Goal: Task Accomplishment & Management: Manage account settings

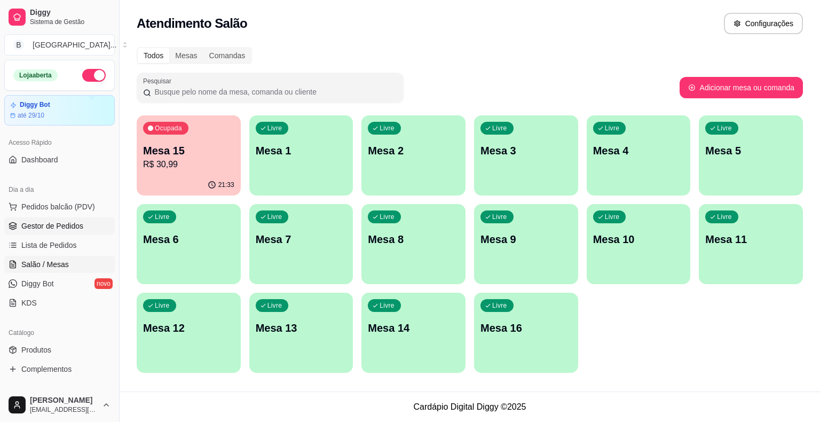
click at [62, 228] on span "Gestor de Pedidos" at bounding box center [52, 225] width 62 height 11
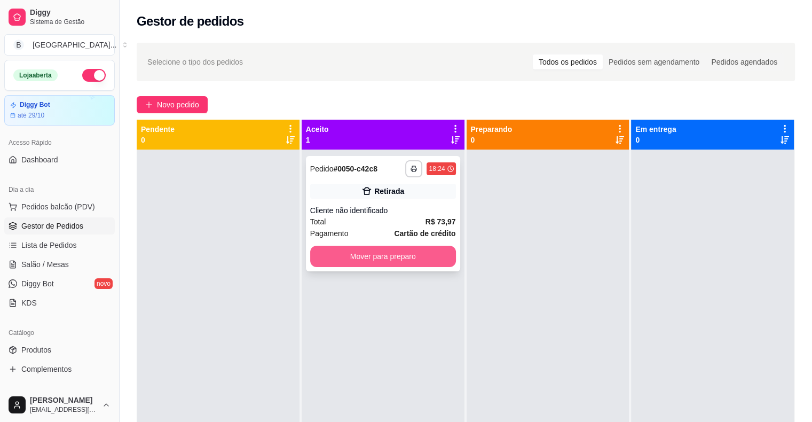
click at [381, 259] on button "Mover para preparo" at bounding box center [383, 255] width 146 height 21
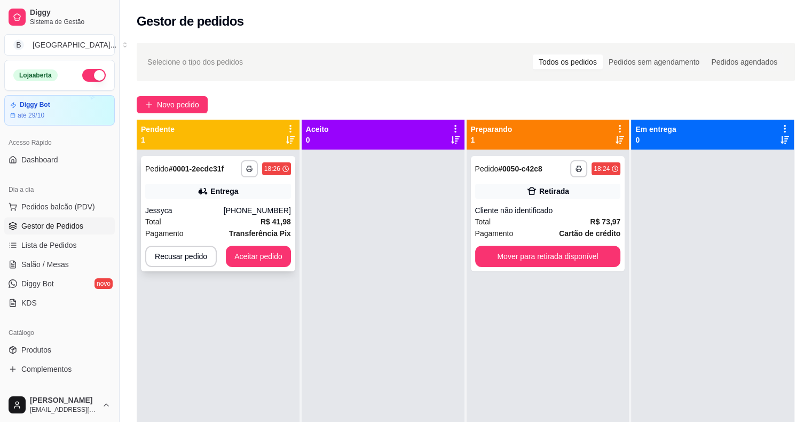
click at [211, 225] on div "Total R$ 41,98" at bounding box center [218, 222] width 146 height 12
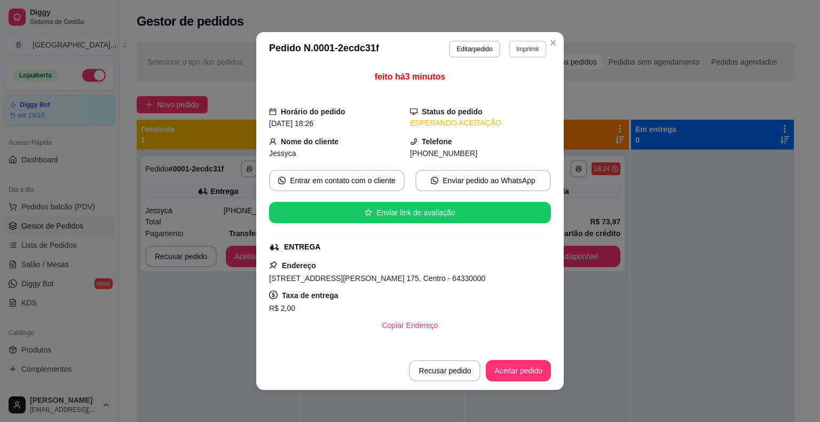
click at [513, 46] on button "Imprimir" at bounding box center [528, 49] width 38 height 17
click at [520, 86] on button "IMPRESSORA" at bounding box center [504, 86] width 77 height 17
click at [528, 373] on button "Aceitar pedido" at bounding box center [518, 370] width 63 height 21
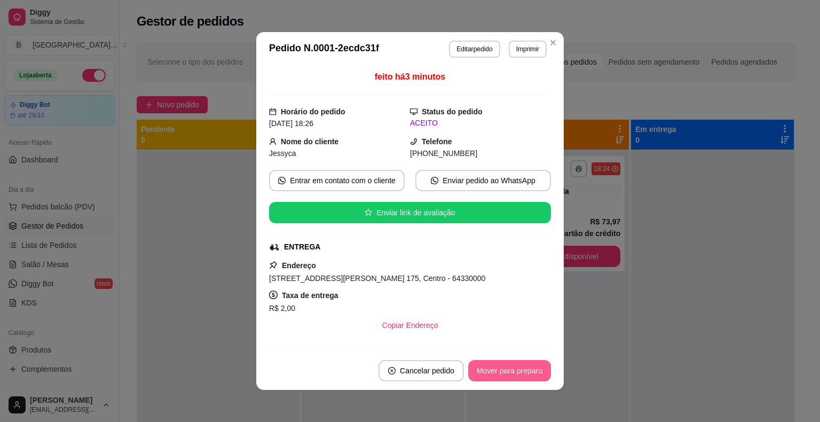
click at [502, 376] on button "Mover para preparo" at bounding box center [509, 370] width 83 height 21
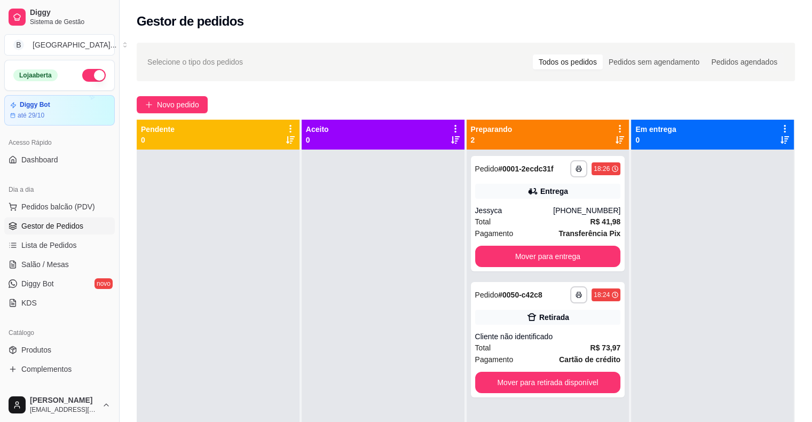
click at [227, 282] on div at bounding box center [218, 360] width 163 height 422
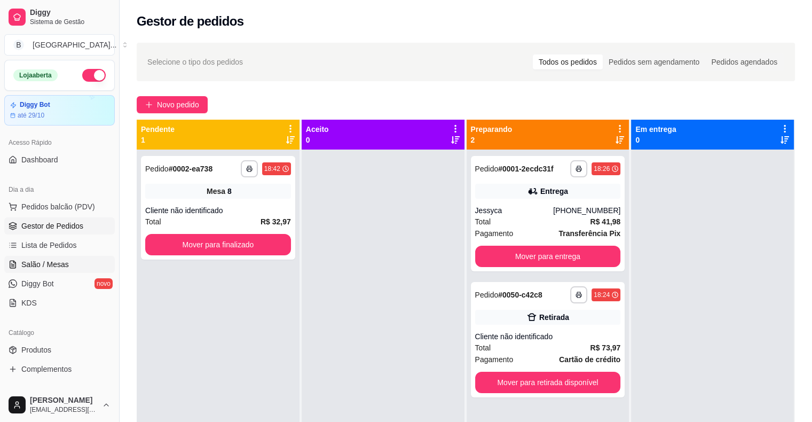
click at [67, 267] on link "Salão / Mesas" at bounding box center [59, 264] width 110 height 17
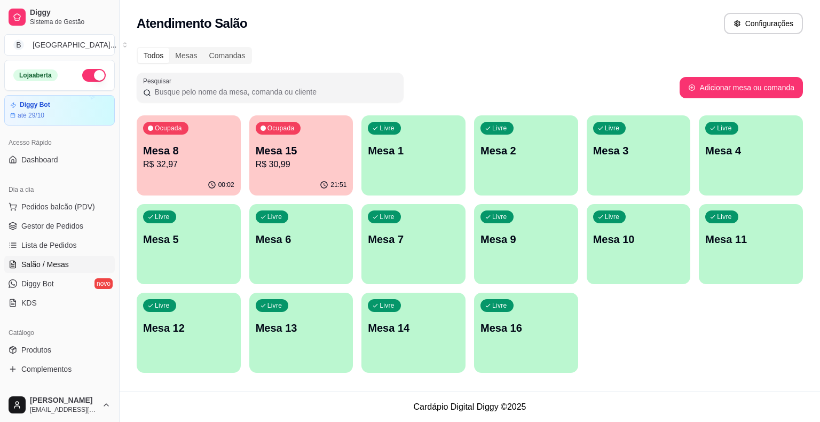
click at [199, 180] on div "00:02" at bounding box center [189, 184] width 104 height 21
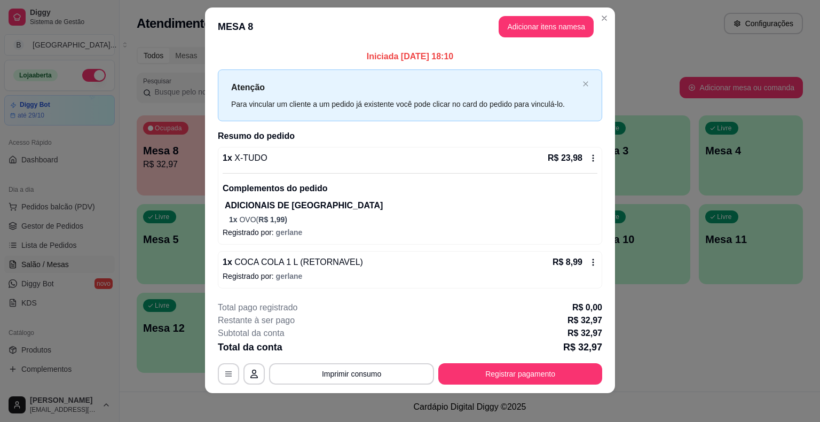
scroll to position [15, 0]
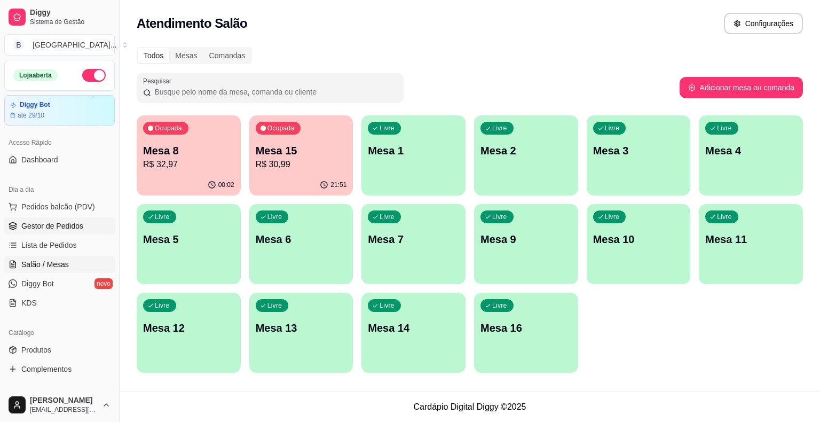
click at [63, 227] on span "Gestor de Pedidos" at bounding box center [52, 225] width 62 height 11
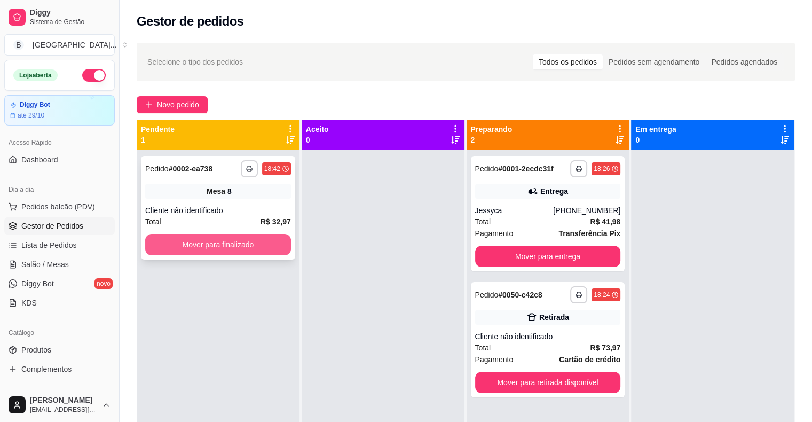
click at [216, 245] on button "Mover para finalizado" at bounding box center [218, 244] width 146 height 21
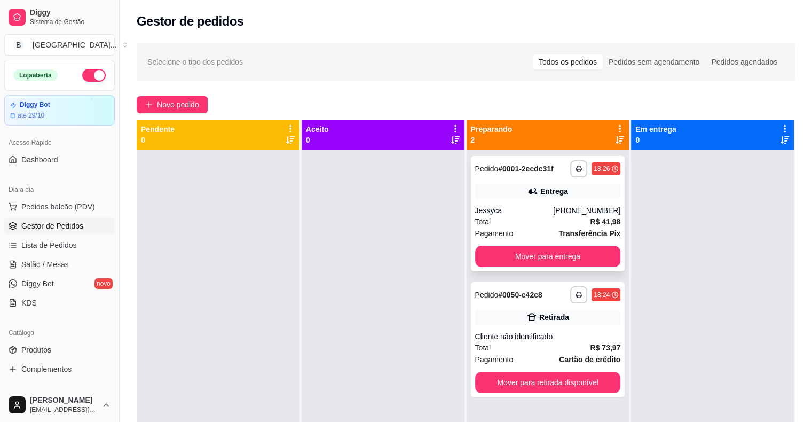
click at [532, 210] on div "Jessyca" at bounding box center [514, 210] width 78 height 11
click at [590, 260] on button "Mover para entrega" at bounding box center [547, 256] width 141 height 21
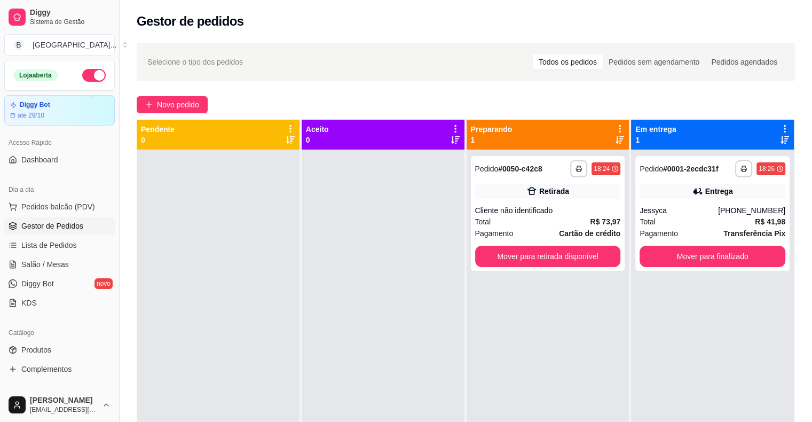
click at [26, 227] on span "Gestor de Pedidos" at bounding box center [52, 225] width 62 height 11
click at [40, 264] on span "Salão / Mesas" at bounding box center [44, 264] width 47 height 11
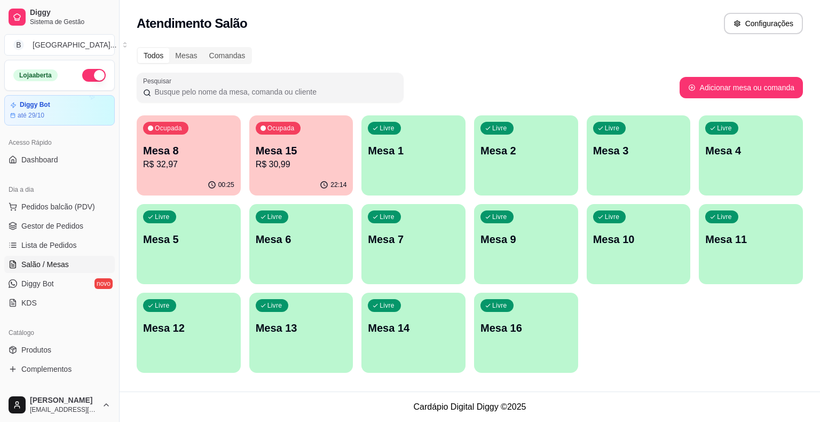
click at [187, 165] on p "R$ 32,97" at bounding box center [188, 164] width 91 height 13
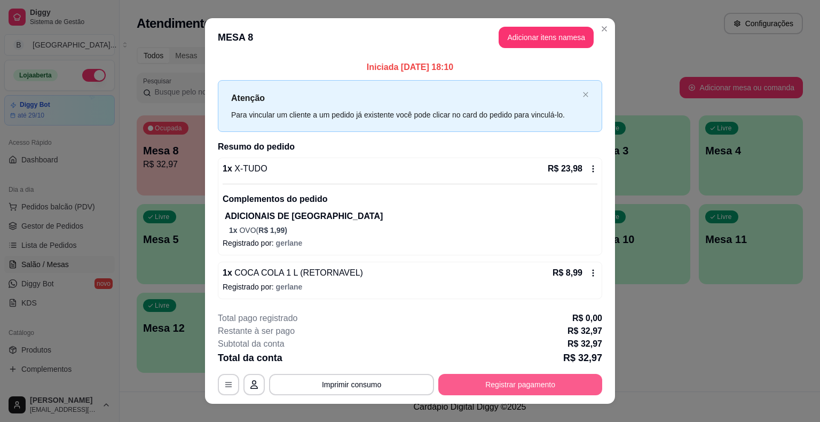
click at [498, 380] on button "Registrar pagamento" at bounding box center [520, 384] width 164 height 21
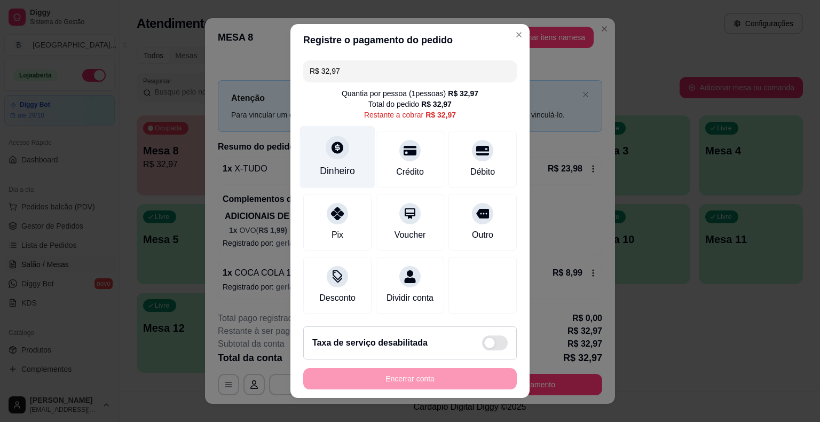
click at [342, 161] on div "Dinheiro" at bounding box center [337, 157] width 75 height 62
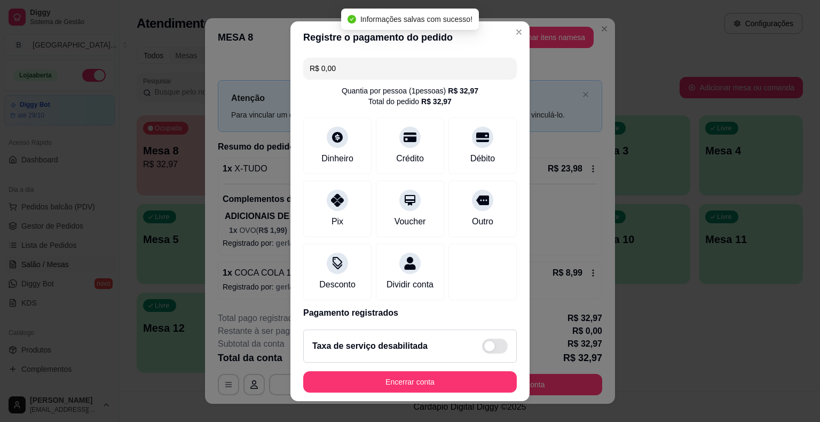
type input "R$ 0,00"
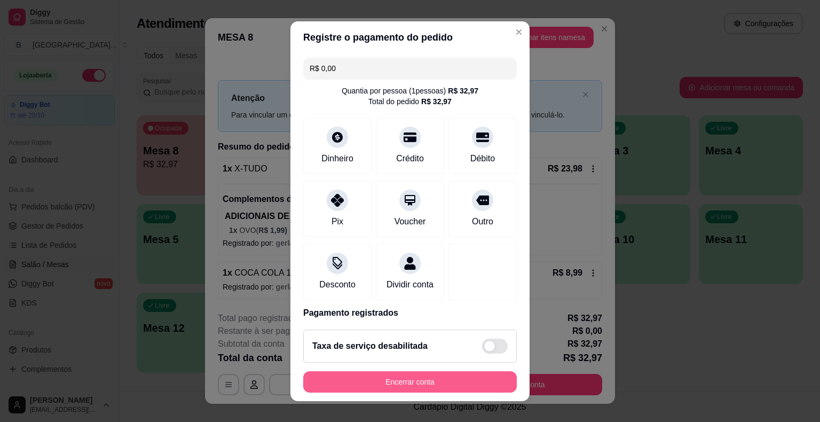
click at [407, 380] on button "Encerrar conta" at bounding box center [409, 381] width 213 height 21
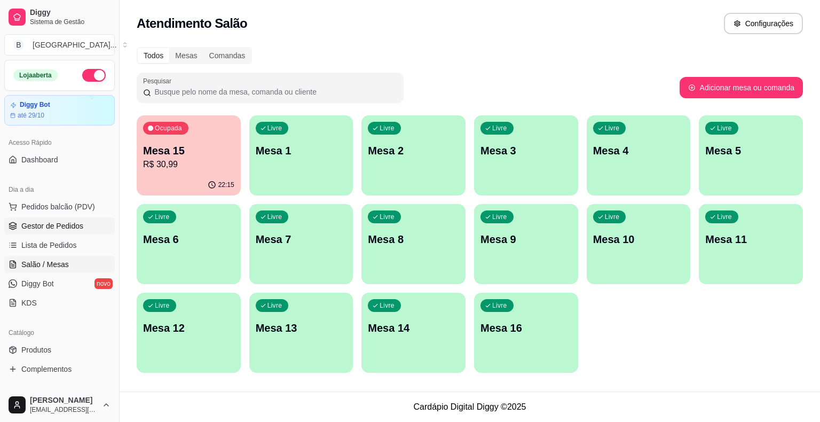
click at [58, 225] on span "Gestor de Pedidos" at bounding box center [52, 225] width 62 height 11
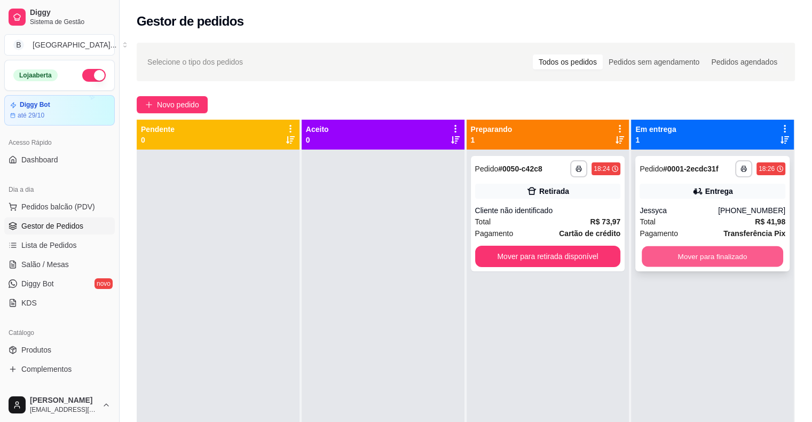
click at [678, 259] on button "Mover para finalizado" at bounding box center [711, 256] width 141 height 21
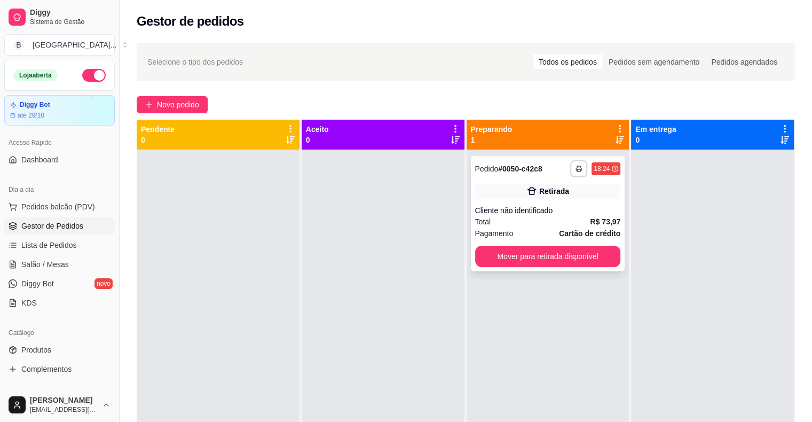
click at [572, 220] on div "Total R$ 73,97" at bounding box center [548, 222] width 146 height 12
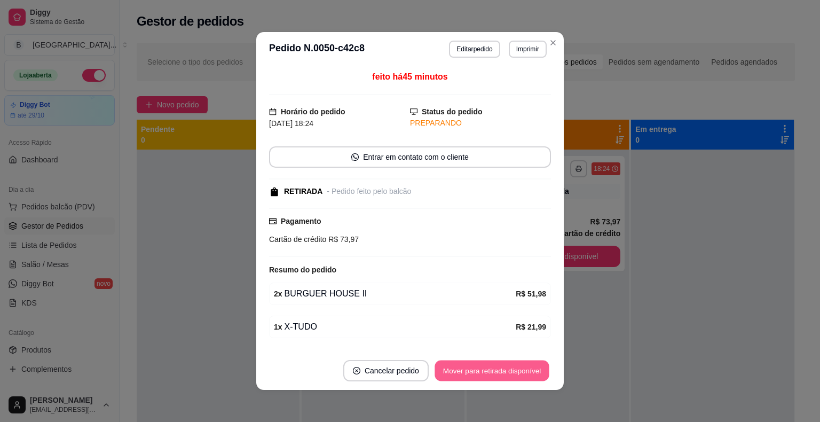
click at [489, 375] on button "Mover para retirada disponível" at bounding box center [491, 370] width 114 height 21
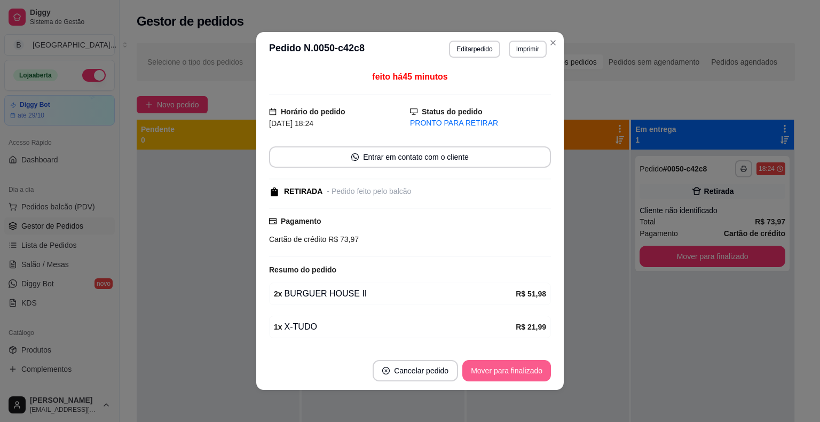
click at [489, 375] on button "Mover para finalizado" at bounding box center [506, 370] width 89 height 21
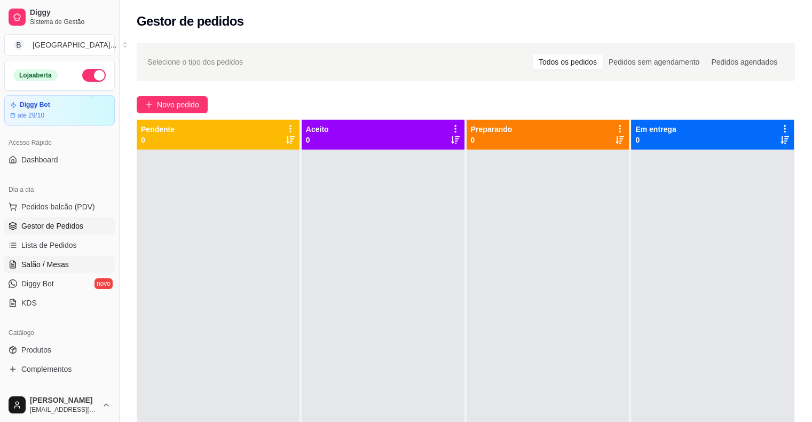
click at [38, 260] on span "Salão / Mesas" at bounding box center [44, 264] width 47 height 11
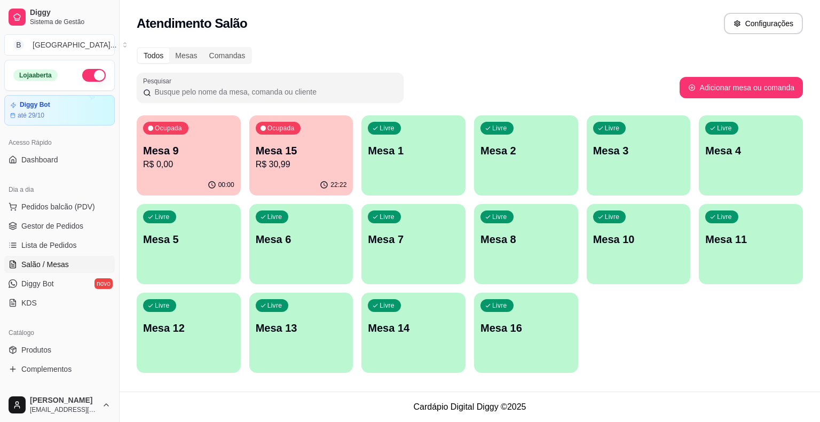
click at [174, 165] on p "R$ 0,00" at bounding box center [188, 164] width 91 height 13
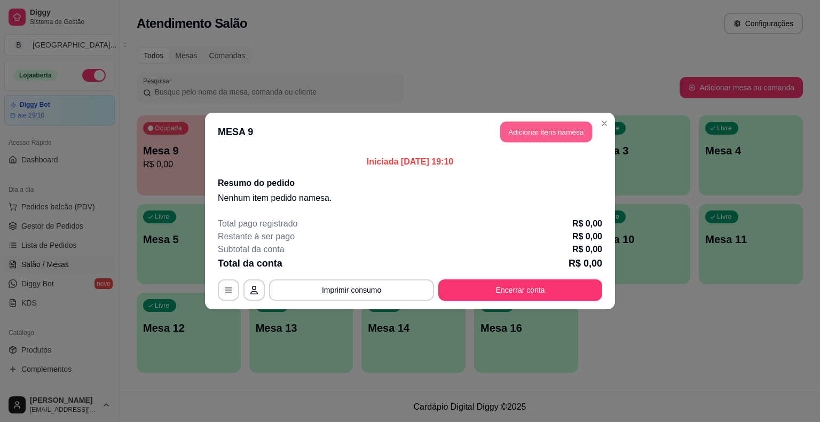
click at [534, 137] on button "Adicionar itens na mesa" at bounding box center [546, 132] width 92 height 21
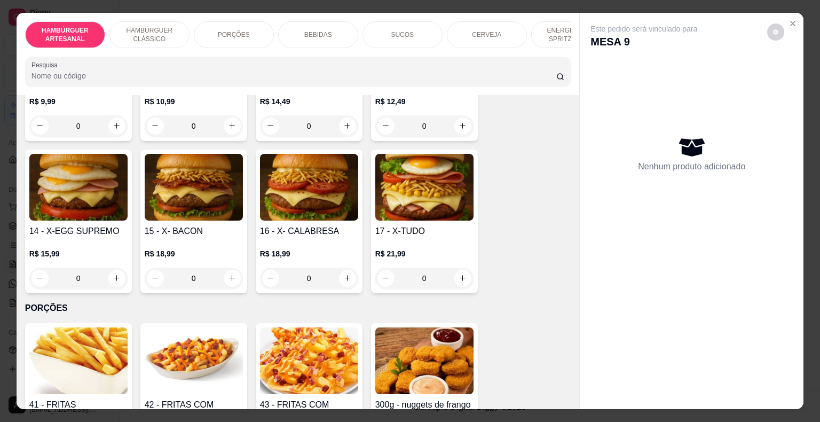
scroll to position [747, 0]
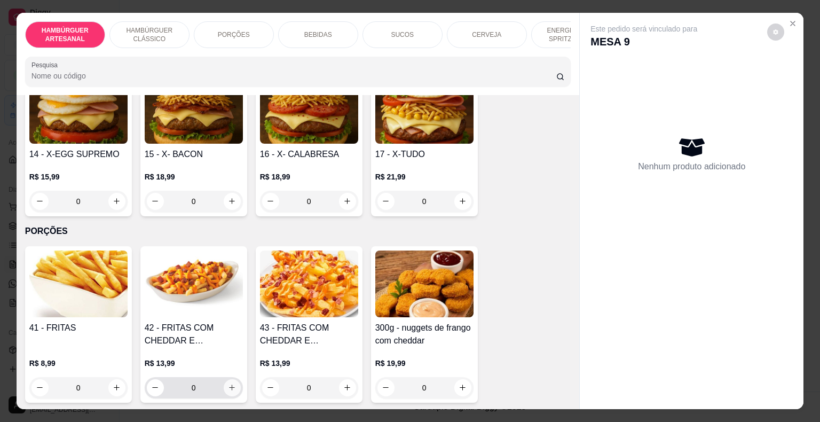
click at [228, 379] on button "increase-product-quantity" at bounding box center [232, 387] width 17 height 17
type input "1"
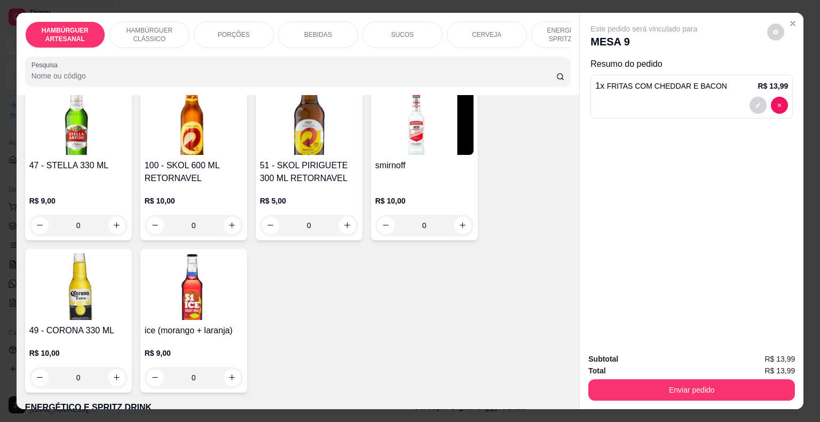
scroll to position [2134, 0]
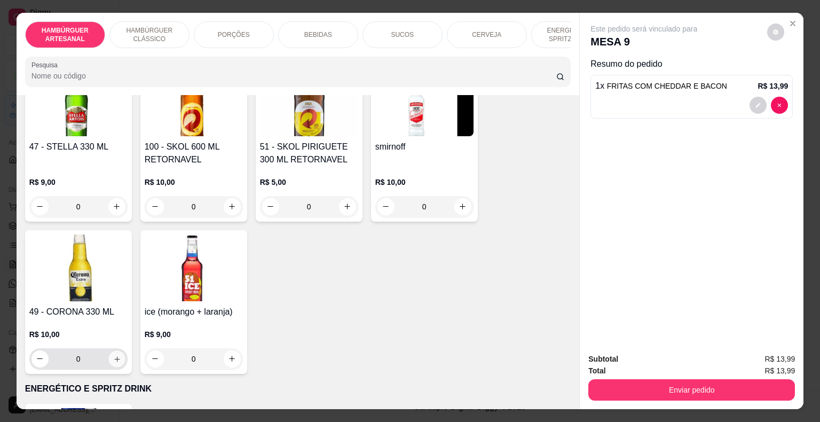
click at [114, 354] on icon "increase-product-quantity" at bounding box center [117, 358] width 8 height 8
type input "1"
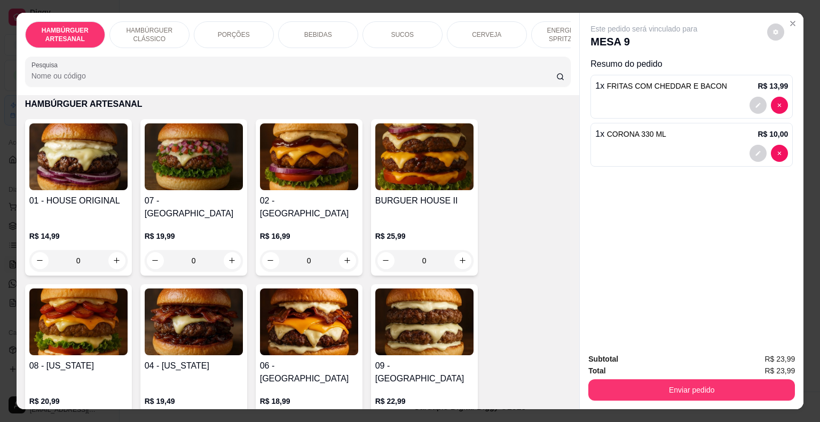
scroll to position [0, 0]
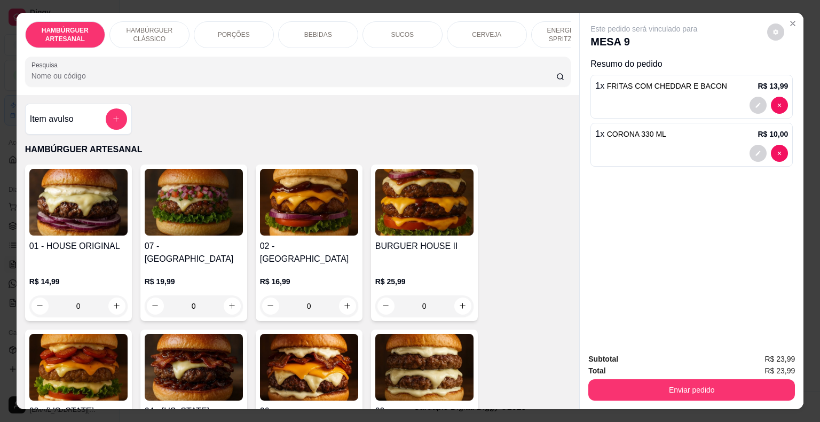
click at [550, 33] on p "ENERGÉTICO E SPRITZ DRINK" at bounding box center [571, 34] width 62 height 17
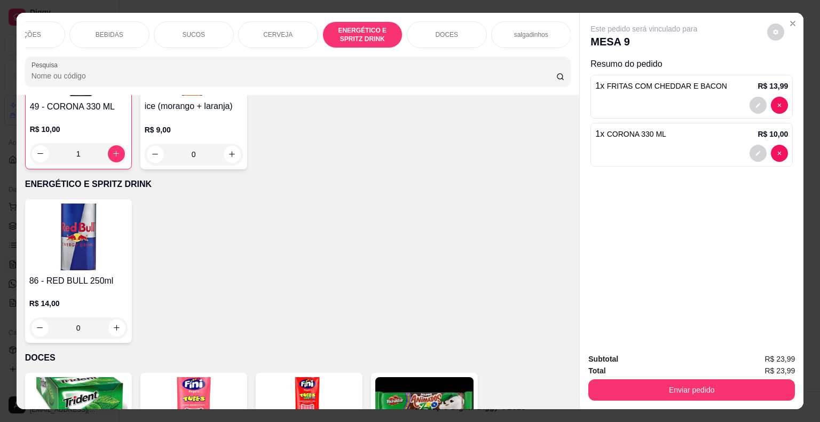
click at [17, 25] on div "HAMBÚRGUER ARTESANAL HAMBÚRGUER CLÁSSICO PORÇÕES BEBIDAS SUCOS CERVEJA ENERGÉTI…" at bounding box center [298, 54] width 563 height 82
click at [32, 30] on p "PORÇÕES" at bounding box center [25, 34] width 32 height 9
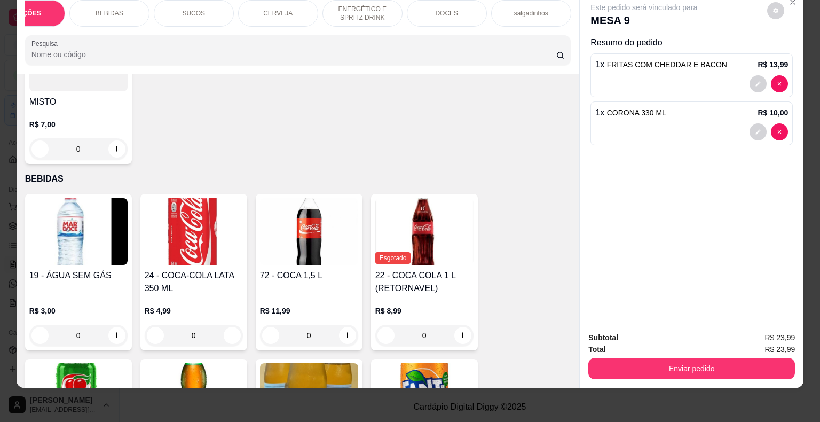
scroll to position [744, 0]
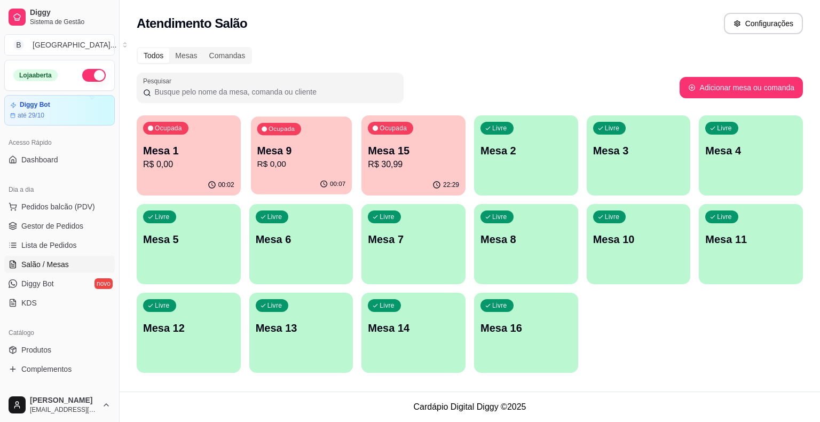
click at [296, 155] on p "Mesa 9" at bounding box center [301, 151] width 89 height 14
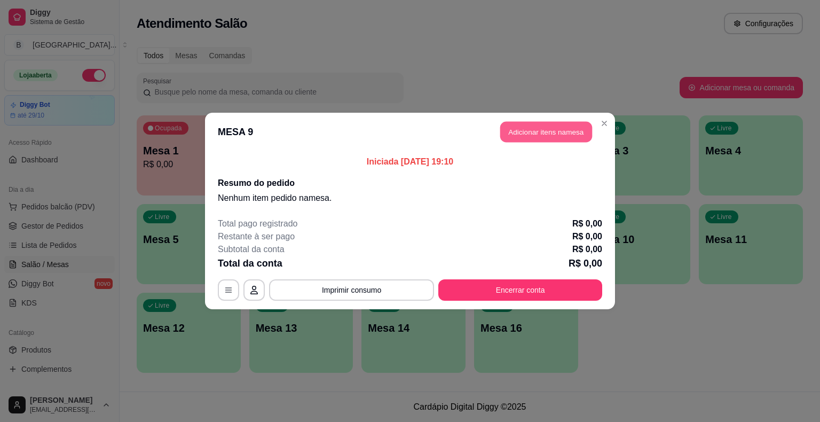
click at [538, 128] on button "Adicionar itens na mesa" at bounding box center [546, 132] width 92 height 21
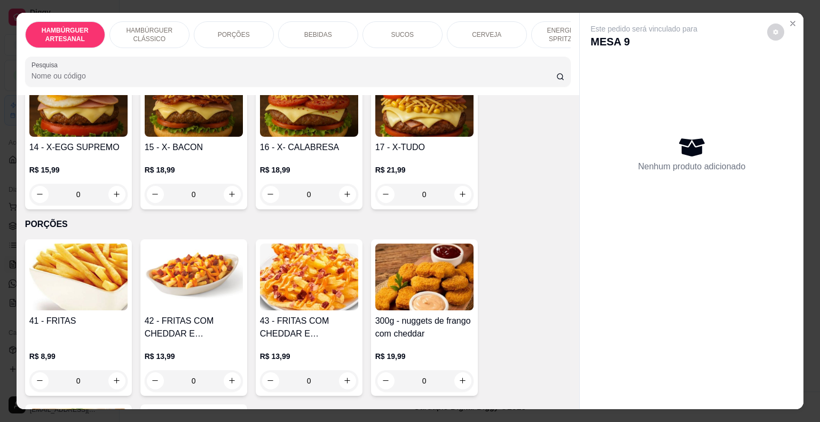
scroll to position [800, 0]
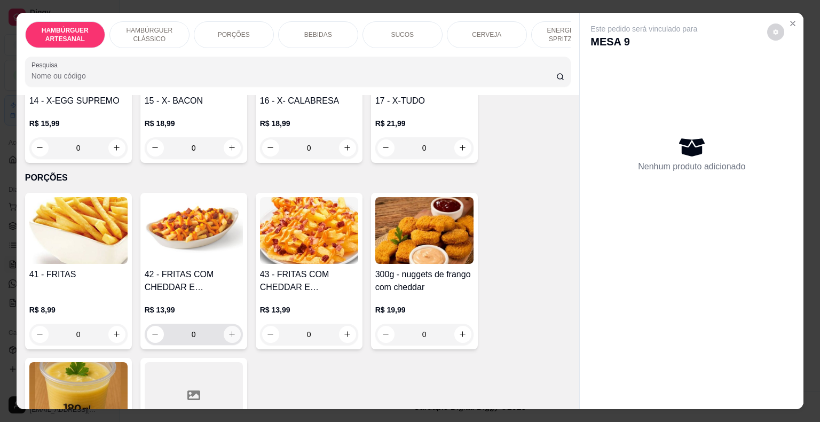
click at [228, 330] on icon "increase-product-quantity" at bounding box center [232, 334] width 8 height 8
type input "1"
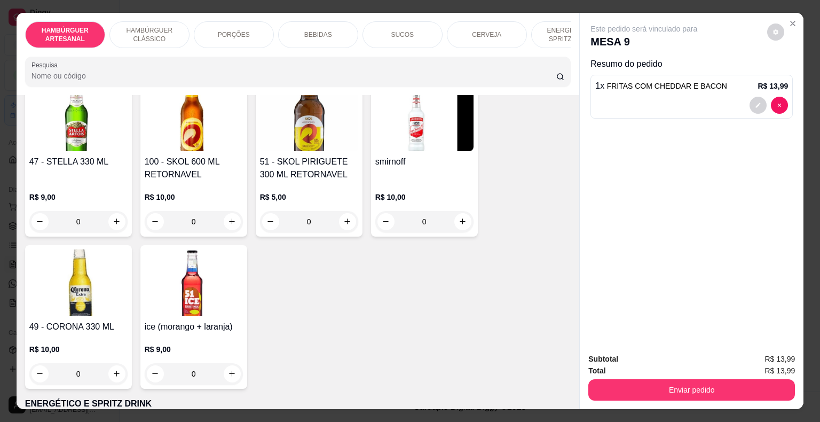
scroll to position [2134, 0]
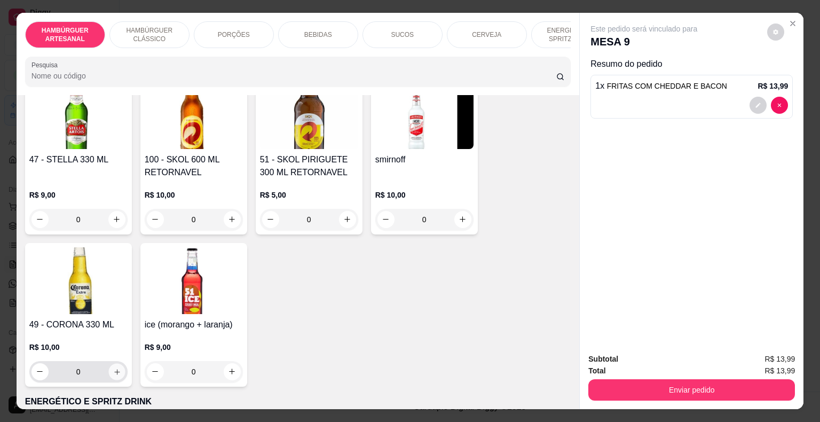
click at [115, 367] on icon "increase-product-quantity" at bounding box center [117, 371] width 8 height 8
type input "1"
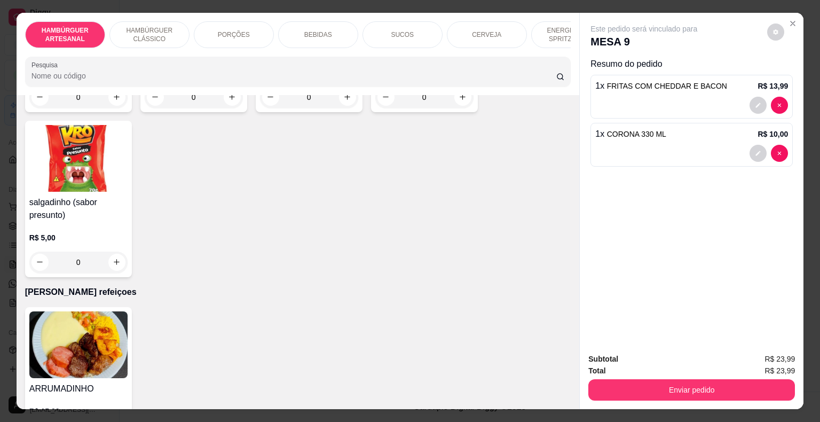
scroll to position [3113, 0]
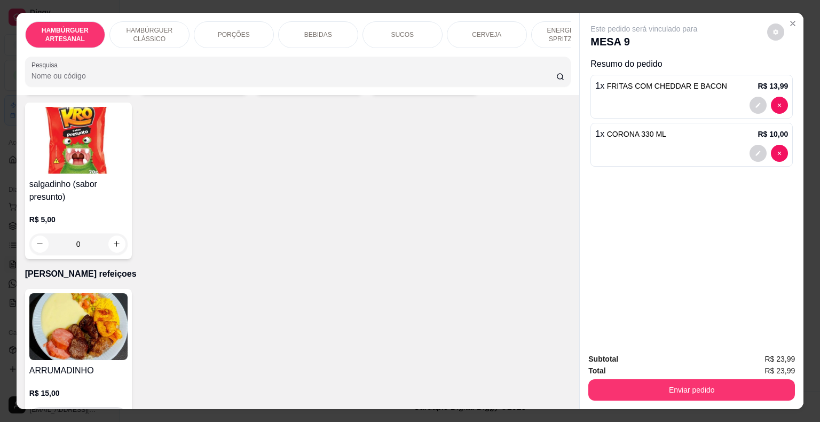
click at [118, 409] on button "increase-product-quantity" at bounding box center [116, 417] width 17 height 17
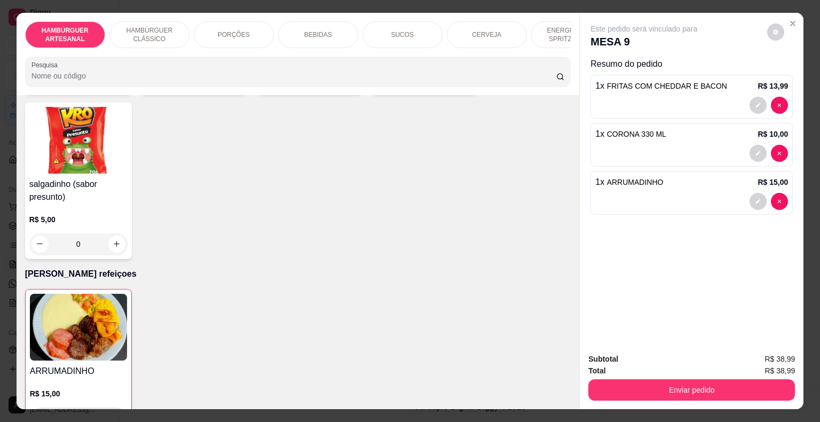
click at [118, 409] on button "increase-product-quantity" at bounding box center [116, 417] width 17 height 17
type input "2"
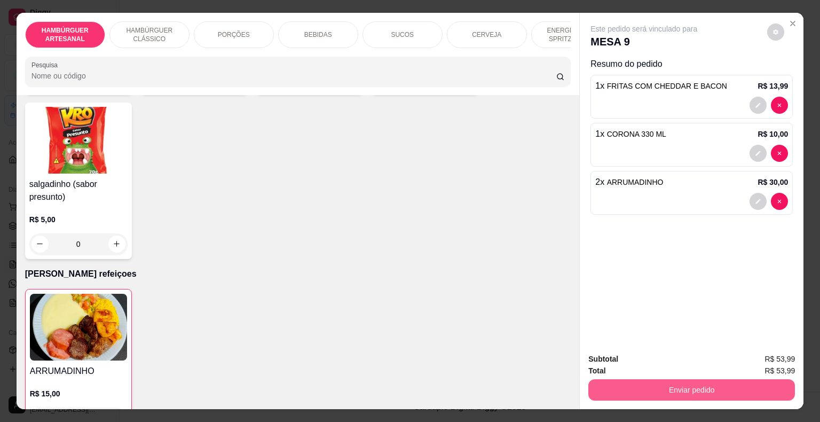
click at [727, 390] on button "Enviar pedido" at bounding box center [691, 389] width 207 height 21
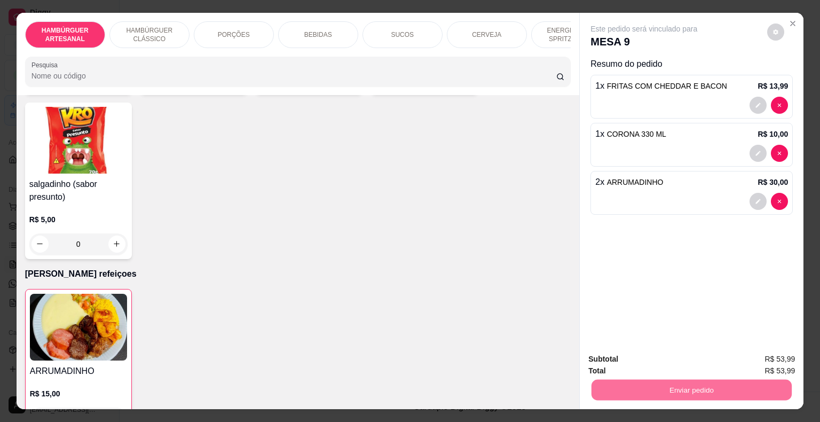
click at [771, 361] on button "Enviar pedido" at bounding box center [766, 360] width 59 height 20
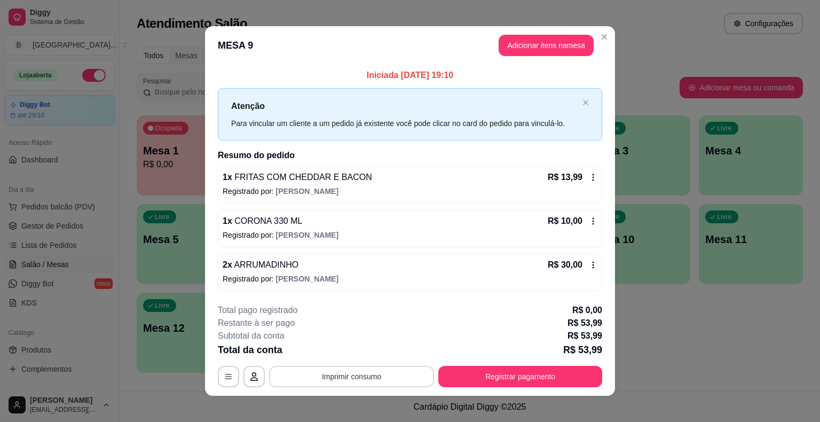
click at [358, 378] on button "Imprimir consumo" at bounding box center [351, 376] width 165 height 21
click at [744, 375] on div "**********" at bounding box center [410, 211] width 820 height 422
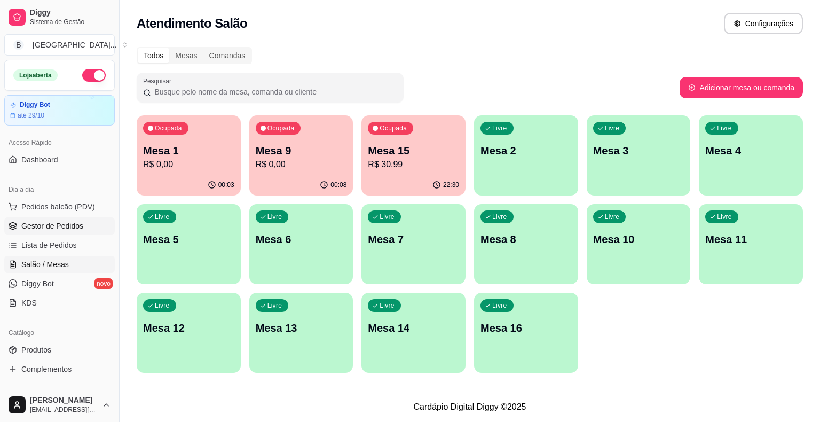
click at [54, 226] on span "Gestor de Pedidos" at bounding box center [52, 225] width 62 height 11
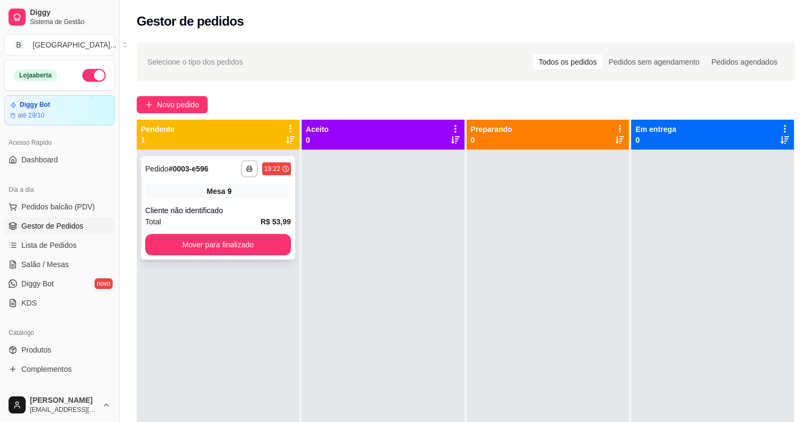
click at [247, 191] on div "Mesa 9" at bounding box center [218, 191] width 146 height 15
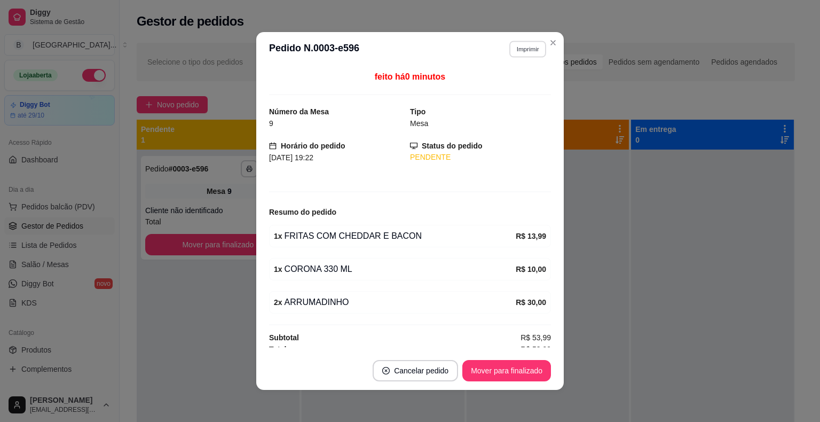
click at [520, 48] on button "Imprimir" at bounding box center [527, 49] width 37 height 17
click at [517, 91] on button "IMPRESSORA" at bounding box center [504, 86] width 77 height 17
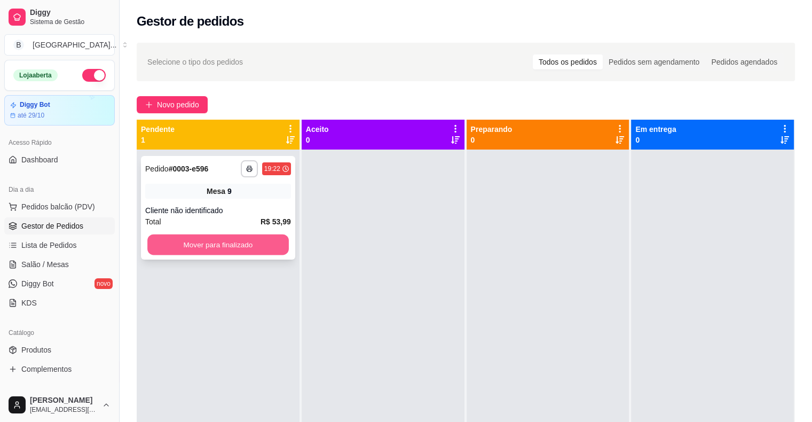
click at [213, 247] on button "Mover para finalizado" at bounding box center [217, 244] width 141 height 21
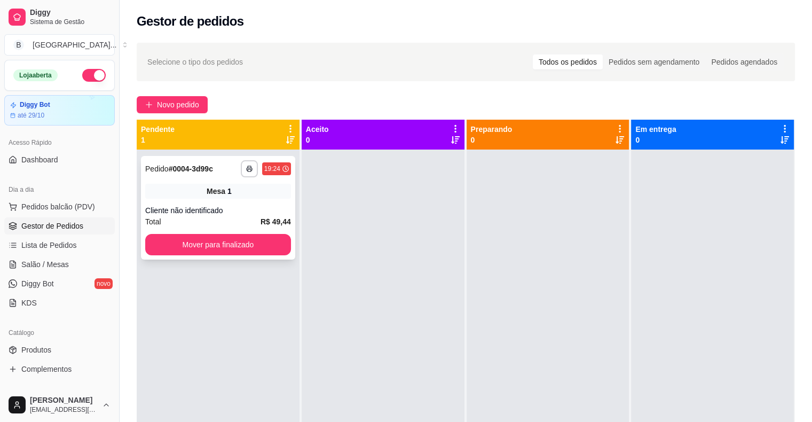
click at [202, 206] on div "Cliente não identificado" at bounding box center [218, 210] width 146 height 11
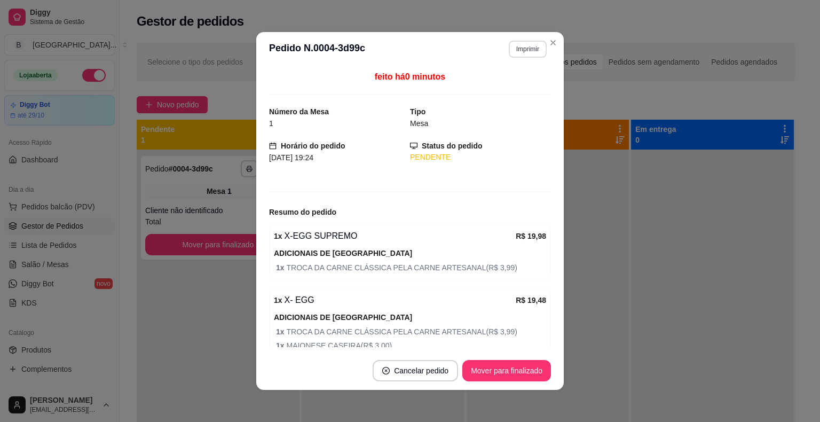
click at [522, 54] on button "Imprimir" at bounding box center [528, 49] width 38 height 17
click at [524, 85] on button "IMPRESSORA" at bounding box center [504, 86] width 75 height 17
click at [527, 372] on button "Mover para finalizado" at bounding box center [506, 370] width 89 height 21
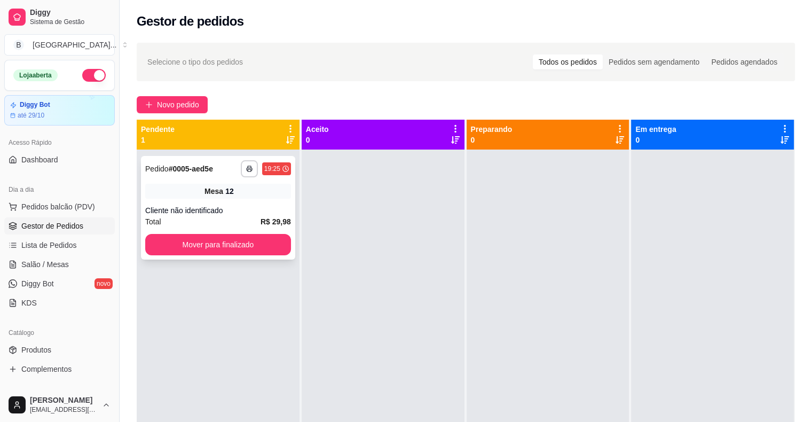
click at [237, 215] on div "Cliente não identificado" at bounding box center [218, 210] width 146 height 11
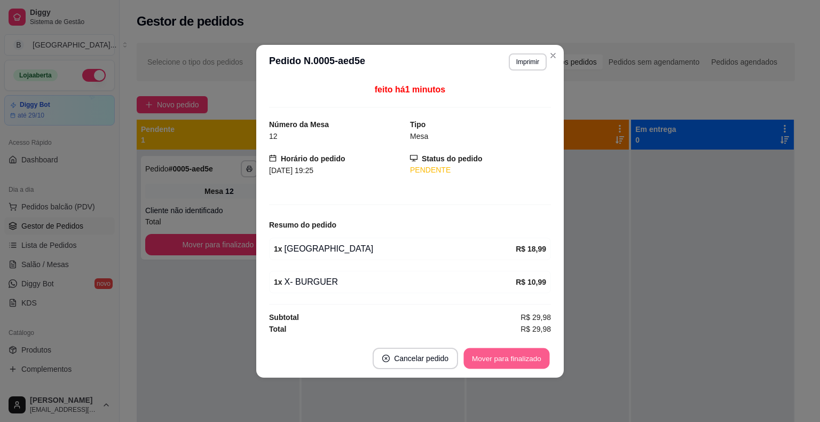
click at [517, 360] on button "Mover para finalizado" at bounding box center [507, 357] width 86 height 21
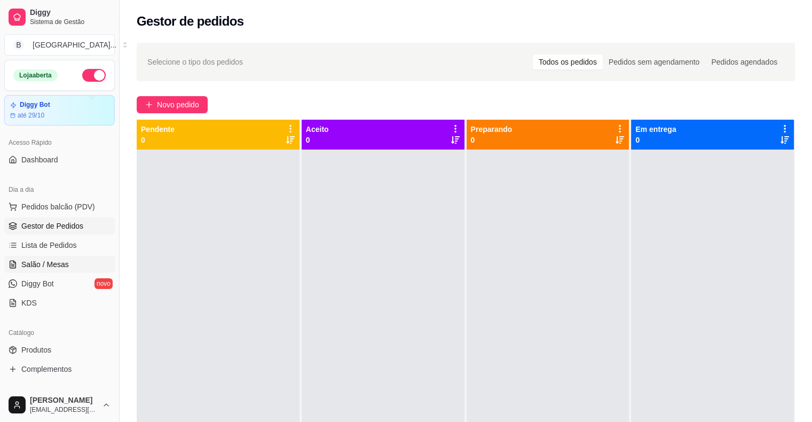
click at [91, 258] on link "Salão / Mesas" at bounding box center [59, 264] width 110 height 17
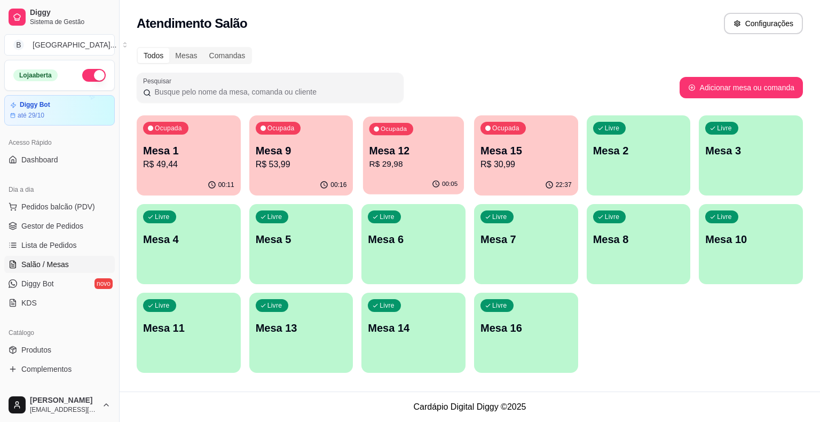
click at [388, 176] on div "00:05" at bounding box center [413, 184] width 101 height 20
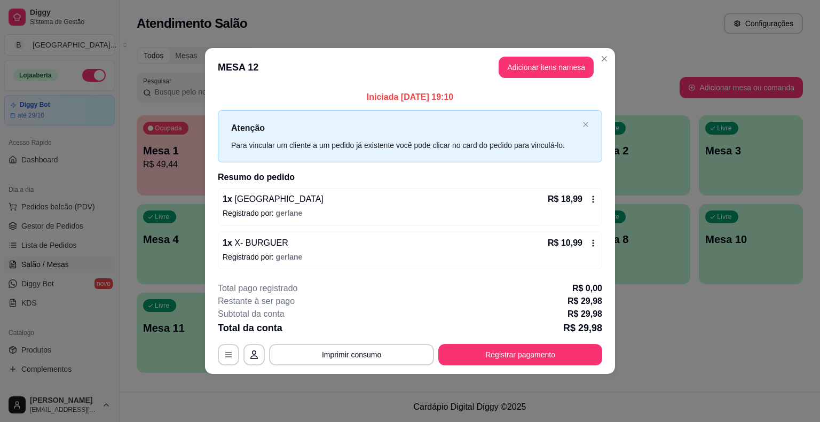
click at [581, 201] on p "R$ 18,99" at bounding box center [564, 199] width 35 height 13
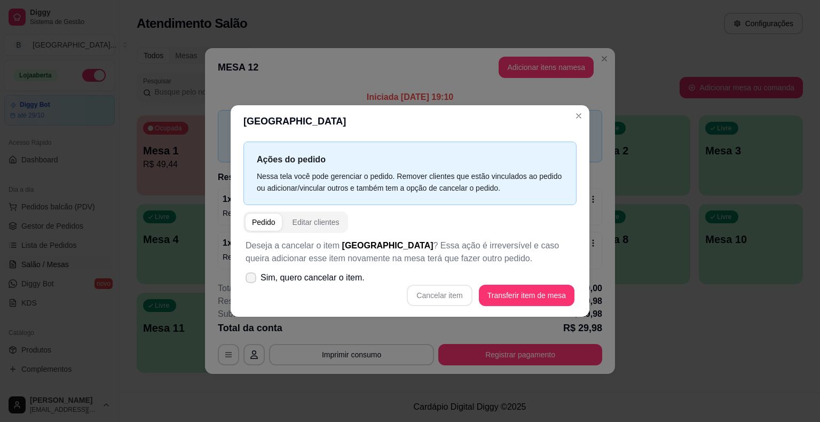
click at [255, 278] on span at bounding box center [250, 277] width 11 height 11
click at [252, 280] on input "Sim, quero cancelar o item." at bounding box center [248, 283] width 7 height 7
checkbox input "true"
click at [456, 298] on button "Cancelar item" at bounding box center [439, 294] width 65 height 21
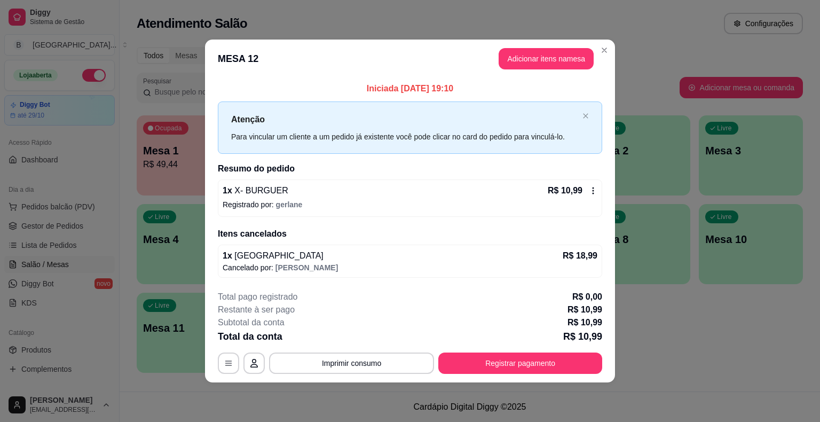
click at [593, 193] on icon at bounding box center [593, 190] width 2 height 7
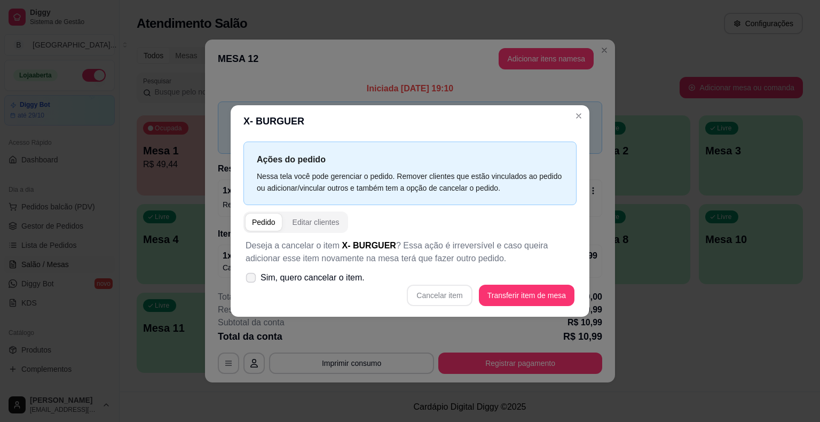
click at [259, 275] on label "Sim, quero cancelar o item." at bounding box center [305, 277] width 128 height 21
click at [252, 280] on input "Sim, quero cancelar o item." at bounding box center [248, 283] width 7 height 7
checkbox input "true"
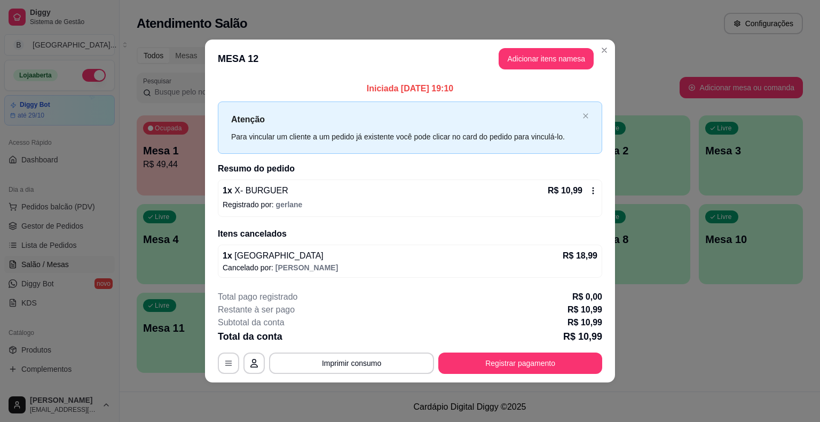
click at [340, 203] on p "Registrado por: gerlane" at bounding box center [410, 204] width 375 height 11
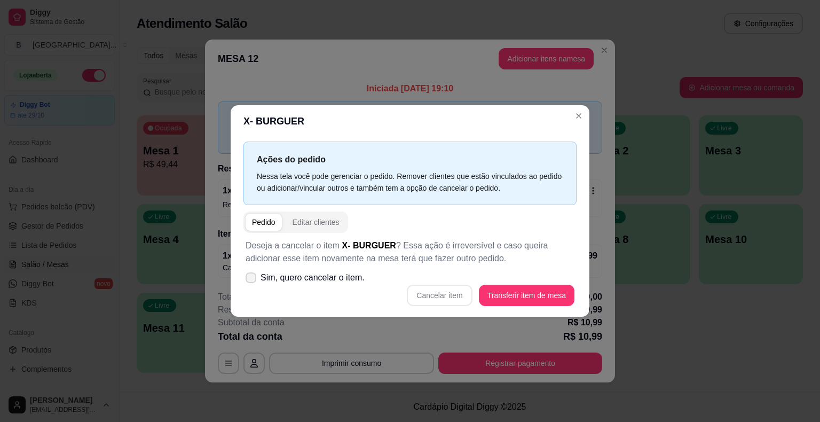
click at [249, 281] on span at bounding box center [250, 277] width 11 height 11
click at [249, 281] on input "Sim, quero cancelar o item." at bounding box center [248, 283] width 7 height 7
checkbox input "true"
click at [433, 296] on button "Cancelar item" at bounding box center [439, 294] width 65 height 21
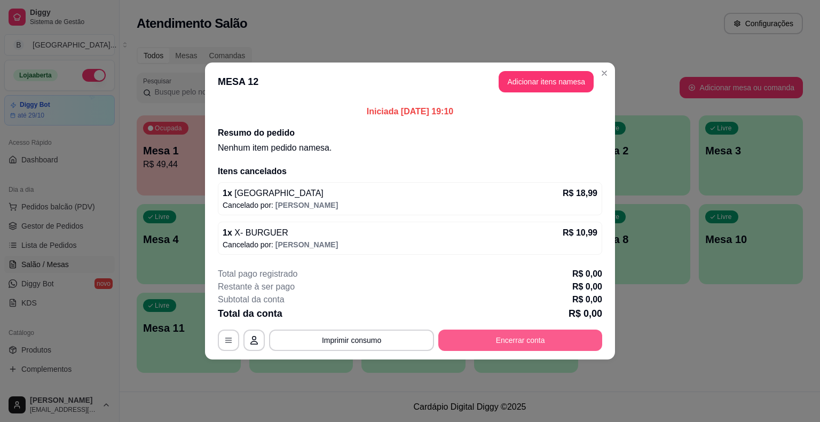
click at [521, 346] on button "Encerrar conta" at bounding box center [520, 339] width 164 height 21
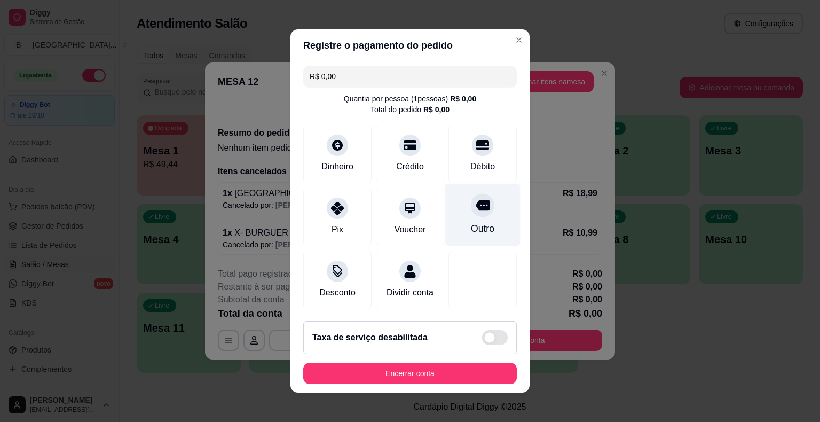
click at [471, 221] on div "Outro" at bounding box center [482, 228] width 23 height 14
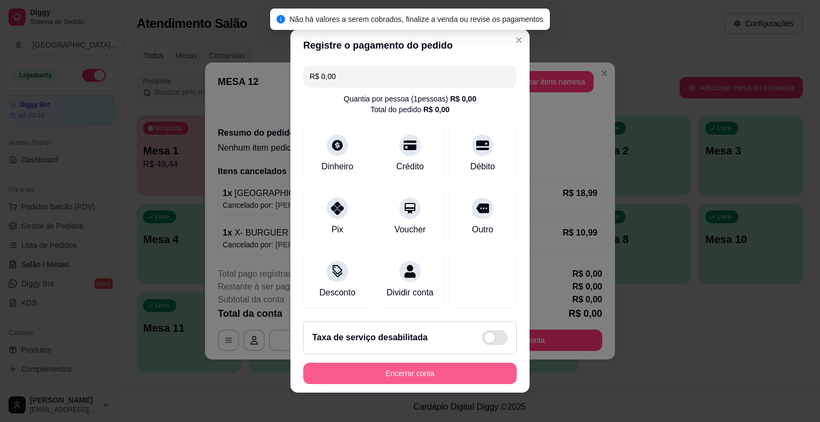
click at [446, 372] on button "Encerrar conta" at bounding box center [409, 372] width 213 height 21
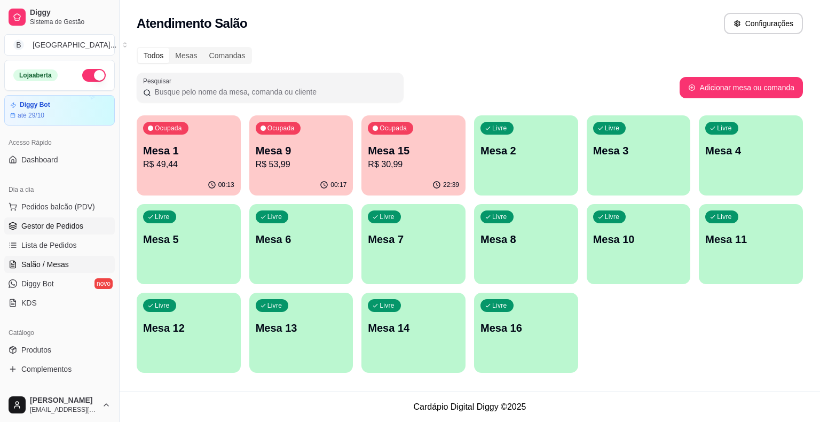
click at [37, 227] on span "Gestor de Pedidos" at bounding box center [52, 225] width 62 height 11
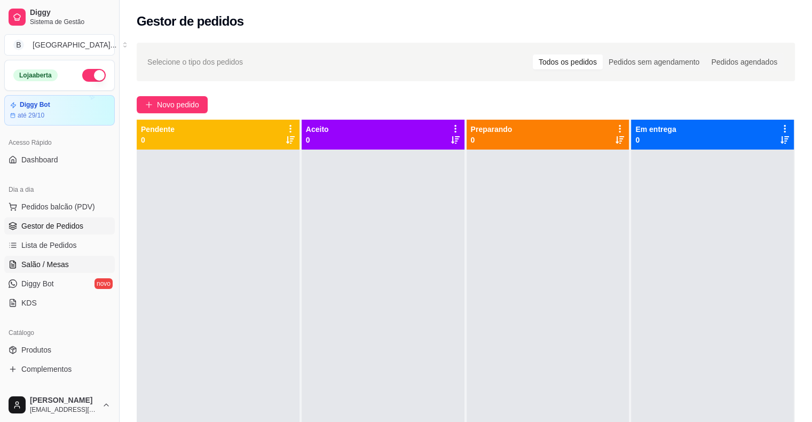
click at [47, 264] on span "Salão / Mesas" at bounding box center [44, 264] width 47 height 11
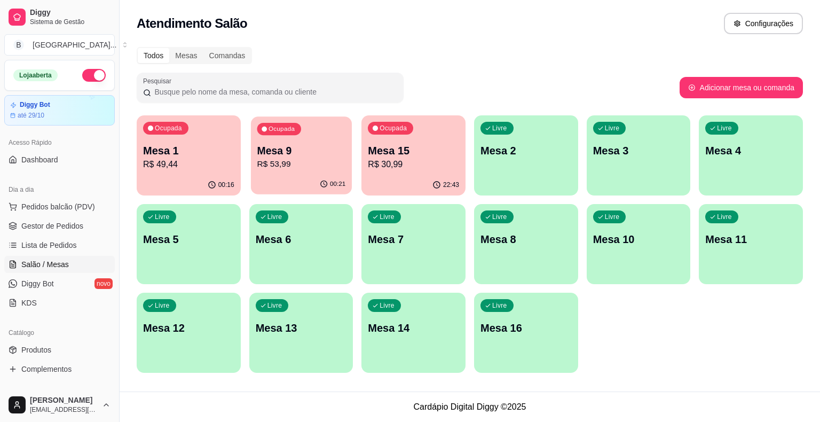
click at [295, 168] on p "R$ 53,99" at bounding box center [301, 164] width 89 height 12
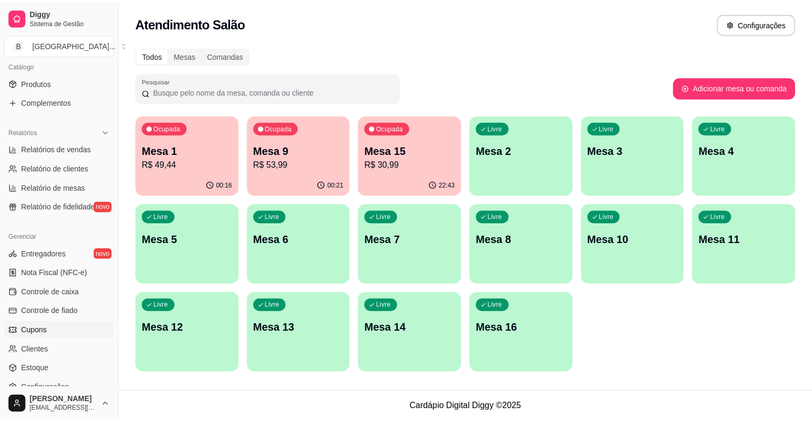
scroll to position [320, 0]
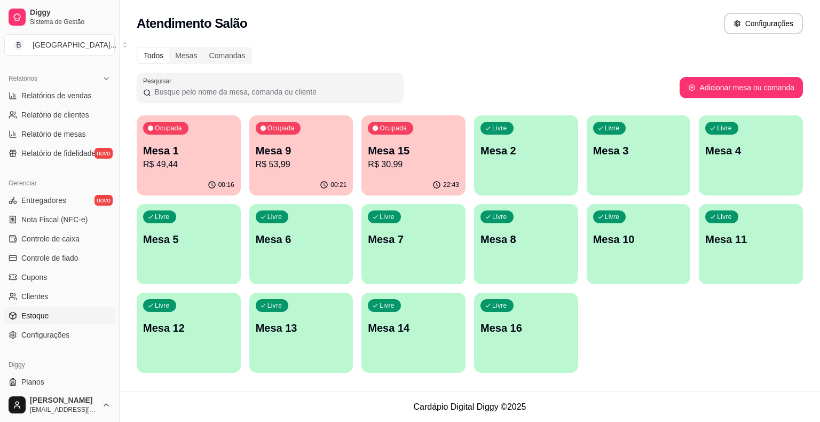
click at [36, 319] on span "Estoque" at bounding box center [34, 315] width 27 height 11
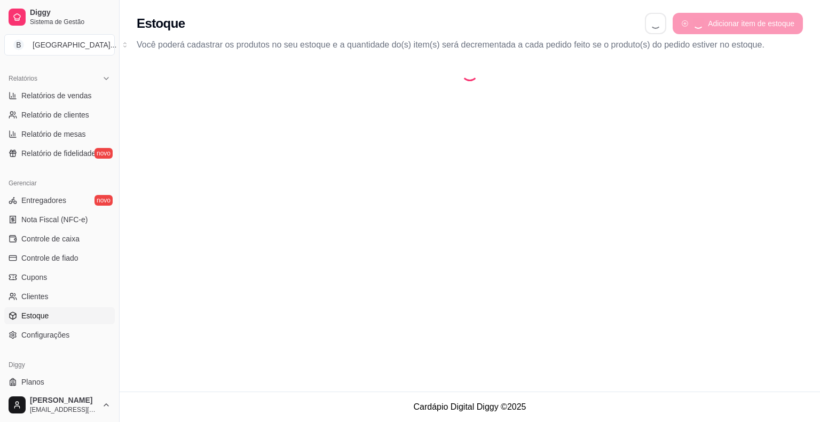
select select "QUANTITY_ORDER"
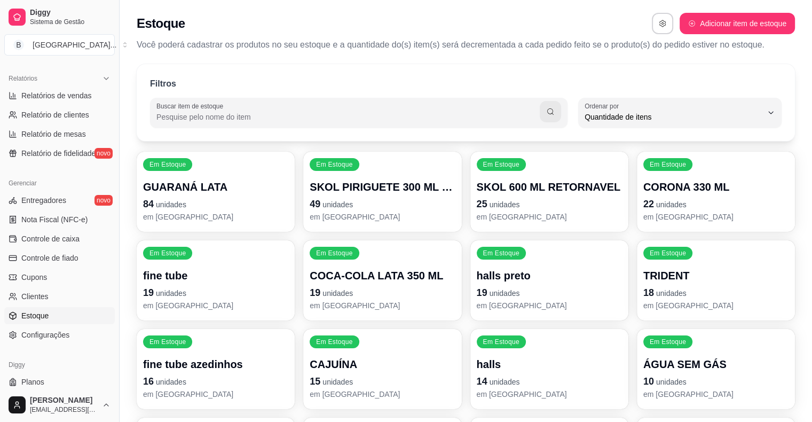
scroll to position [10, 0]
click at [182, 115] on input "Buscar item de estoque" at bounding box center [347, 117] width 383 height 11
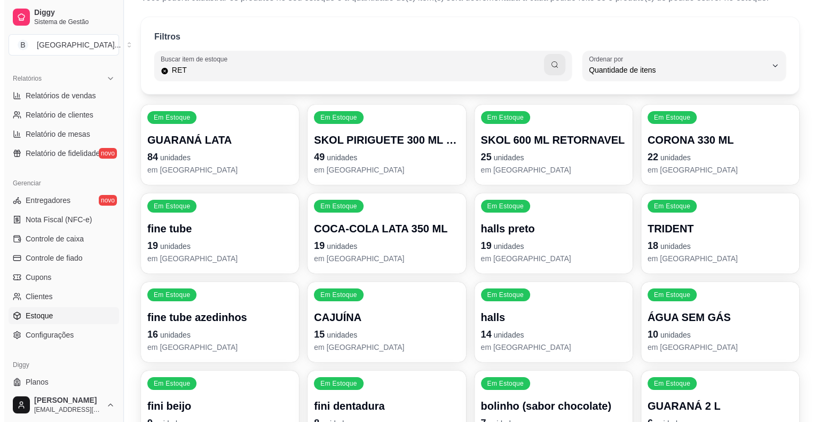
scroll to position [0, 0]
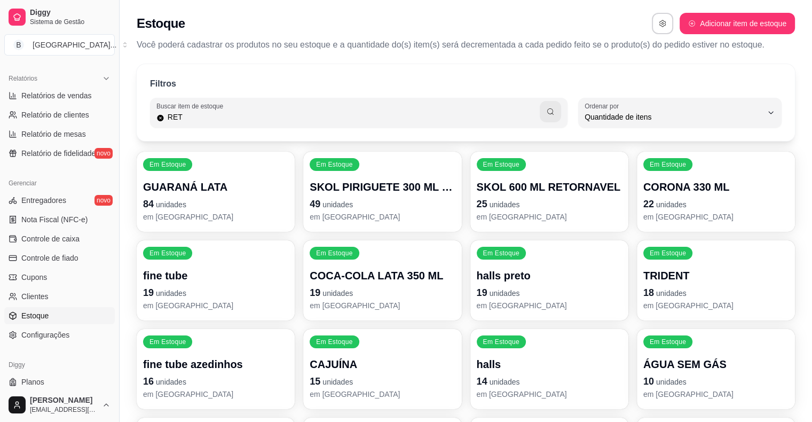
click at [217, 115] on input "RET" at bounding box center [351, 117] width 375 height 11
type input "R"
type input "COCA"
click at [555, 114] on button "button" at bounding box center [549, 111] width 21 height 21
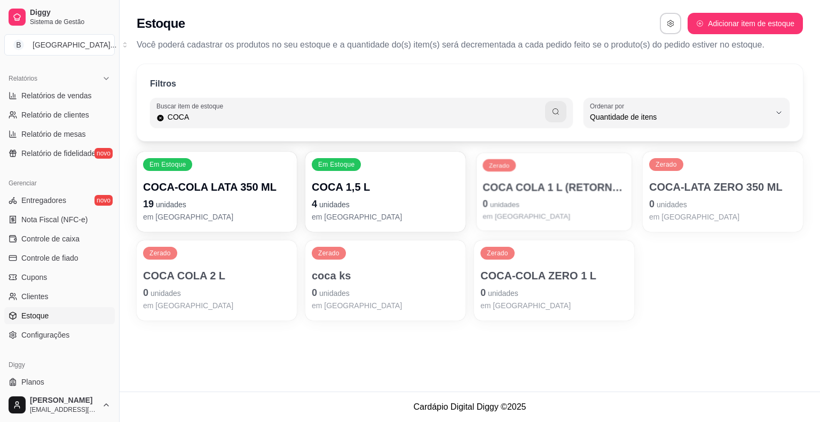
click at [564, 200] on p "0 unidades" at bounding box center [553, 203] width 143 height 14
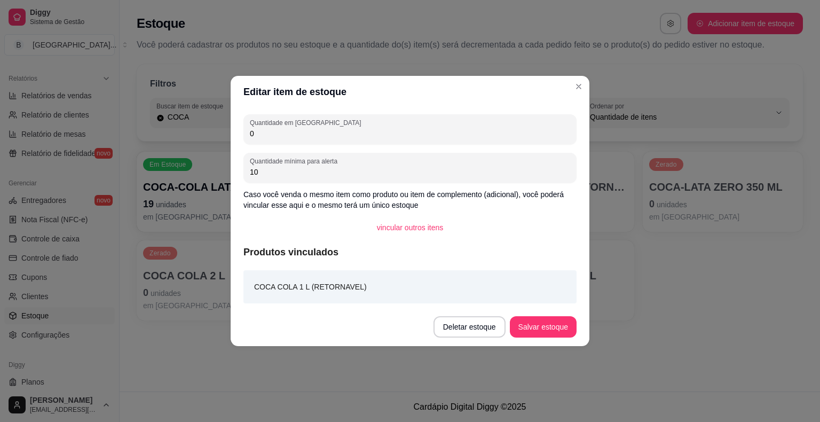
click at [282, 133] on input "0" at bounding box center [410, 133] width 320 height 11
type input "8"
click at [542, 324] on button "Salvar estoque" at bounding box center [543, 326] width 67 height 21
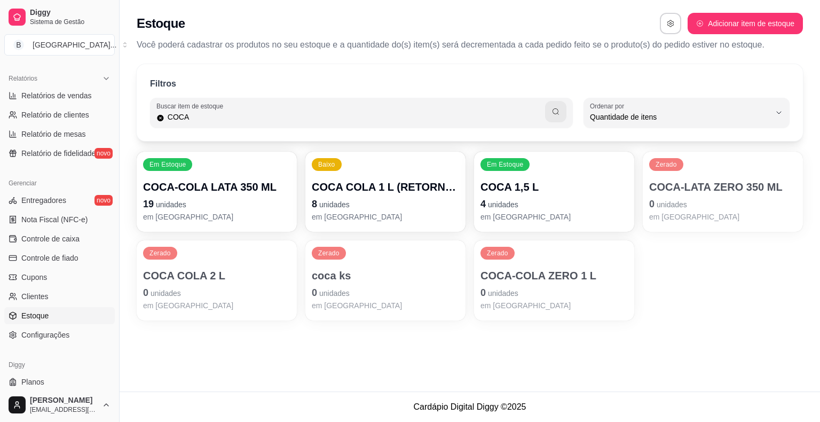
click at [359, 192] on p "COCA COLA 1 L (RETORNAVEL)" at bounding box center [385, 186] width 147 height 15
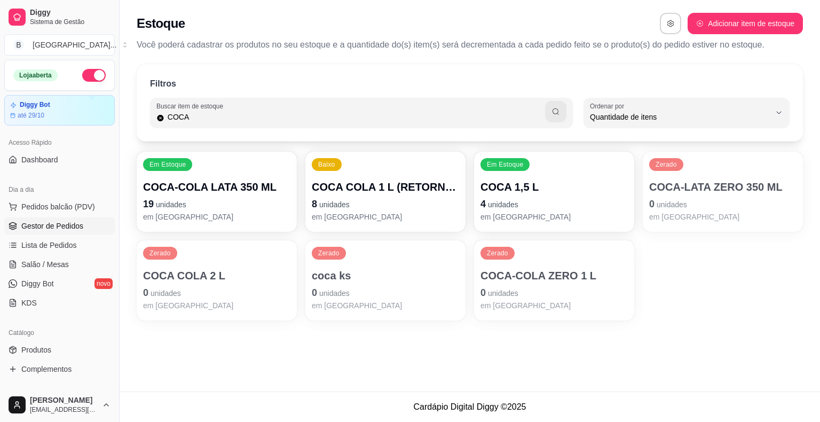
click at [26, 226] on span "Gestor de Pedidos" at bounding box center [52, 225] width 62 height 11
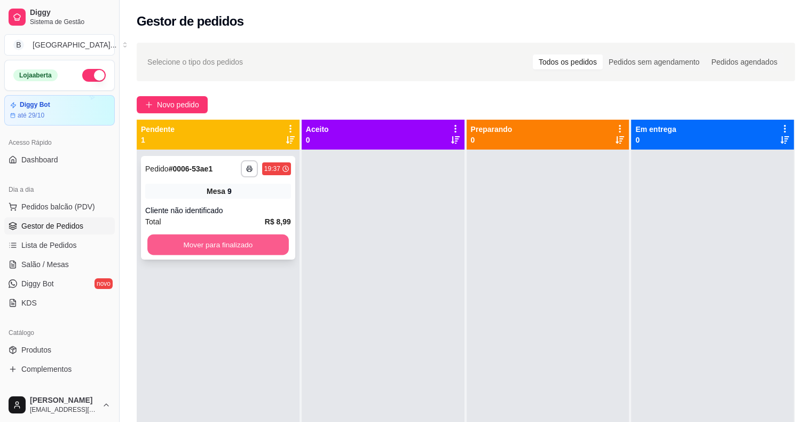
click at [216, 242] on button "Mover para finalizado" at bounding box center [217, 244] width 141 height 21
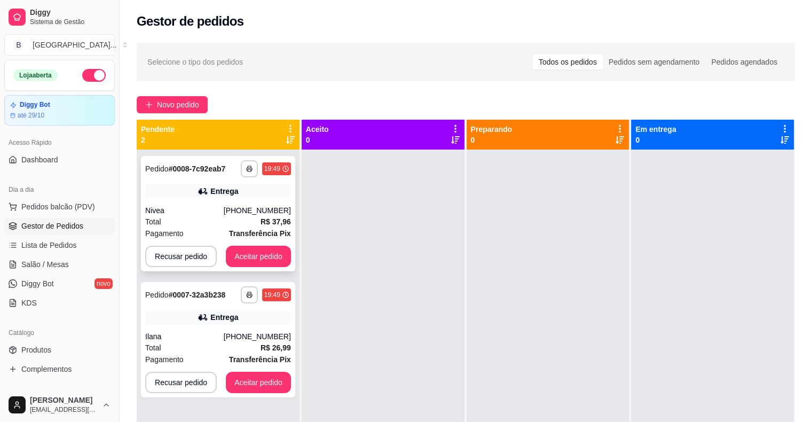
click at [242, 226] on div "Total R$ 37,96" at bounding box center [218, 222] width 146 height 12
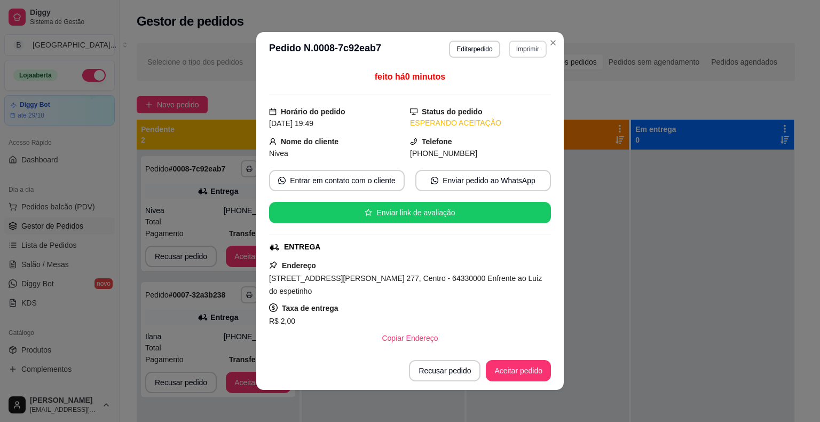
click at [519, 48] on button "Imprimir" at bounding box center [528, 49] width 38 height 17
click at [522, 86] on button "IMPRESSORA" at bounding box center [504, 86] width 77 height 17
click at [519, 370] on button "Aceitar pedido" at bounding box center [518, 370] width 65 height 21
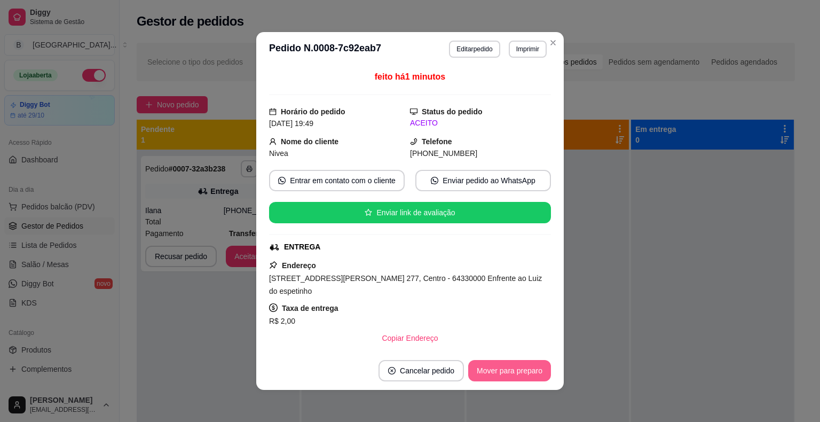
click at [519, 370] on button "Mover para preparo" at bounding box center [509, 370] width 83 height 21
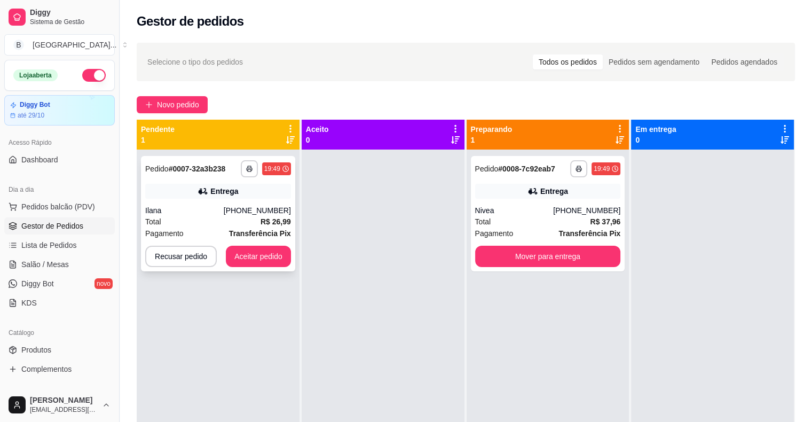
click at [208, 216] on div "Total R$ 26,99" at bounding box center [218, 222] width 146 height 12
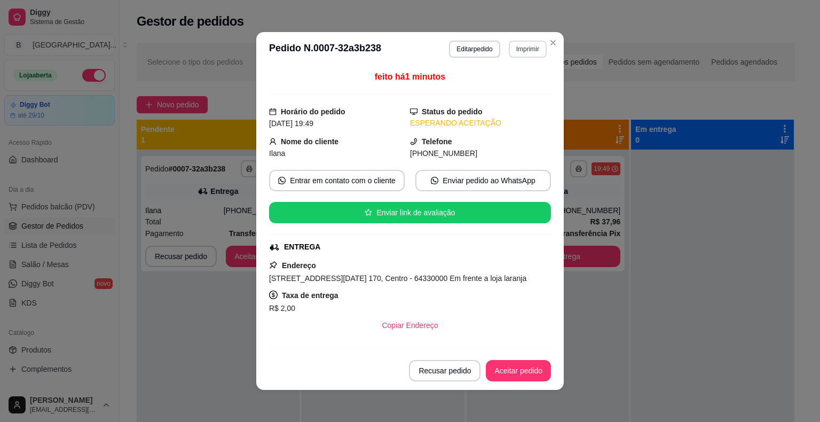
click at [514, 46] on button "Imprimir" at bounding box center [528, 49] width 38 height 17
click at [517, 89] on button "IMPRESSORA" at bounding box center [504, 86] width 77 height 17
click at [517, 370] on button "Aceitar pedido" at bounding box center [518, 370] width 65 height 21
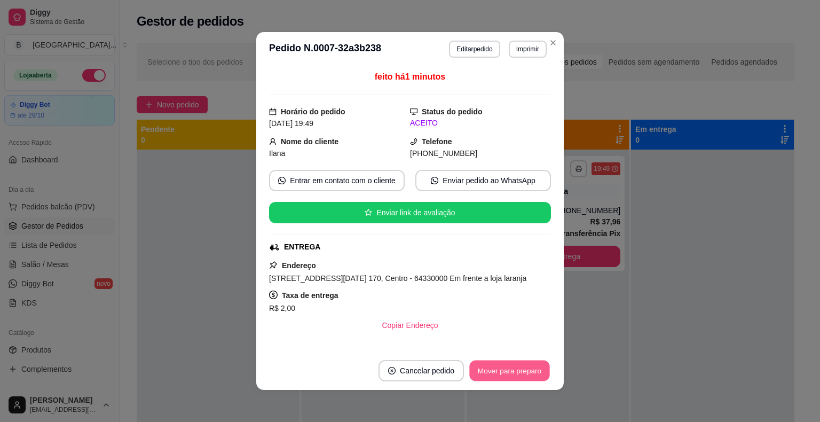
click at [517, 370] on button "Mover para preparo" at bounding box center [509, 370] width 80 height 21
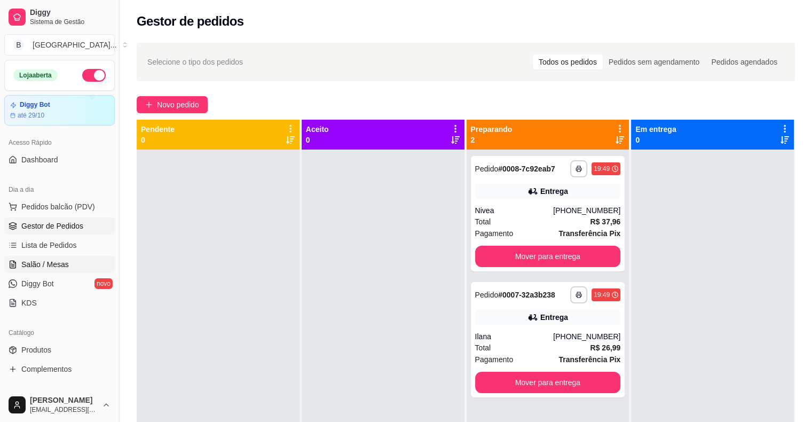
click at [45, 264] on span "Salão / Mesas" at bounding box center [44, 264] width 47 height 11
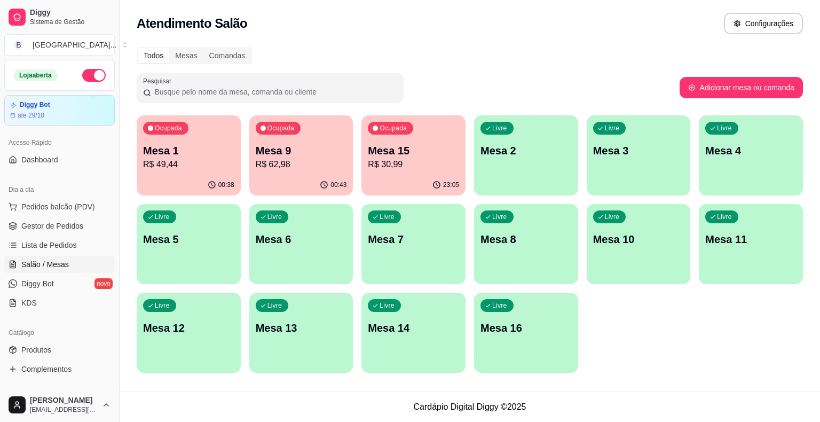
click at [178, 170] on div "Ocupada Mesa 1 R$ 49,44" at bounding box center [189, 144] width 104 height 59
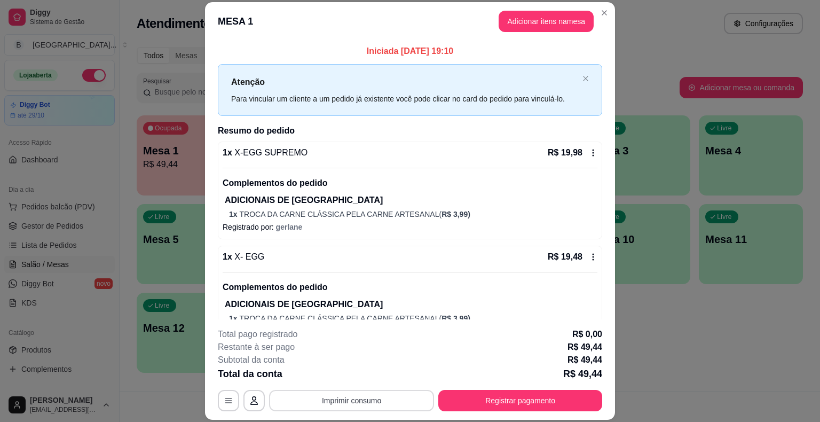
click at [333, 400] on button "Imprimir consumo" at bounding box center [351, 400] width 165 height 21
click at [345, 356] on button "IMPRESSORA" at bounding box center [350, 354] width 75 height 17
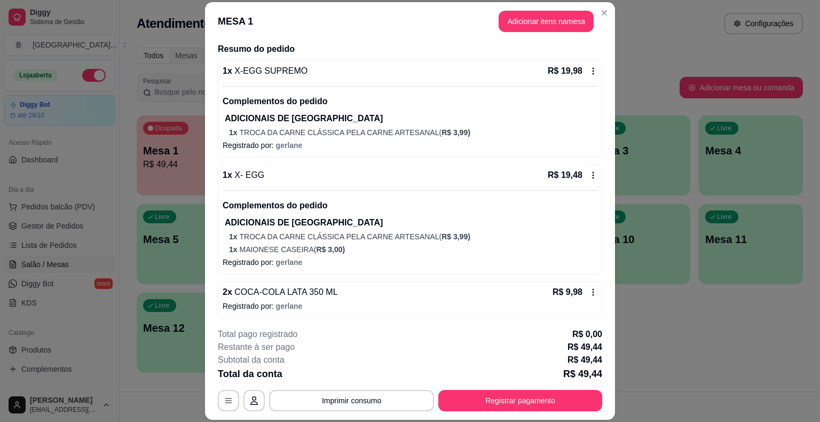
scroll to position [83, 0]
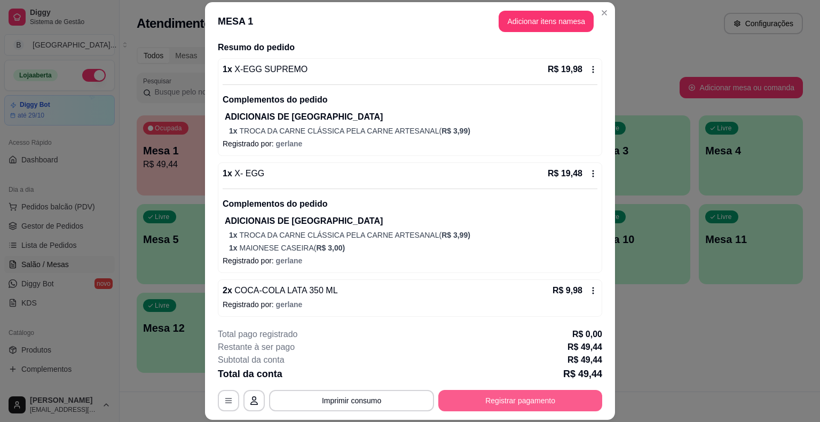
click at [504, 400] on button "Registrar pagamento" at bounding box center [520, 400] width 164 height 21
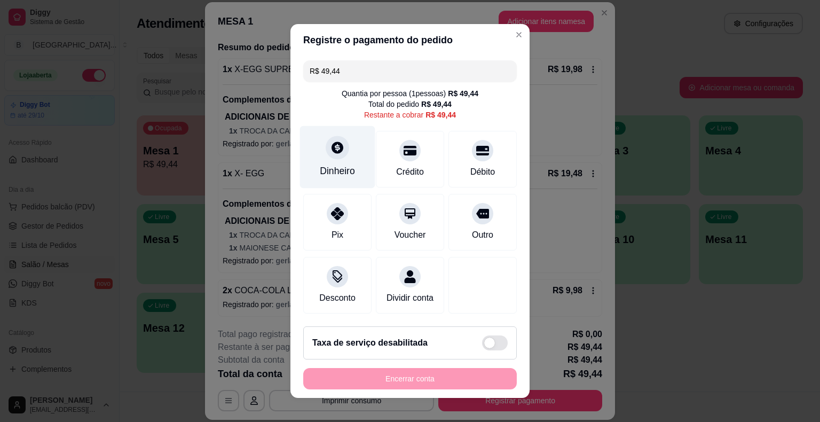
click at [338, 159] on div "Dinheiro" at bounding box center [337, 157] width 75 height 62
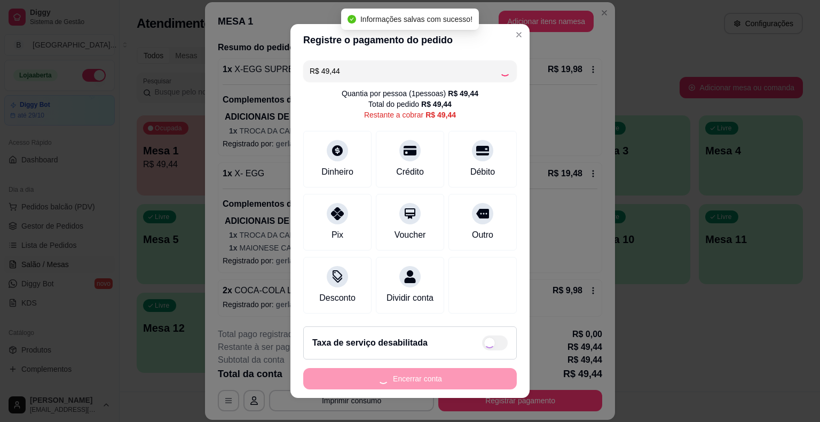
type input "R$ 0,00"
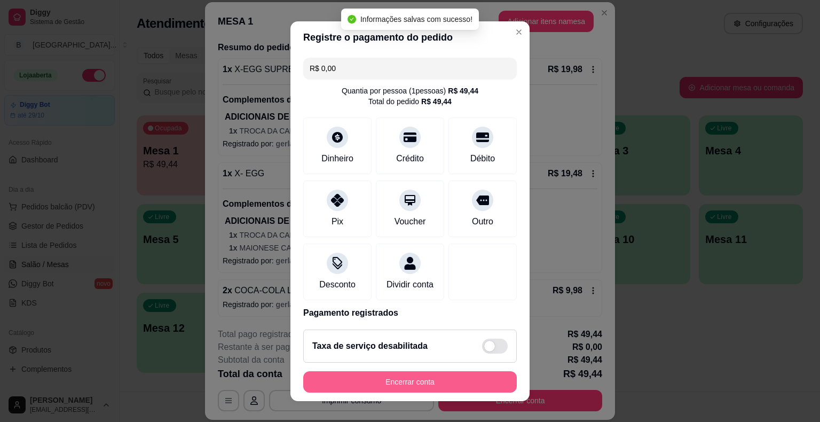
click at [434, 384] on button "Encerrar conta" at bounding box center [409, 381] width 213 height 21
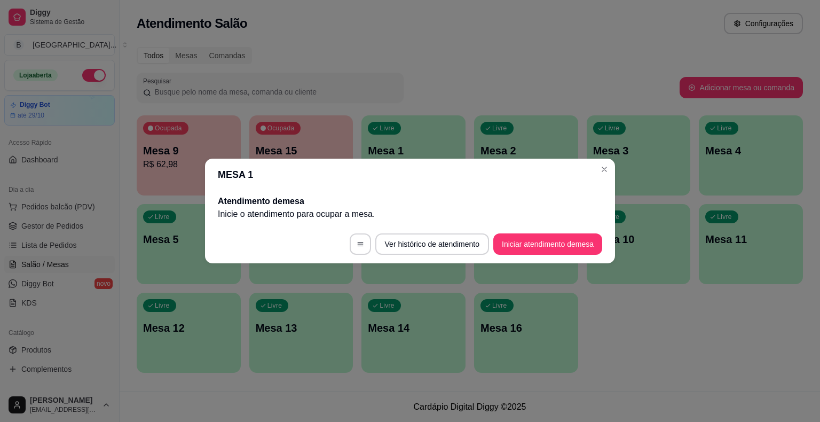
scroll to position [0, 0]
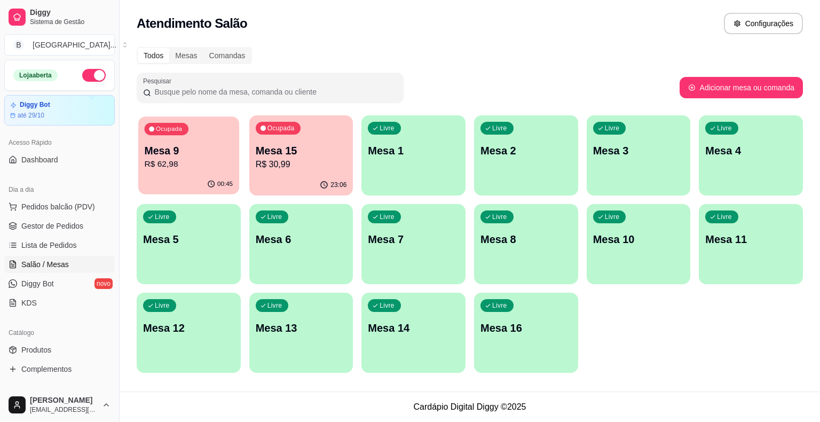
click at [210, 169] on p "R$ 62,98" at bounding box center [189, 164] width 89 height 12
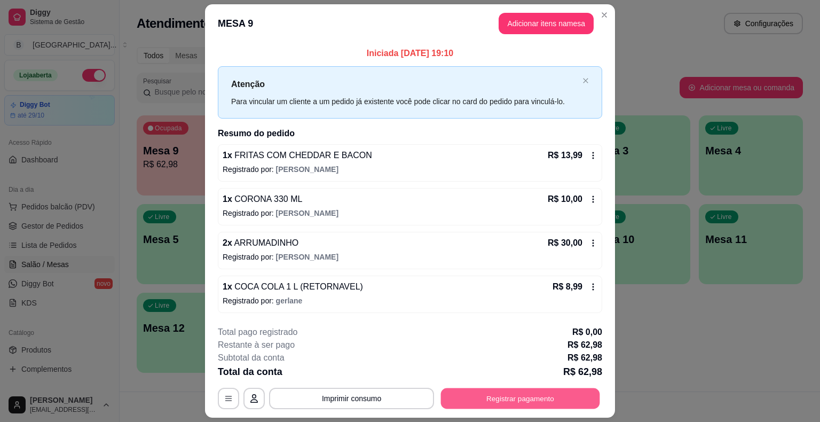
click at [494, 394] on button "Registrar pagamento" at bounding box center [520, 397] width 159 height 21
click at [546, 400] on button "Registrar pagamento" at bounding box center [520, 397] width 164 height 21
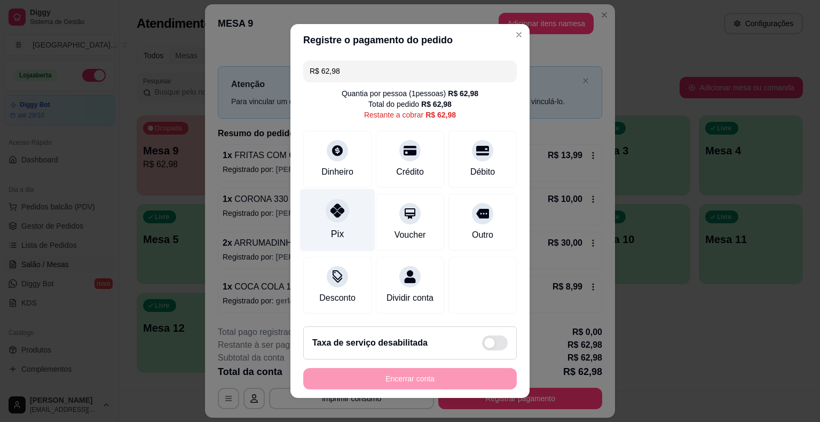
click at [344, 219] on div "Pix" at bounding box center [337, 220] width 75 height 62
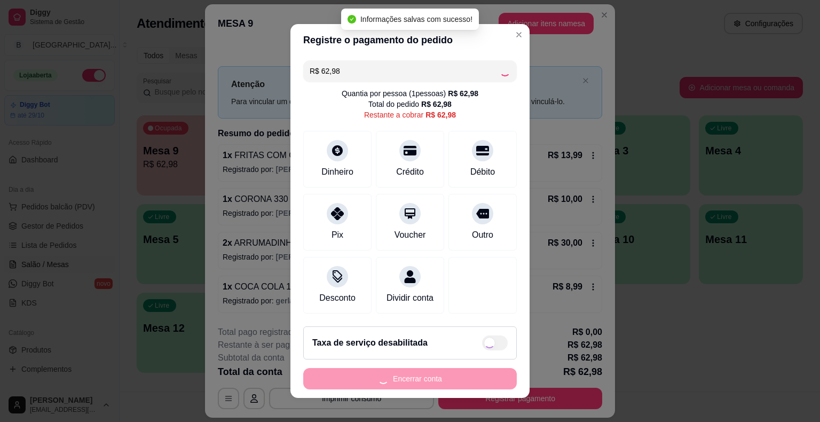
type input "R$ 0,00"
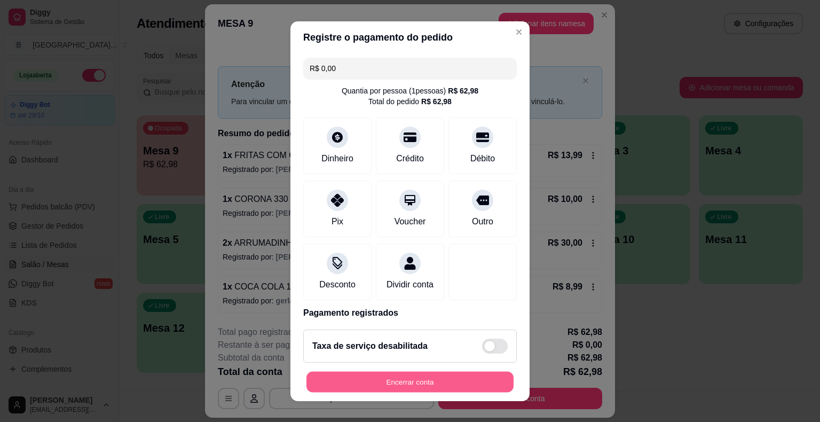
click at [425, 385] on button "Encerrar conta" at bounding box center [409, 381] width 207 height 21
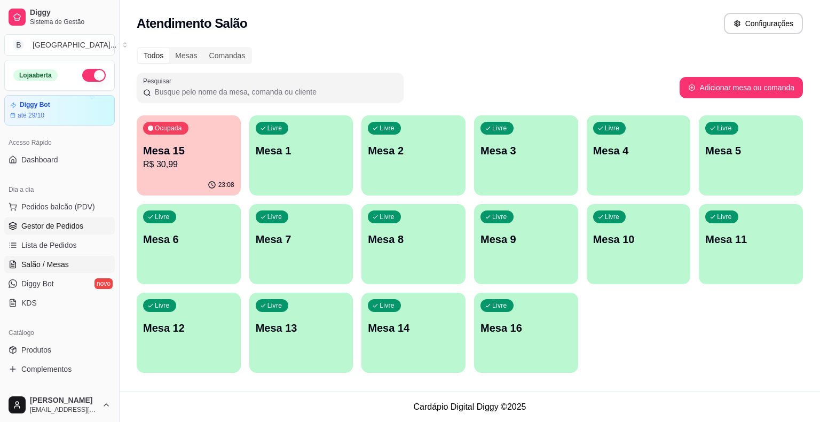
click at [71, 228] on span "Gestor de Pedidos" at bounding box center [52, 225] width 62 height 11
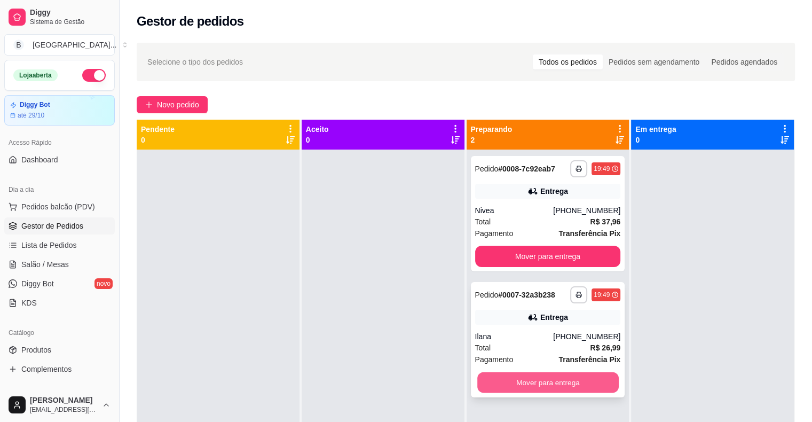
click at [536, 383] on button "Mover para entrega" at bounding box center [547, 382] width 141 height 21
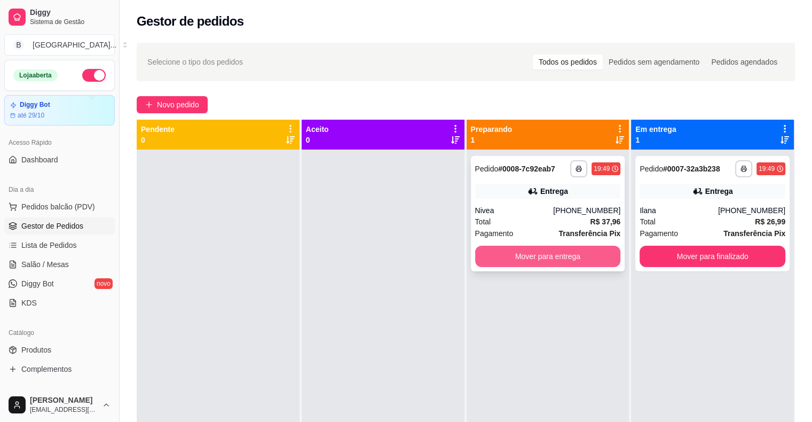
click at [542, 263] on button "Mover para entrega" at bounding box center [548, 255] width 146 height 21
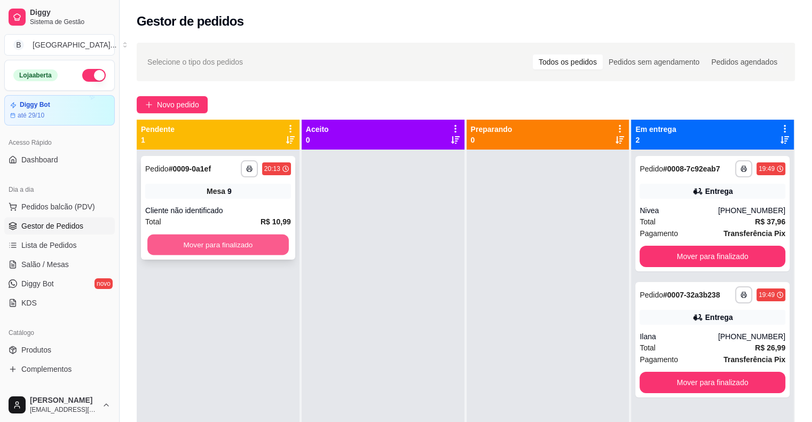
click at [240, 247] on button "Mover para finalizado" at bounding box center [217, 244] width 141 height 21
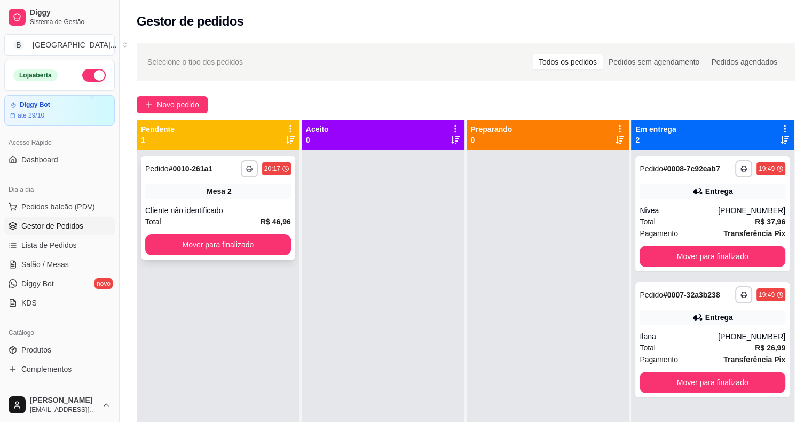
click at [233, 199] on div "**********" at bounding box center [218, 208] width 154 height 104
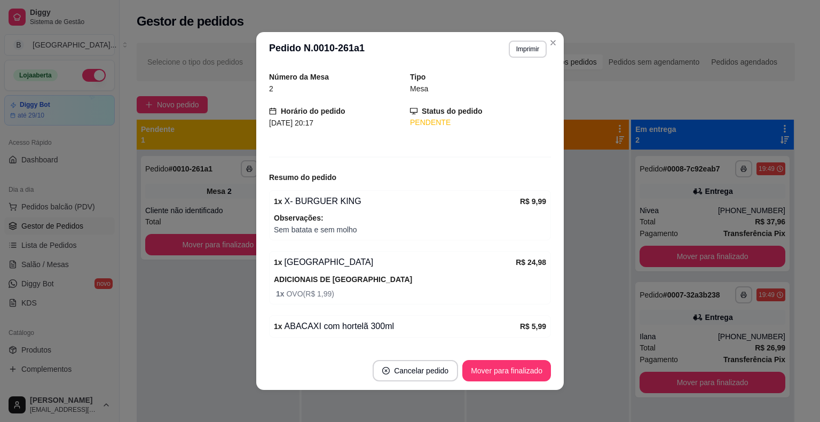
scroll to position [98, 0]
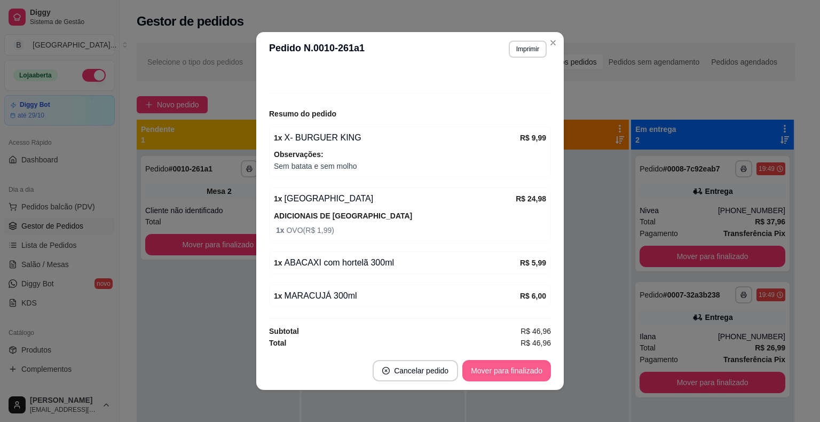
click at [489, 370] on button "Mover para finalizado" at bounding box center [506, 370] width 89 height 21
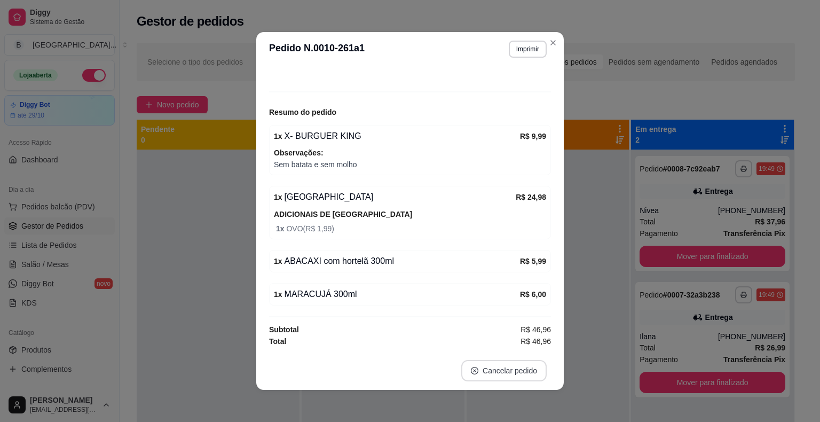
scroll to position [63, 0]
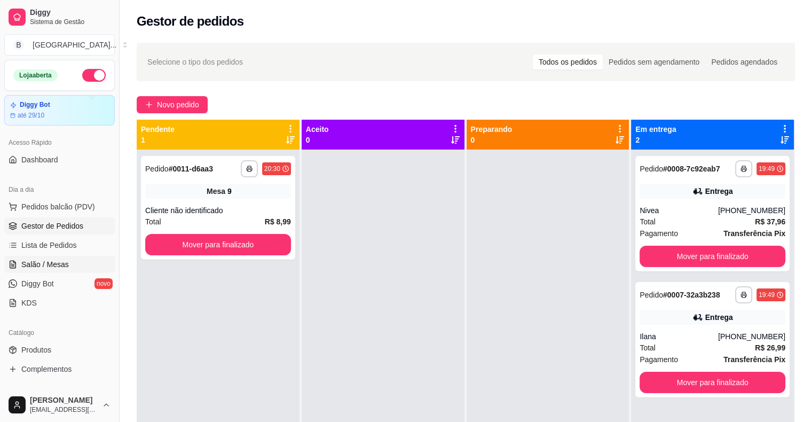
click at [61, 264] on span "Salão / Mesas" at bounding box center [44, 264] width 47 height 11
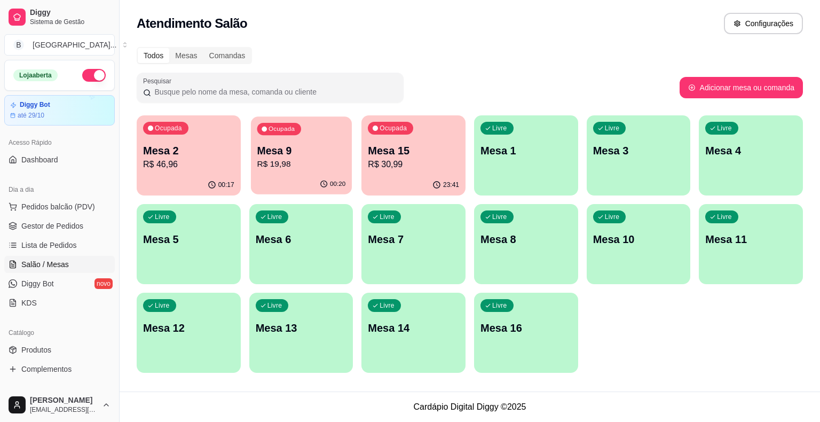
click at [299, 176] on div "00:20" at bounding box center [301, 184] width 101 height 20
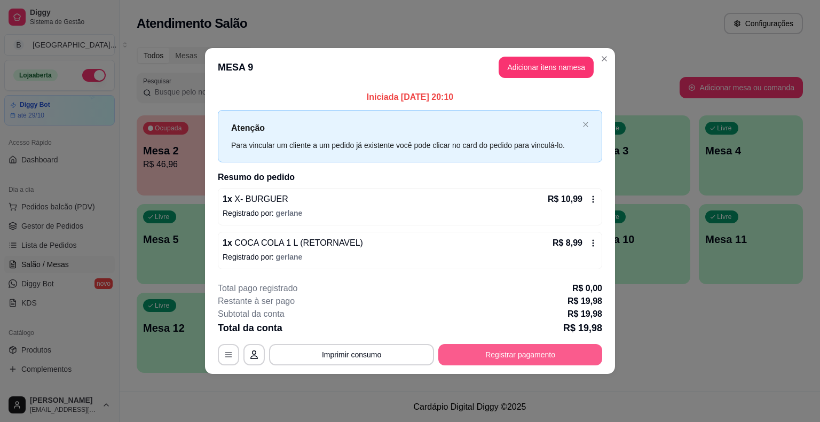
click at [517, 348] on button "Registrar pagamento" at bounding box center [520, 354] width 164 height 21
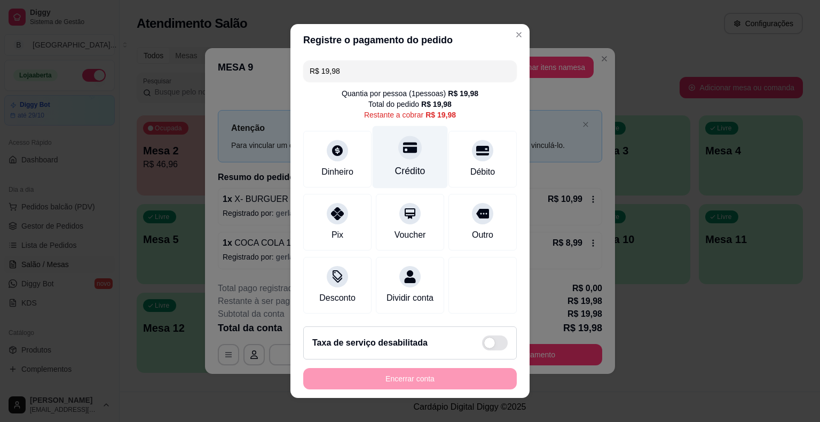
click at [408, 154] on icon at bounding box center [410, 147] width 14 height 14
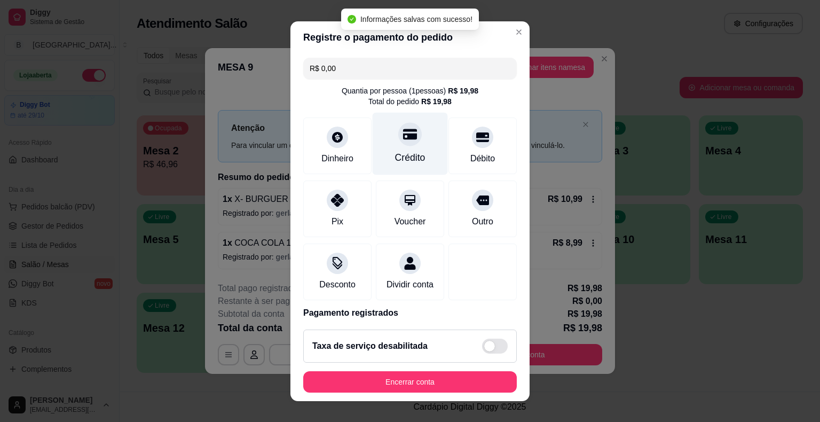
type input "R$ 0,00"
click at [399, 126] on div at bounding box center [409, 133] width 23 height 23
click at [404, 125] on div at bounding box center [409, 133] width 23 height 23
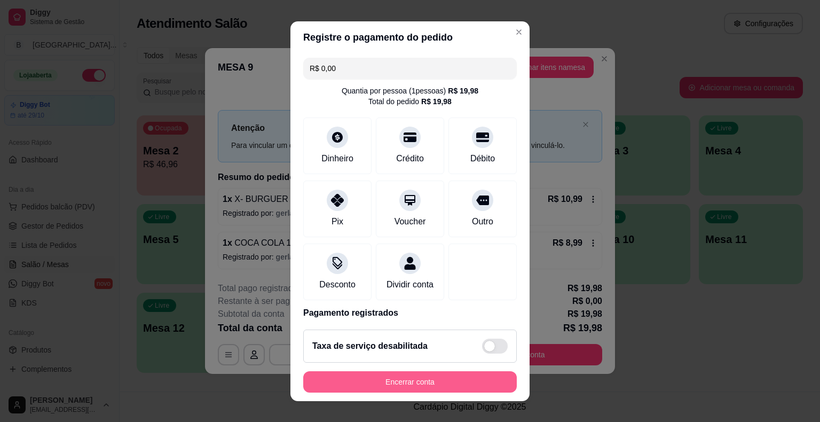
click at [368, 378] on button "Encerrar conta" at bounding box center [409, 381] width 213 height 21
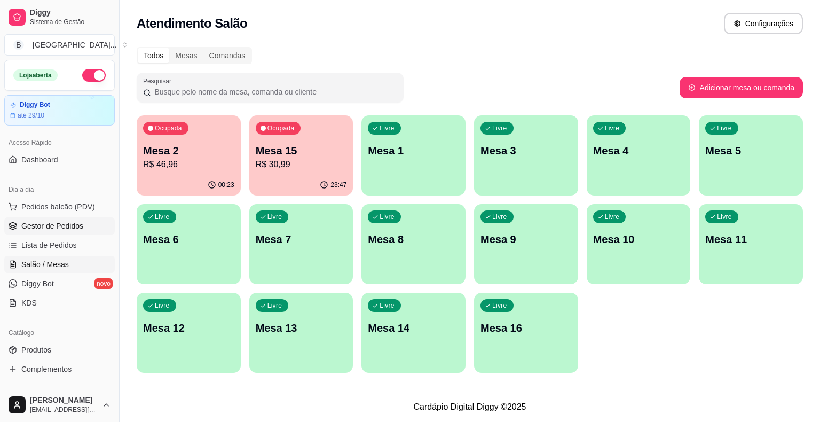
click at [34, 228] on span "Gestor de Pedidos" at bounding box center [52, 225] width 62 height 11
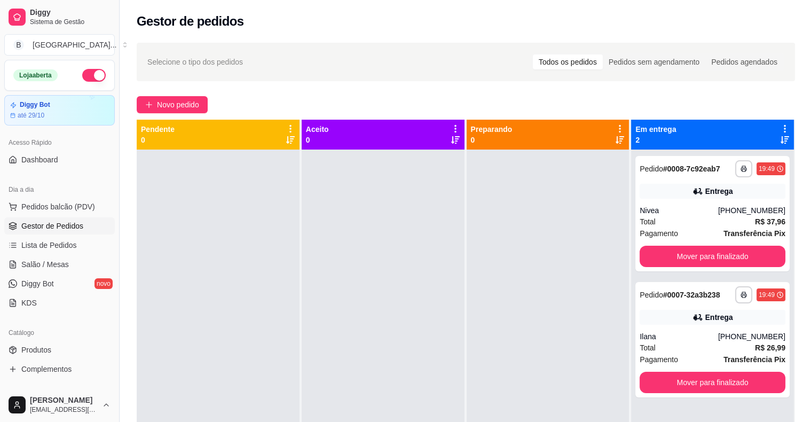
drag, startPoint x: 72, startPoint y: 238, endPoint x: 72, endPoint y: 230, distance: 8.0
click at [72, 237] on link "Lista de Pedidos" at bounding box center [59, 244] width 110 height 17
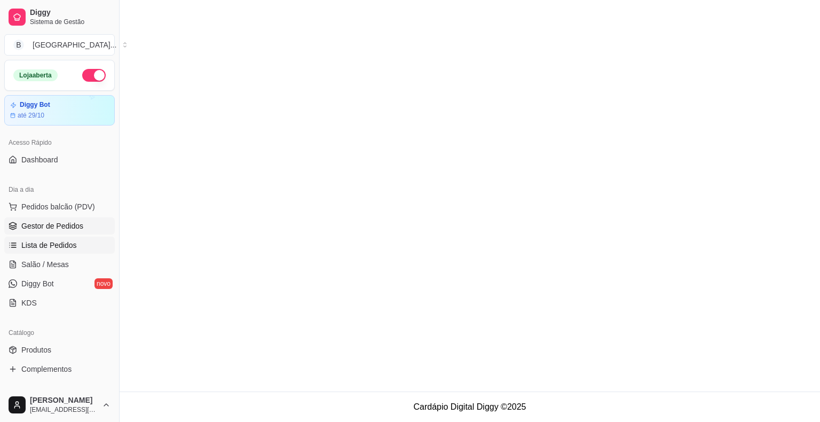
click at [72, 230] on span "Gestor de Pedidos" at bounding box center [52, 225] width 62 height 11
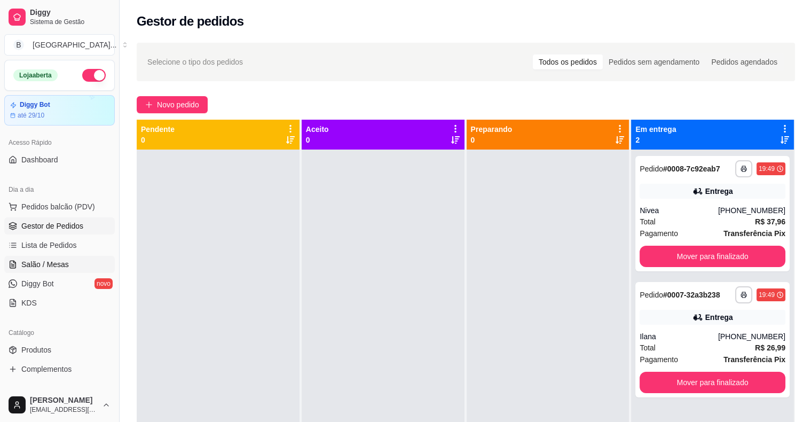
click at [60, 263] on span "Salão / Mesas" at bounding box center [44, 264] width 47 height 11
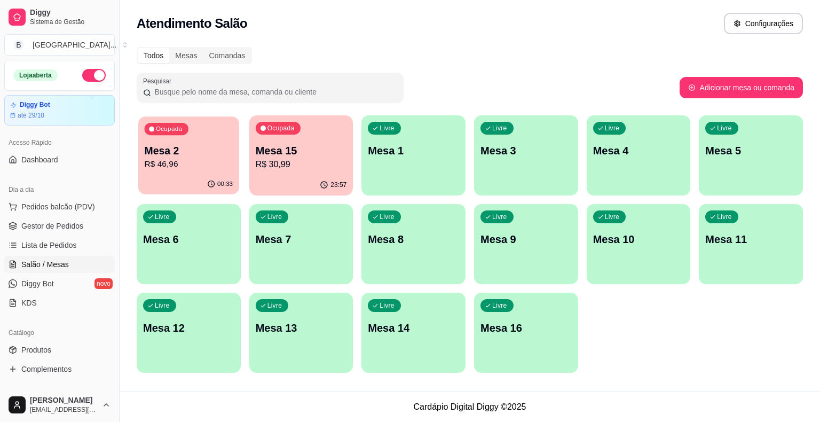
click at [226, 156] on p "Mesa 2" at bounding box center [189, 151] width 89 height 14
click at [409, 253] on div "Livre Mesa 8" at bounding box center [413, 237] width 104 height 67
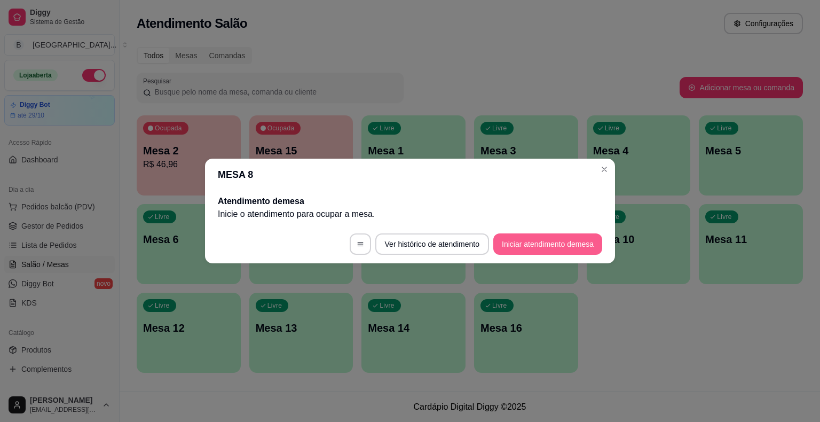
click at [540, 248] on button "Iniciar atendimento de mesa" at bounding box center [547, 243] width 109 height 21
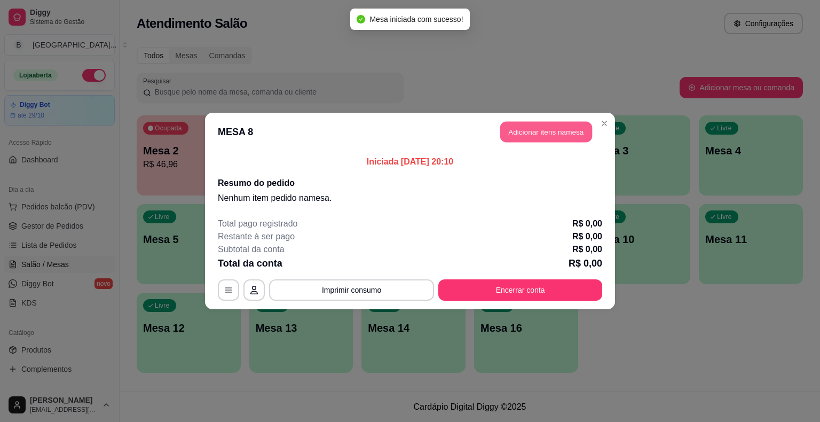
click at [511, 134] on button "Adicionar itens na mesa" at bounding box center [546, 132] width 92 height 21
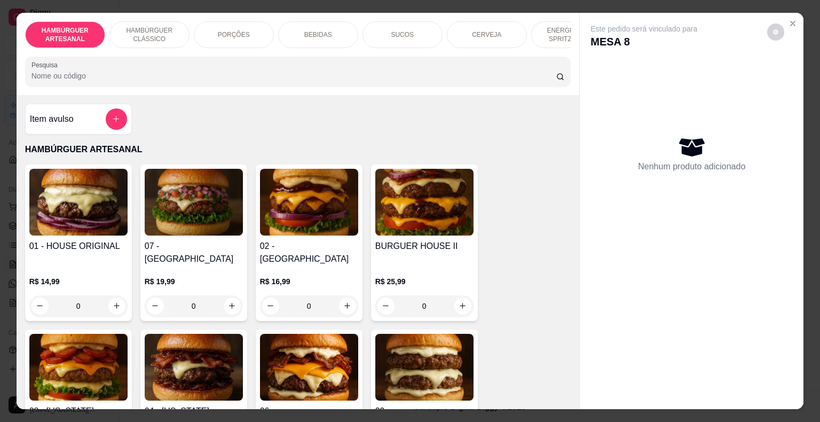
click at [295, 29] on div "BEBIDAS" at bounding box center [318, 34] width 80 height 27
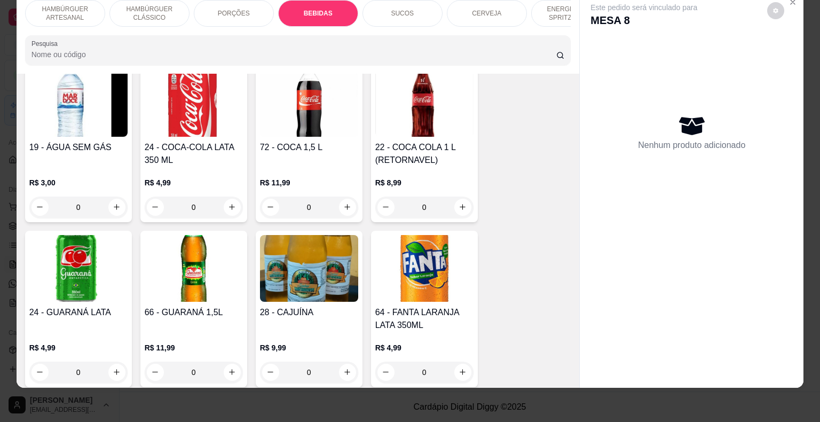
scroll to position [1308, 0]
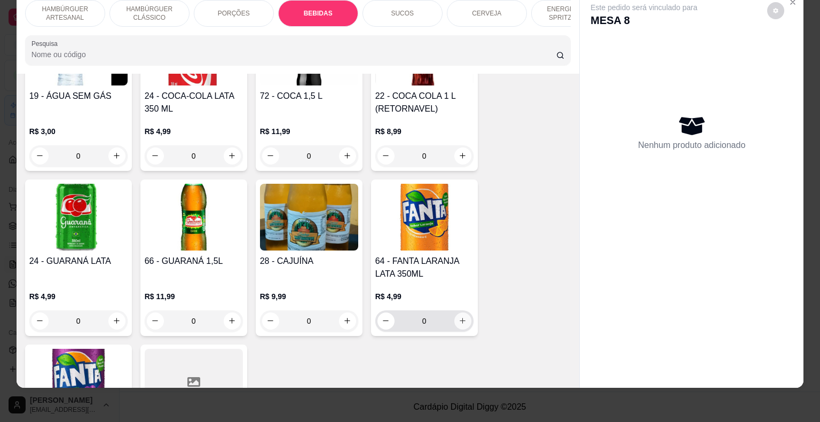
click at [459, 316] on icon "increase-product-quantity" at bounding box center [462, 320] width 8 height 8
type input "1"
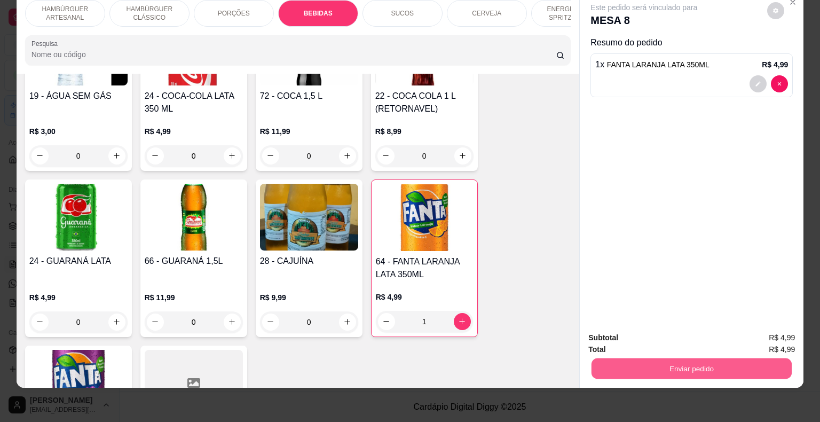
click at [715, 358] on button "Enviar pedido" at bounding box center [691, 368] width 200 height 21
click at [774, 338] on button "Enviar pedido" at bounding box center [767, 334] width 60 height 20
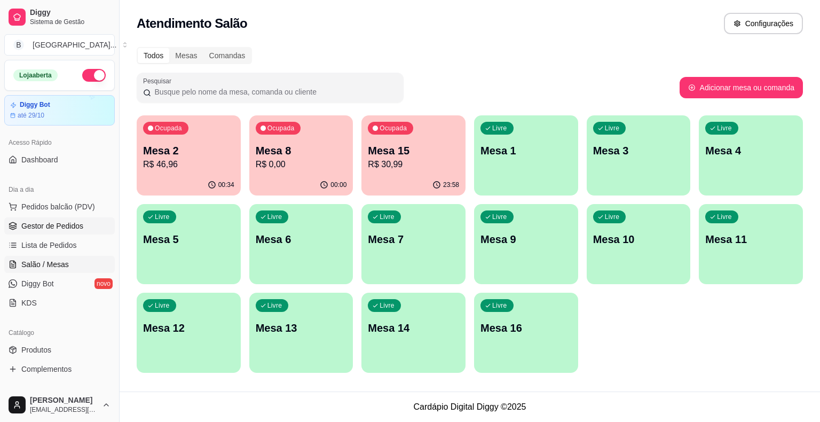
click at [53, 228] on span "Gestor de Pedidos" at bounding box center [52, 225] width 62 height 11
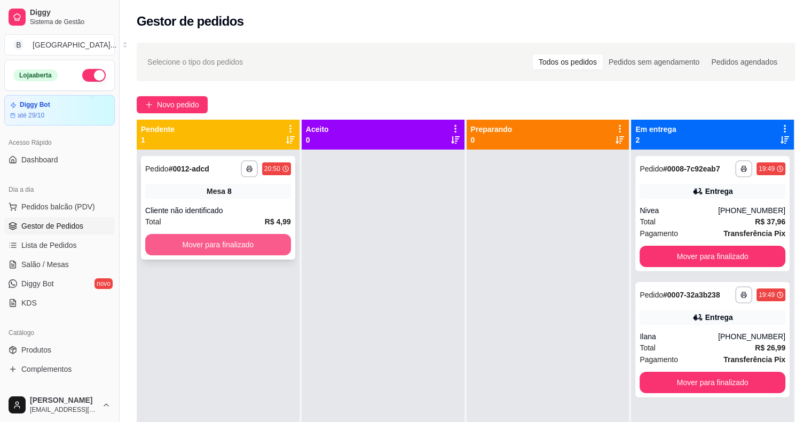
click at [221, 244] on button "Mover para finalizado" at bounding box center [218, 244] width 146 height 21
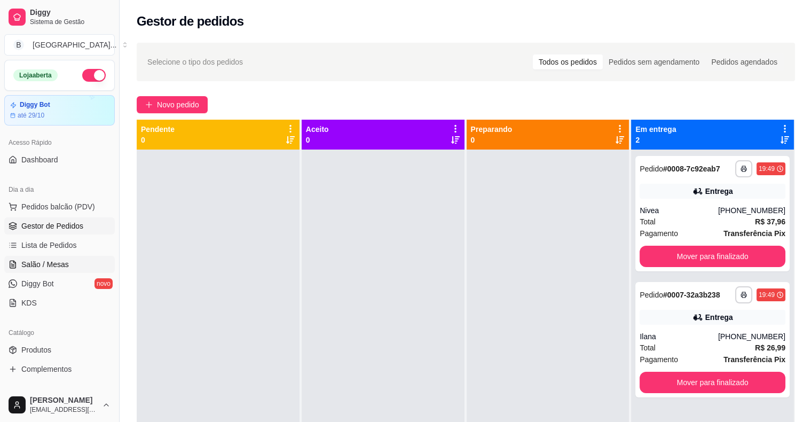
click at [67, 270] on link "Salão / Mesas" at bounding box center [59, 264] width 110 height 17
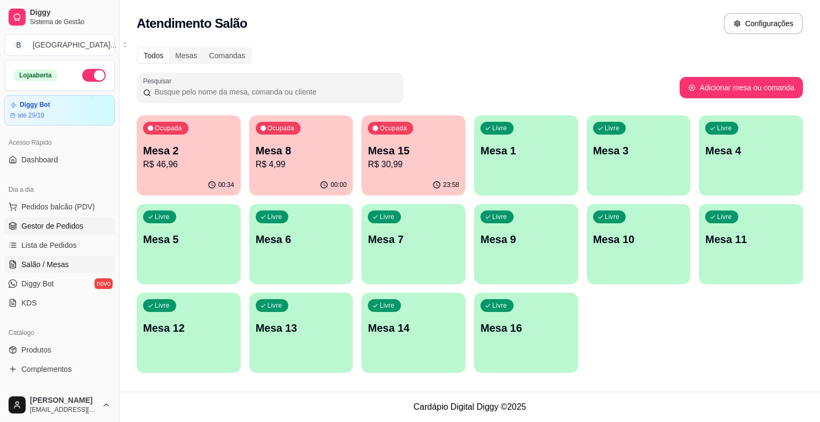
click at [70, 225] on span "Gestor de Pedidos" at bounding box center [52, 225] width 62 height 11
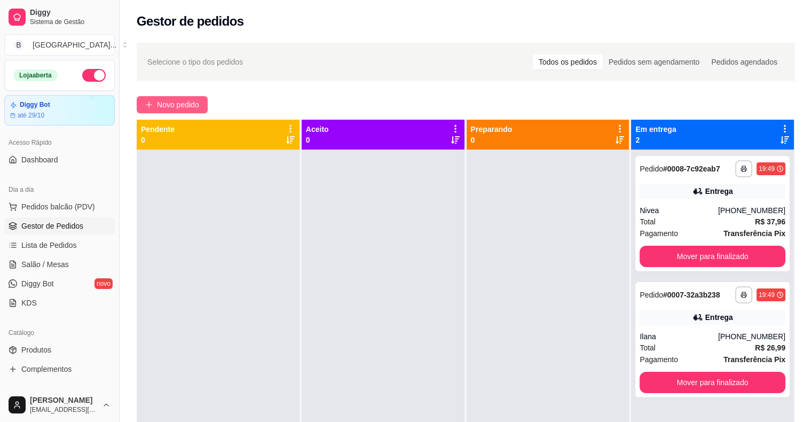
click at [190, 103] on span "Novo pedido" at bounding box center [178, 105] width 42 height 12
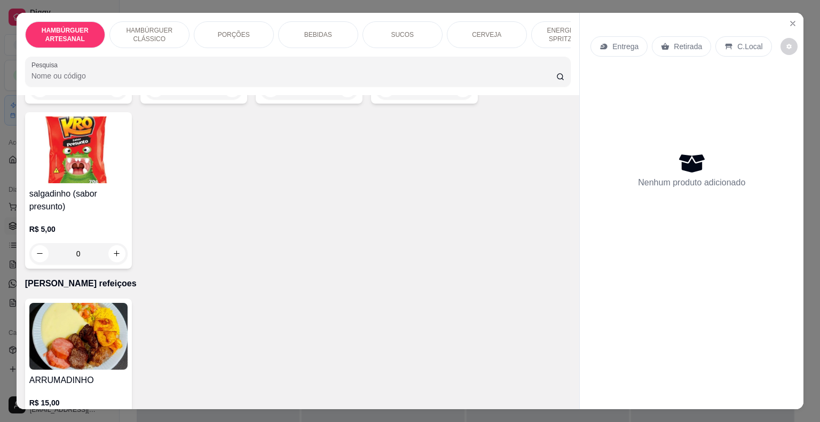
scroll to position [3111, 0]
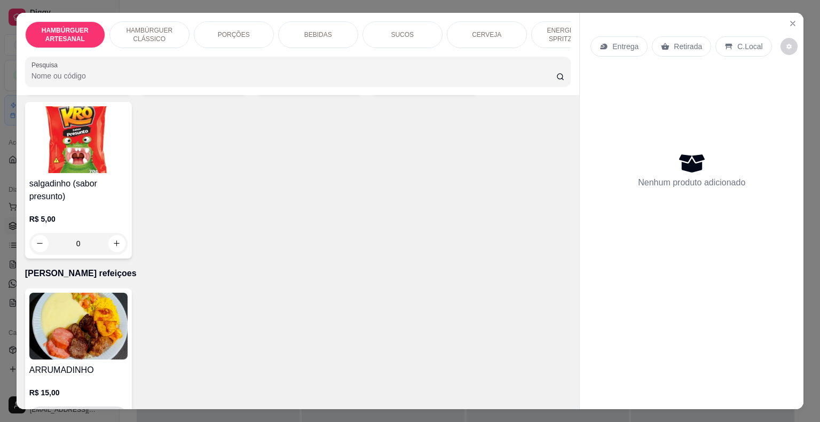
click at [115, 412] on icon "increase-product-quantity" at bounding box center [117, 416] width 8 height 8
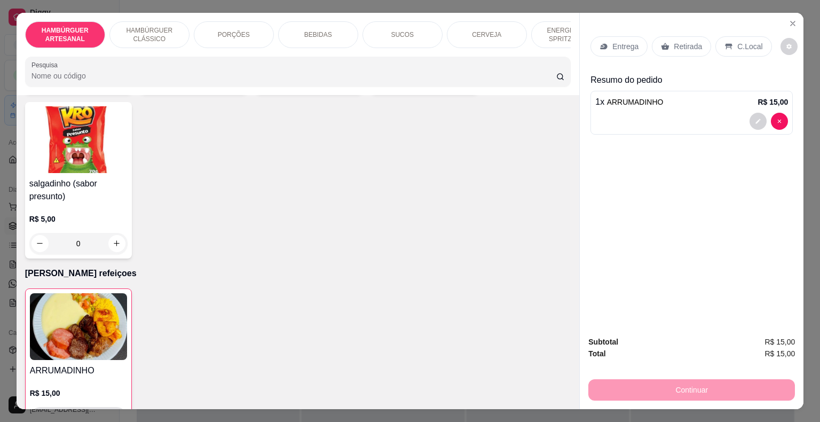
click at [115, 413] on icon "increase-product-quantity" at bounding box center [116, 417] width 8 height 8
type input "2"
click at [615, 43] on p "Entrega" at bounding box center [625, 46] width 26 height 11
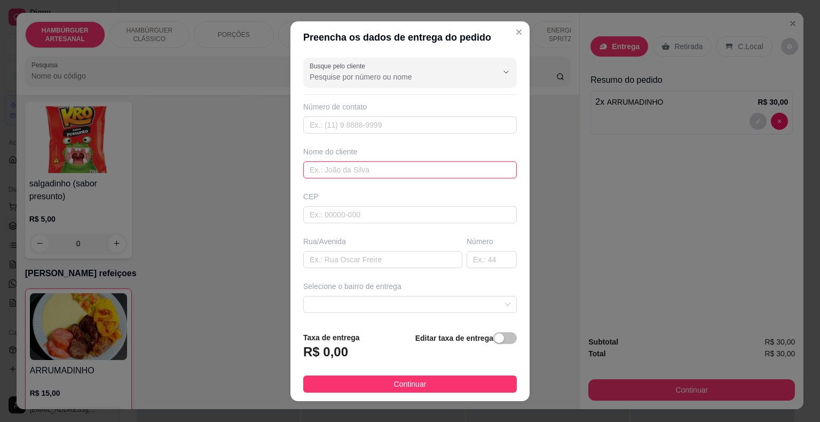
click at [323, 173] on input "text" at bounding box center [409, 169] width 213 height 17
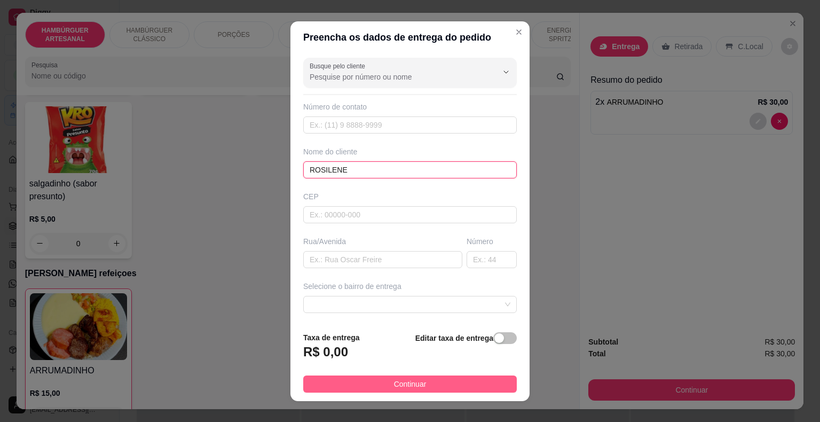
type input "ROSILENE"
click at [344, 382] on button "Continuar" at bounding box center [409, 383] width 213 height 17
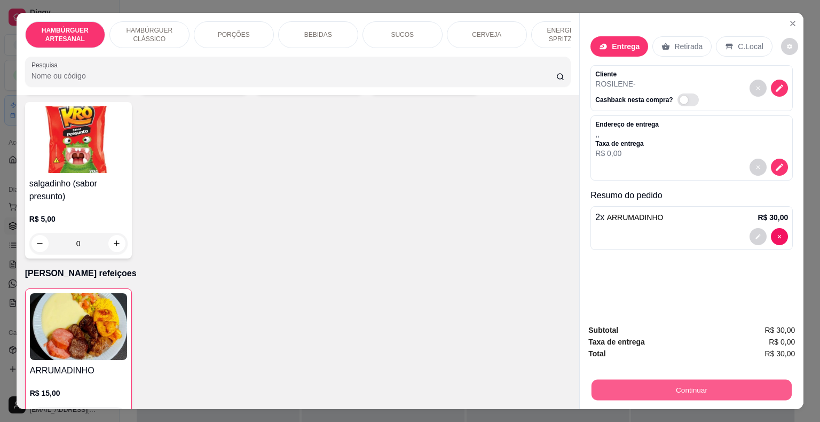
click at [645, 387] on button "Continuar" at bounding box center [691, 389] width 200 height 21
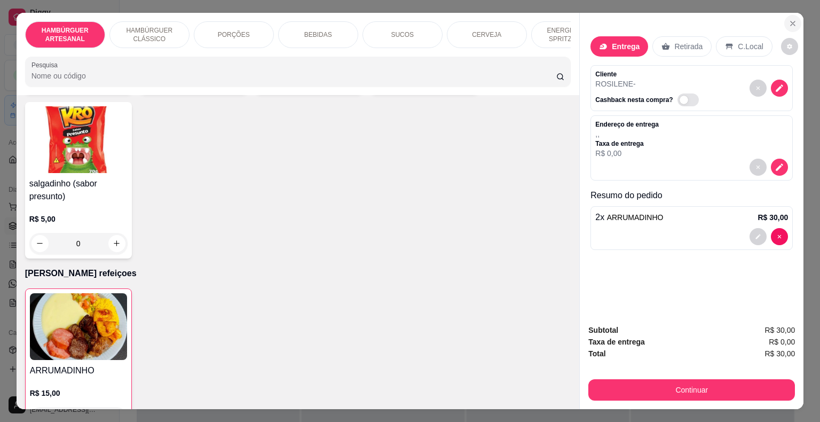
click at [789, 20] on icon "Close" at bounding box center [792, 23] width 9 height 9
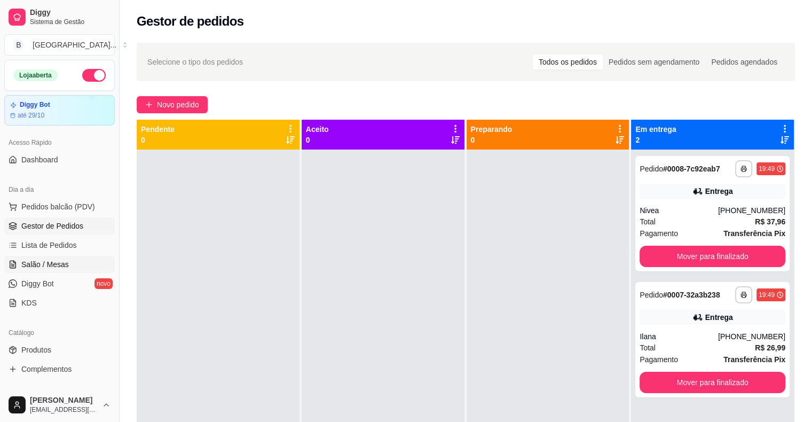
click at [55, 262] on span "Salão / Mesas" at bounding box center [44, 264] width 47 height 11
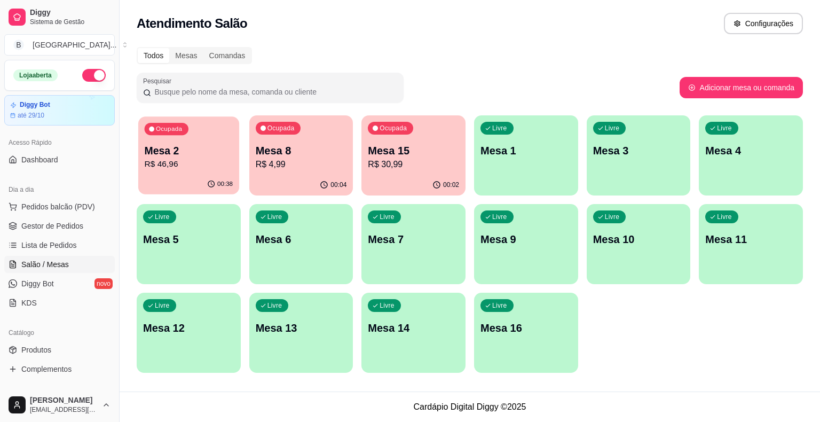
click at [158, 175] on div "00:38" at bounding box center [188, 184] width 101 height 20
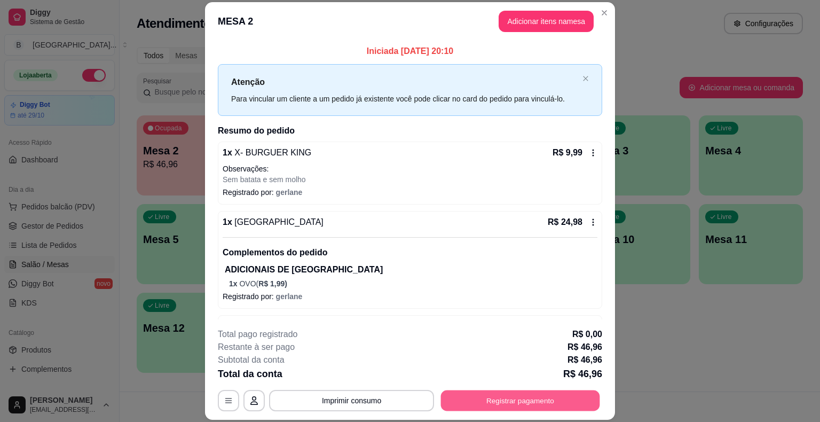
click at [472, 401] on button "Registrar pagamento" at bounding box center [520, 400] width 159 height 21
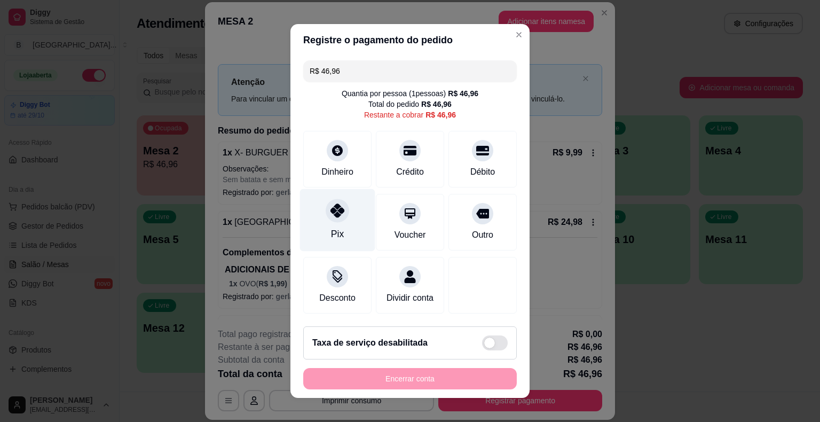
click at [317, 212] on div "Pix" at bounding box center [337, 220] width 75 height 62
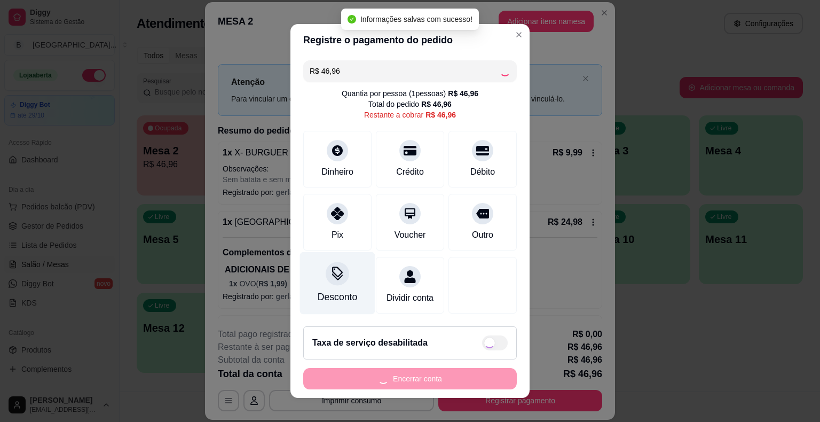
type input "R$ 0,00"
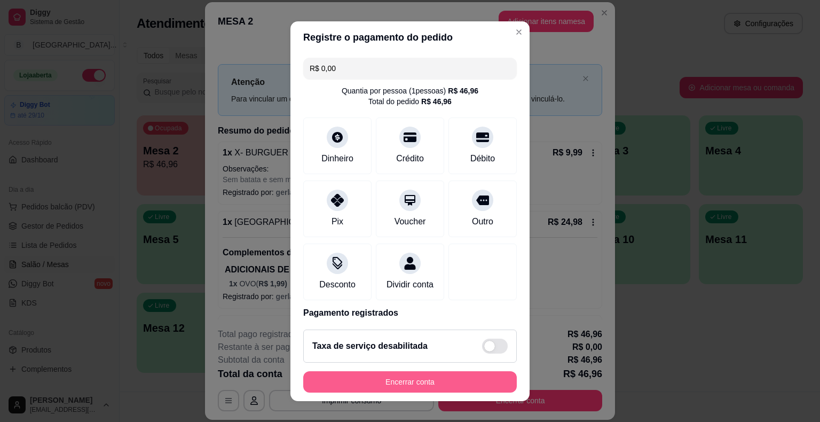
click at [435, 383] on button "Encerrar conta" at bounding box center [409, 381] width 213 height 21
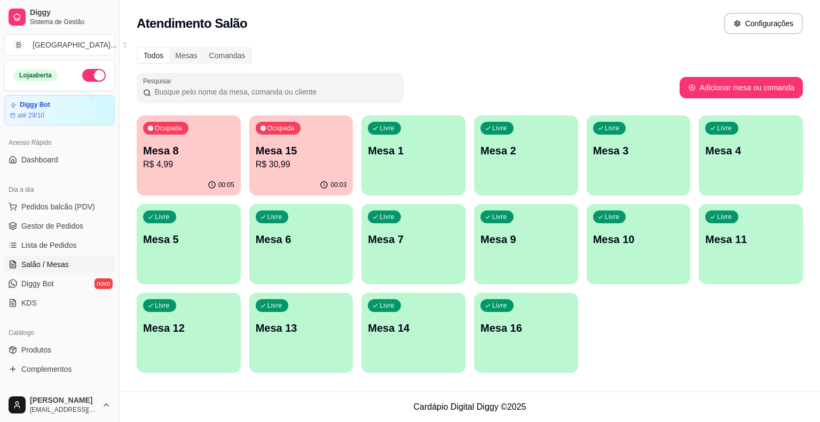
click at [213, 150] on p "Mesa 8" at bounding box center [188, 150] width 91 height 15
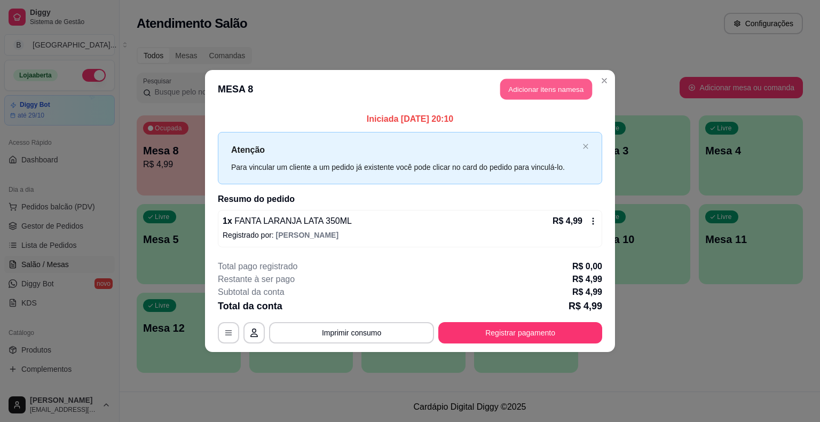
click at [547, 91] on button "Adicionar itens na mesa" at bounding box center [546, 89] width 92 height 21
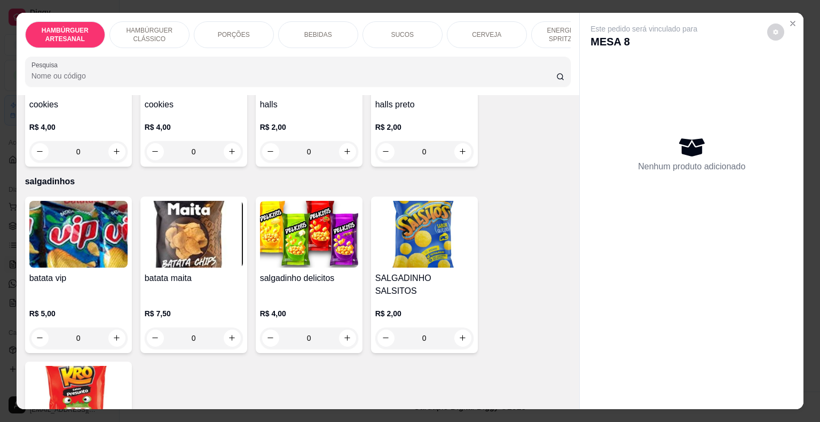
scroll to position [2881, 0]
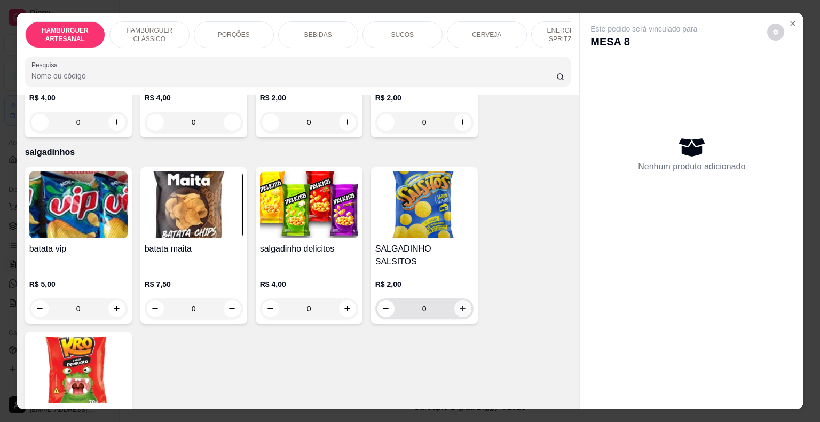
click at [458, 304] on icon "increase-product-quantity" at bounding box center [462, 308] width 8 height 8
type input "1"
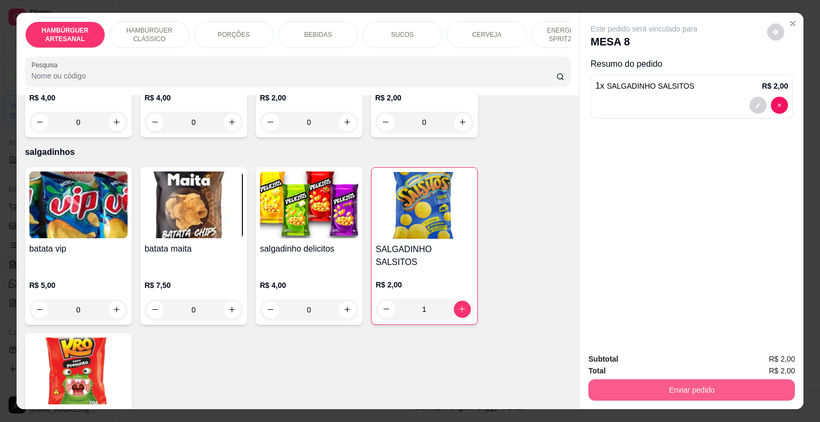
click at [715, 385] on button "Enviar pedido" at bounding box center [691, 389] width 207 height 21
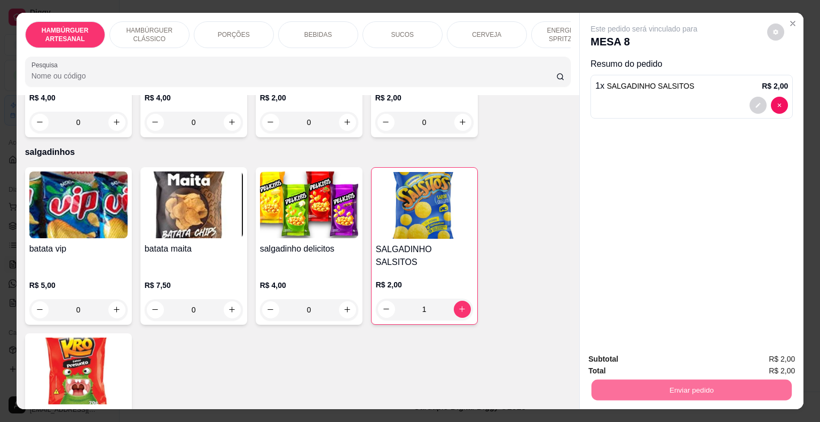
click at [751, 355] on button "Enviar pedido" at bounding box center [767, 360] width 60 height 20
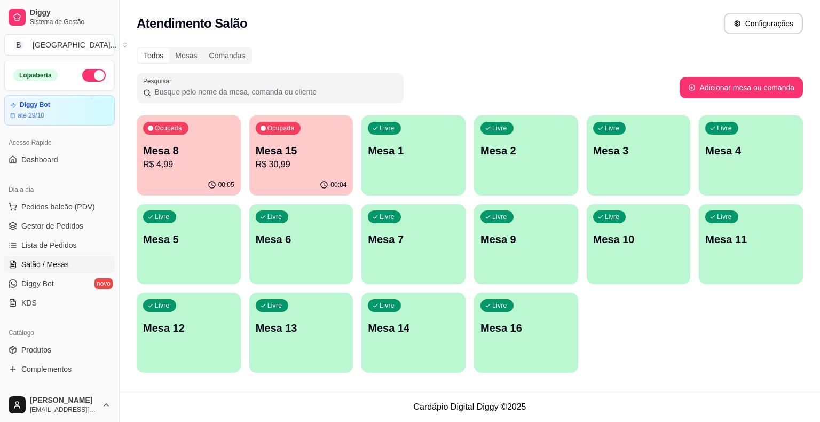
click at [218, 147] on p "Mesa 8" at bounding box center [188, 150] width 91 height 15
click at [80, 200] on button "Pedidos balcão (PDV)" at bounding box center [59, 206] width 110 height 17
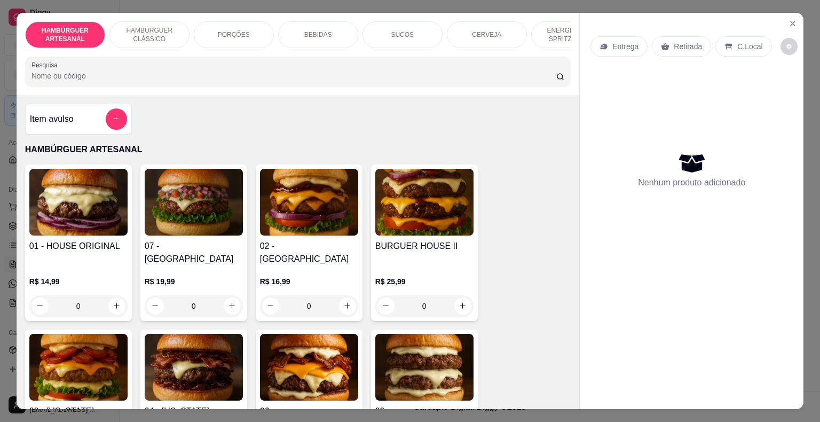
click at [636, 40] on div "Entrega" at bounding box center [618, 46] width 57 height 20
click at [788, 19] on icon "Close" at bounding box center [792, 23] width 9 height 9
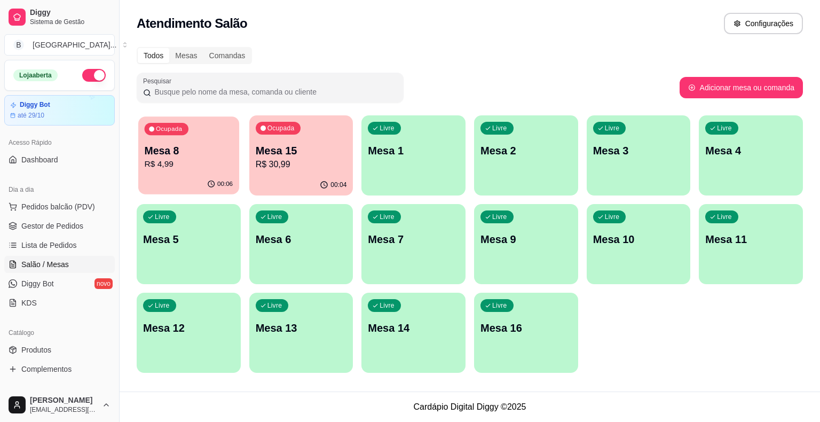
click at [170, 176] on div "00:06" at bounding box center [188, 184] width 101 height 20
click at [51, 207] on span "Pedidos balcão (PDV)" at bounding box center [58, 206] width 74 height 11
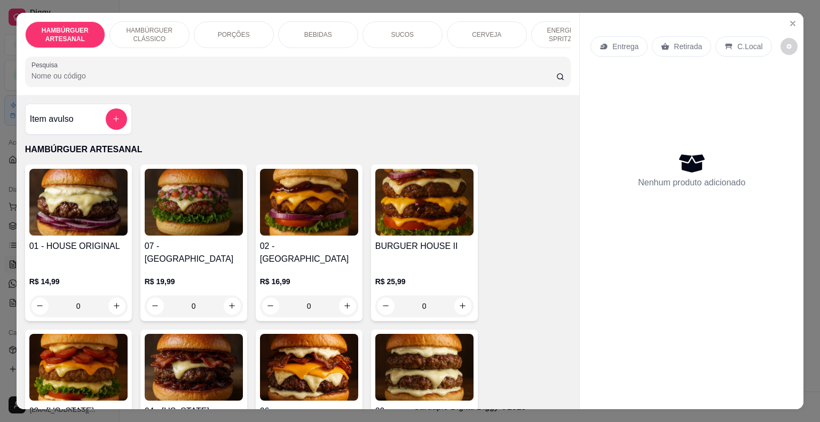
click at [629, 41] on p "Entrega" at bounding box center [625, 46] width 26 height 11
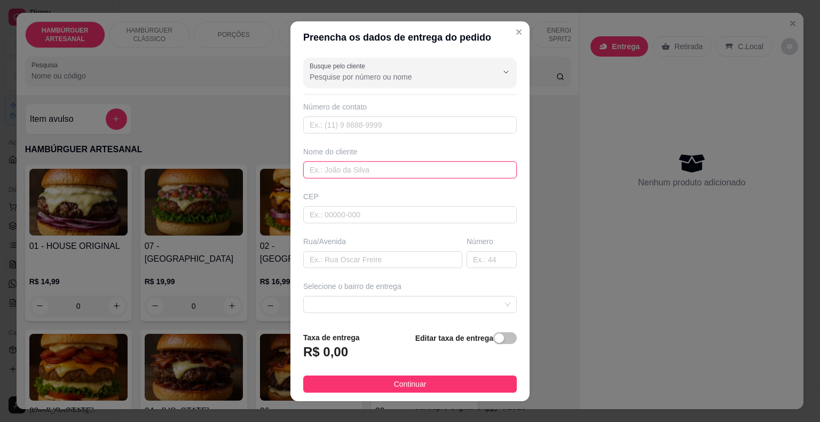
click at [329, 170] on input "text" at bounding box center [409, 169] width 213 height 17
type input "ROSO"
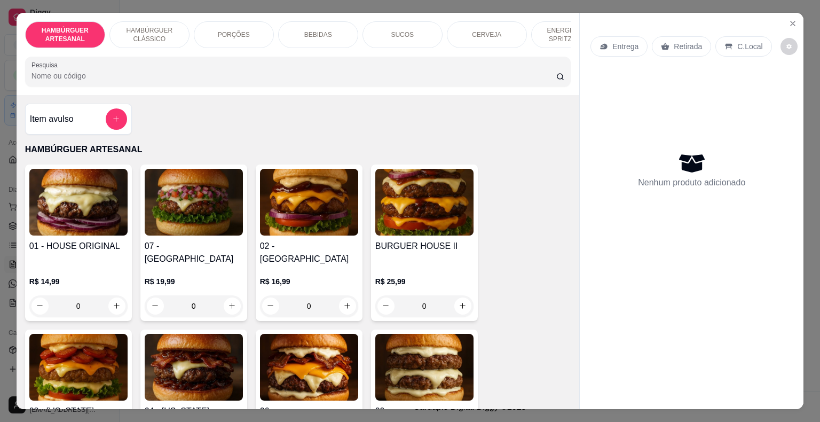
click at [603, 42] on icon at bounding box center [603, 46] width 9 height 9
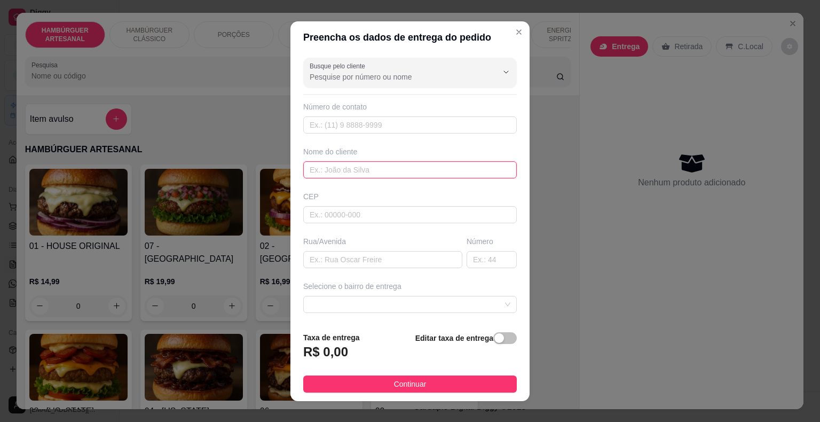
click at [330, 172] on input "text" at bounding box center [409, 169] width 213 height 17
type input "ROSILENE"
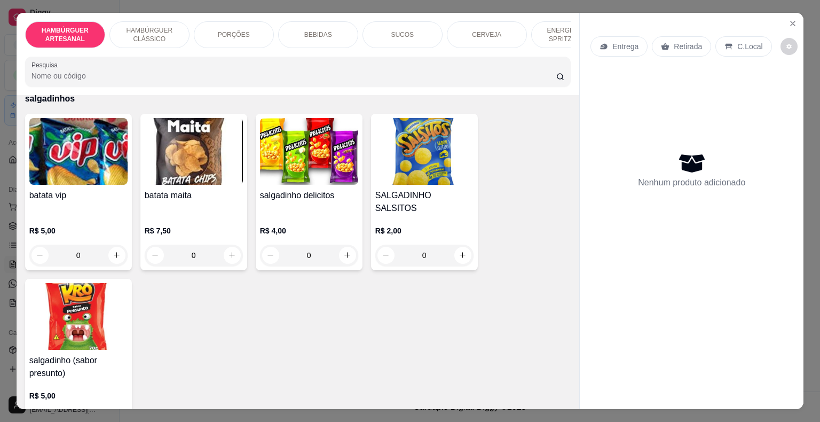
scroll to position [3111, 0]
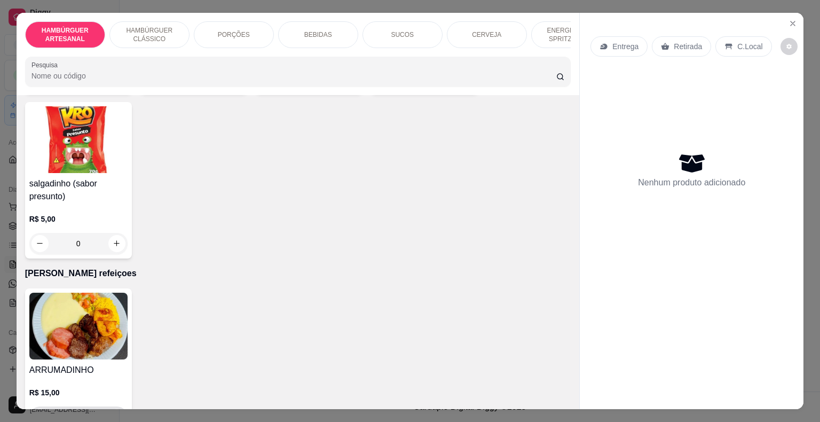
click at [108, 408] on button "increase-product-quantity" at bounding box center [116, 416] width 17 height 17
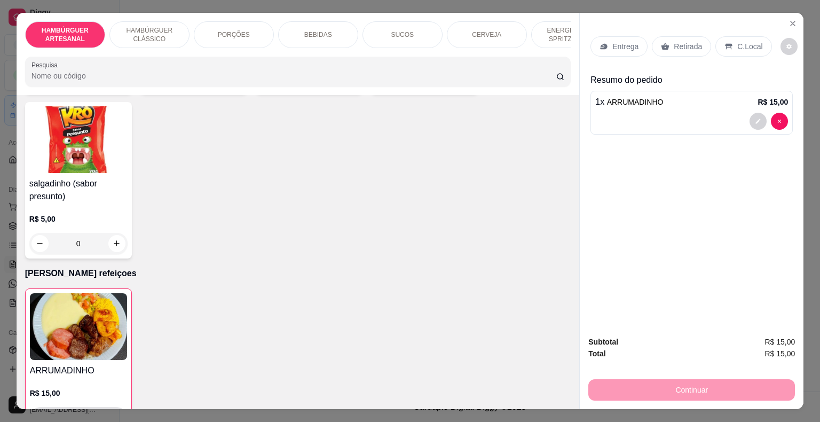
click at [108, 409] on button "increase-product-quantity" at bounding box center [116, 417] width 17 height 17
type input "2"
click at [628, 41] on p "Entrega" at bounding box center [625, 46] width 26 height 11
click at [622, 41] on p "Entrega" at bounding box center [625, 46] width 26 height 11
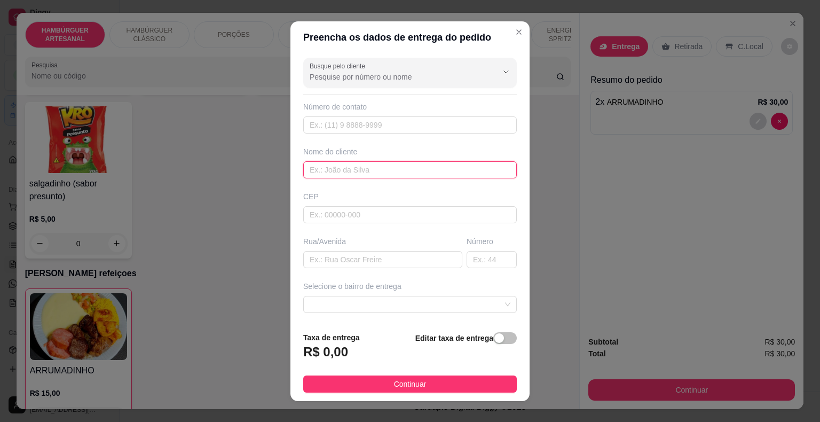
click at [331, 170] on input "text" at bounding box center [409, 169] width 213 height 17
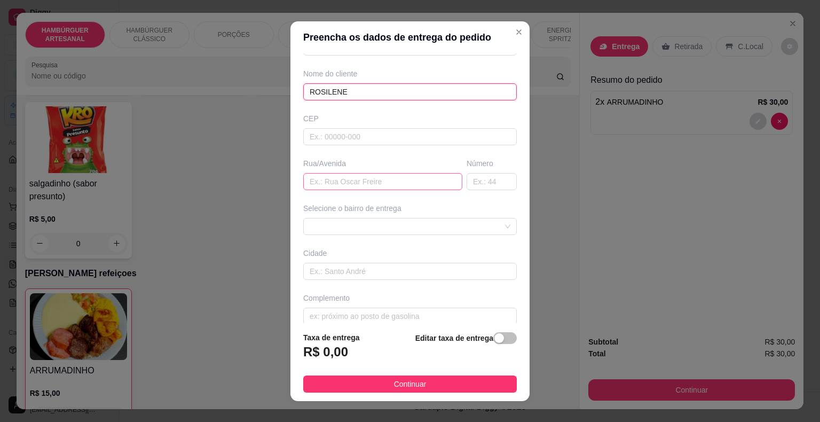
scroll to position [88, 0]
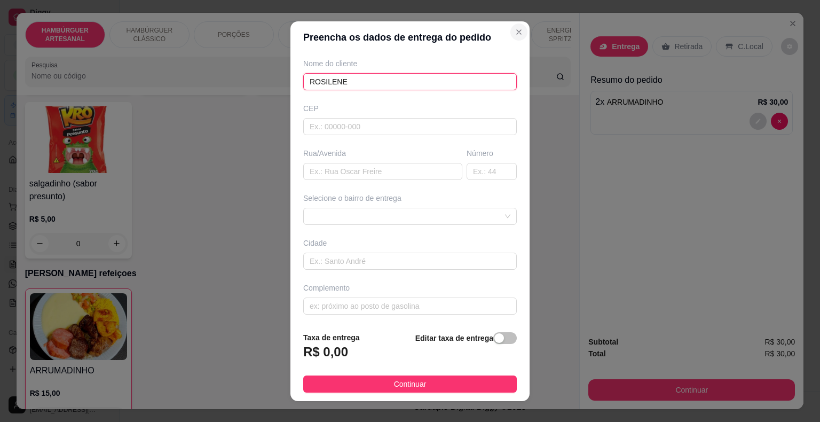
type input "ROSILENE"
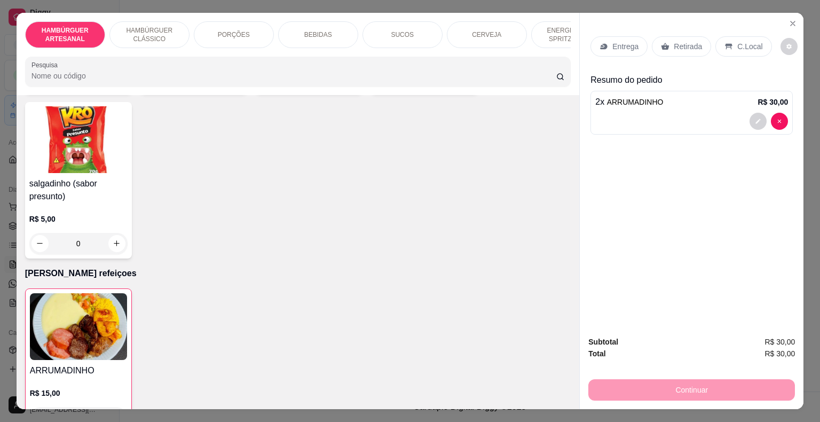
click at [685, 41] on p "Retirada" at bounding box center [687, 46] width 28 height 11
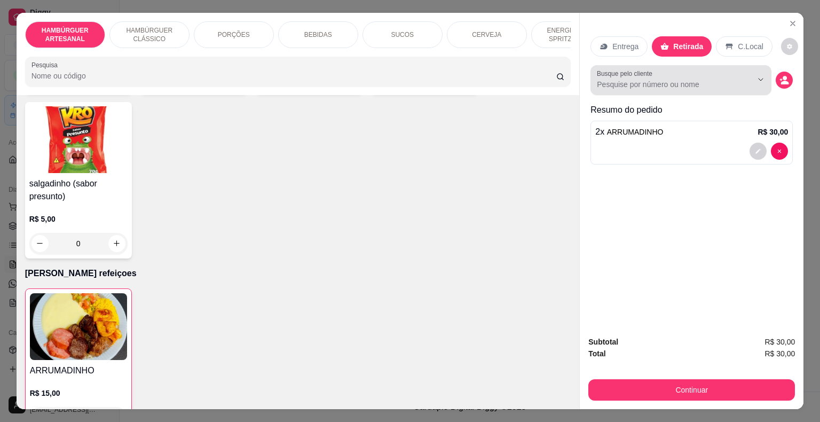
click at [677, 72] on div at bounding box center [681, 79] width 168 height 21
click at [752, 77] on button "Show suggestions" at bounding box center [760, 79] width 17 height 17
click at [780, 75] on icon "decrease-product-quantity" at bounding box center [784, 79] width 9 height 9
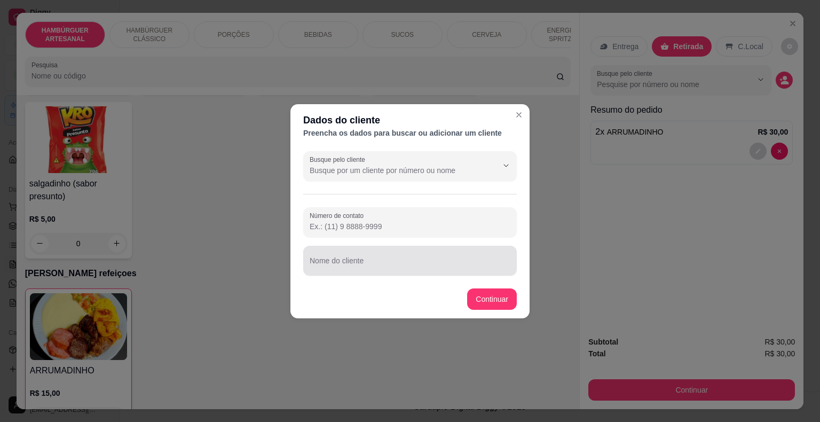
click at [362, 267] on input "Nome do cliente" at bounding box center [409, 264] width 201 height 11
type input "ROSIK"
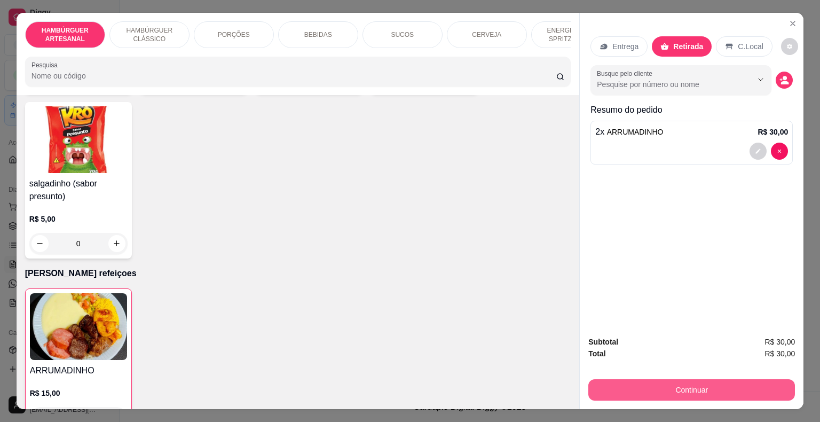
click at [668, 379] on button "Continuar" at bounding box center [691, 389] width 207 height 21
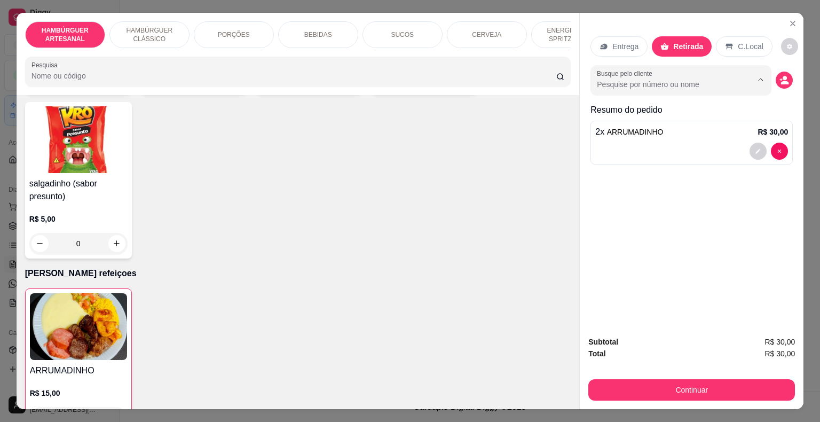
click at [637, 80] on input "Busque pelo cliente" at bounding box center [666, 84] width 138 height 11
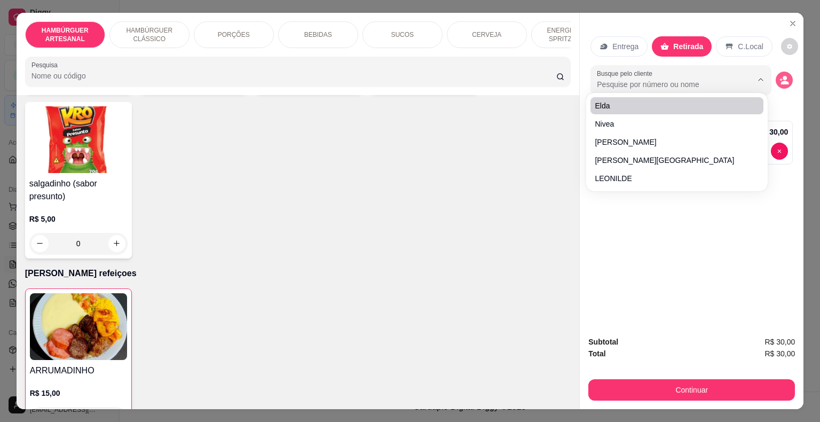
click at [784, 76] on icon "decrease-product-quantity" at bounding box center [784, 80] width 10 height 10
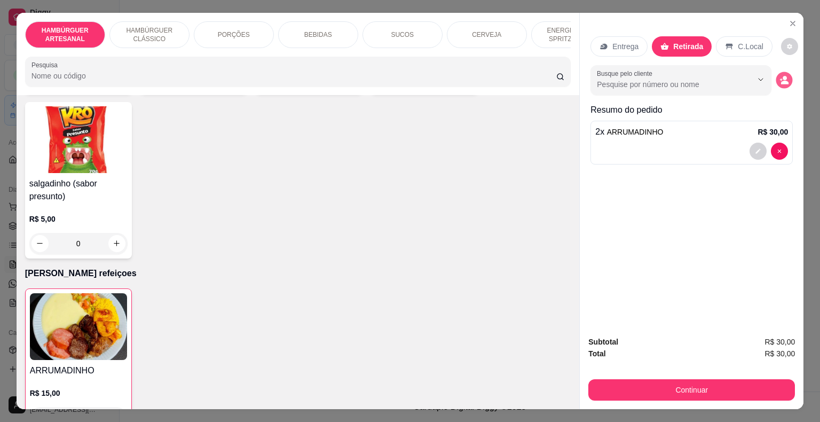
click at [783, 76] on circle "decrease-product-quantity" at bounding box center [785, 78] width 4 height 4
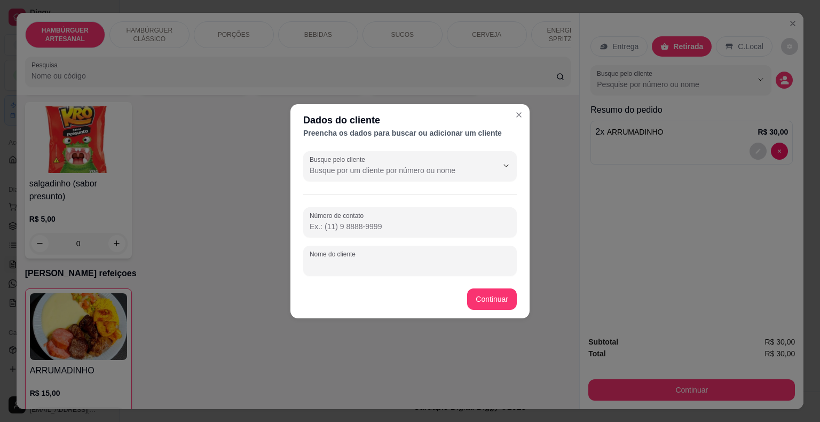
click at [315, 261] on input "Nome do cliente" at bounding box center [409, 264] width 201 height 11
type input "ROSILEM"
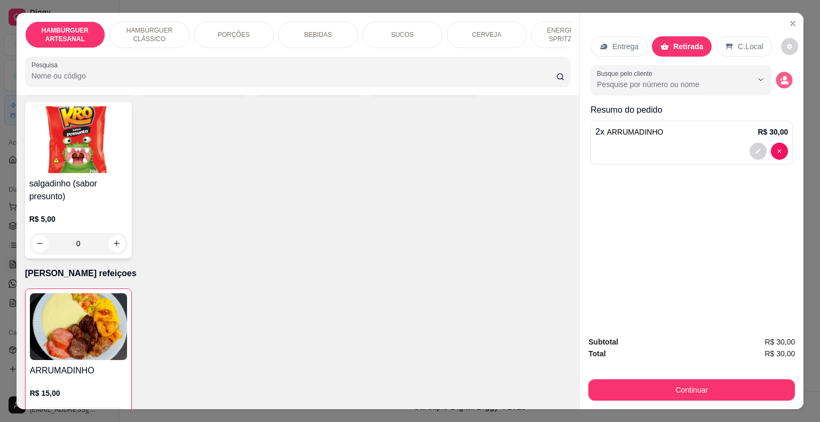
click at [785, 76] on button "decrease-product-quantity" at bounding box center [784, 80] width 17 height 17
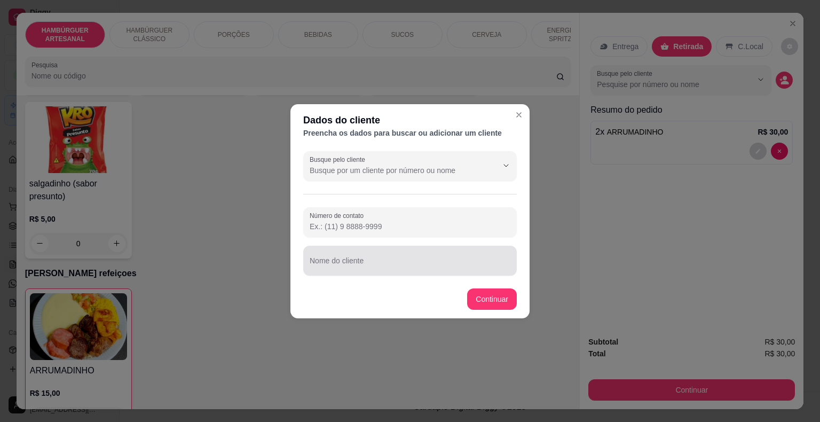
click at [436, 267] on input "Nome do cliente" at bounding box center [409, 264] width 201 height 11
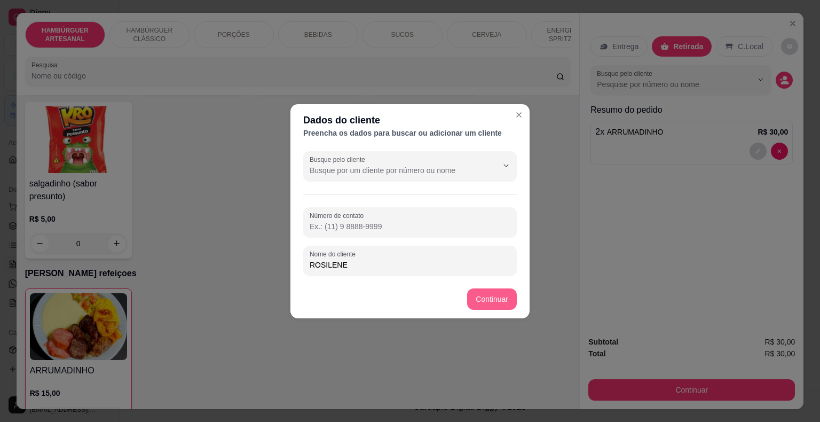
type input "ROSILENE"
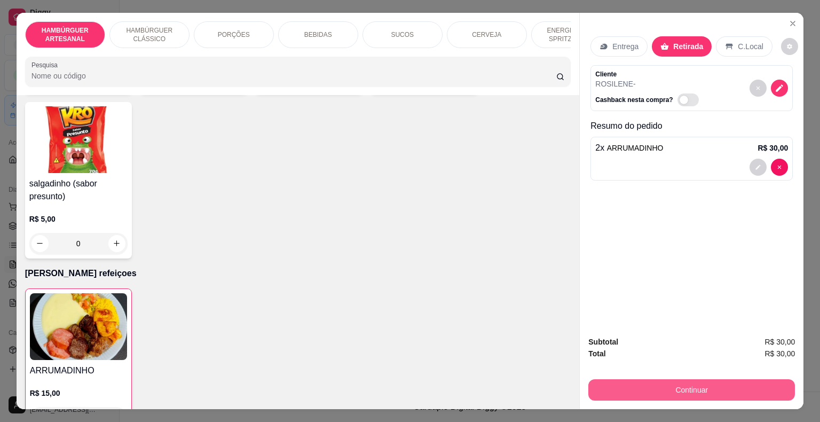
click at [634, 379] on button "Continuar" at bounding box center [691, 389] width 207 height 21
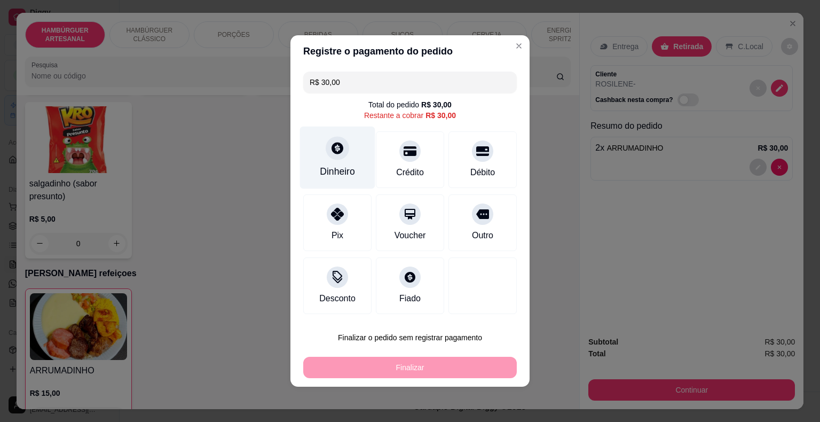
click at [359, 156] on div "Dinheiro" at bounding box center [337, 157] width 75 height 62
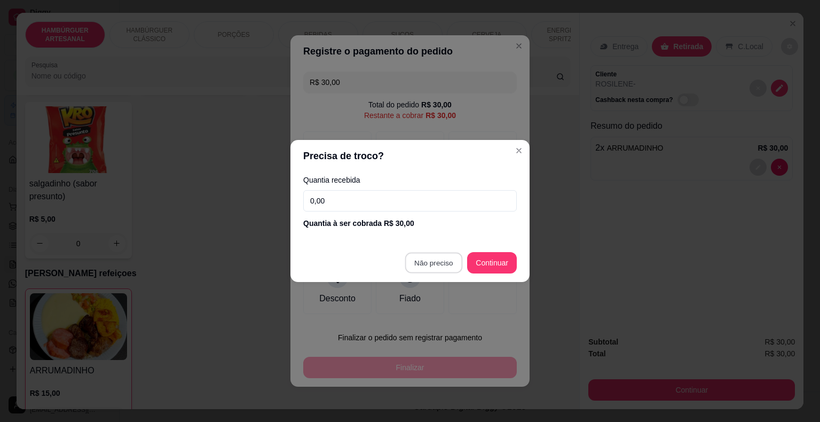
type input "R$ 0,00"
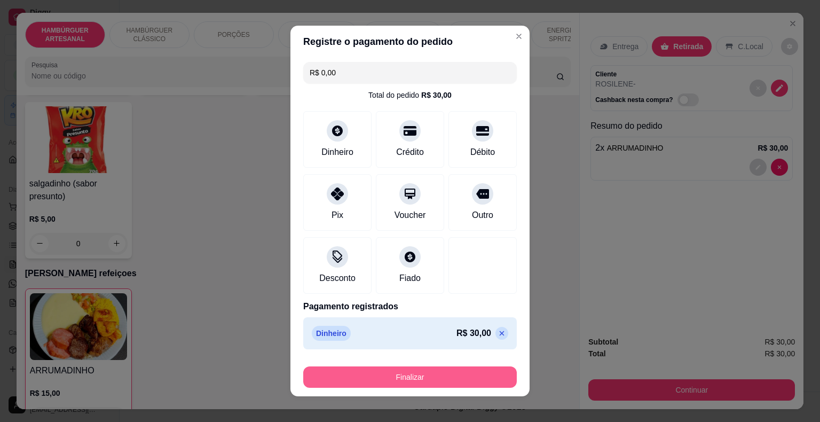
click at [392, 380] on button "Finalizar" at bounding box center [409, 376] width 213 height 21
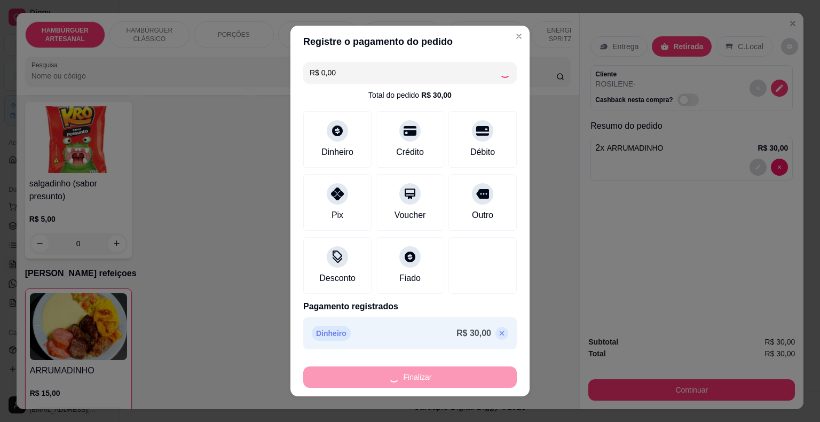
type input "0"
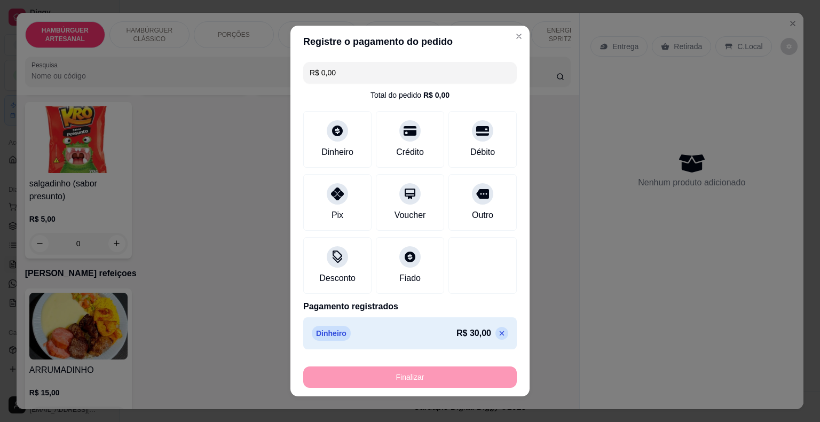
type input "-R$ 30,00"
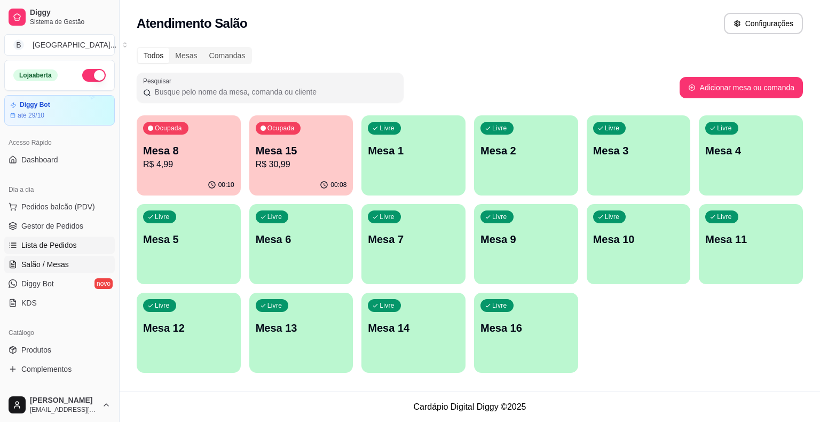
click at [43, 243] on span "Lista de Pedidos" at bounding box center [48, 245] width 55 height 11
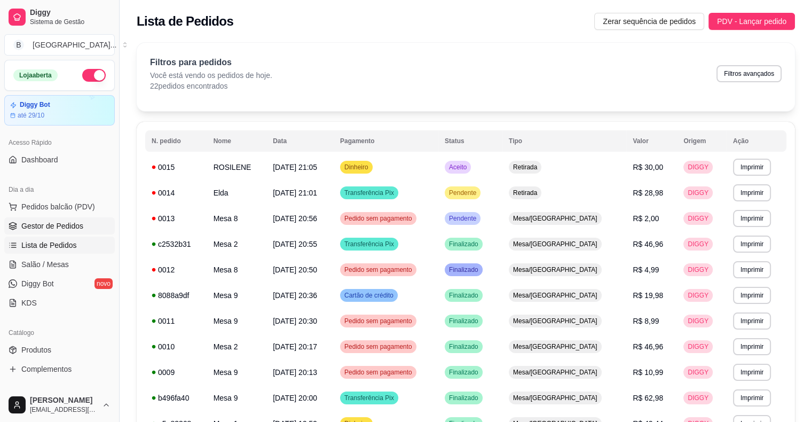
click at [59, 231] on link "Gestor de Pedidos" at bounding box center [59, 225] width 110 height 17
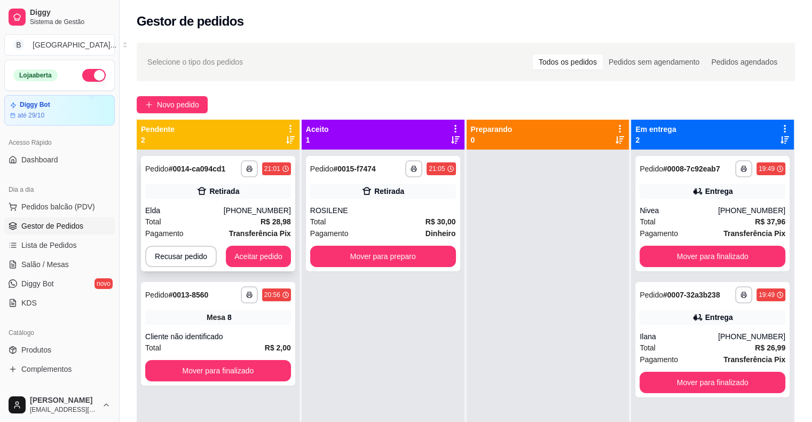
click at [208, 202] on div "**********" at bounding box center [218, 213] width 154 height 115
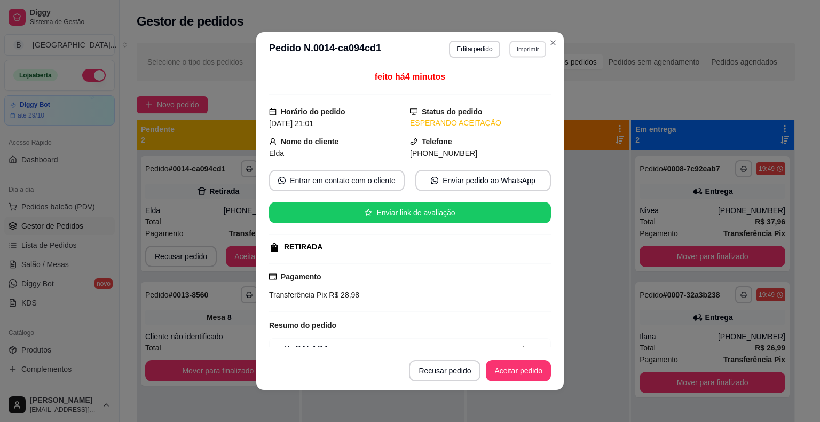
click at [526, 45] on button "Imprimir" at bounding box center [527, 49] width 37 height 17
click at [525, 88] on button "IMPRESSORA" at bounding box center [504, 86] width 77 height 17
click at [511, 372] on button "Aceitar pedido" at bounding box center [518, 370] width 65 height 21
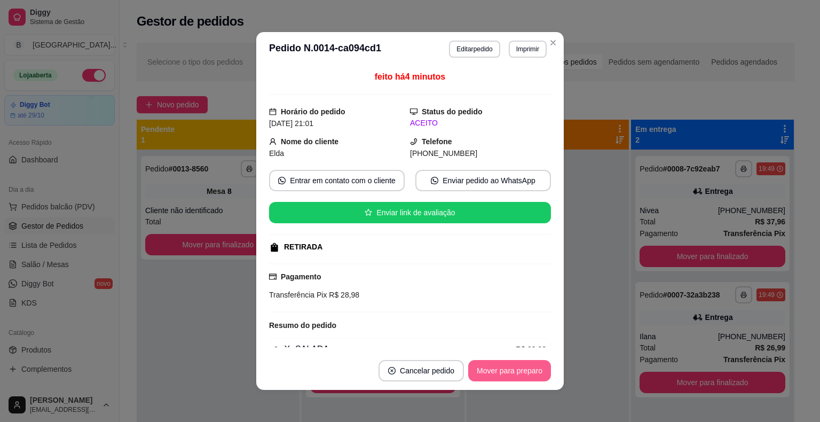
click at [511, 372] on button "Mover para preparo" at bounding box center [509, 370] width 83 height 21
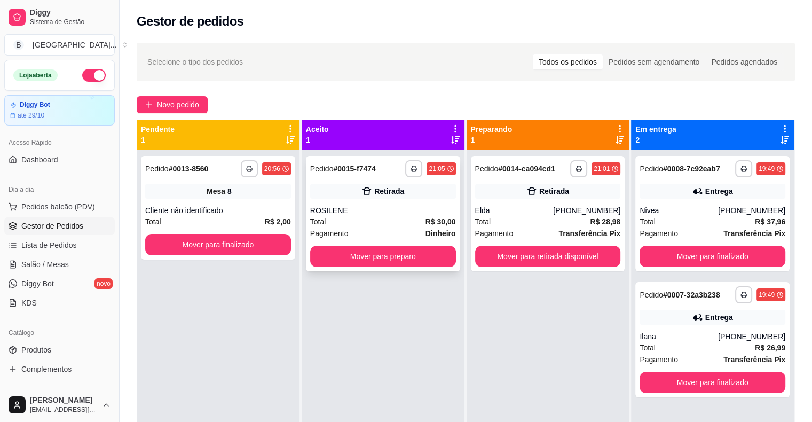
click at [395, 230] on div "Pagamento Dinheiro" at bounding box center [383, 233] width 146 height 12
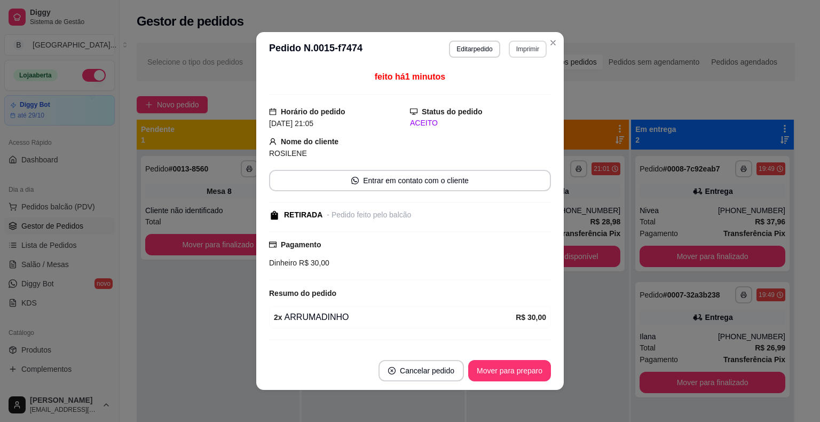
click at [531, 50] on button "Imprimir" at bounding box center [528, 49] width 38 height 17
click at [519, 92] on button "IMPRESSORA" at bounding box center [504, 86] width 77 height 17
click at [522, 376] on button "Mover para preparo" at bounding box center [509, 370] width 83 height 21
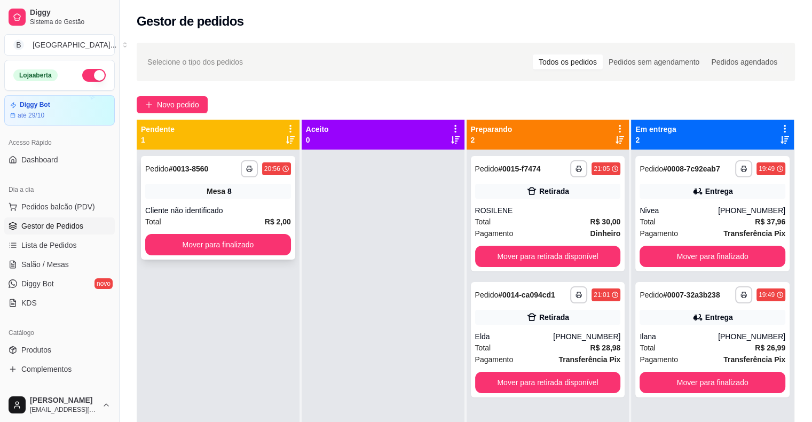
click at [224, 172] on div "**********" at bounding box center [218, 168] width 146 height 17
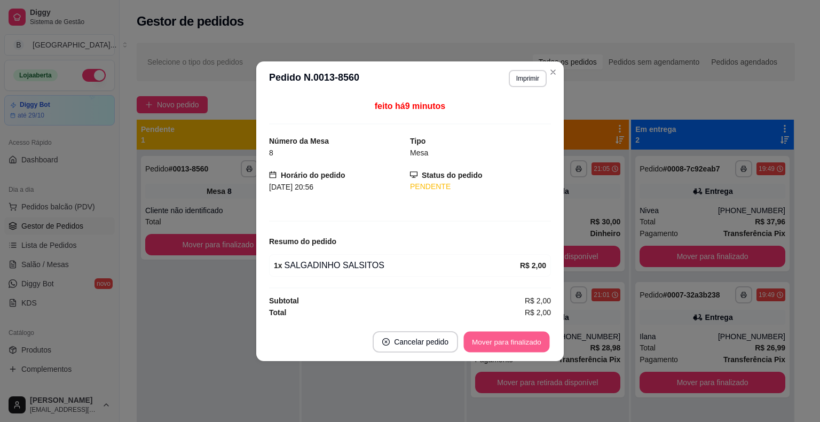
click at [509, 343] on button "Mover para finalizado" at bounding box center [507, 341] width 86 height 21
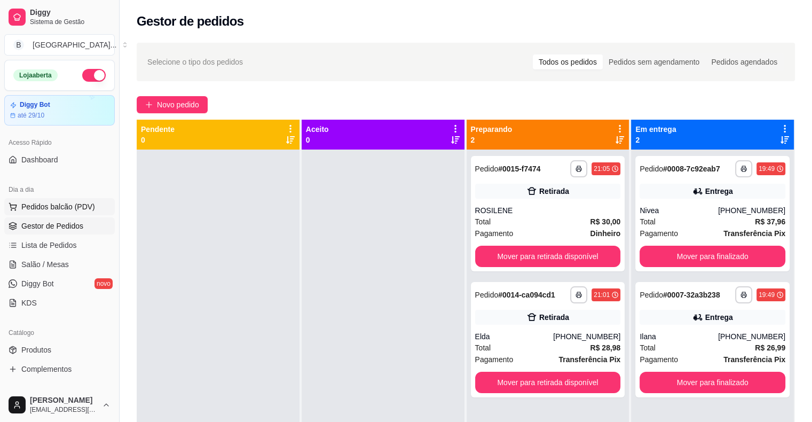
click at [54, 211] on span "Pedidos balcão (PDV)" at bounding box center [58, 206] width 74 height 11
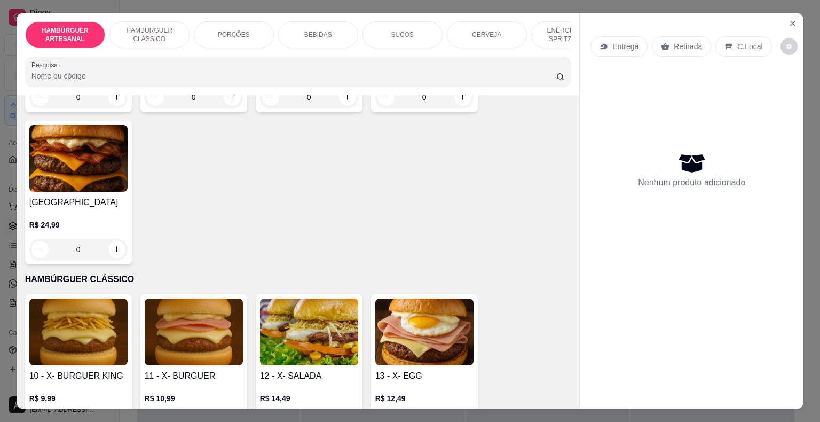
scroll to position [587, 0]
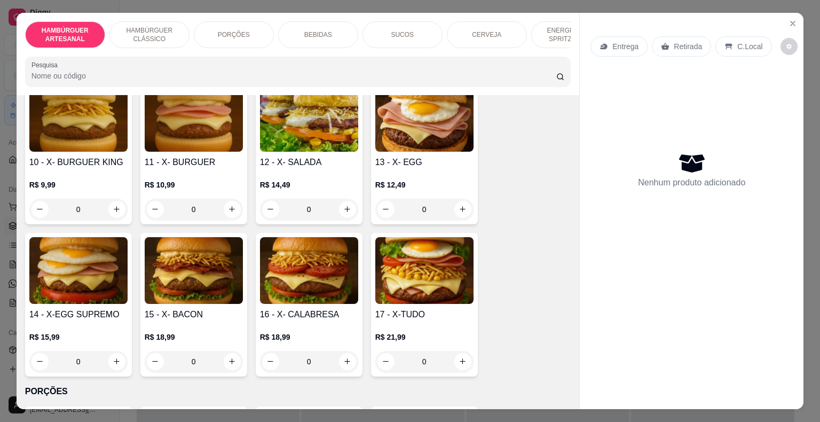
click at [115, 199] on div "0" at bounding box center [78, 209] width 98 height 21
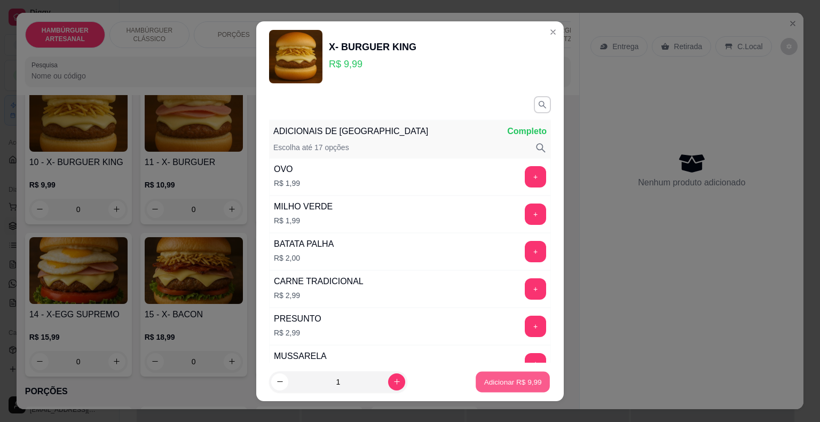
click at [515, 377] on p "Adicionar R$ 9,99" at bounding box center [512, 381] width 58 height 10
type input "1"
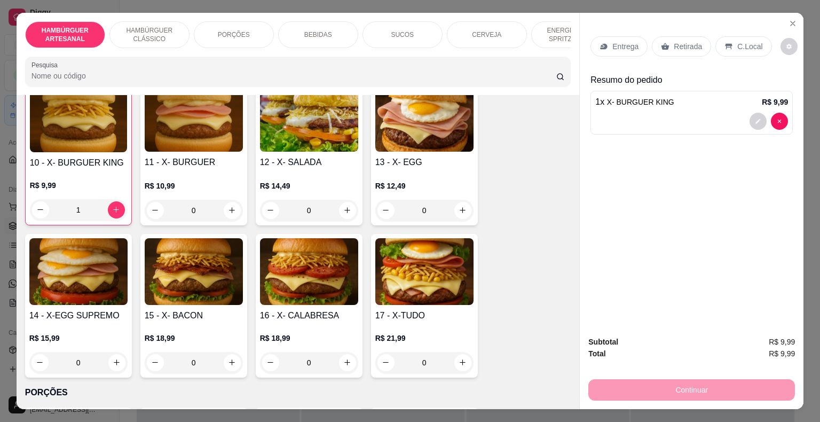
click at [666, 44] on div "Retirada" at bounding box center [681, 46] width 59 height 20
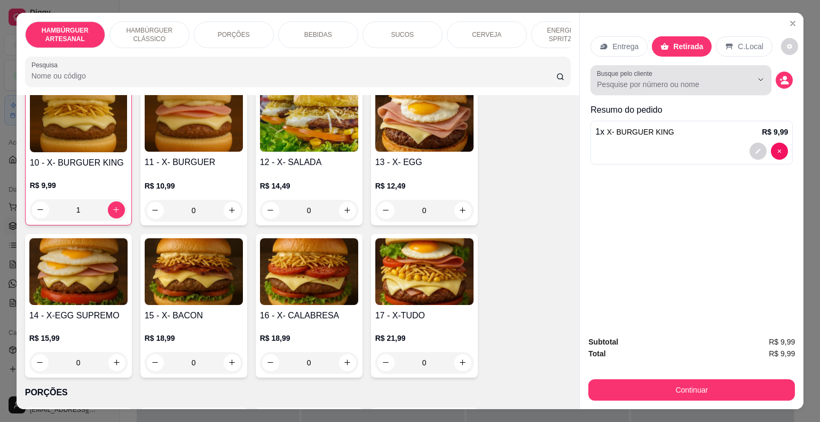
scroll to position [26, 0]
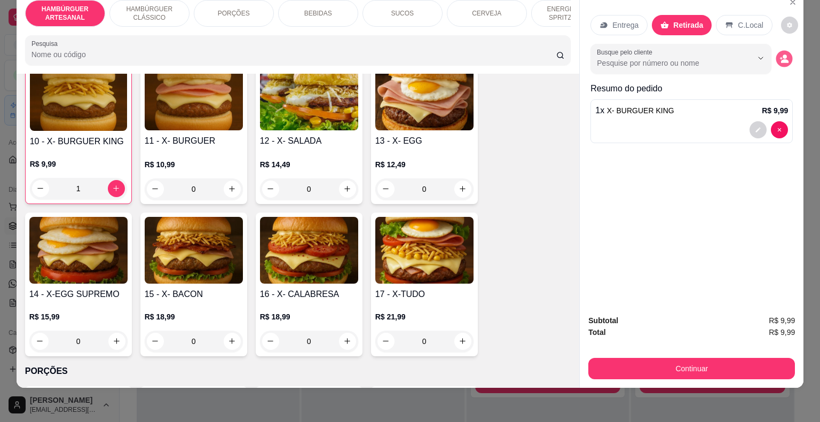
click at [783, 54] on circle "decrease-product-quantity" at bounding box center [785, 56] width 4 height 4
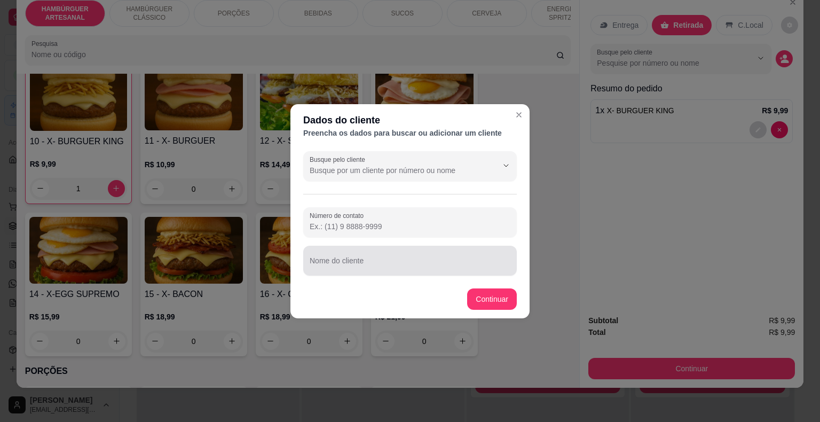
click at [378, 255] on div at bounding box center [409, 260] width 201 height 21
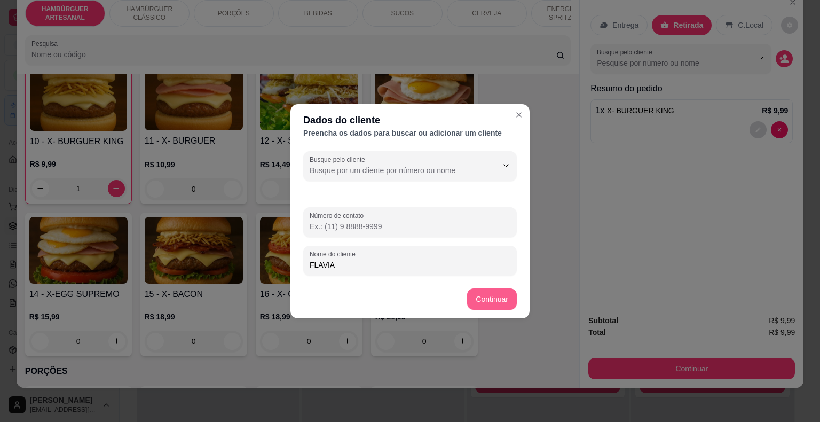
type input "FLAVIA"
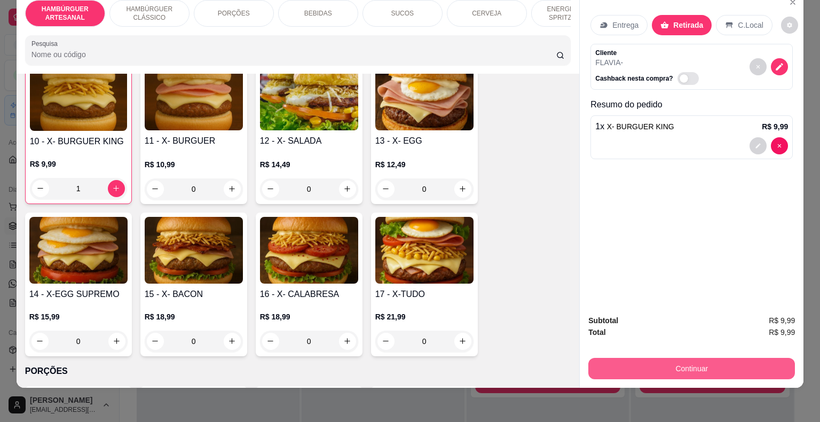
click at [702, 358] on button "Continuar" at bounding box center [691, 368] width 207 height 21
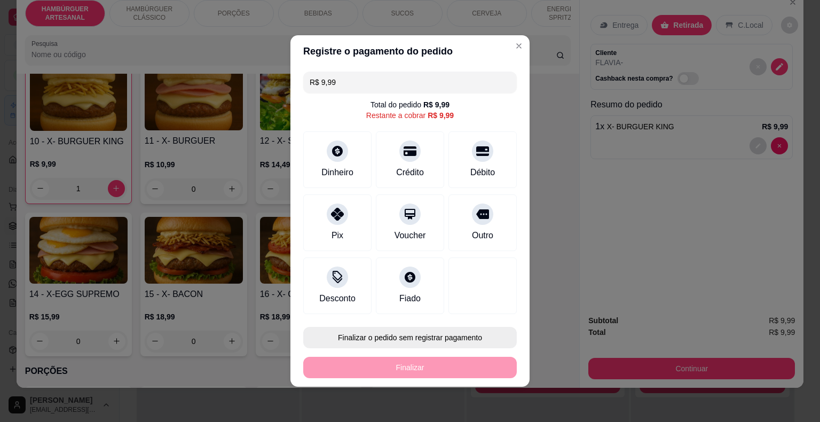
click at [465, 339] on button "Finalizar o pedido sem registrar pagamento" at bounding box center [409, 337] width 213 height 21
click at [469, 300] on button "Confirmar" at bounding box center [475, 307] width 38 height 16
type input "0"
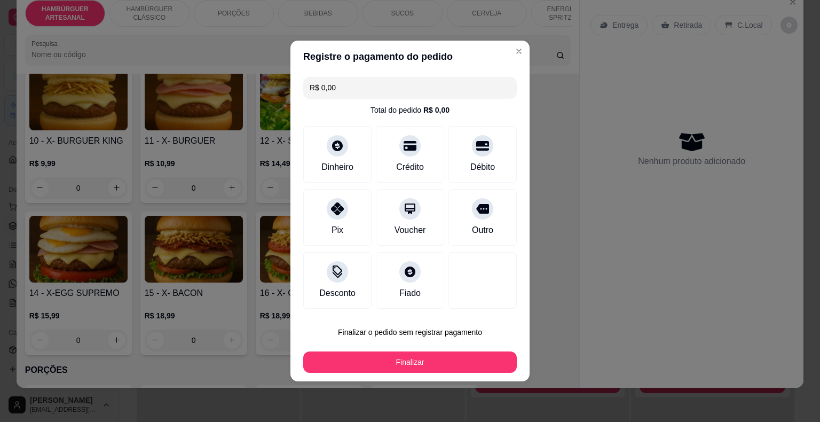
type input "R$ 0,00"
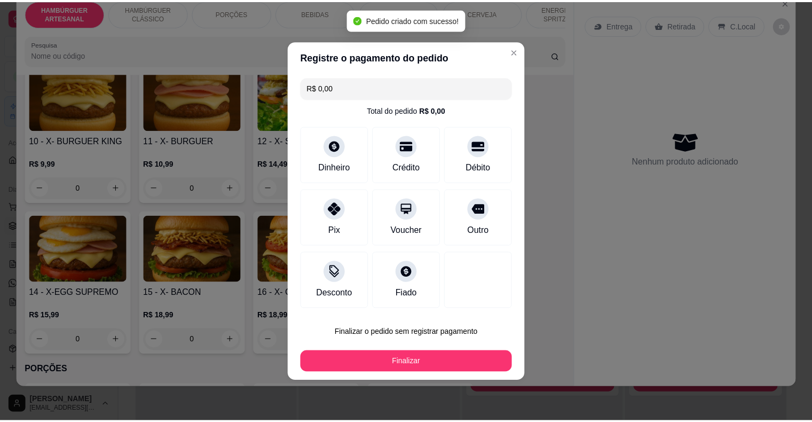
scroll to position [587, 0]
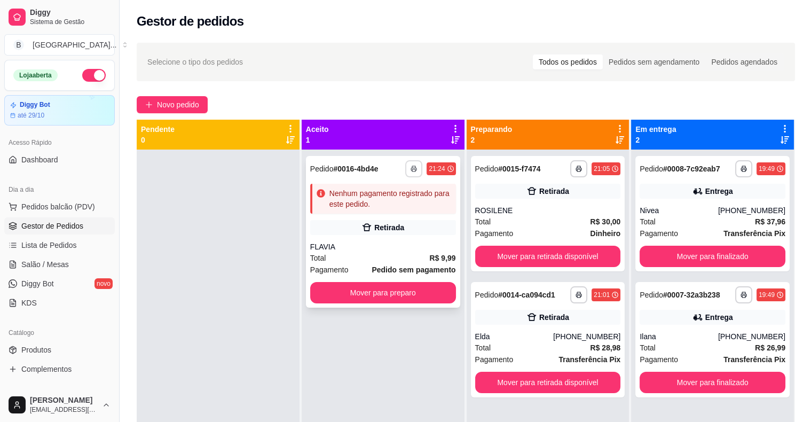
click at [411, 168] on icon "button" at bounding box center [413, 169] width 5 height 3
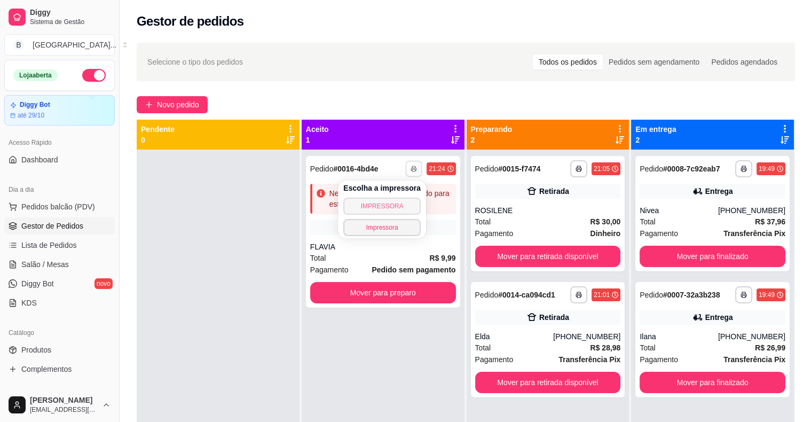
click at [389, 206] on button "IMPRESSORA" at bounding box center [381, 205] width 77 height 17
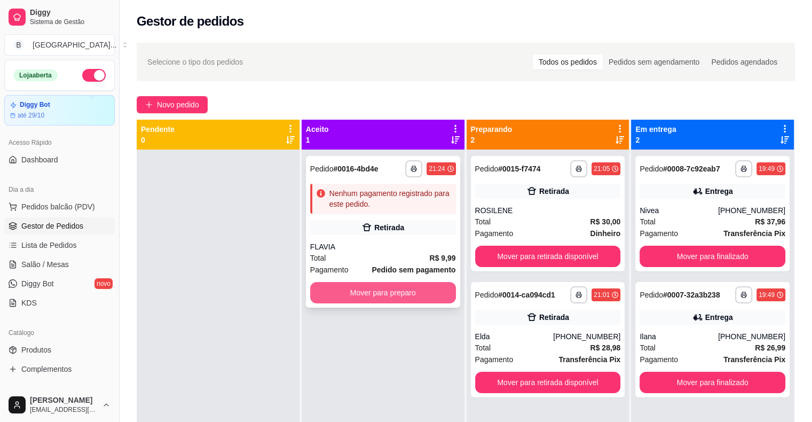
click at [412, 296] on button "Mover para preparo" at bounding box center [383, 292] width 146 height 21
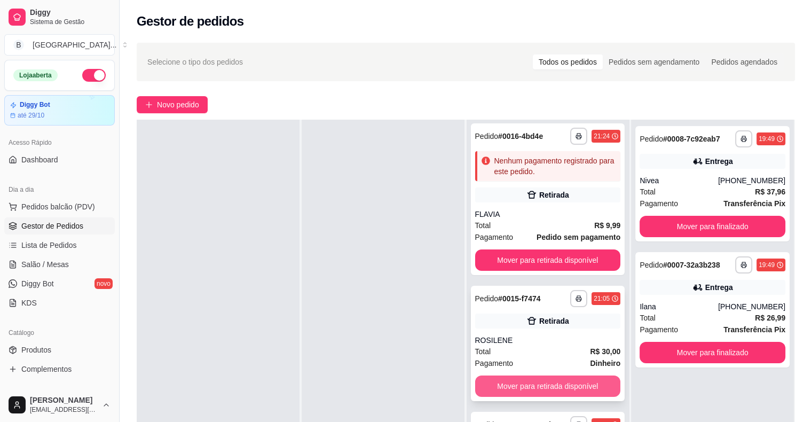
scroll to position [162, 0]
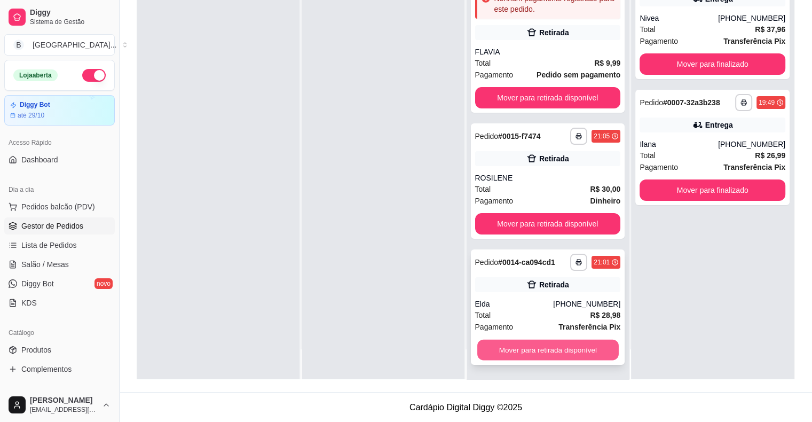
click at [501, 340] on button "Mover para retirada disponível" at bounding box center [547, 349] width 141 height 21
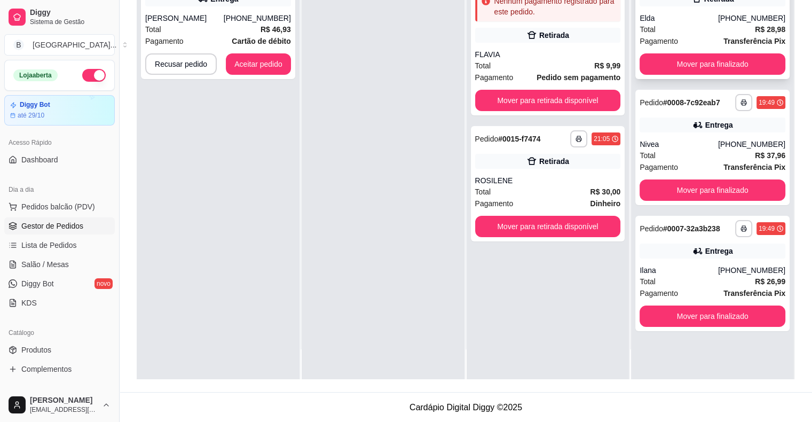
scroll to position [0, 0]
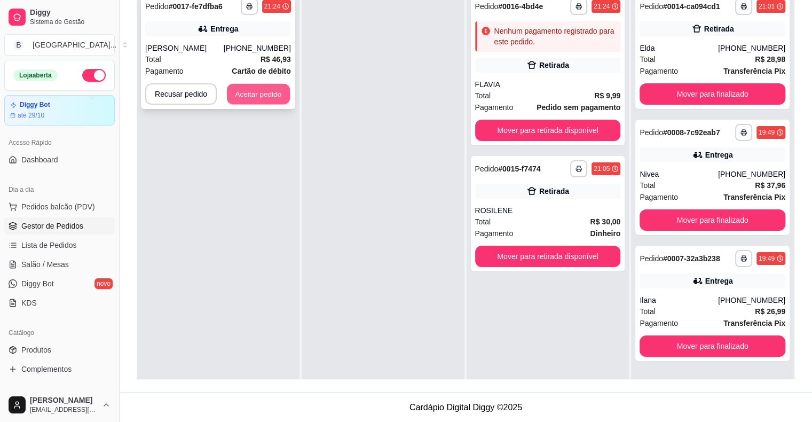
click at [236, 96] on button "Aceitar pedido" at bounding box center [258, 94] width 63 height 21
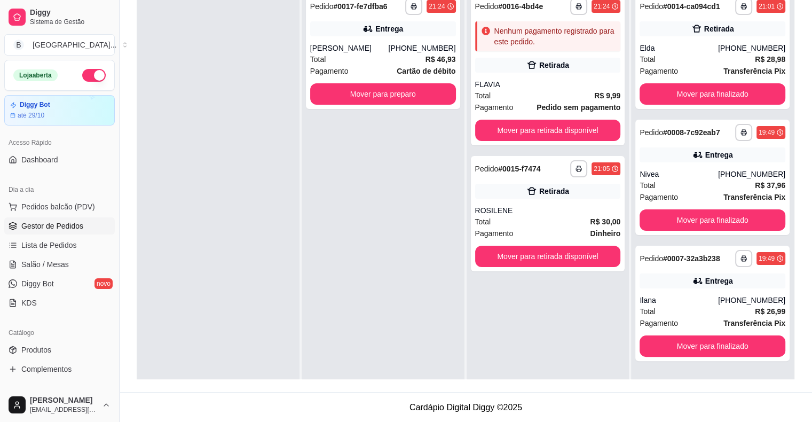
click at [62, 219] on link "Gestor de Pedidos" at bounding box center [59, 225] width 110 height 17
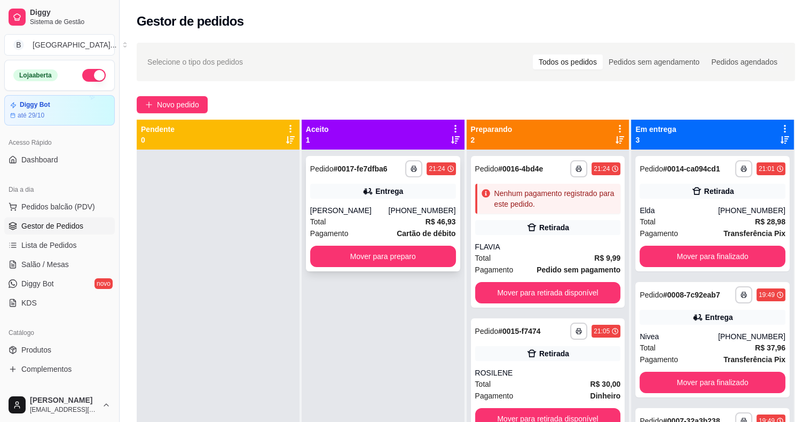
click at [374, 217] on div "Total R$ 46,93" at bounding box center [383, 222] width 146 height 12
click at [385, 212] on div "Eduardo Nogueira" at bounding box center [349, 210] width 78 height 11
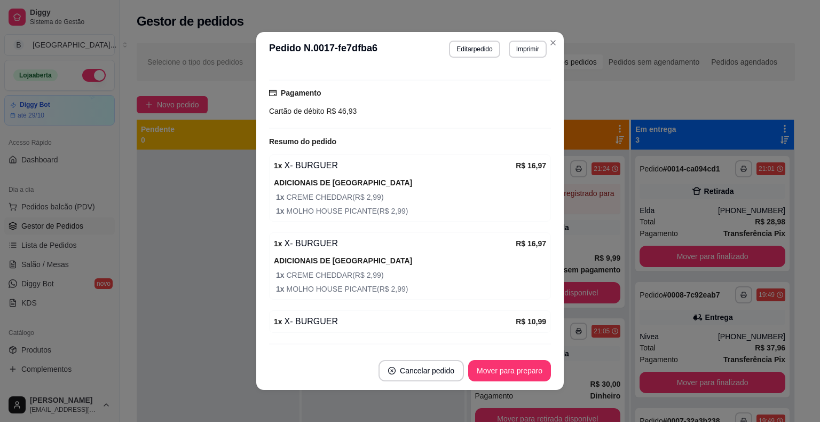
scroll to position [292, 0]
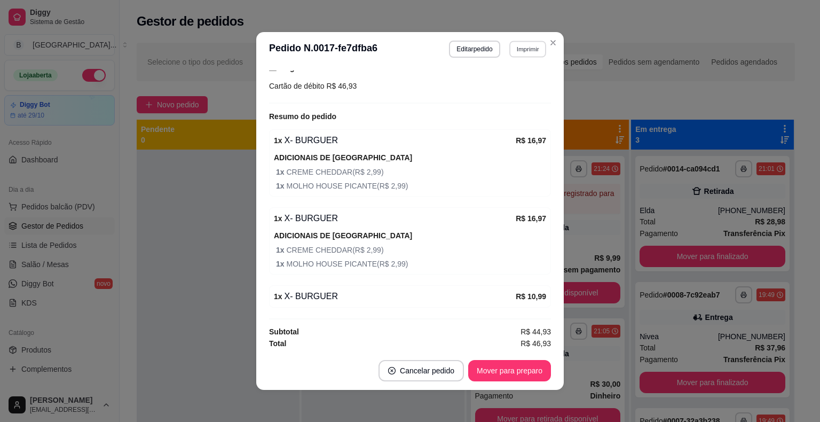
click at [534, 46] on button "Imprimir" at bounding box center [527, 49] width 37 height 17
click at [505, 83] on button "IMPRESSORA" at bounding box center [504, 86] width 77 height 17
click at [493, 370] on button "Mover para preparo" at bounding box center [509, 370] width 83 height 21
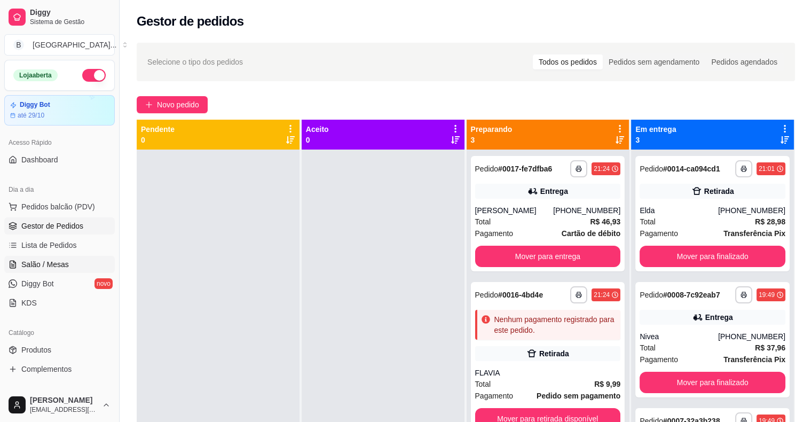
click at [42, 257] on link "Salão / Mesas" at bounding box center [59, 264] width 110 height 17
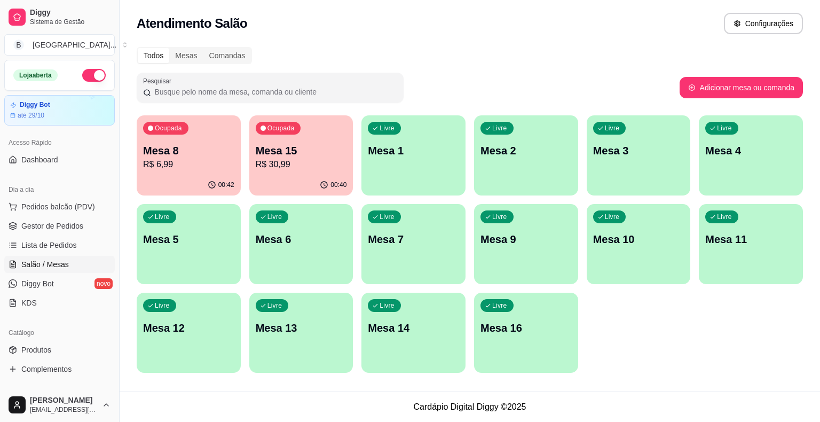
click at [148, 172] on div "Ocupada Mesa 8 R$ 6,99" at bounding box center [189, 144] width 104 height 59
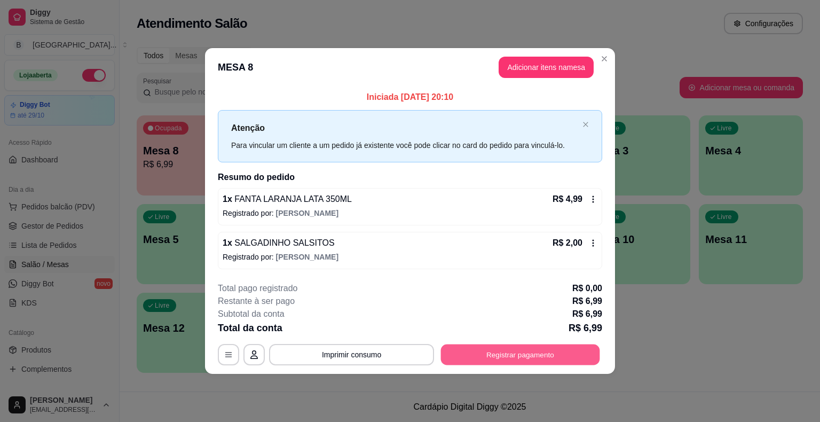
click at [560, 349] on button "Registrar pagamento" at bounding box center [520, 354] width 159 height 21
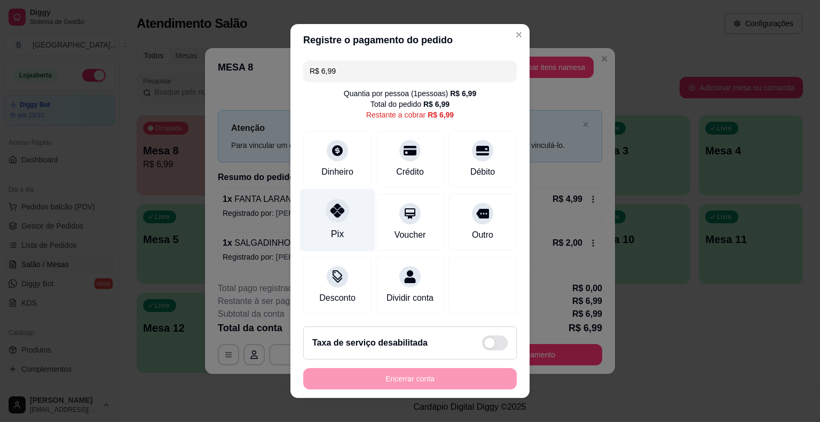
click at [315, 211] on div "Pix" at bounding box center [337, 220] width 75 height 62
type input "R$ 0,00"
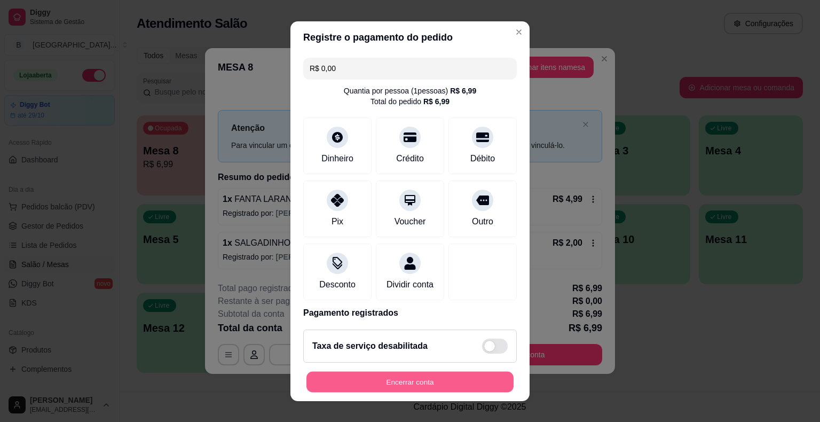
click at [343, 379] on button "Encerrar conta" at bounding box center [409, 381] width 207 height 21
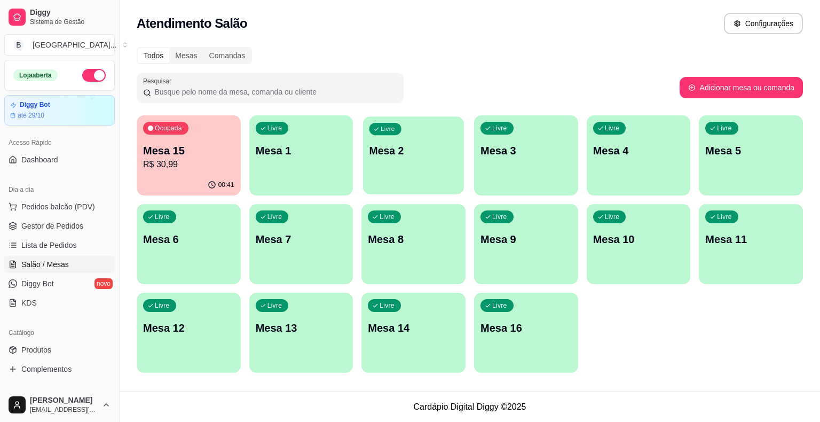
click at [371, 158] on div "Livre Mesa 2" at bounding box center [413, 148] width 101 height 65
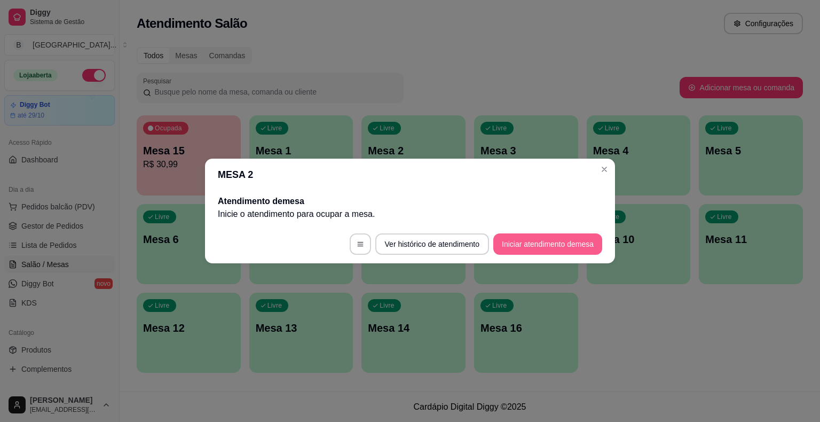
click at [584, 237] on button "Iniciar atendimento de mesa" at bounding box center [547, 243] width 109 height 21
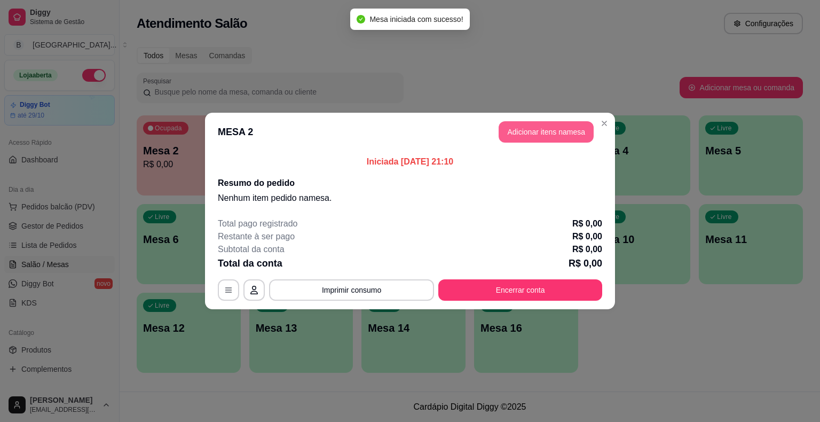
click at [528, 130] on button "Adicionar itens na mesa" at bounding box center [545, 131] width 95 height 21
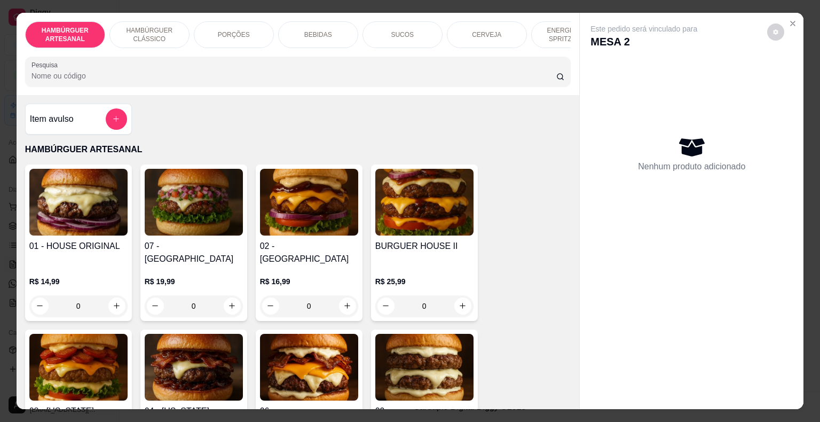
click at [226, 295] on div "0" at bounding box center [194, 305] width 98 height 21
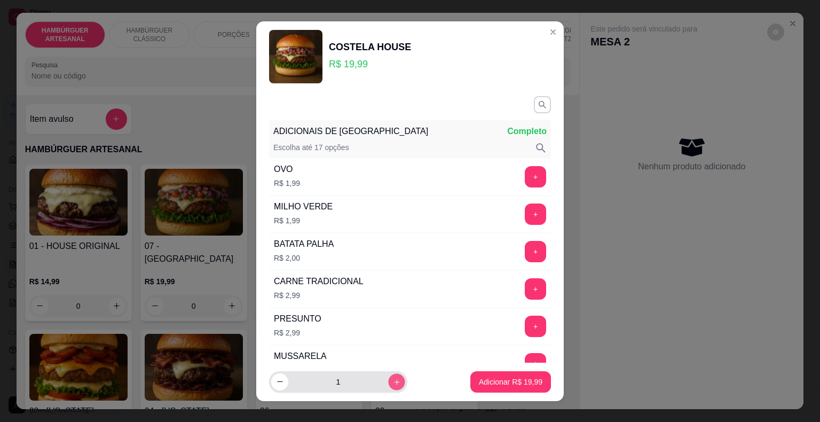
click at [388, 378] on button "increase-product-quantity" at bounding box center [396, 381] width 17 height 17
type input "3"
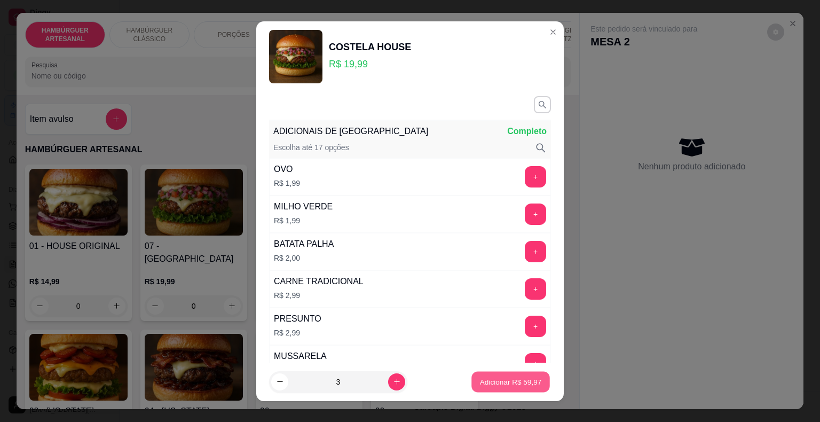
click at [487, 377] on p "Adicionar R$ 59,97" at bounding box center [511, 381] width 62 height 10
type input "3"
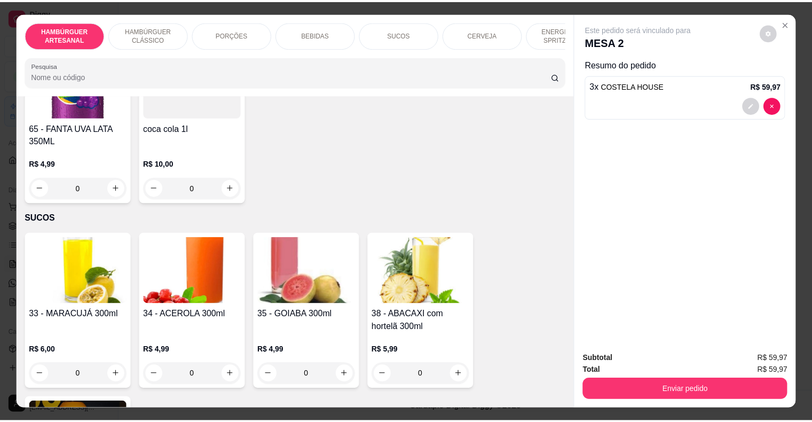
scroll to position [1708, 0]
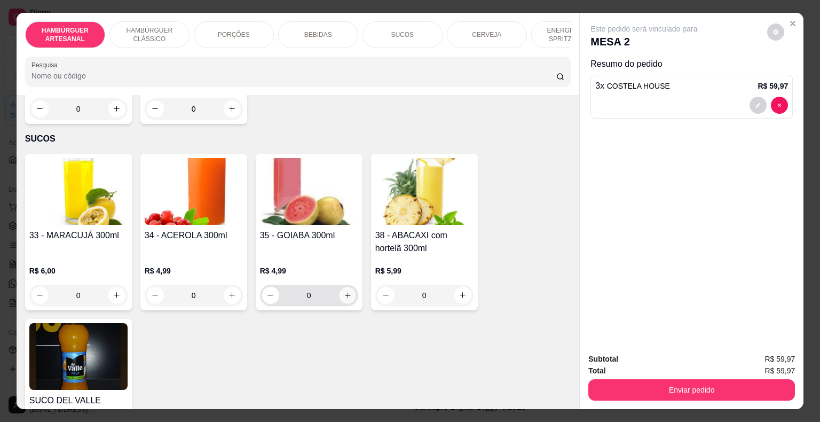
click at [344, 291] on icon "increase-product-quantity" at bounding box center [347, 295] width 8 height 8
type input "1"
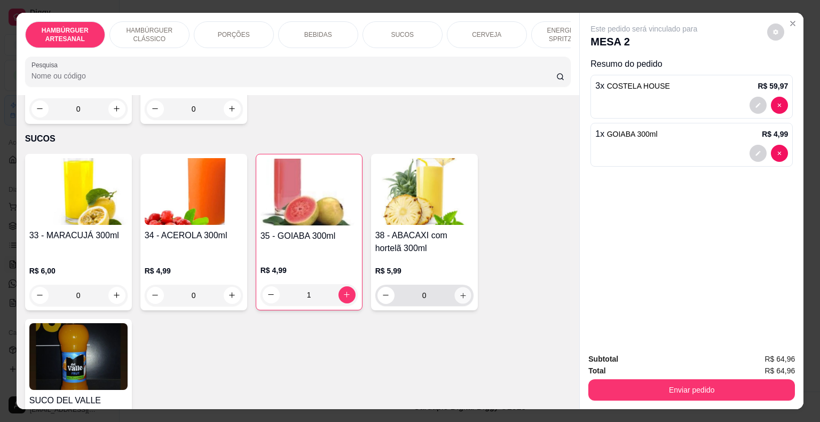
click at [458, 291] on icon "increase-product-quantity" at bounding box center [462, 295] width 8 height 8
type input "1"
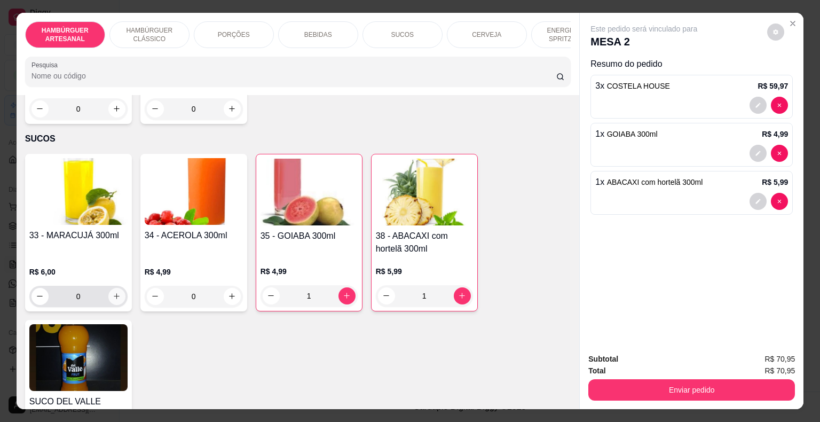
click at [114, 292] on icon "increase-product-quantity" at bounding box center [117, 296] width 8 height 8
type input "1"
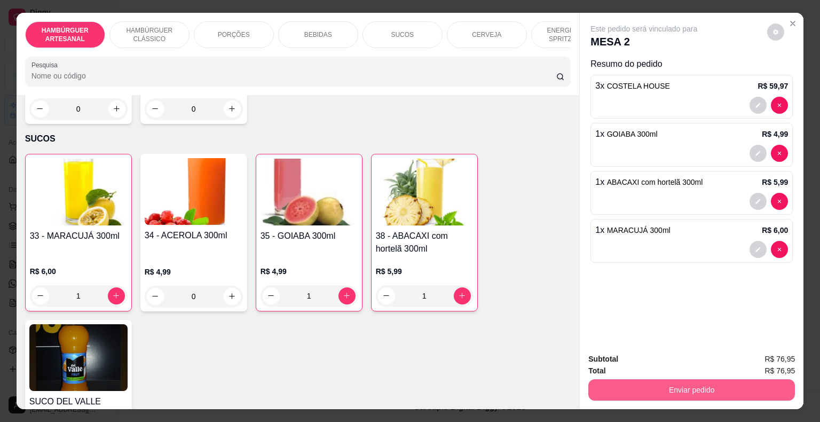
click at [667, 383] on button "Enviar pedido" at bounding box center [691, 389] width 207 height 21
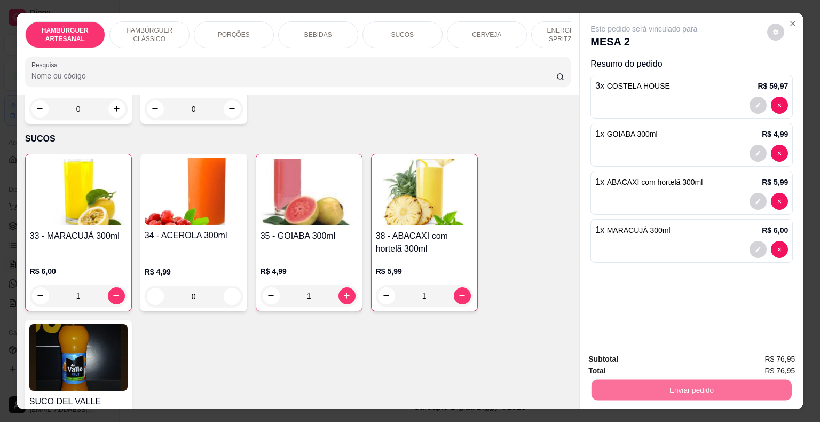
click at [765, 359] on button "Enviar pedido" at bounding box center [767, 360] width 60 height 20
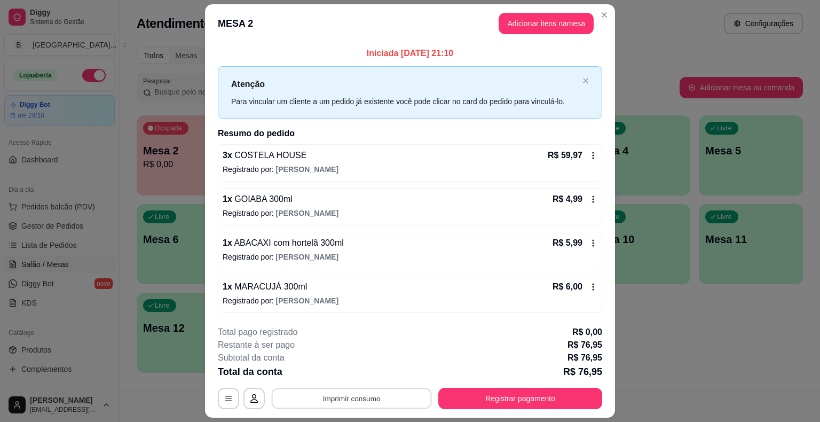
click at [327, 395] on button "Imprimir consumo" at bounding box center [352, 397] width 160 height 21
click at [343, 350] on button "IMPRESSORA" at bounding box center [350, 351] width 75 height 17
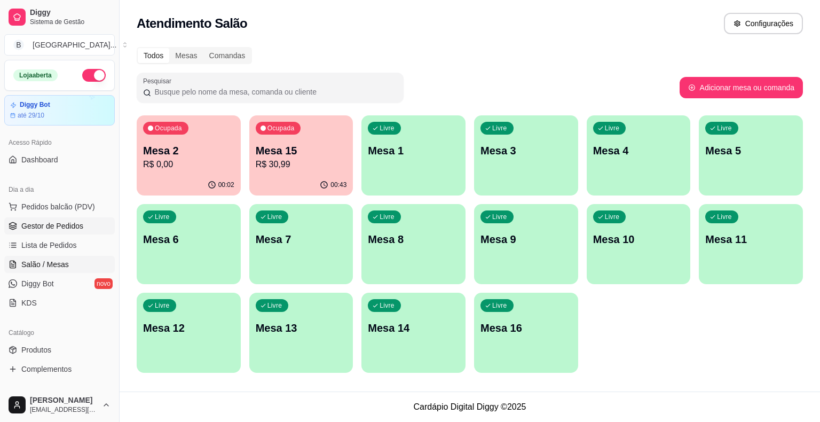
click at [41, 224] on span "Gestor de Pedidos" at bounding box center [52, 225] width 62 height 11
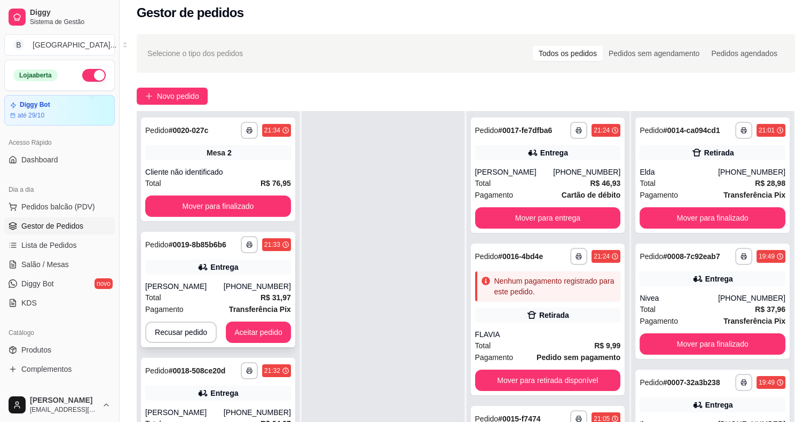
scroll to position [162, 0]
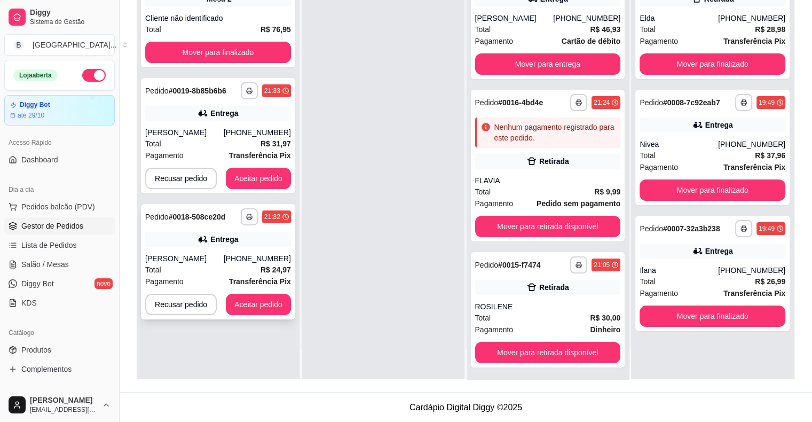
click at [210, 259] on div "Mara Beatriz" at bounding box center [184, 258] width 78 height 11
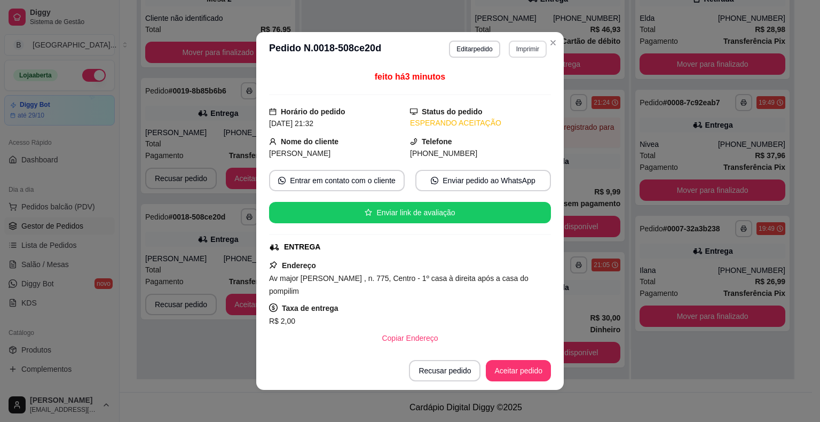
click at [517, 46] on button "Imprimir" at bounding box center [528, 49] width 38 height 17
click at [512, 91] on button "IMPRESSORA" at bounding box center [504, 86] width 77 height 17
click at [510, 375] on button "Aceitar pedido" at bounding box center [518, 370] width 65 height 21
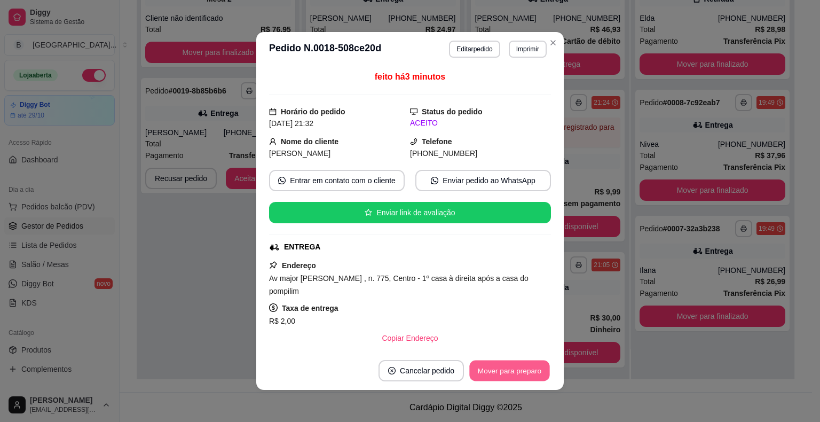
click at [510, 375] on button "Mover para preparo" at bounding box center [509, 370] width 80 height 21
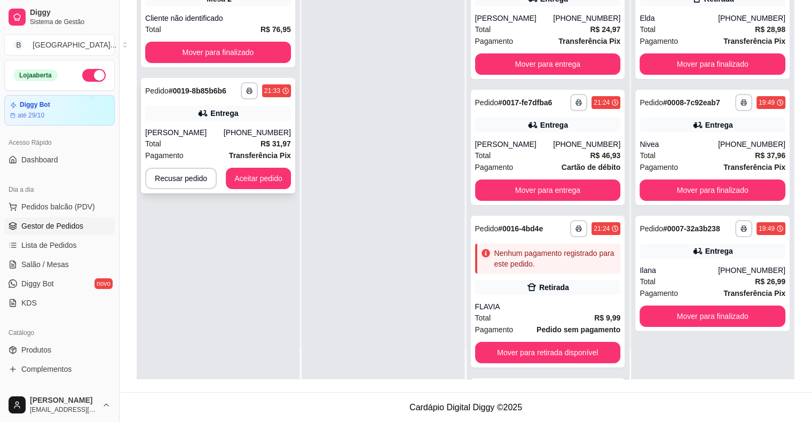
click at [263, 146] on strong "R$ 31,97" at bounding box center [275, 143] width 30 height 9
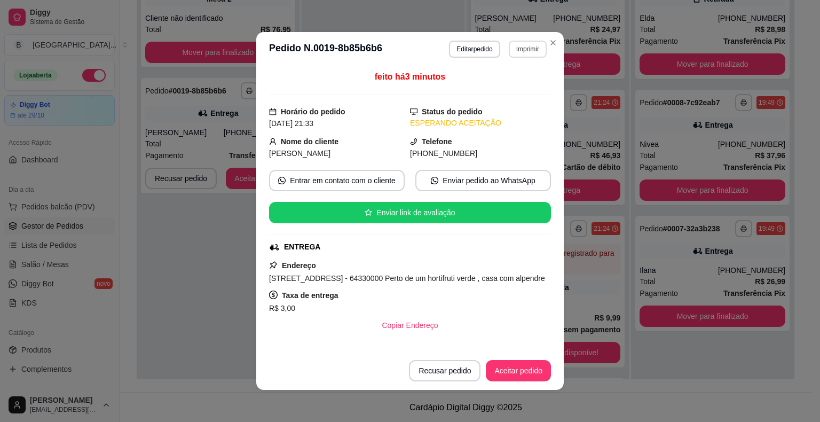
click at [528, 44] on button "Imprimir" at bounding box center [528, 49] width 38 height 17
click at [520, 88] on button "IMPRESSORA" at bounding box center [504, 86] width 75 height 17
click at [502, 362] on button "Aceitar pedido" at bounding box center [518, 370] width 63 height 21
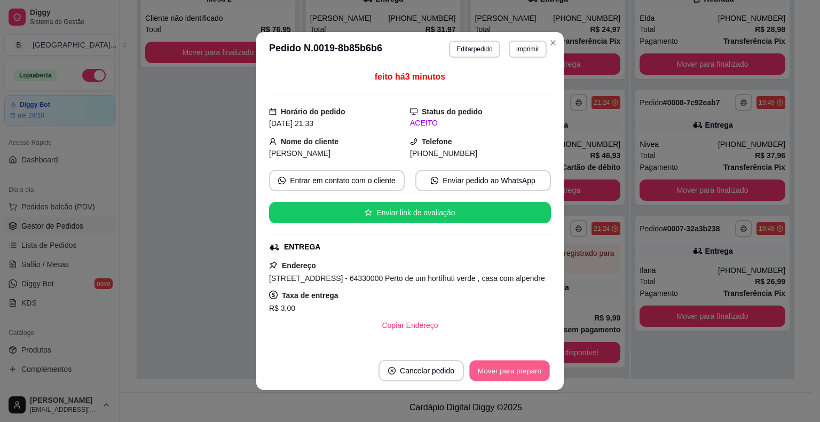
click at [499, 372] on button "Mover para preparo" at bounding box center [509, 370] width 80 height 21
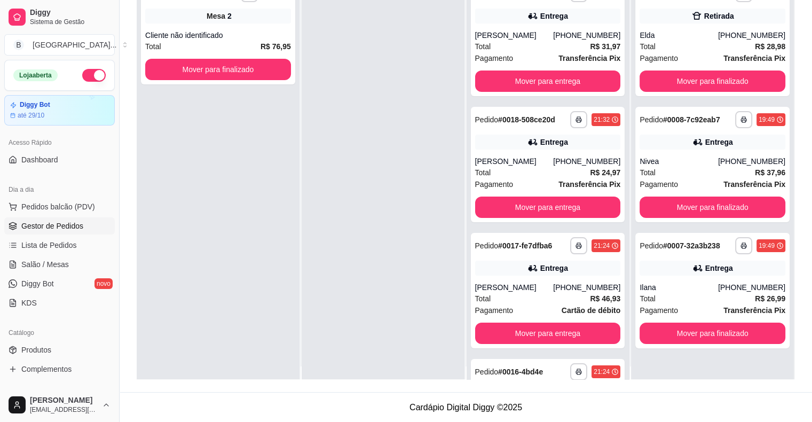
scroll to position [0, 0]
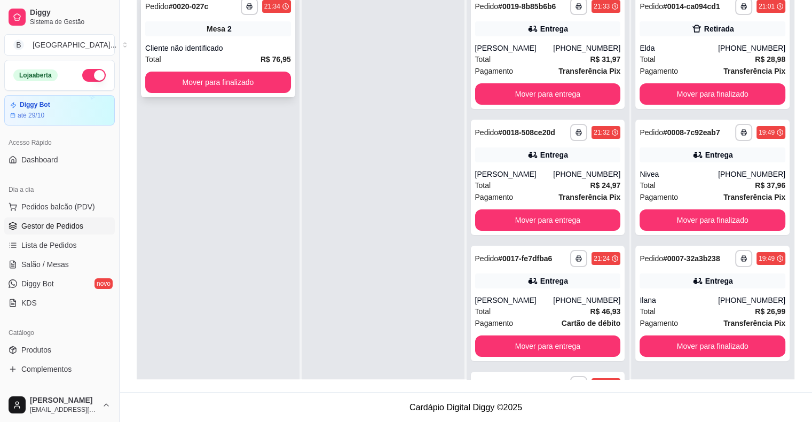
click at [258, 54] on div "Total R$ 76,95" at bounding box center [218, 59] width 146 height 12
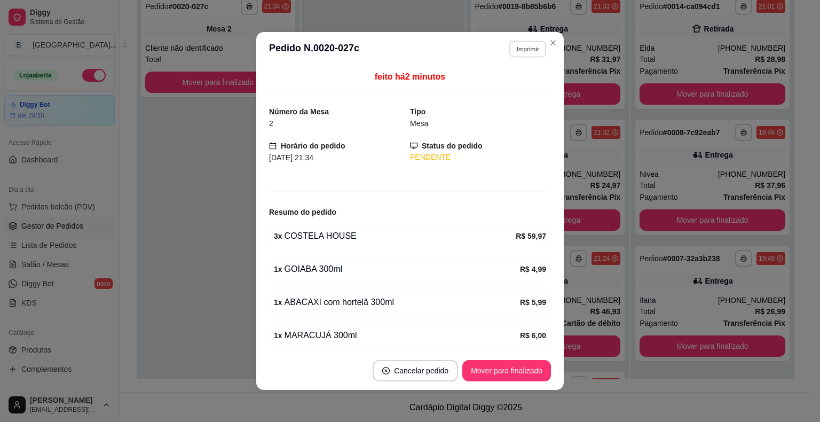
click at [517, 50] on button "Imprimir" at bounding box center [527, 49] width 37 height 17
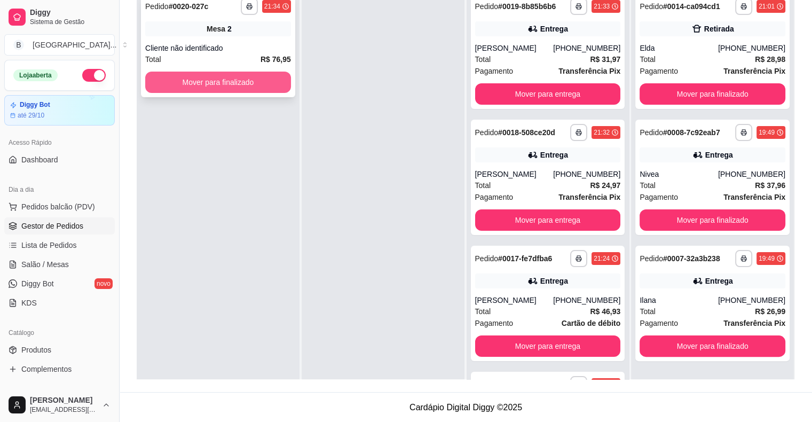
click at [198, 76] on button "Mover para finalizado" at bounding box center [218, 82] width 146 height 21
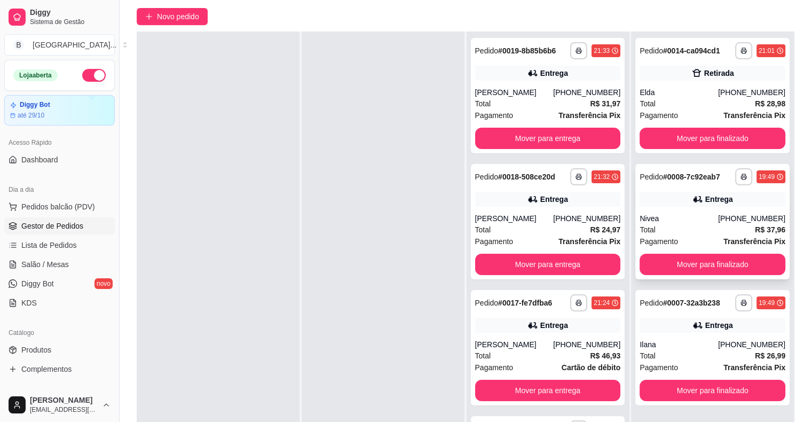
scroll to position [160, 0]
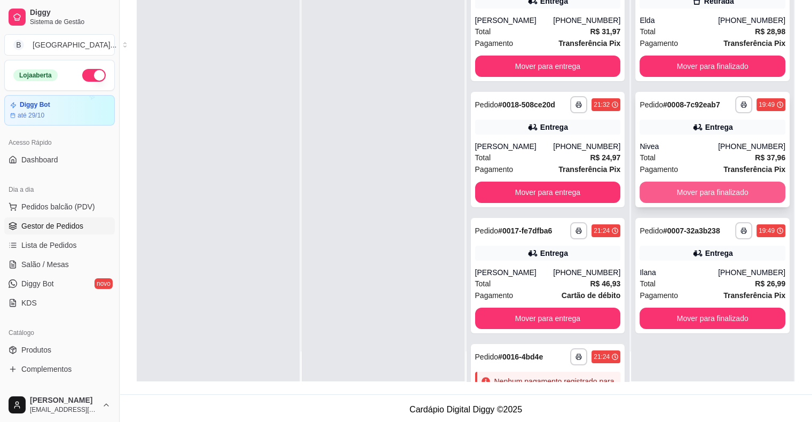
click at [717, 193] on button "Mover para finalizado" at bounding box center [712, 191] width 146 height 21
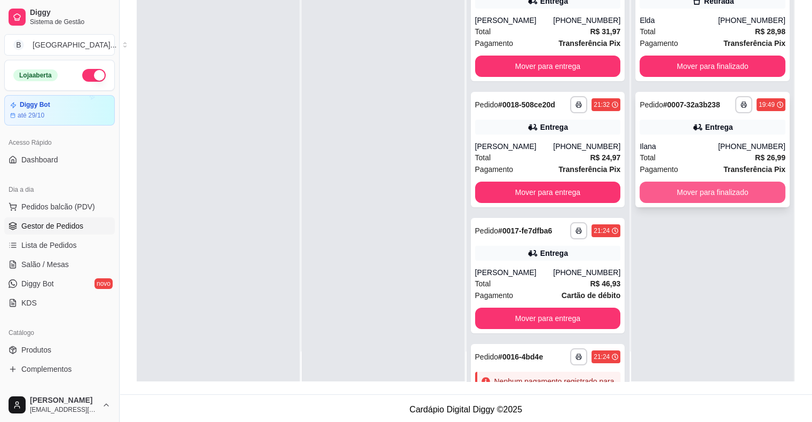
click at [676, 193] on button "Mover para finalizado" at bounding box center [712, 191] width 146 height 21
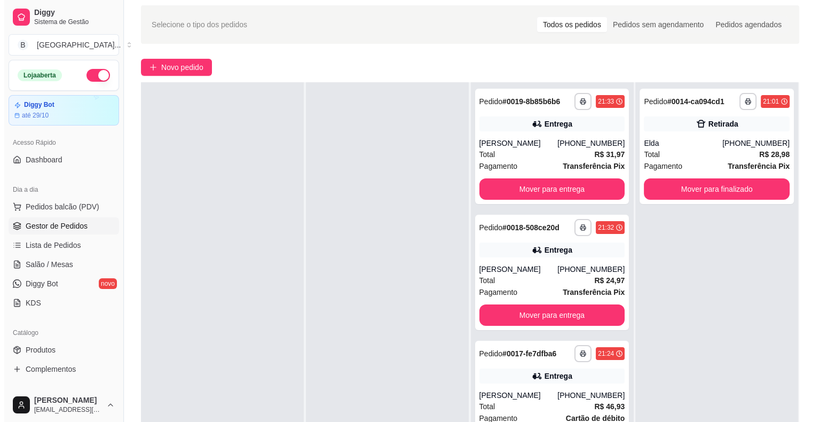
scroll to position [0, 0]
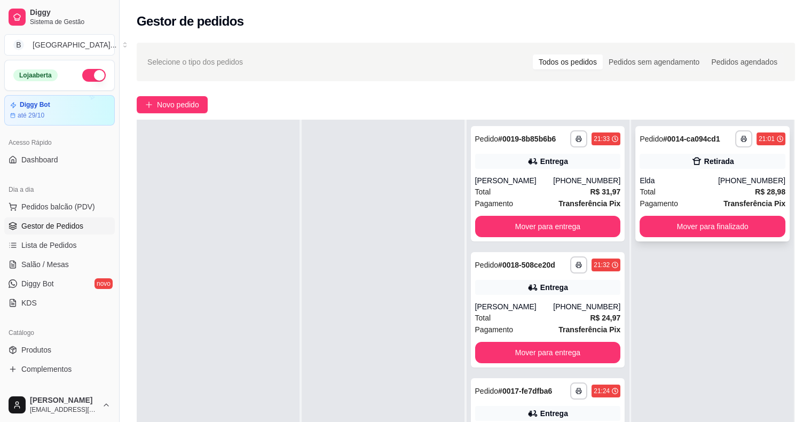
click at [710, 196] on div "Total R$ 28,98" at bounding box center [712, 192] width 146 height 12
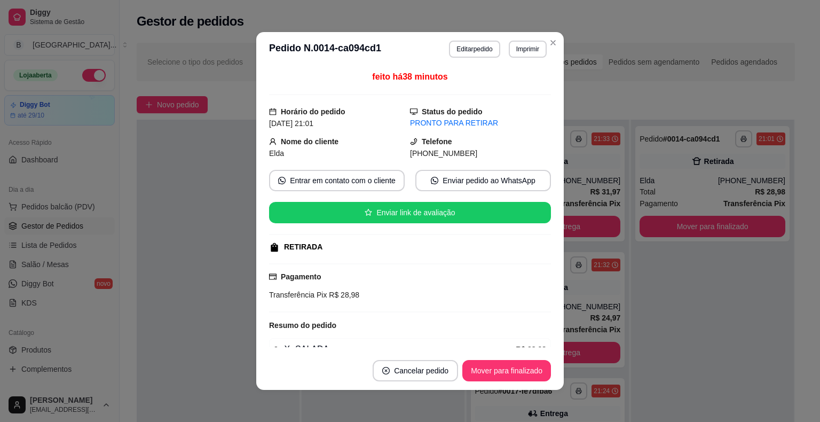
scroll to position [53, 0]
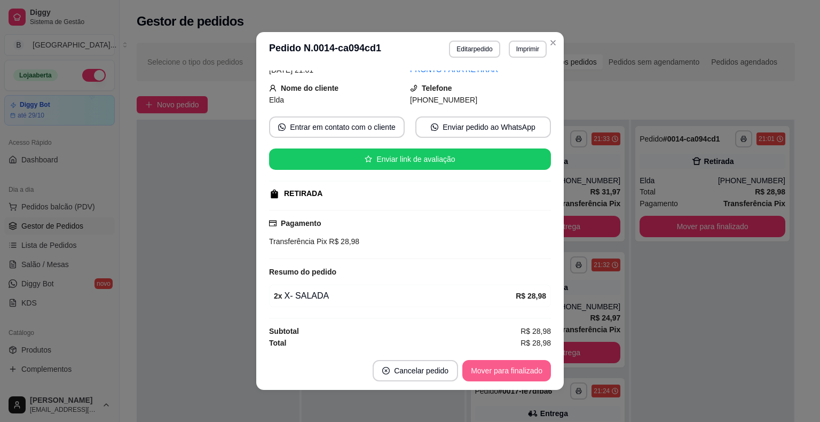
click at [515, 372] on button "Mover para finalizado" at bounding box center [506, 370] width 89 height 21
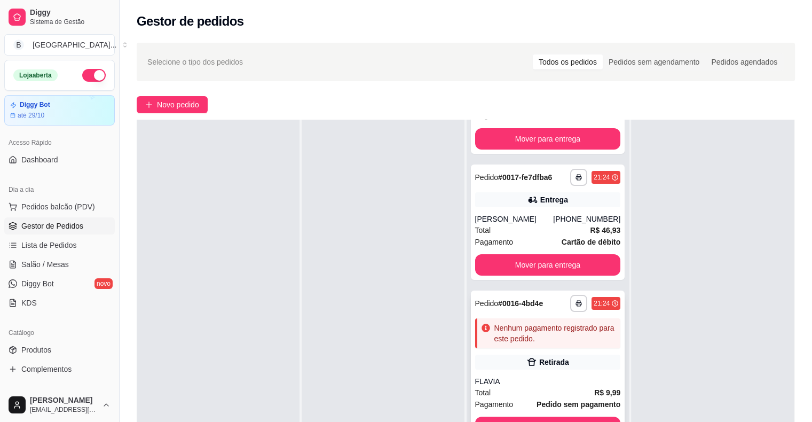
scroll to position [255, 0]
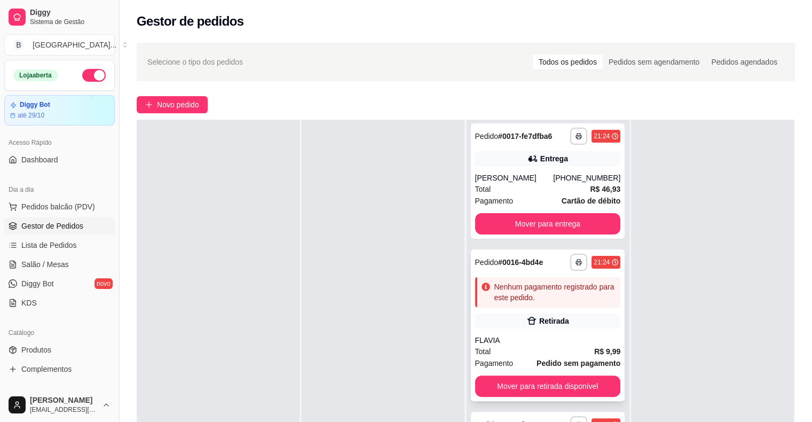
click at [519, 281] on div "Nenhum pagamento registrado para este pedido." at bounding box center [555, 291] width 122 height 21
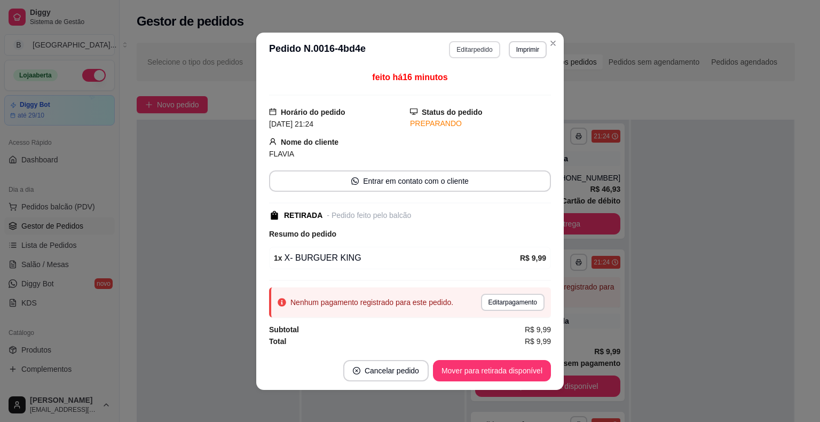
click at [466, 50] on button "Editar pedido" at bounding box center [474, 49] width 51 height 17
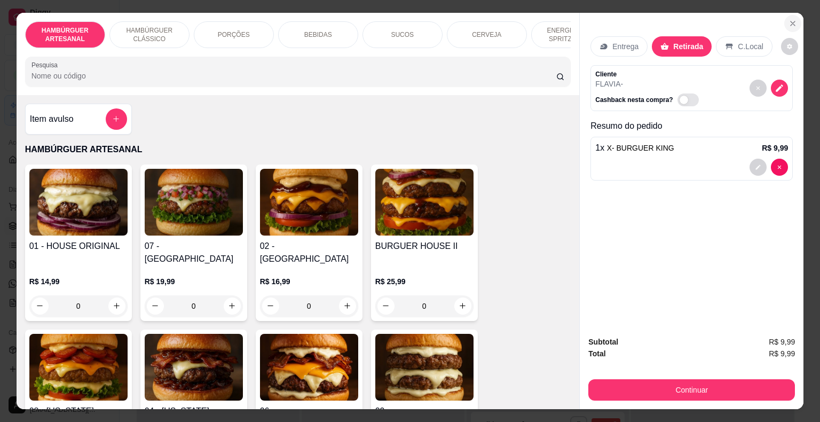
click at [788, 20] on icon "Close" at bounding box center [792, 23] width 9 height 9
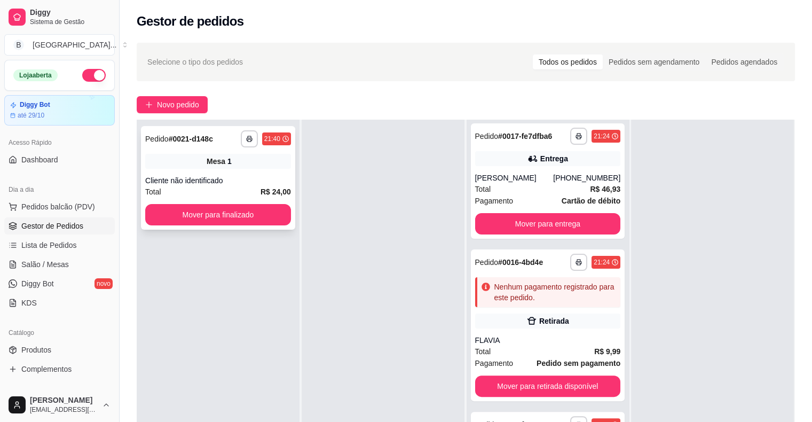
click at [237, 166] on div "Mesa 1" at bounding box center [218, 161] width 146 height 15
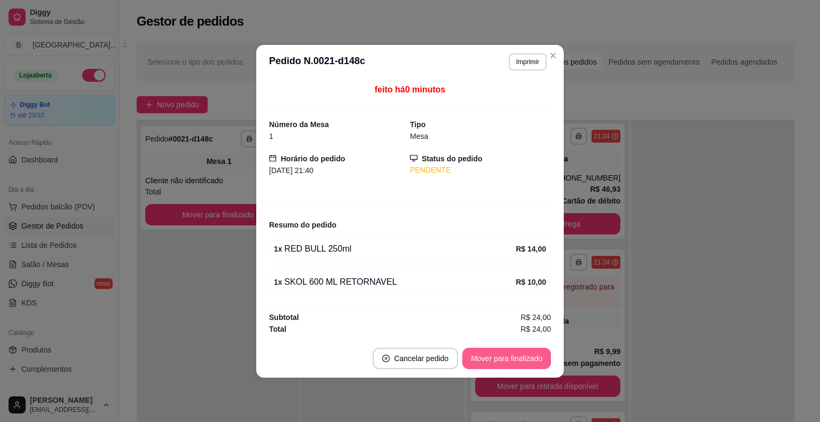
click at [504, 353] on button "Mover para finalizado" at bounding box center [506, 357] width 89 height 21
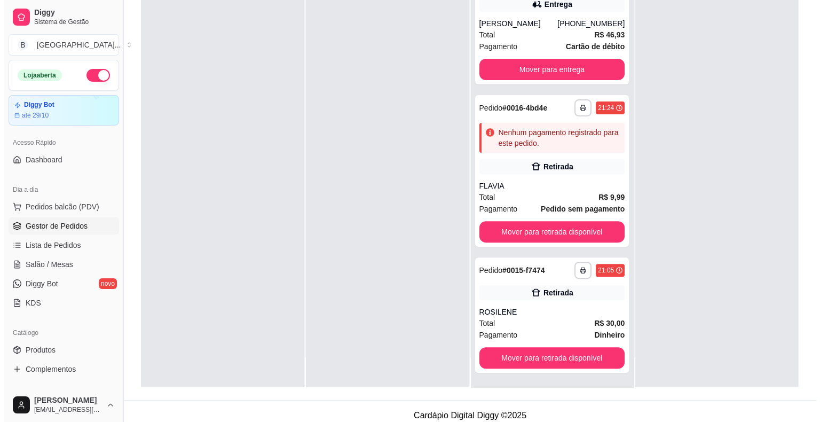
scroll to position [162, 0]
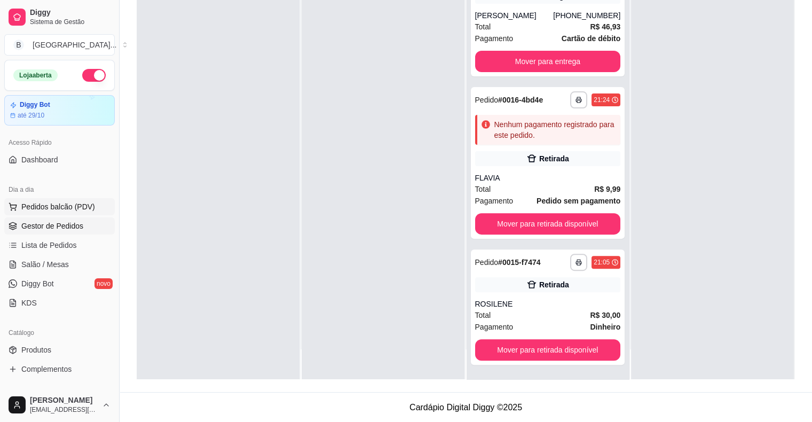
click at [53, 207] on span "Pedidos balcão (PDV)" at bounding box center [58, 206] width 74 height 11
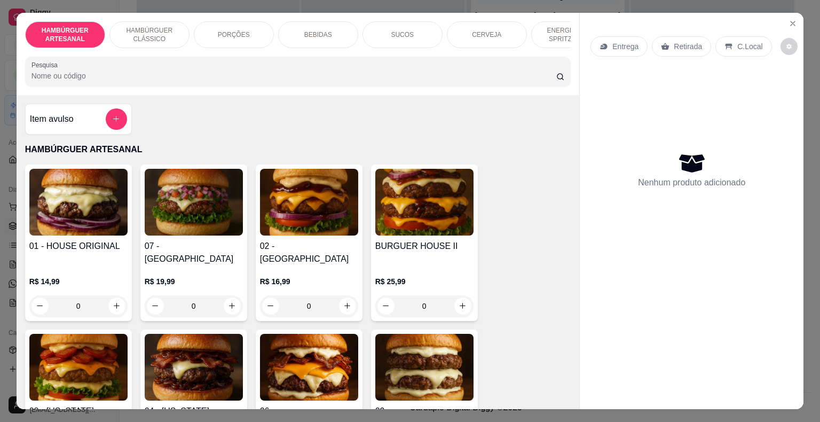
click at [312, 31] on p "BEBIDAS" at bounding box center [318, 34] width 28 height 9
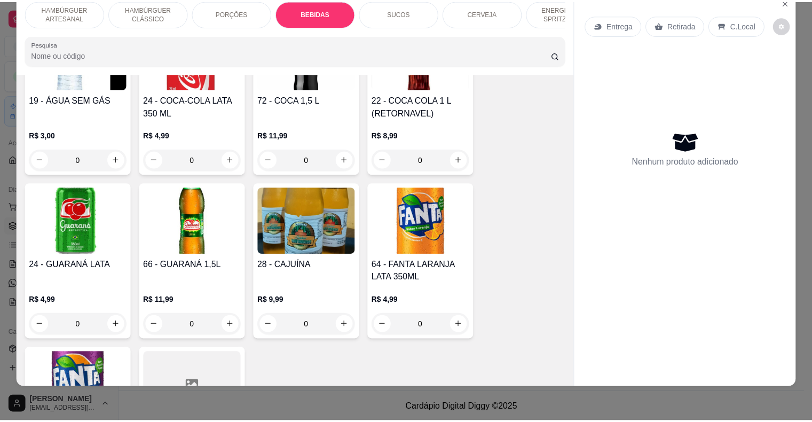
scroll to position [1308, 0]
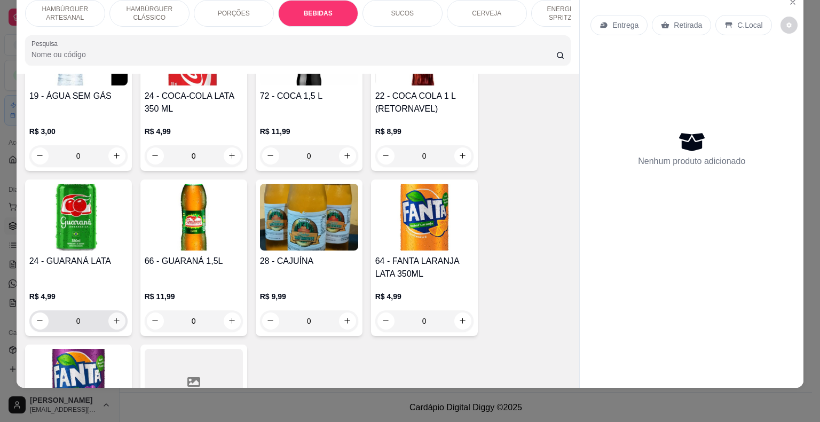
click at [113, 312] on button "increase-product-quantity" at bounding box center [116, 320] width 17 height 17
type input "1"
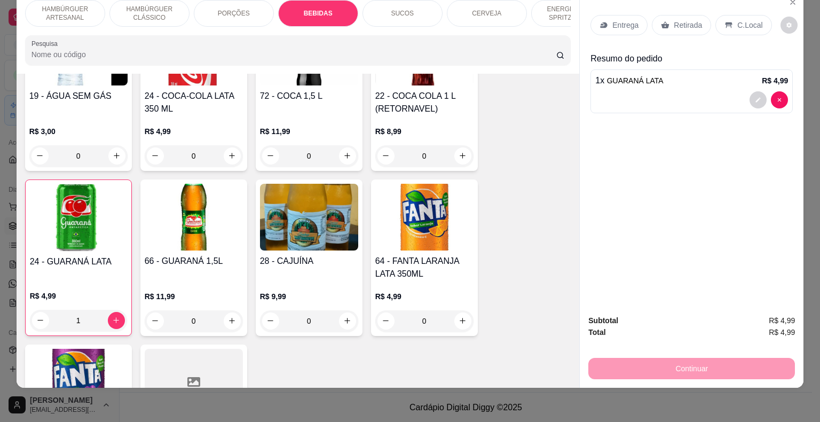
click at [689, 20] on p "Retirada" at bounding box center [687, 25] width 28 height 11
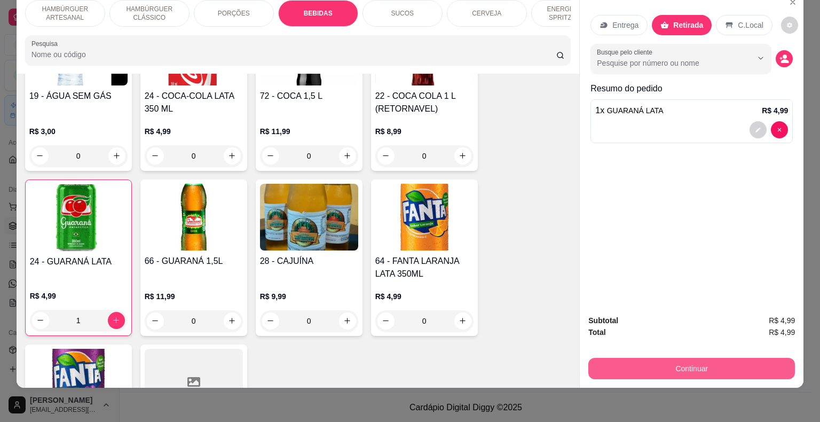
click at [693, 360] on button "Continuar" at bounding box center [691, 368] width 207 height 21
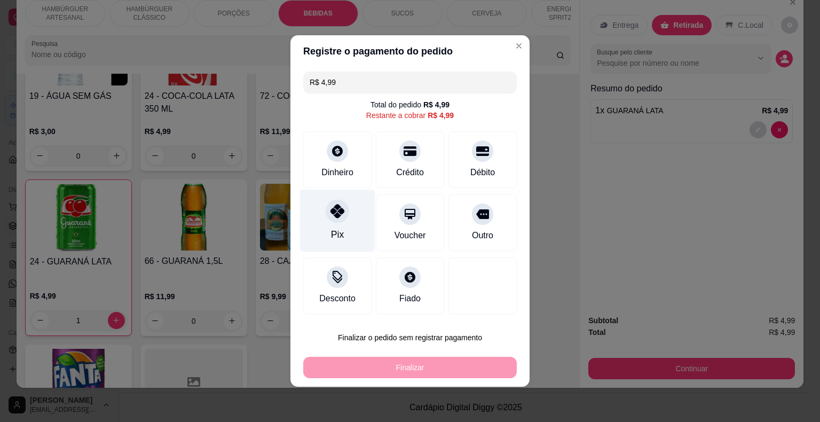
click at [343, 217] on div at bounding box center [336, 210] width 23 height 23
type input "R$ 0,00"
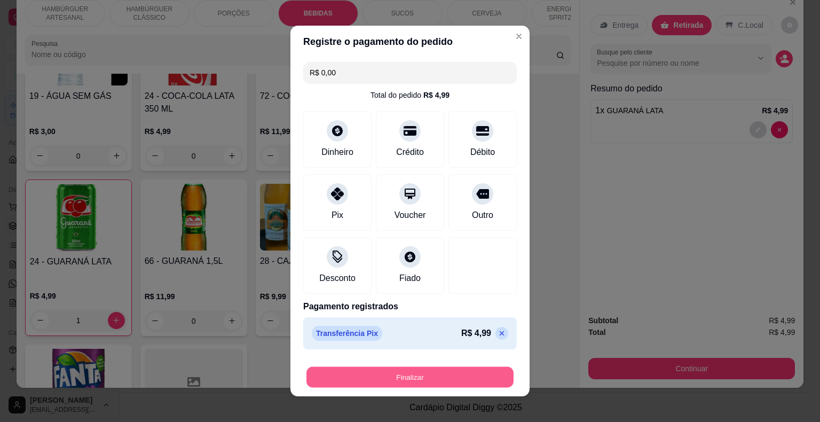
click at [419, 377] on button "Finalizar" at bounding box center [409, 377] width 207 height 21
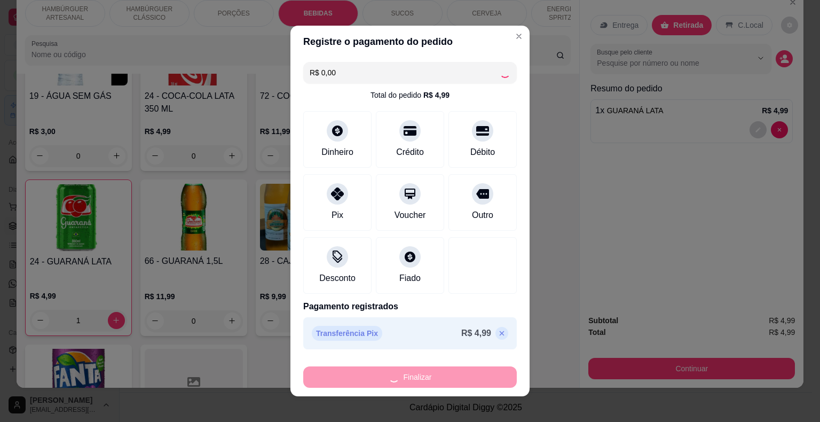
type input "0"
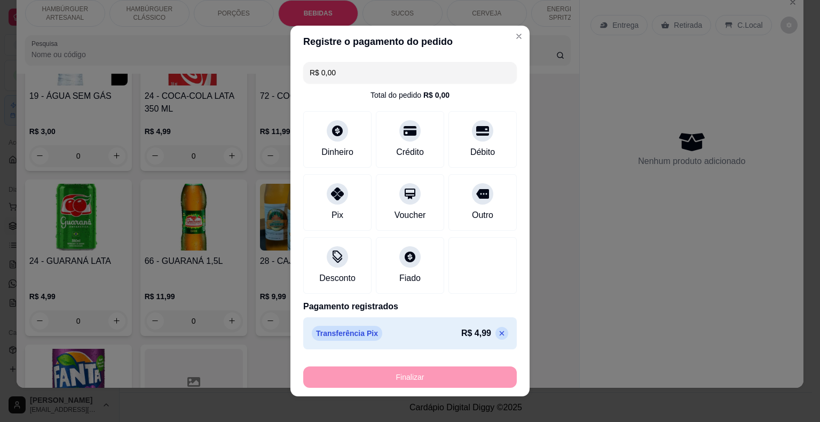
type input "-R$ 4,99"
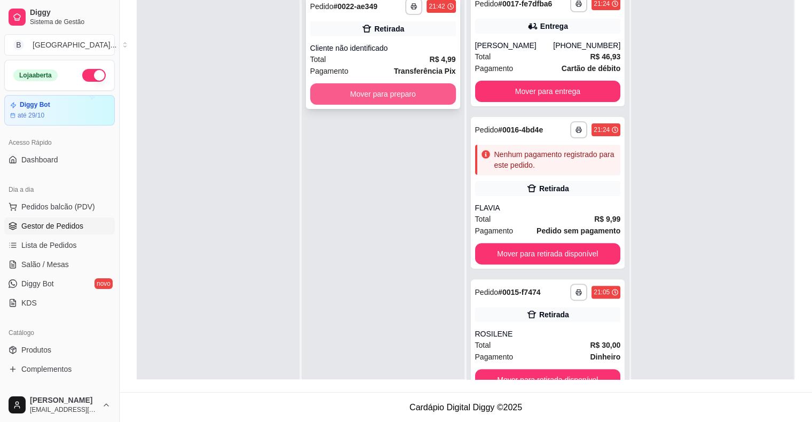
click at [378, 93] on button "Mover para preparo" at bounding box center [383, 93] width 146 height 21
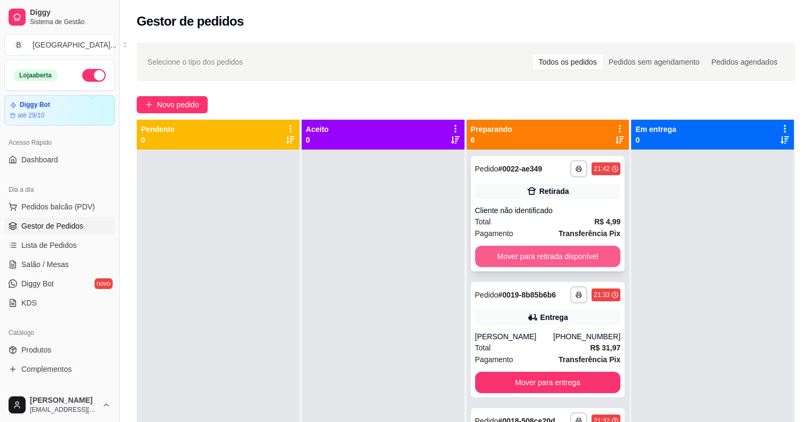
click at [572, 252] on button "Mover para retirada disponível" at bounding box center [548, 255] width 146 height 21
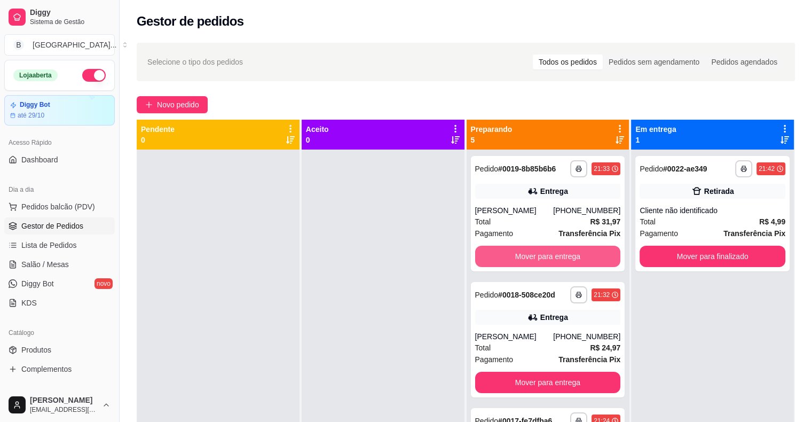
scroll to position [107, 0]
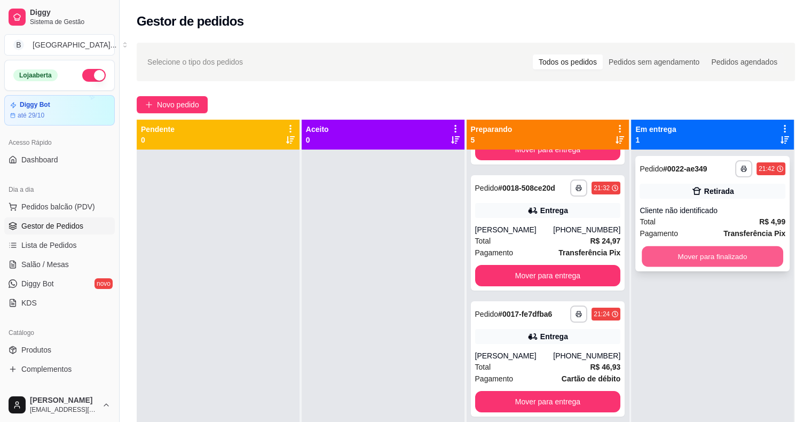
click at [673, 247] on button "Mover para finalizado" at bounding box center [711, 256] width 141 height 21
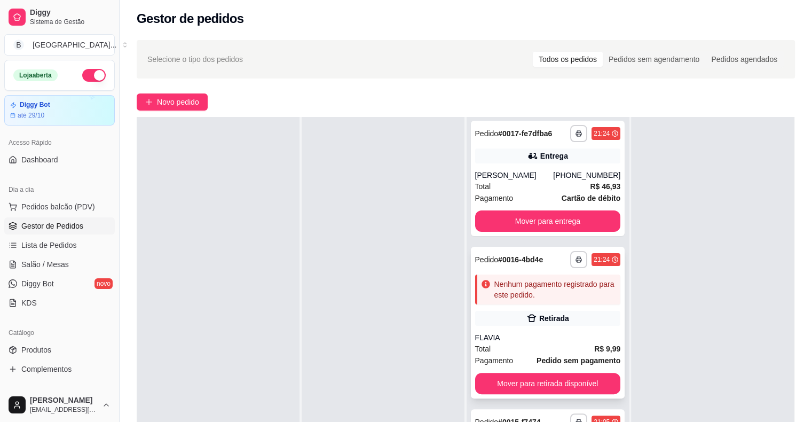
scroll to position [162, 0]
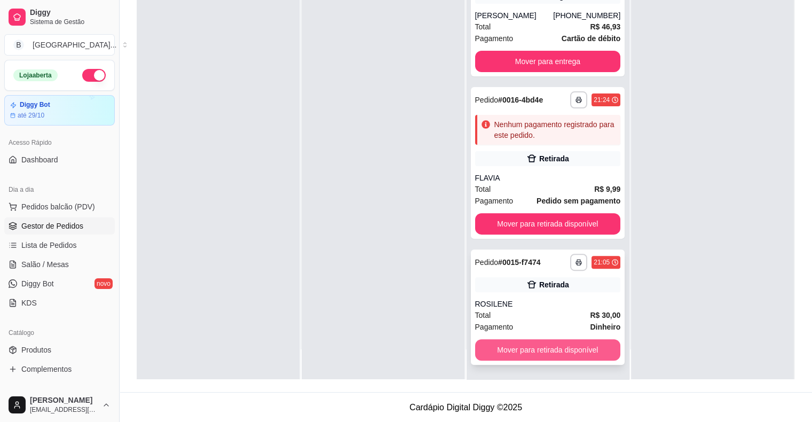
click at [548, 351] on button "Mover para retirada disponível" at bounding box center [548, 349] width 146 height 21
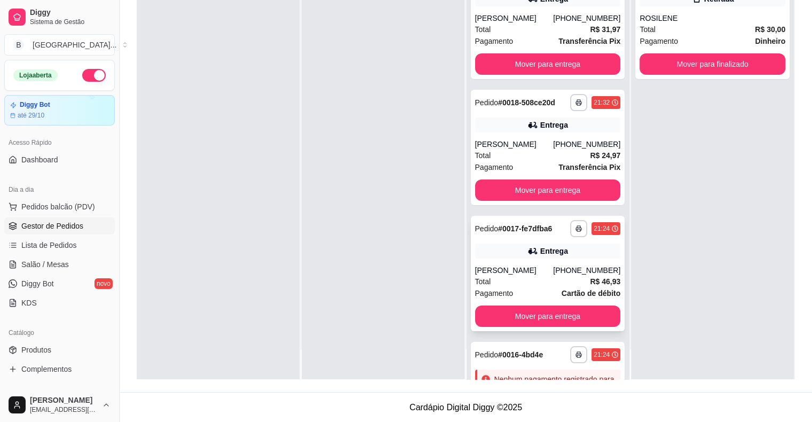
scroll to position [0, 0]
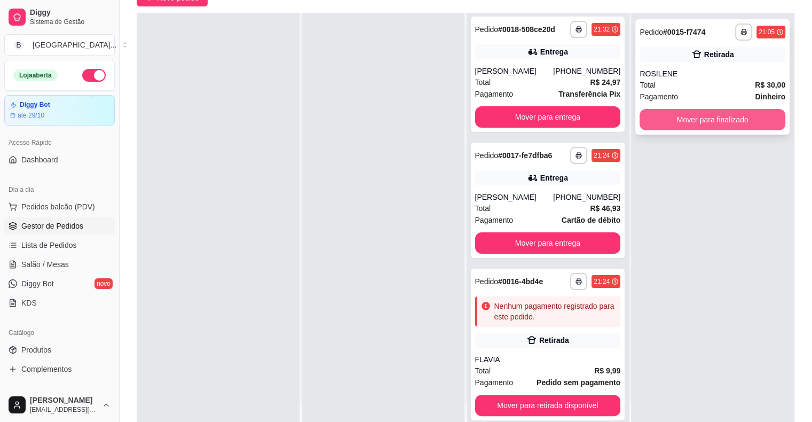
click at [719, 120] on button "Mover para finalizado" at bounding box center [712, 119] width 146 height 21
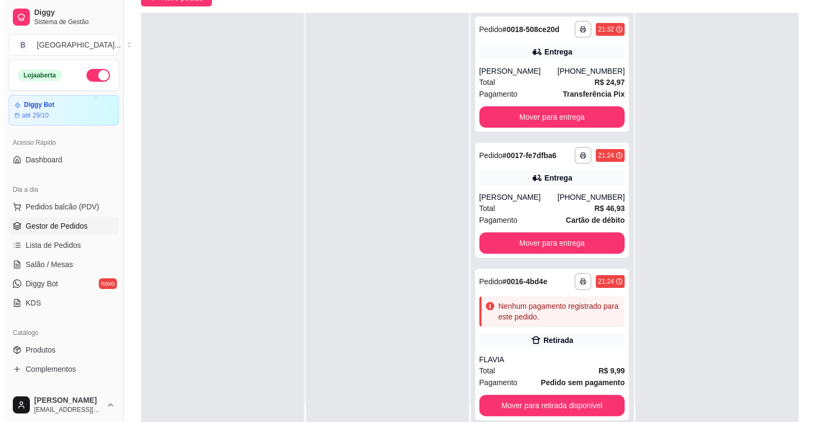
scroll to position [162, 0]
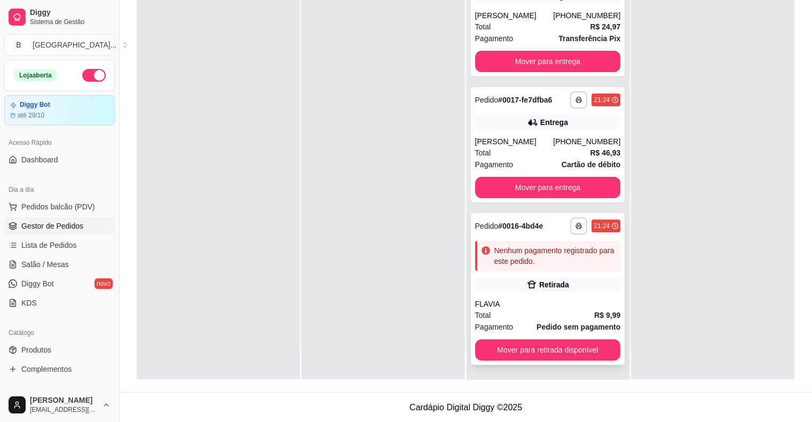
click at [555, 243] on div "Nenhum pagamento registrado para este pedido." at bounding box center [548, 256] width 146 height 30
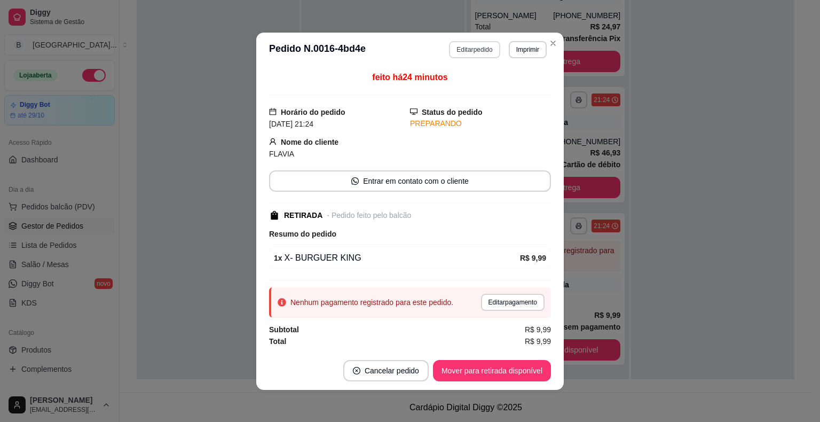
click at [474, 48] on button "Editar pedido" at bounding box center [474, 49] width 51 height 17
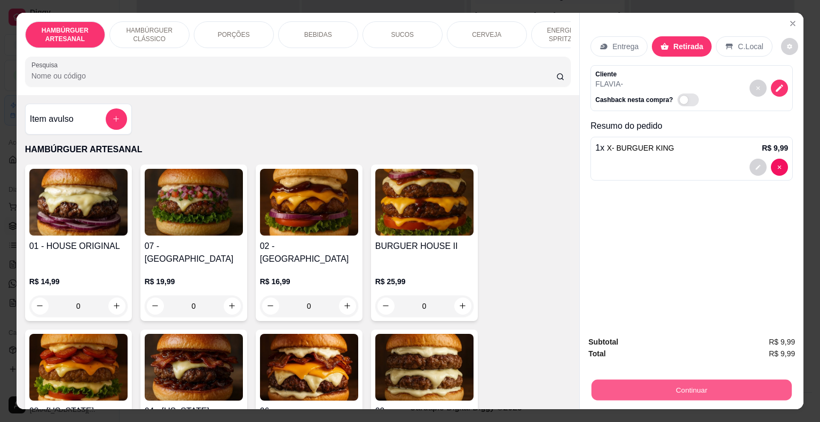
click at [710, 380] on button "Continuar" at bounding box center [691, 389] width 200 height 21
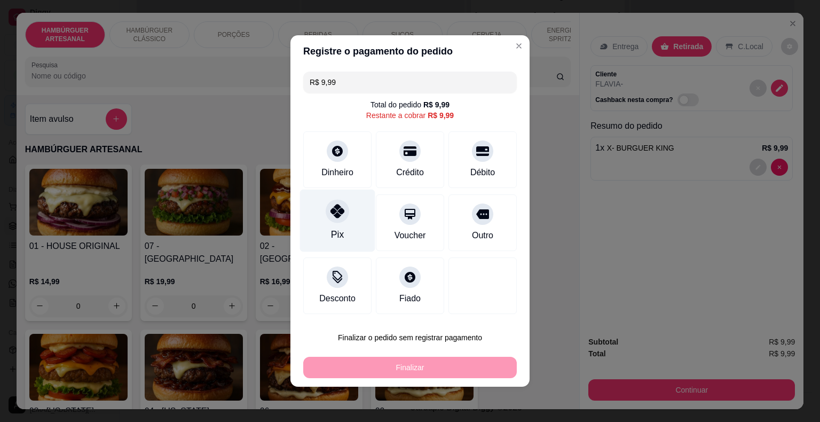
click at [353, 219] on div "Pix" at bounding box center [337, 220] width 75 height 62
type input "R$ 0,00"
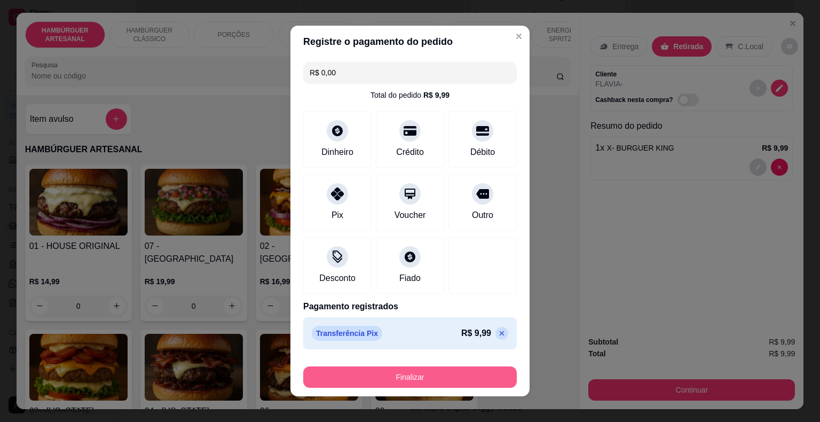
click at [427, 377] on button "Finalizar" at bounding box center [409, 376] width 213 height 21
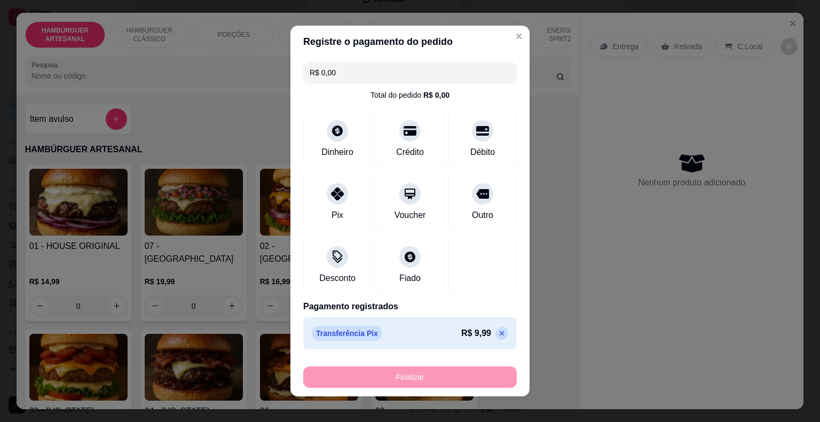
type input "0"
type input "-R$ 9,99"
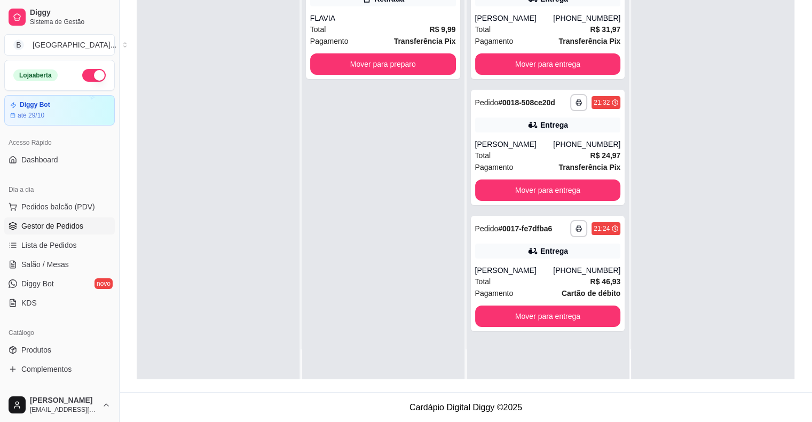
scroll to position [0, 0]
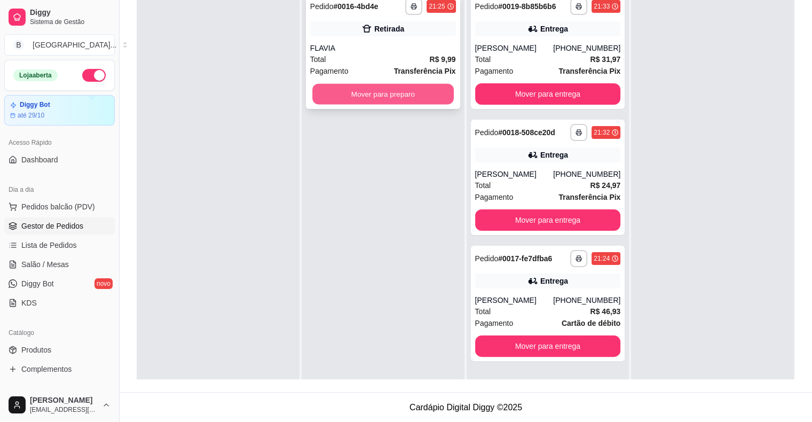
click at [386, 91] on button "Mover para preparo" at bounding box center [382, 94] width 141 height 21
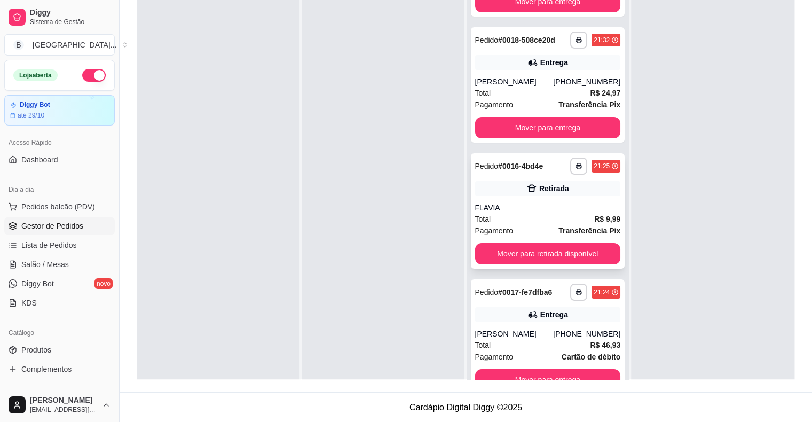
scroll to position [30, 0]
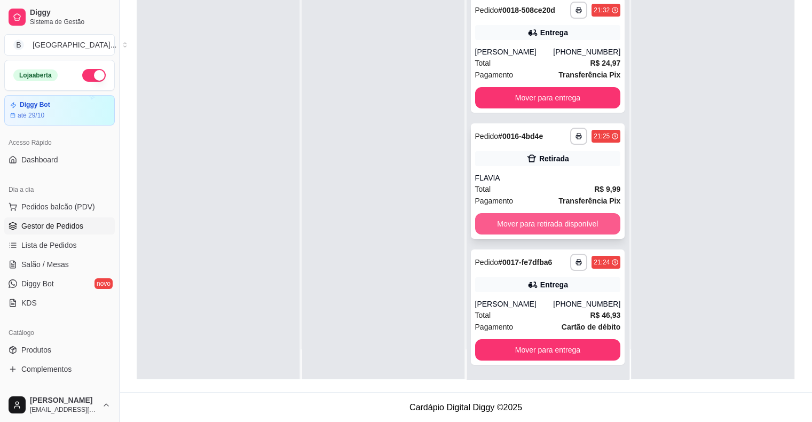
click at [549, 219] on button "Mover para retirada disponível" at bounding box center [548, 223] width 146 height 21
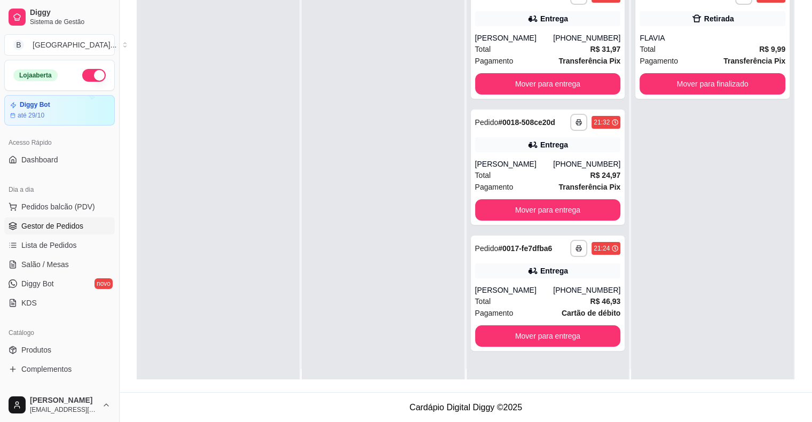
scroll to position [0, 0]
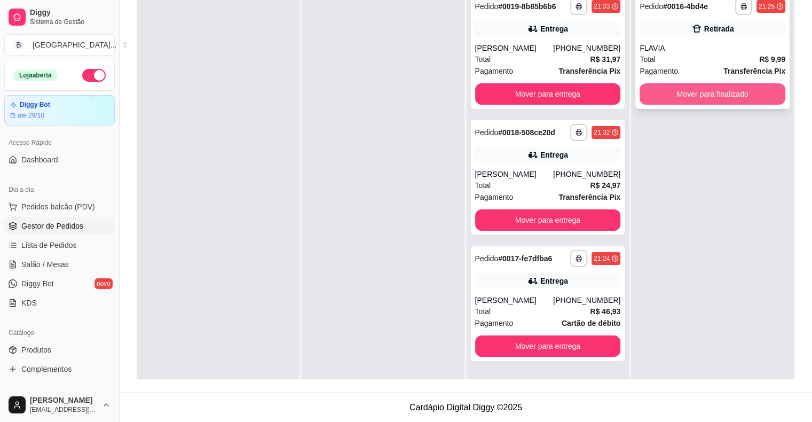
click at [705, 100] on button "Mover para finalizado" at bounding box center [712, 93] width 146 height 21
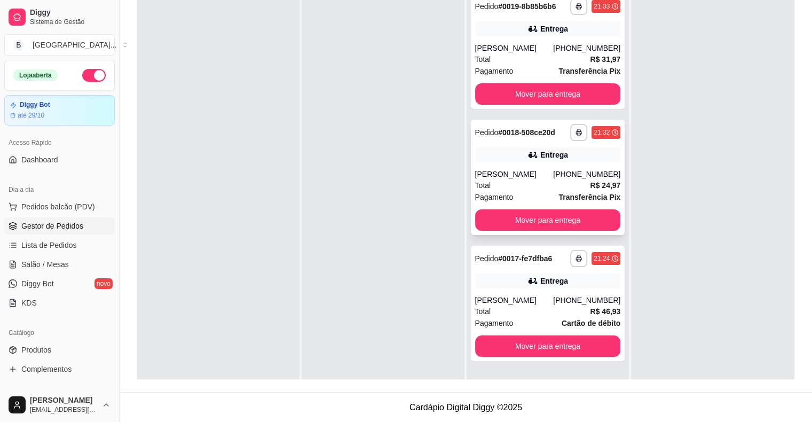
scroll to position [30, 0]
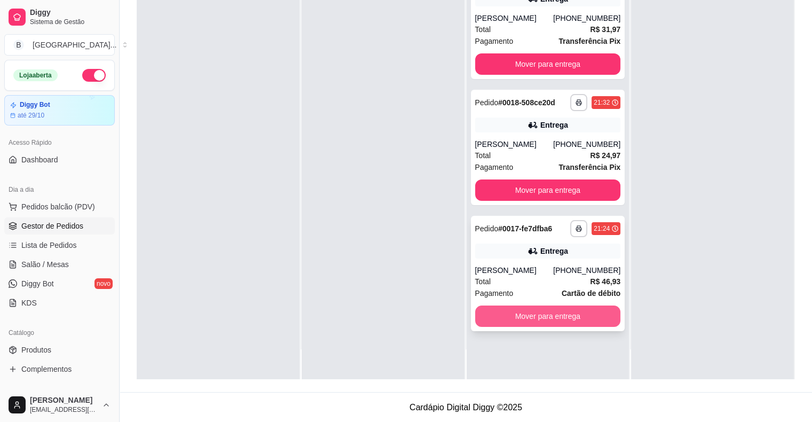
click at [501, 316] on button "Mover para entrega" at bounding box center [548, 315] width 146 height 21
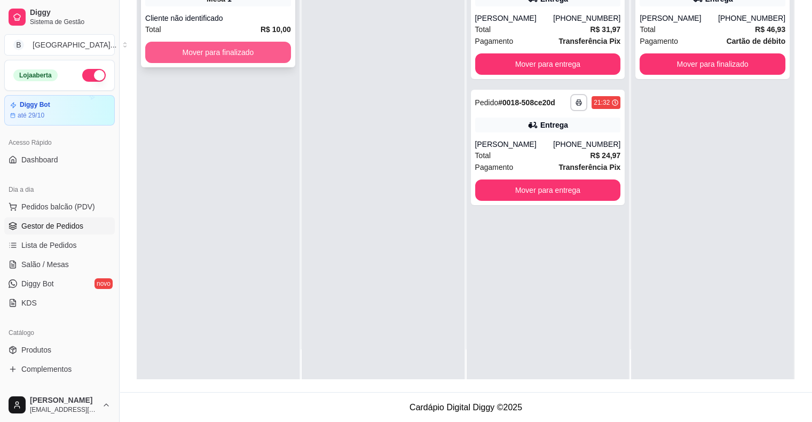
click at [222, 50] on button "Mover para finalizado" at bounding box center [218, 52] width 146 height 21
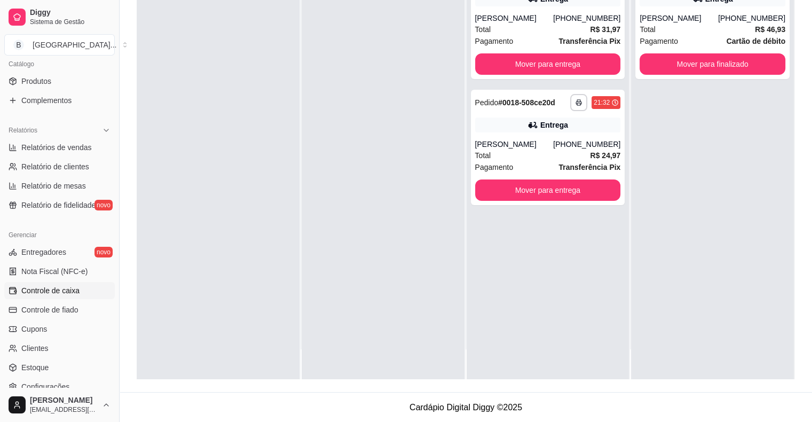
scroll to position [346, 0]
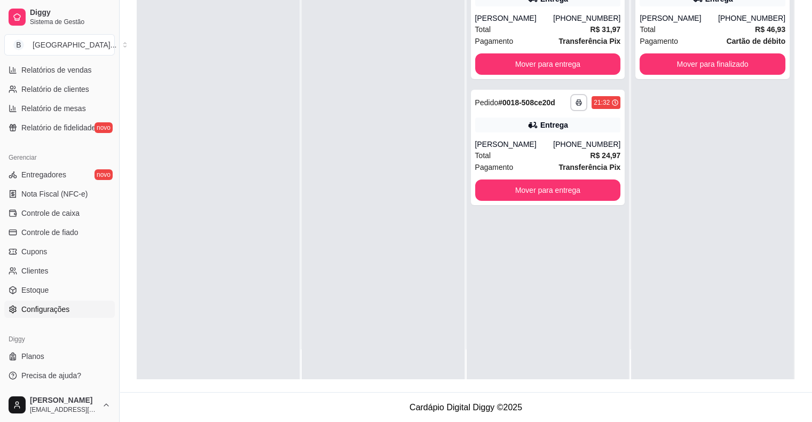
click at [46, 308] on span "Configurações" at bounding box center [45, 309] width 48 height 11
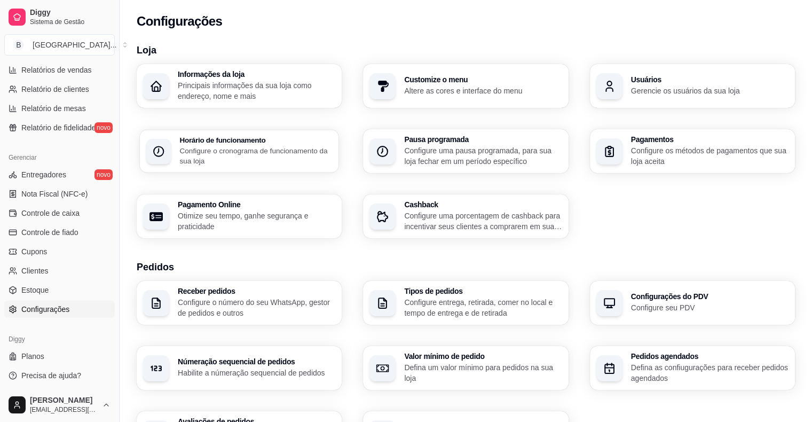
click at [263, 148] on p "Configure o cronograma de funcionamento da sua loja" at bounding box center [255, 155] width 153 height 21
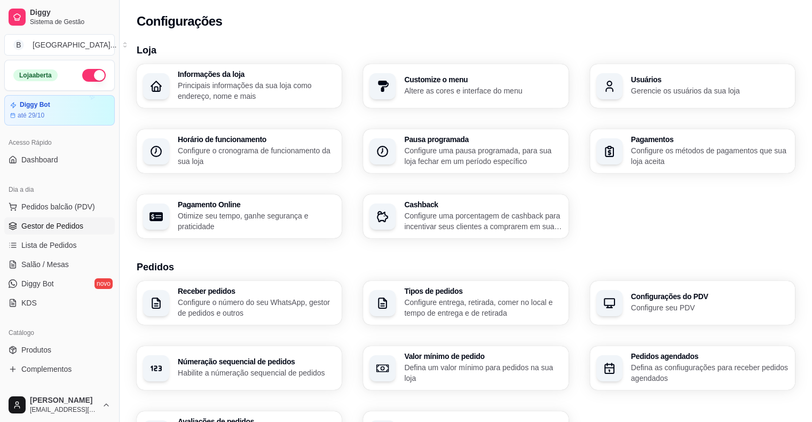
click at [39, 229] on span "Gestor de Pedidos" at bounding box center [52, 225] width 62 height 11
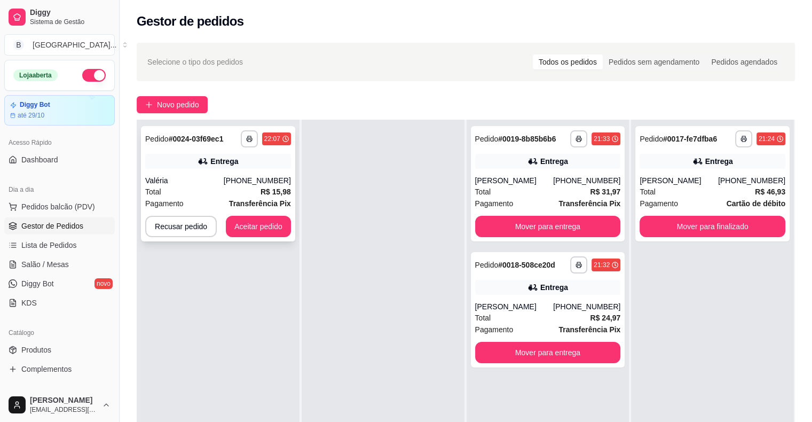
click at [250, 170] on div "**********" at bounding box center [218, 183] width 154 height 115
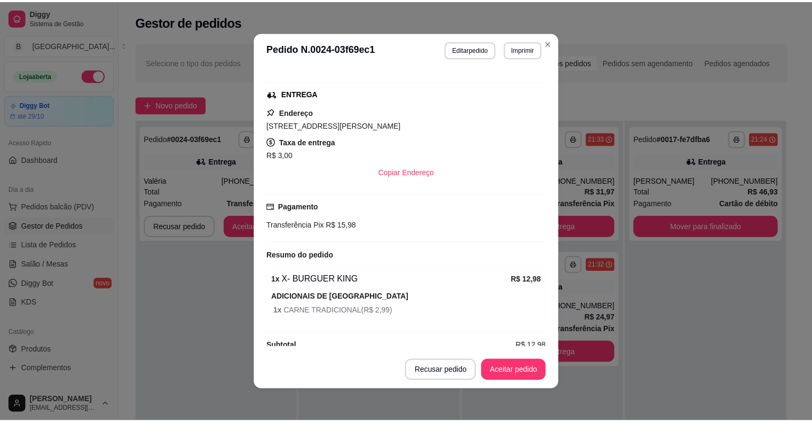
scroll to position [168, 0]
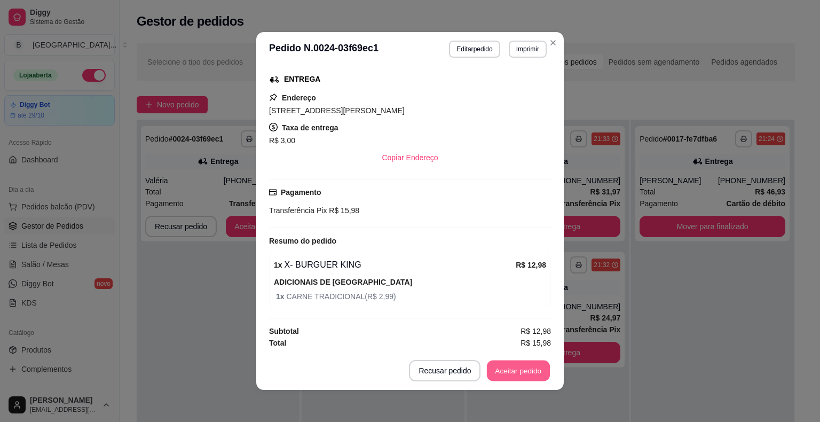
click at [517, 372] on button "Aceitar pedido" at bounding box center [518, 370] width 63 height 21
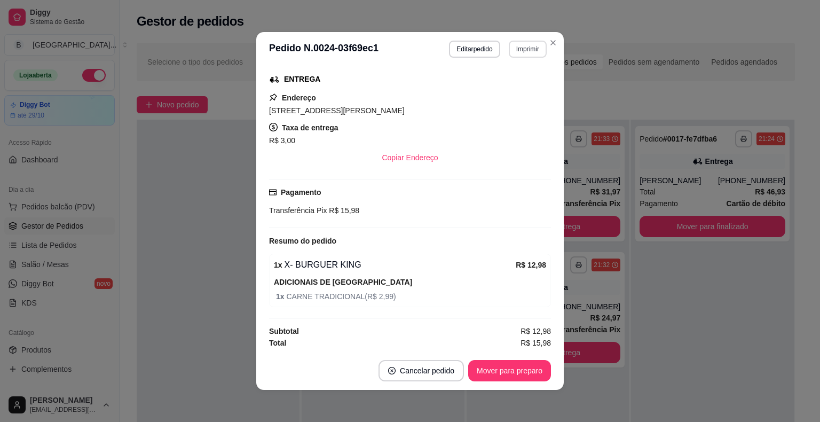
click at [518, 51] on button "Imprimir" at bounding box center [528, 49] width 38 height 17
click at [489, 93] on button "IMPRESSORA" at bounding box center [504, 86] width 75 height 17
click at [485, 374] on button "Mover para preparo" at bounding box center [509, 370] width 83 height 21
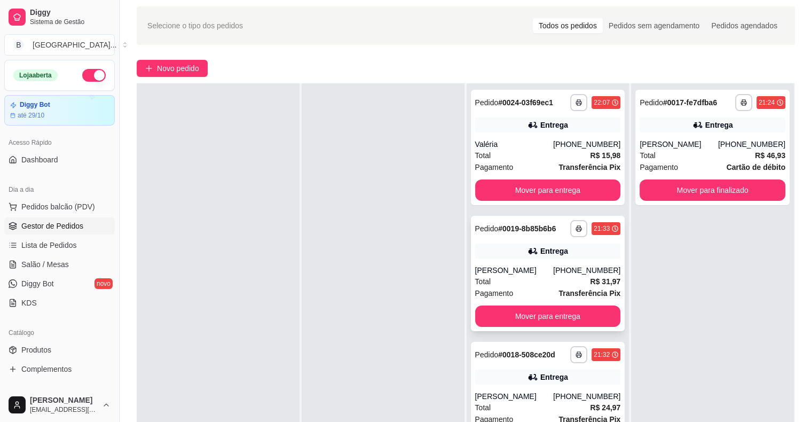
scroll to position [107, 0]
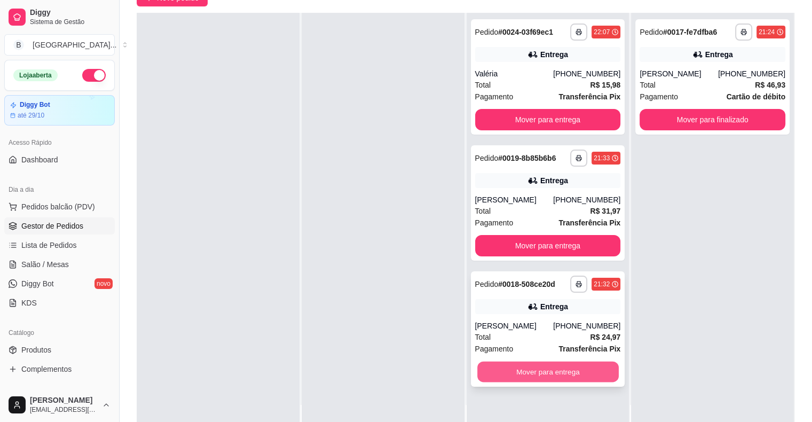
click at [518, 378] on button "Mover para entrega" at bounding box center [547, 371] width 141 height 21
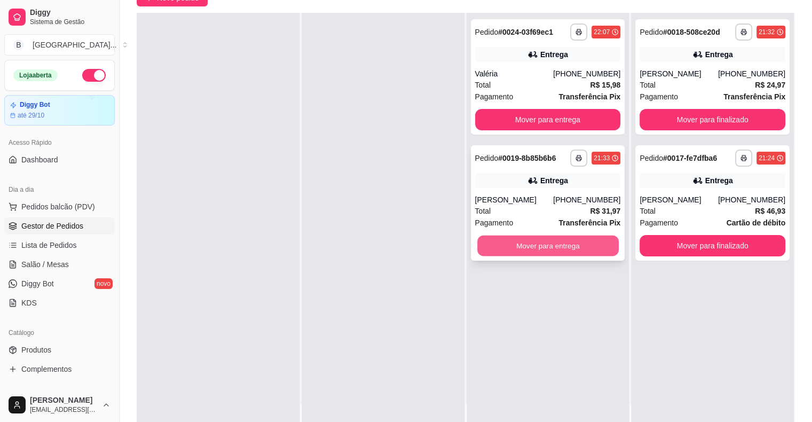
click at [523, 244] on button "Mover para entrega" at bounding box center [547, 245] width 141 height 21
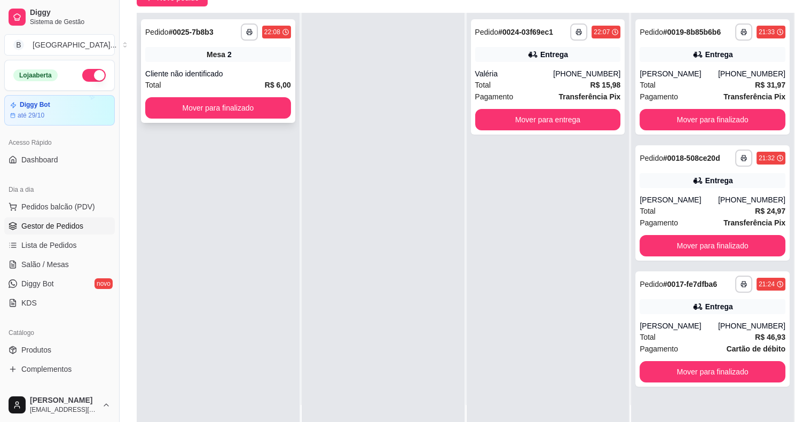
click at [245, 82] on div "Total R$ 6,00" at bounding box center [218, 85] width 146 height 12
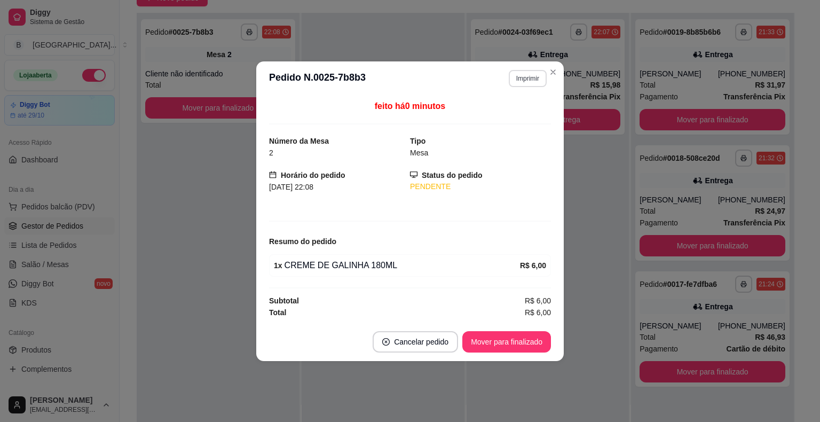
click at [531, 80] on button "Imprimir" at bounding box center [528, 78] width 38 height 17
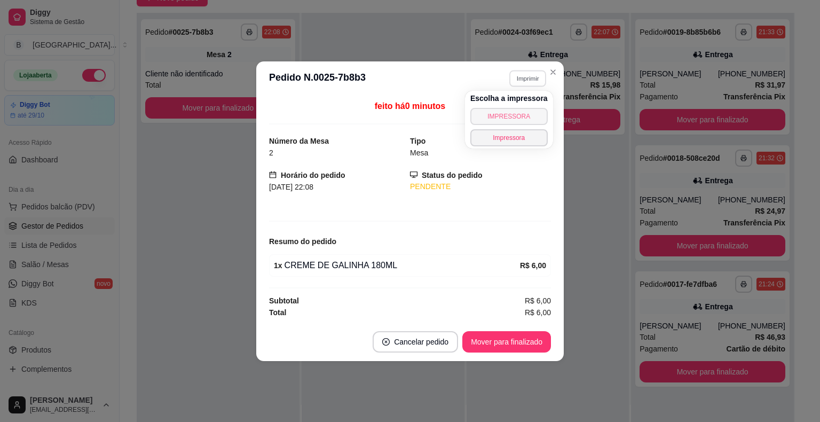
click at [525, 114] on button "IMPRESSORA" at bounding box center [508, 116] width 77 height 17
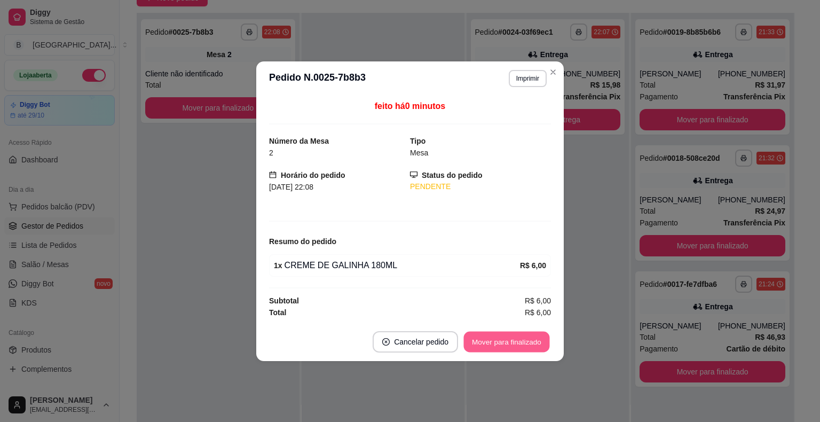
click at [511, 338] on button "Mover para finalizado" at bounding box center [507, 341] width 86 height 21
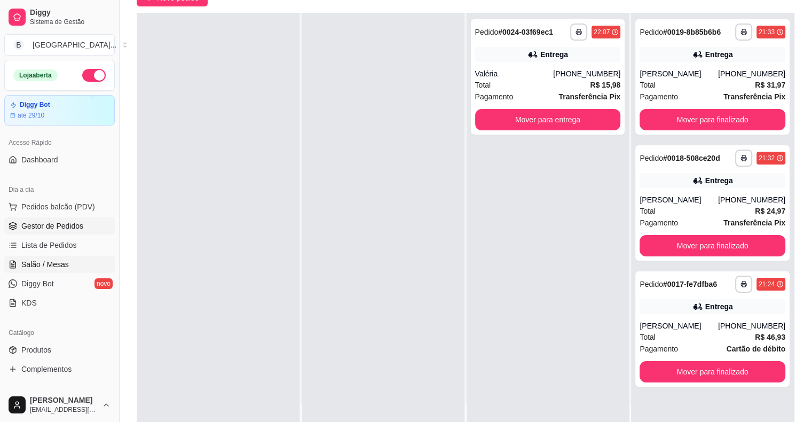
click at [51, 268] on span "Salão / Mesas" at bounding box center [44, 264] width 47 height 11
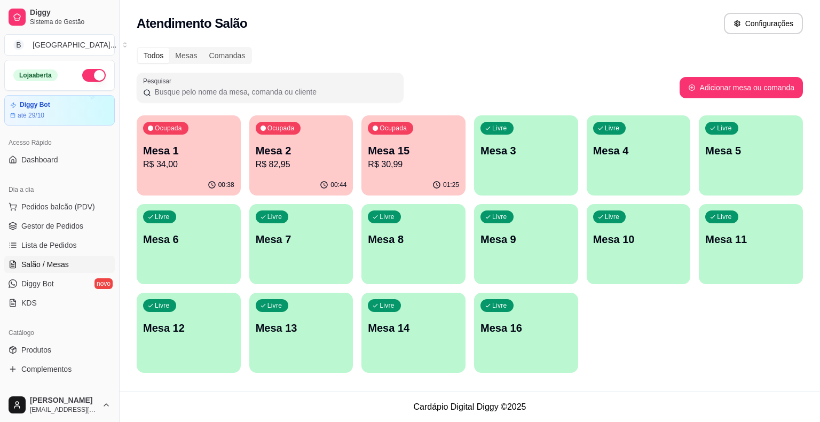
click at [201, 155] on p "Mesa 1" at bounding box center [188, 150] width 91 height 15
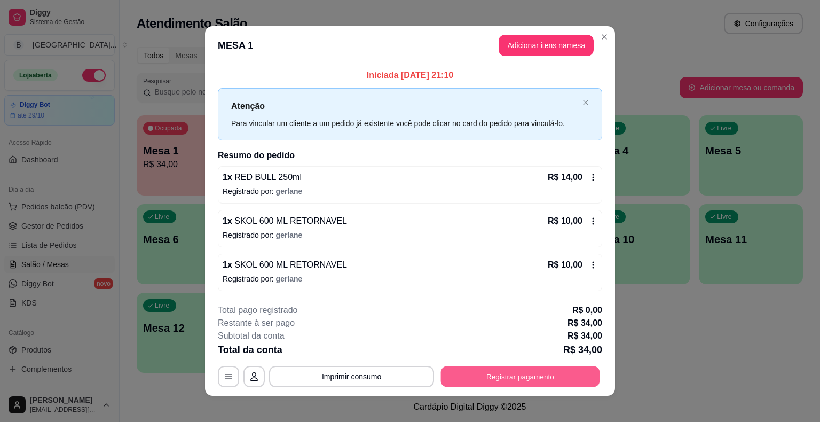
click at [487, 372] on button "Registrar pagamento" at bounding box center [520, 376] width 159 height 21
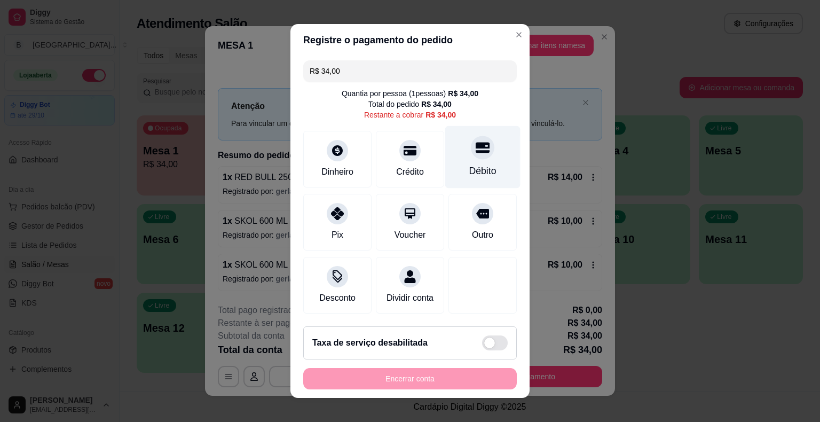
click at [482, 164] on div "Débito" at bounding box center [482, 157] width 75 height 62
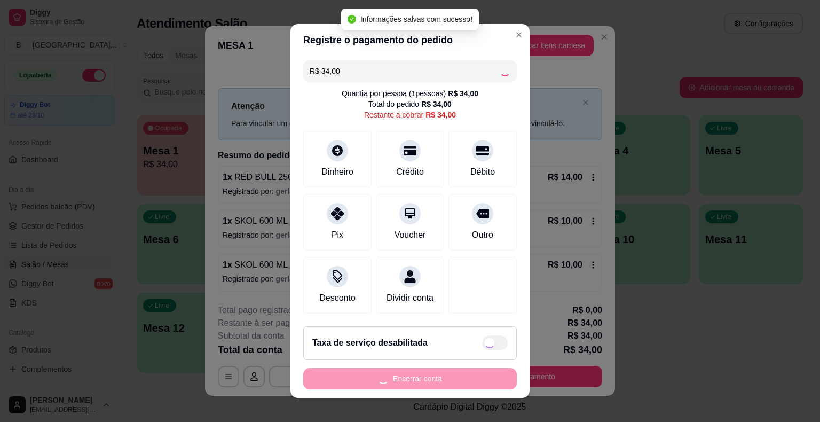
type input "R$ 0,00"
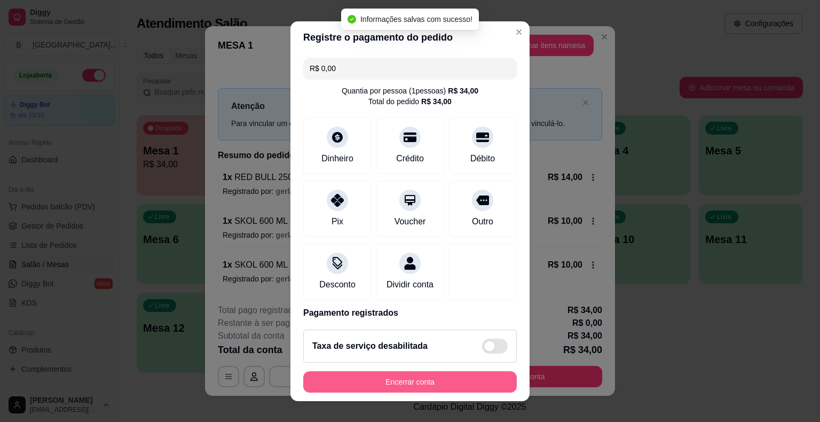
click at [393, 383] on button "Encerrar conta" at bounding box center [409, 381] width 213 height 21
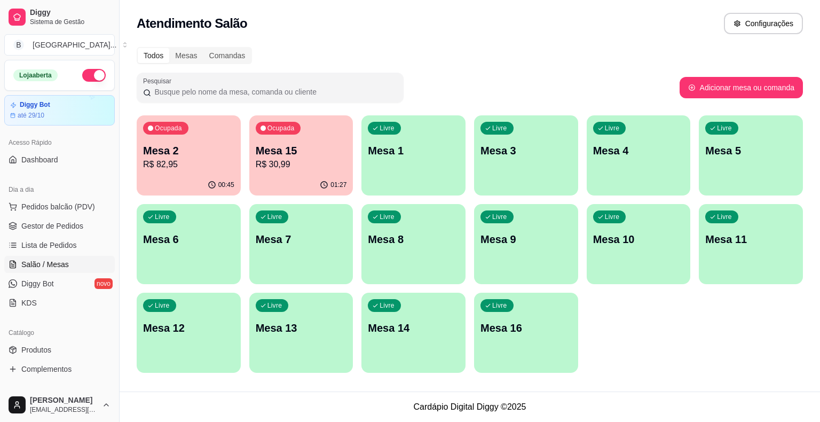
click at [219, 161] on p "R$ 82,95" at bounding box center [188, 164] width 91 height 13
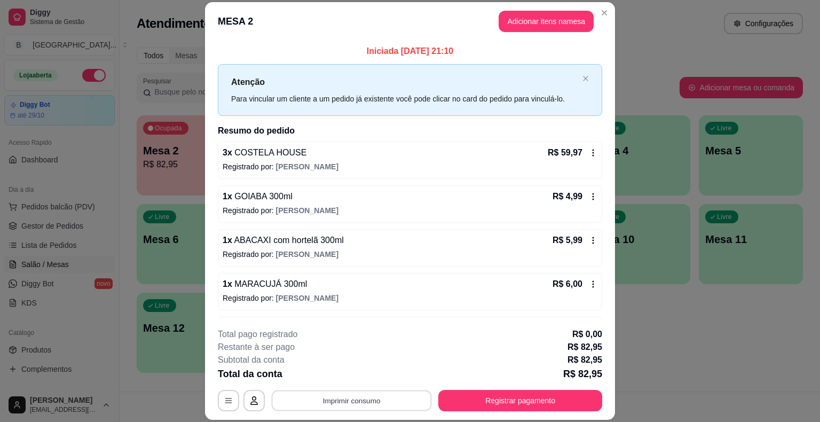
click at [359, 401] on button "Imprimir consumo" at bounding box center [352, 400] width 160 height 21
click at [346, 358] on button "IMPRESSORA" at bounding box center [350, 354] width 77 height 17
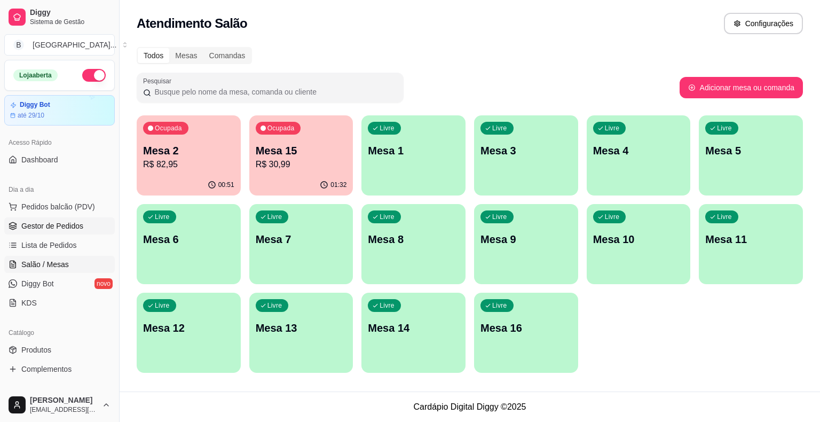
click at [74, 229] on span "Gestor de Pedidos" at bounding box center [52, 225] width 62 height 11
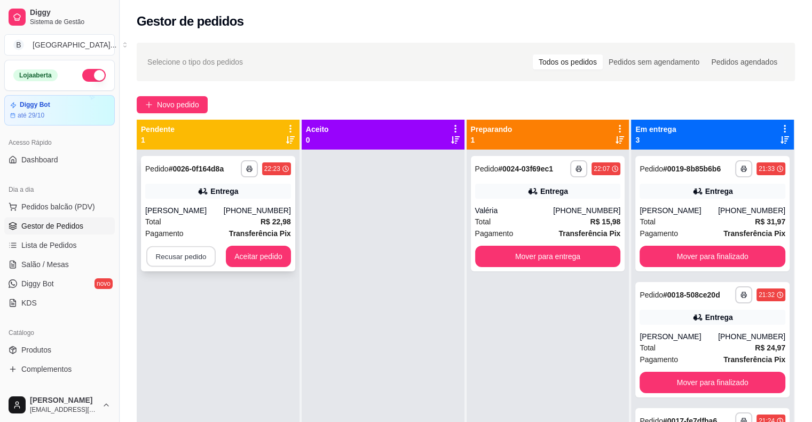
click at [156, 250] on button "Recusar pedido" at bounding box center [180, 256] width 69 height 21
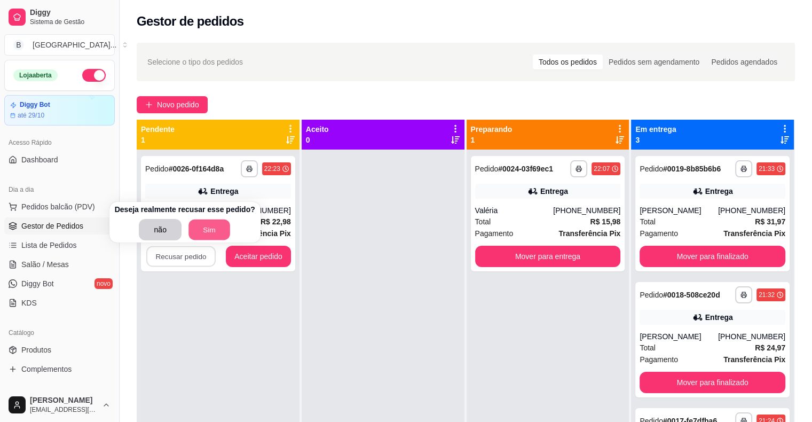
click at [199, 225] on button "Sim" at bounding box center [209, 229] width 42 height 21
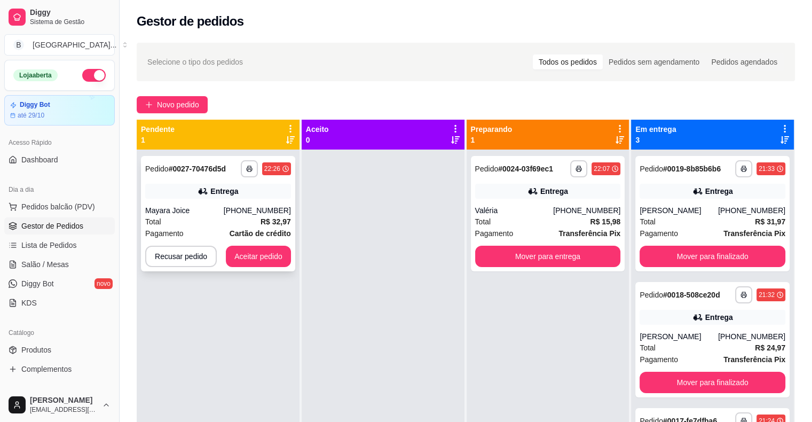
click at [226, 225] on div "Total R$ 32,97" at bounding box center [218, 222] width 146 height 12
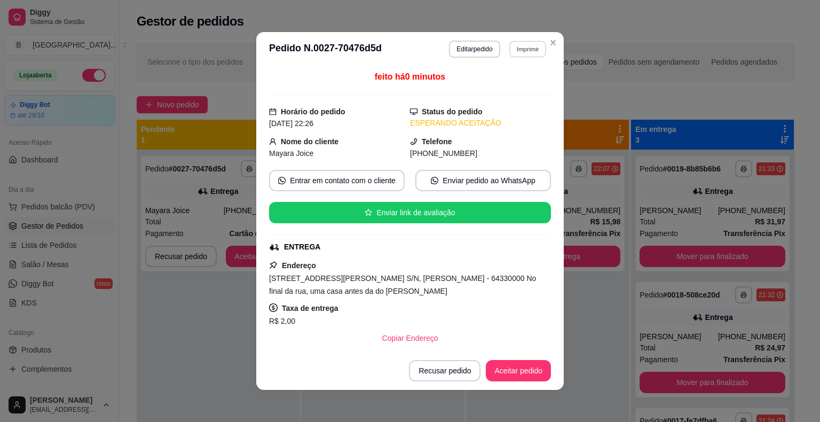
click at [510, 50] on button "Imprimir" at bounding box center [527, 49] width 37 height 17
click at [512, 80] on button "IMPRESSORA" at bounding box center [504, 86] width 77 height 17
click at [517, 362] on button "Aceitar pedido" at bounding box center [518, 370] width 65 height 21
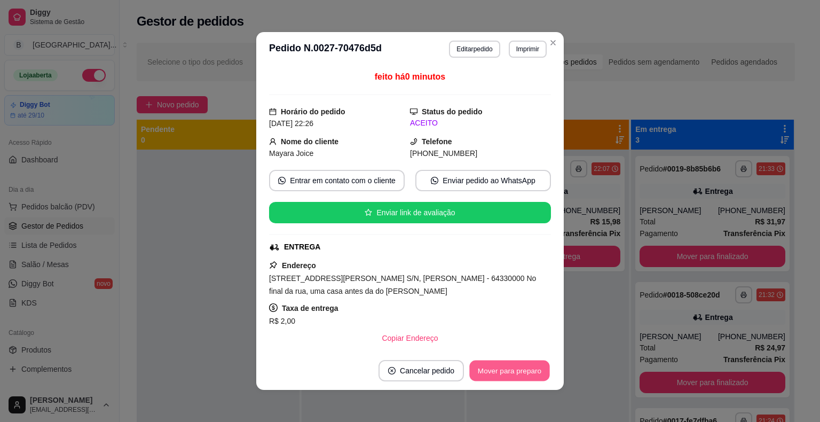
click at [517, 370] on button "Mover para preparo" at bounding box center [509, 370] width 80 height 21
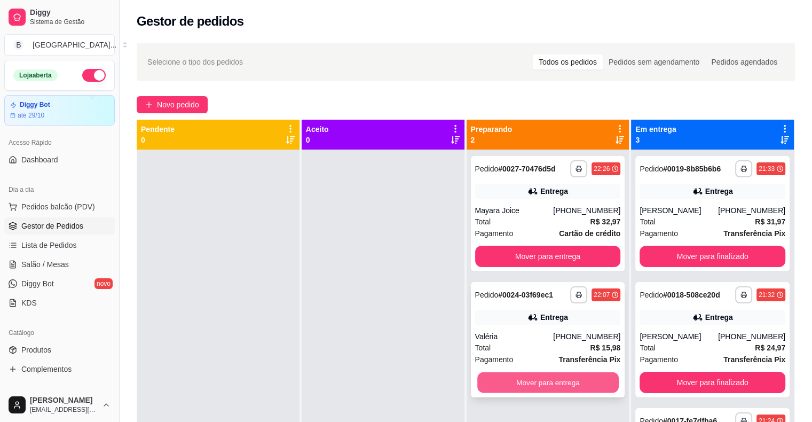
click at [538, 381] on button "Mover para entrega" at bounding box center [547, 382] width 141 height 21
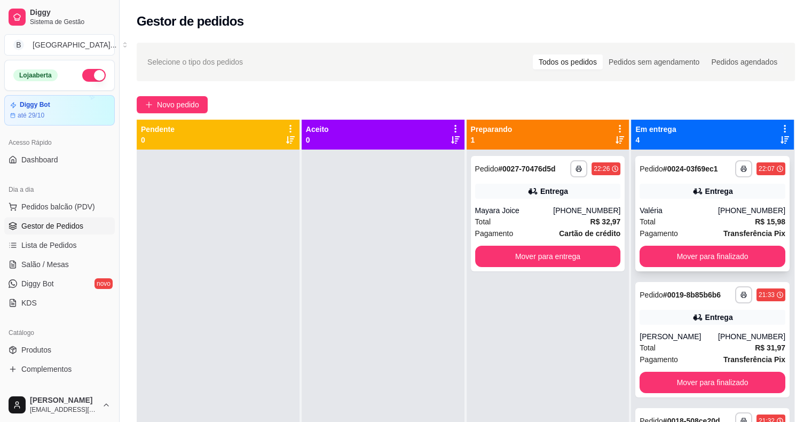
click at [693, 220] on div "Total R$ 15,98" at bounding box center [712, 222] width 146 height 12
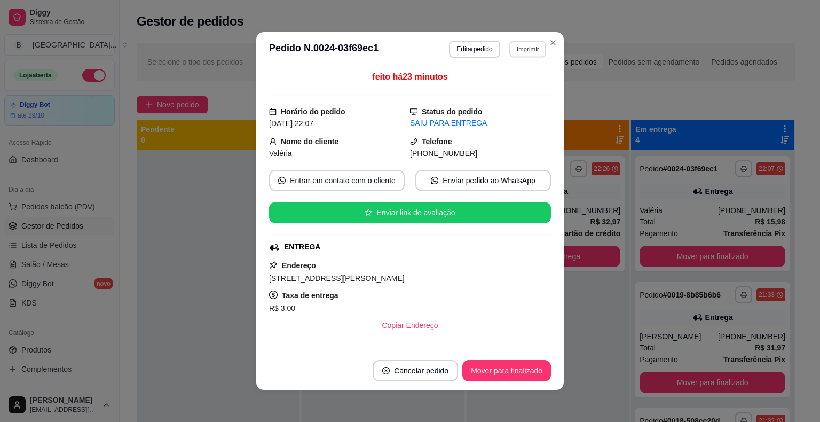
click at [531, 51] on button "Imprimir" at bounding box center [527, 49] width 37 height 17
click at [514, 84] on button "IMPRESSORA" at bounding box center [504, 86] width 75 height 17
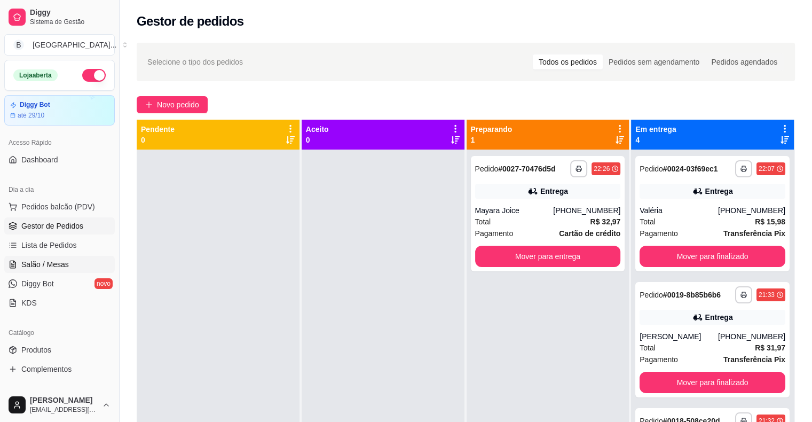
click at [43, 262] on span "Salão / Mesas" at bounding box center [44, 264] width 47 height 11
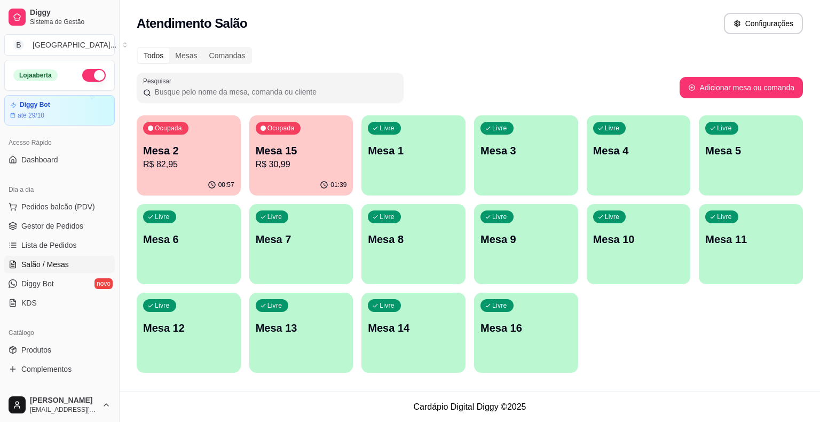
click at [187, 144] on p "Mesa 2" at bounding box center [188, 150] width 91 height 15
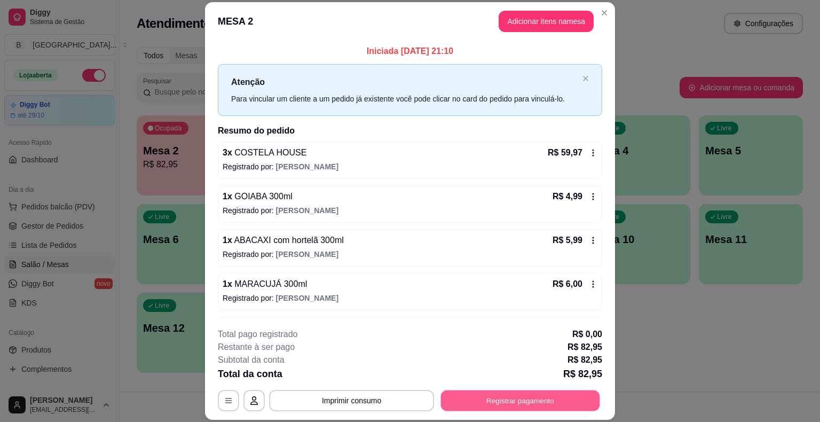
click at [541, 398] on button "Registrar pagamento" at bounding box center [520, 400] width 159 height 21
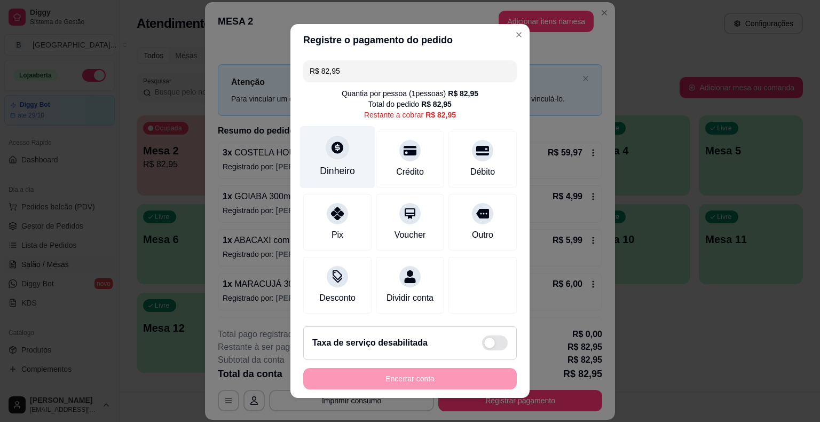
click at [340, 176] on div "Dinheiro" at bounding box center [337, 171] width 35 height 14
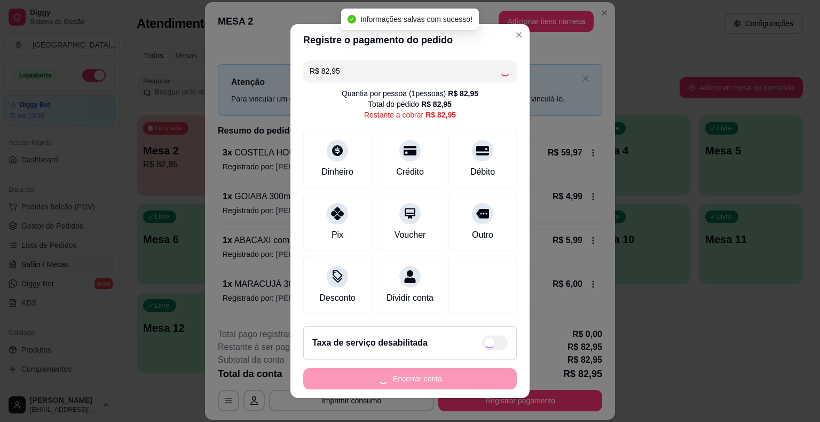
type input "R$ 0,00"
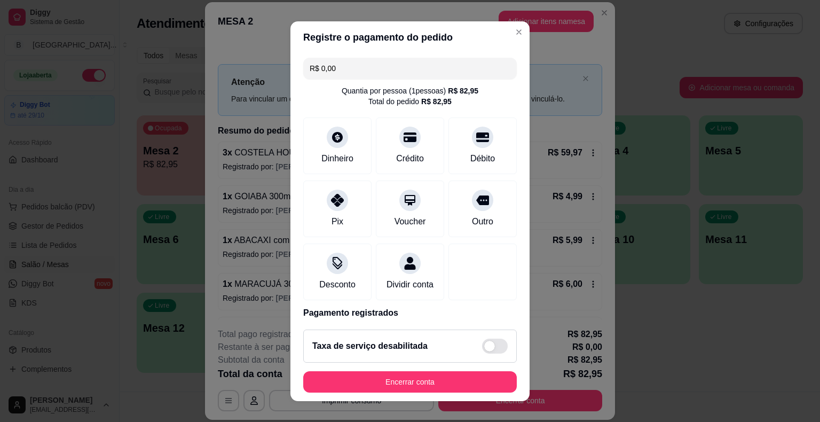
click at [490, 367] on footer "Taxa de serviço desabilitada Encerrar conta" at bounding box center [409, 361] width 239 height 80
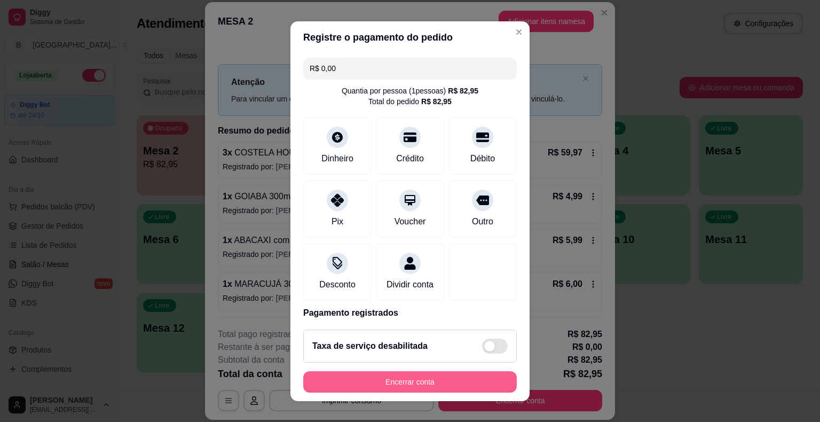
click at [487, 371] on button "Encerrar conta" at bounding box center [409, 381] width 213 height 21
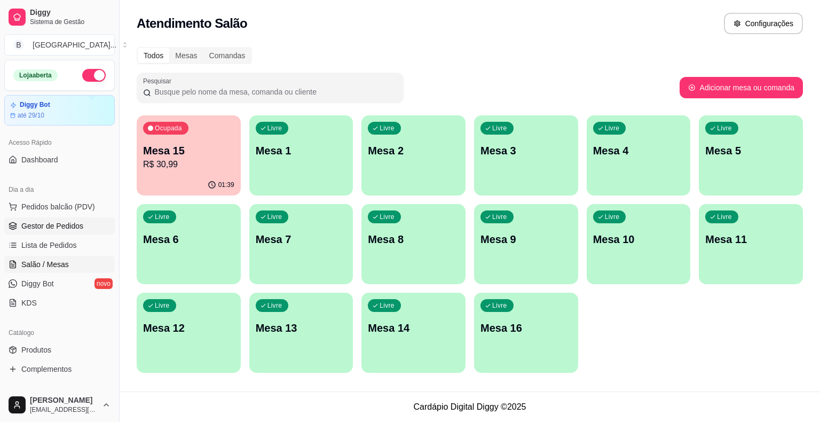
click at [82, 224] on link "Gestor de Pedidos" at bounding box center [59, 225] width 110 height 17
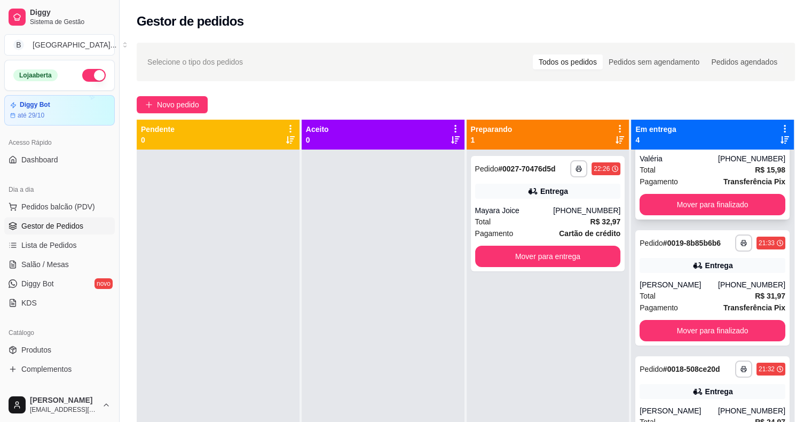
scroll to position [92, 0]
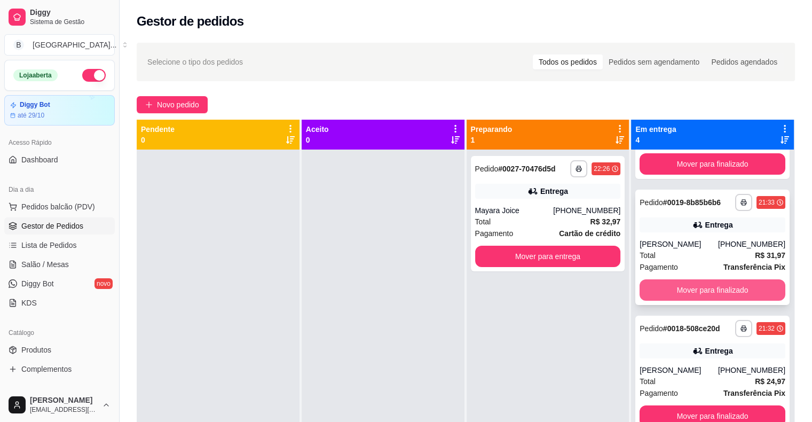
click at [683, 288] on button "Mover para finalizado" at bounding box center [712, 289] width 146 height 21
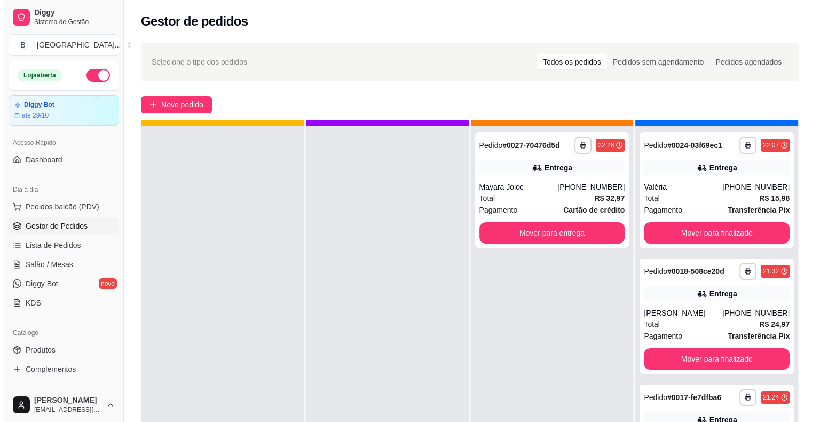
scroll to position [30, 0]
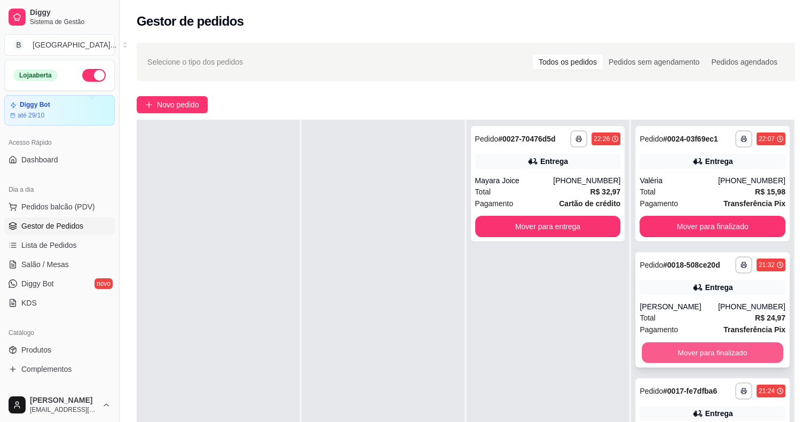
click at [681, 355] on button "Mover para finalizado" at bounding box center [711, 352] width 141 height 21
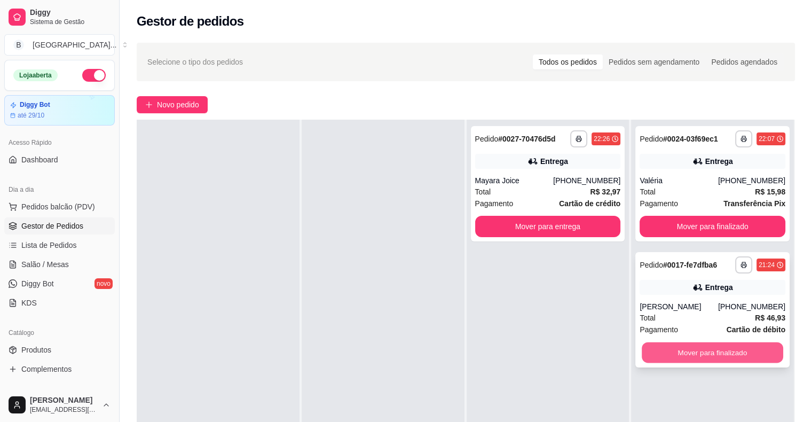
click at [683, 355] on button "Mover para finalizado" at bounding box center [711, 352] width 141 height 21
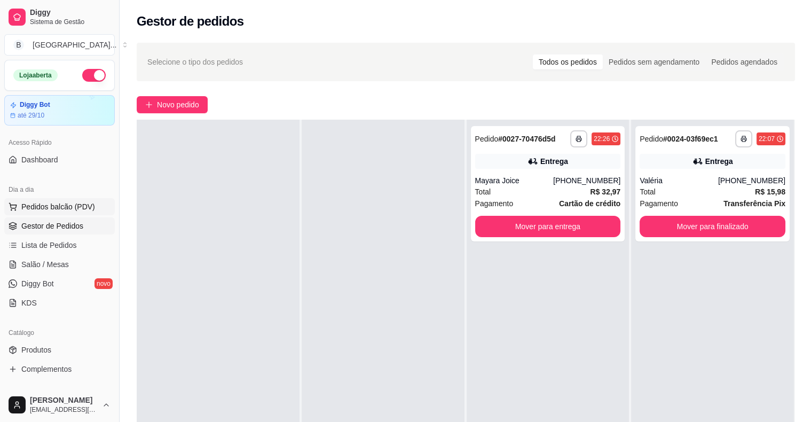
click at [55, 202] on span "Pedidos balcão (PDV)" at bounding box center [58, 206] width 74 height 11
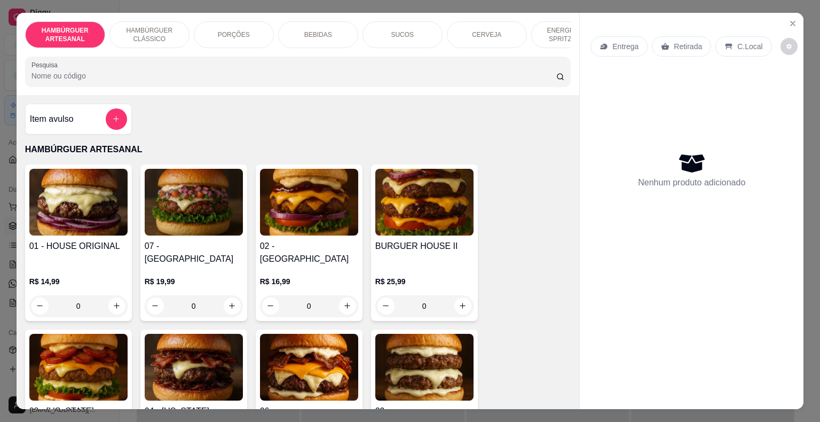
click at [160, 34] on p "HAMBÚRGUER CLÁSSICO" at bounding box center [149, 34] width 62 height 17
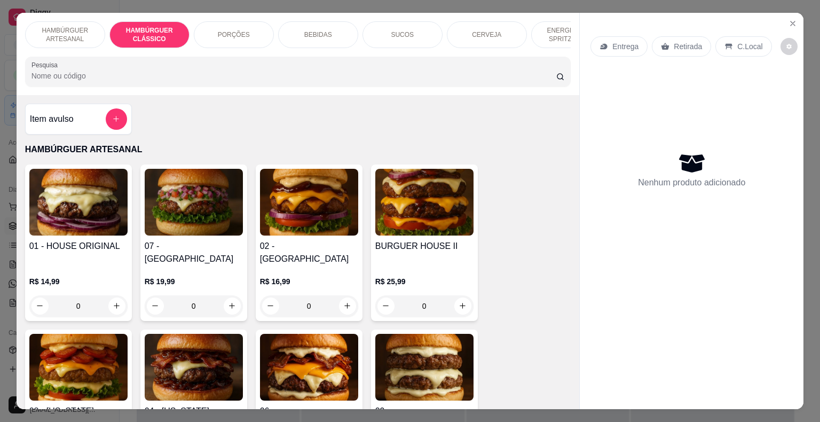
scroll to position [26, 0]
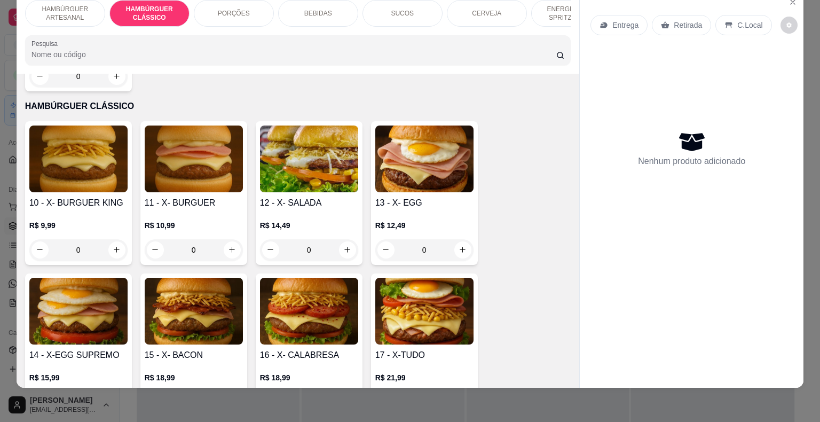
click at [226, 239] on div "0" at bounding box center [194, 249] width 98 height 21
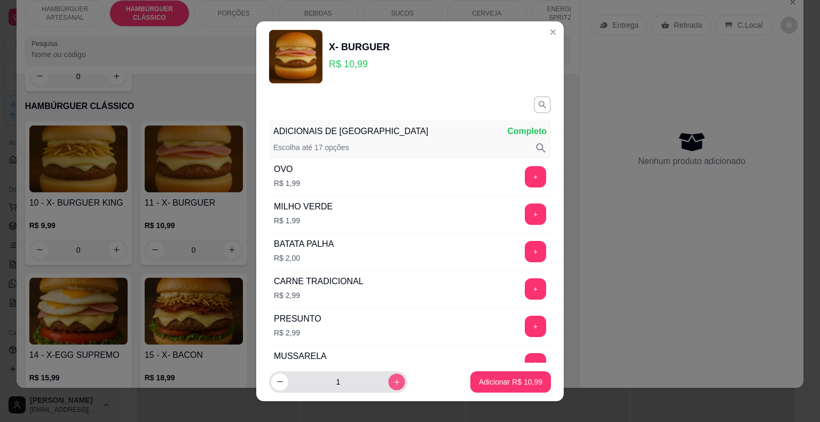
click at [388, 387] on button "increase-product-quantity" at bounding box center [396, 381] width 17 height 17
click at [276, 383] on icon "decrease-product-quantity" at bounding box center [280, 381] width 8 height 8
type input "1"
click at [525, 172] on button "+" at bounding box center [535, 176] width 21 height 21
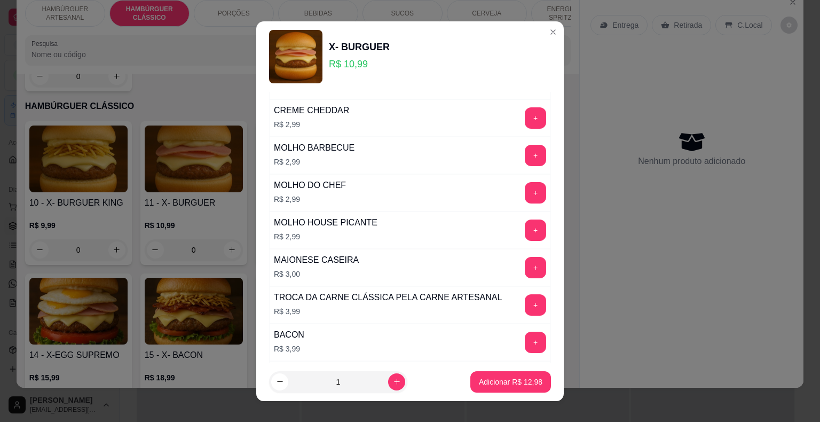
scroll to position [374, 0]
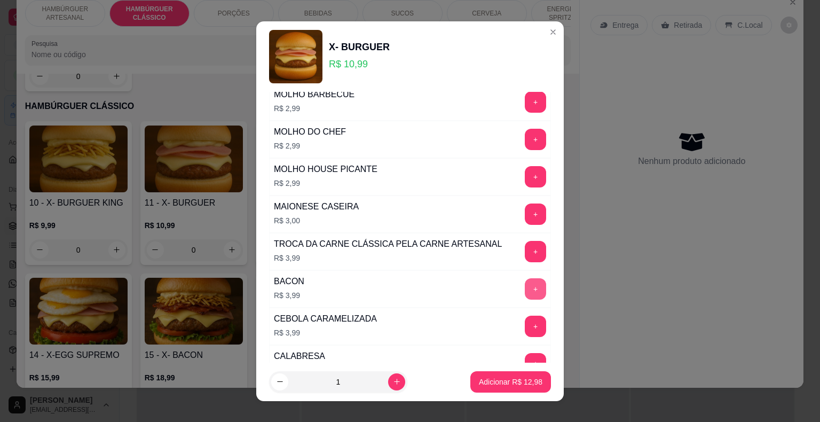
click at [525, 283] on button "+" at bounding box center [535, 288] width 21 height 21
click at [504, 393] on footer "1 Adicionar R$ 16,97" at bounding box center [409, 381] width 307 height 38
click at [495, 379] on p "Adicionar R$ 16,97" at bounding box center [510, 381] width 63 height 11
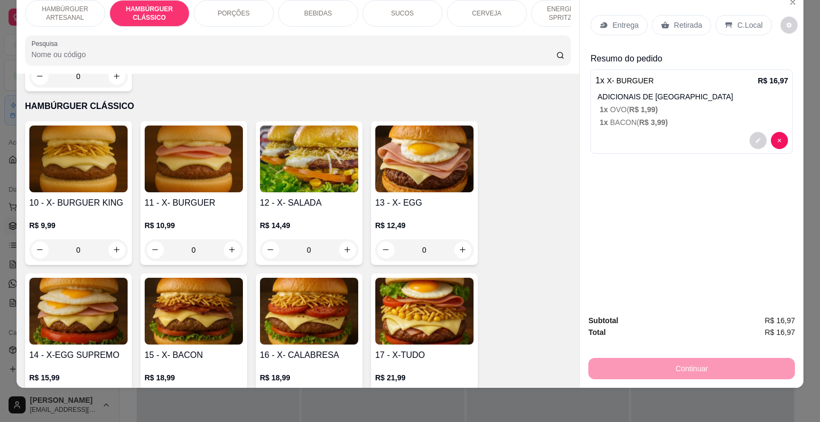
click at [236, 239] on div "0" at bounding box center [194, 249] width 98 height 21
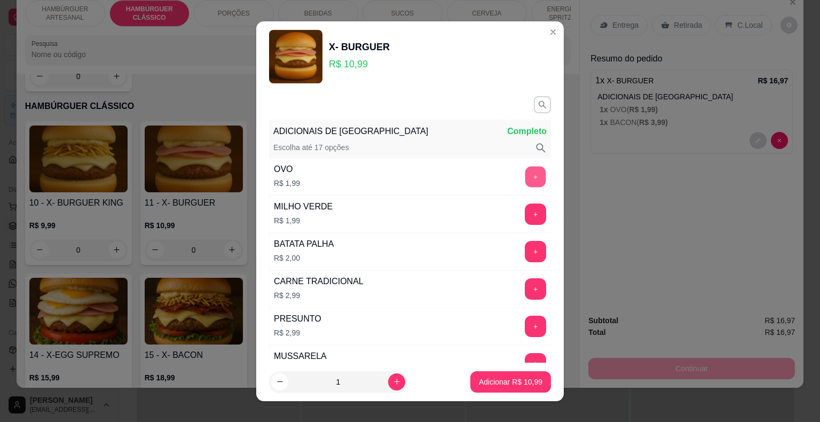
click at [525, 179] on button "+" at bounding box center [535, 176] width 21 height 21
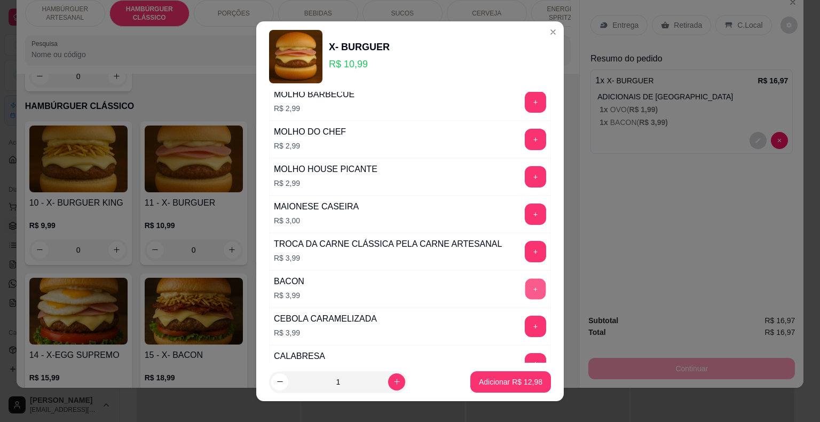
click at [525, 289] on button "+" at bounding box center [535, 288] width 21 height 21
click at [489, 385] on p "Adicionar R$ 16,97" at bounding box center [511, 381] width 62 height 10
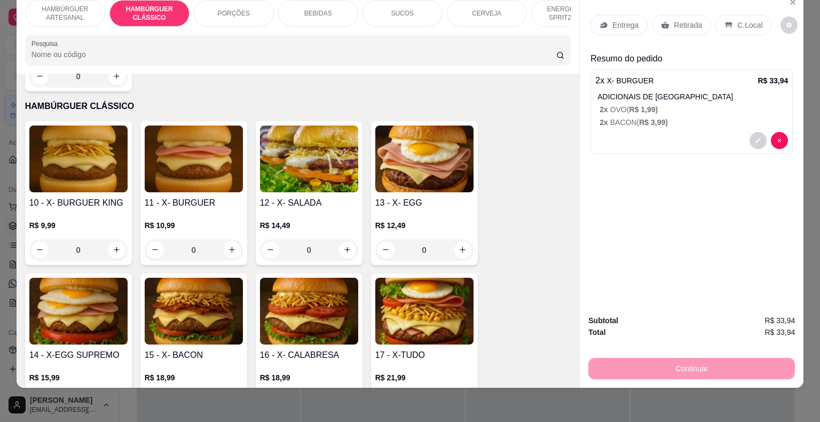
click at [617, 20] on p "Entrega" at bounding box center [625, 25] width 26 height 11
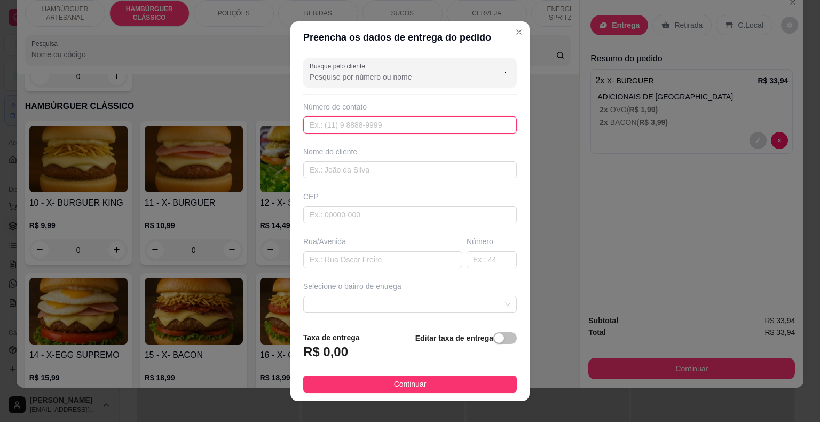
click at [340, 120] on input "text" at bounding box center [409, 124] width 213 height 17
type input "(86) 98157-8427"
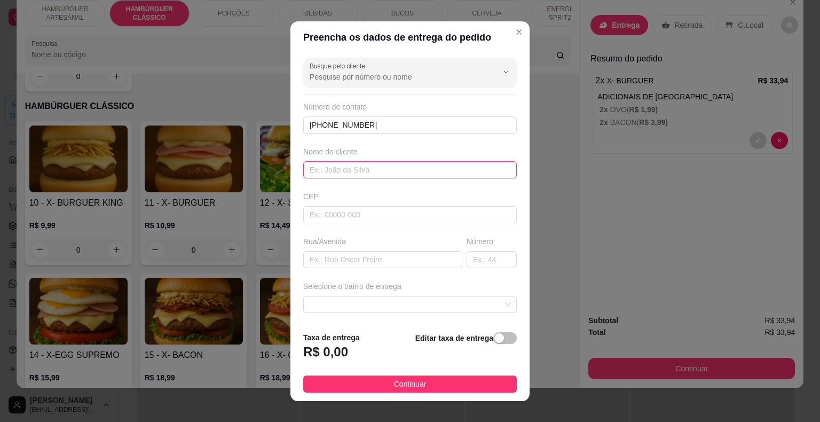
click at [330, 162] on input "text" at bounding box center [409, 169] width 213 height 17
type input "MARA BEATRIS"
click at [367, 217] on input "text" at bounding box center [409, 214] width 213 height 17
type input "6433000"
click at [328, 259] on input "text" at bounding box center [382, 259] width 159 height 17
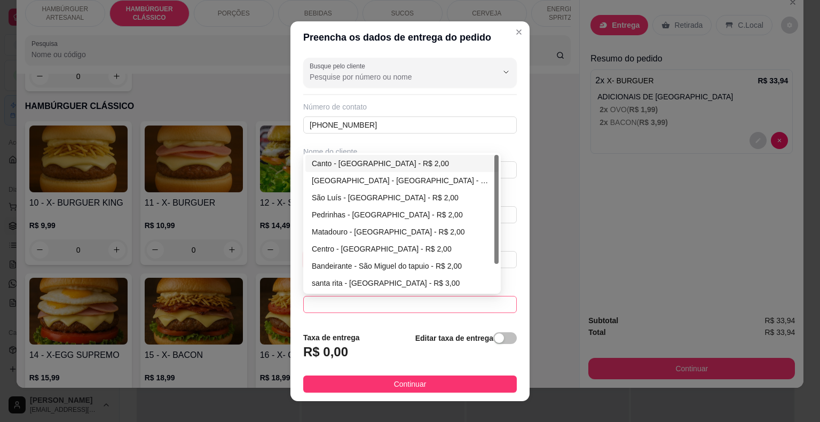
click at [367, 300] on span at bounding box center [409, 304] width 201 height 16
type input "AV MAJOR GONSALO DE ARAUJO"
click at [336, 248] on div "Centro - São Miguel do Tapuio - R$ 2,00" at bounding box center [402, 249] width 180 height 12
type input "São Miguel do Tapuio"
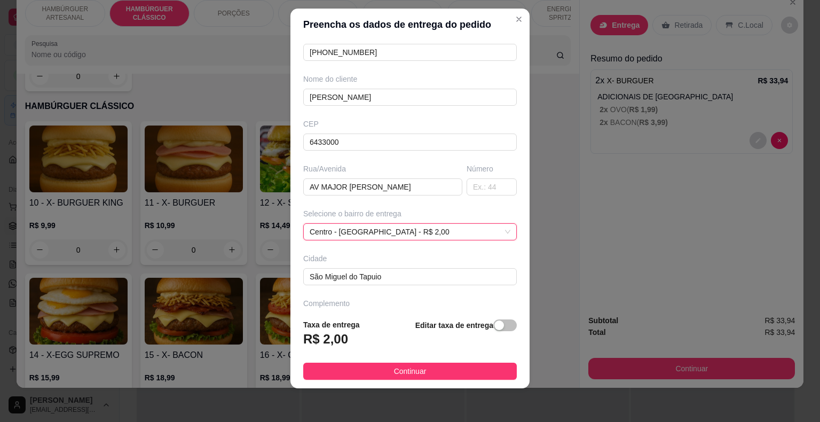
scroll to position [88, 0]
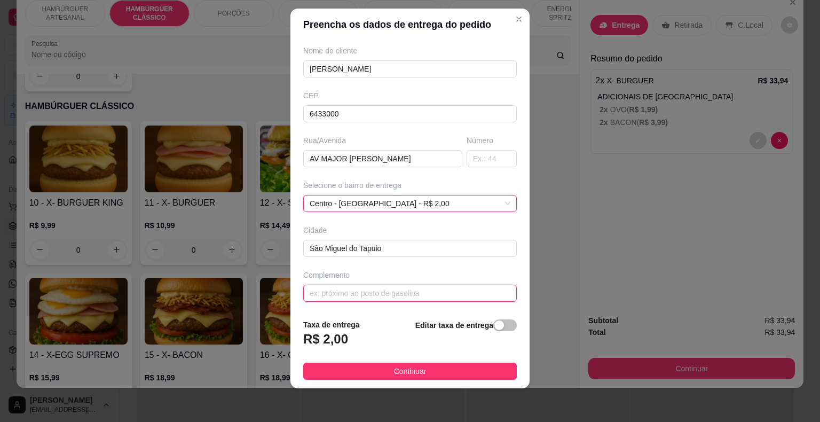
click at [399, 288] on input "text" at bounding box center [409, 292] width 213 height 17
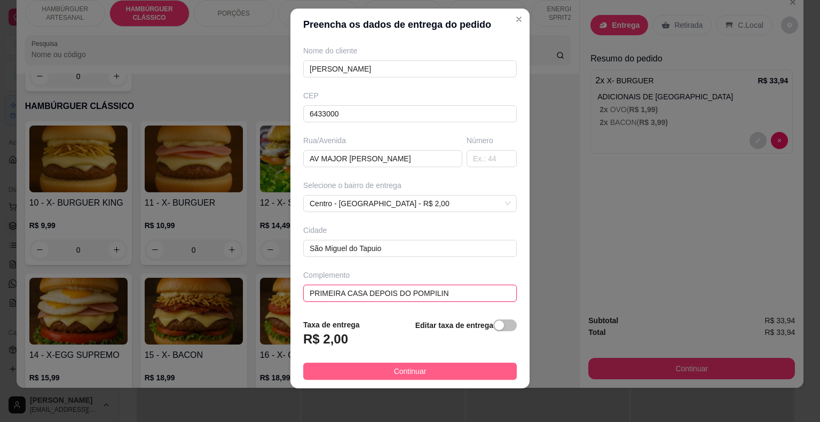
type input "PRIMEIRA CASA DEPOIS DO POMPILIN"
click at [407, 375] on span "Continuar" at bounding box center [410, 371] width 33 height 12
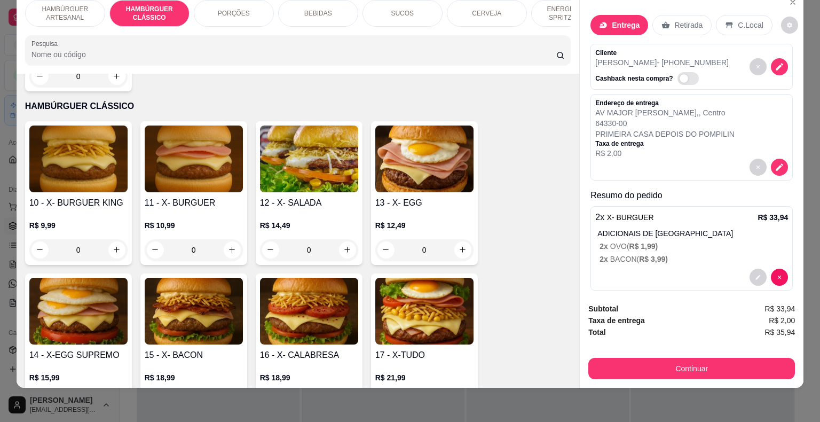
click at [617, 20] on p "Entrega" at bounding box center [626, 25] width 28 height 11
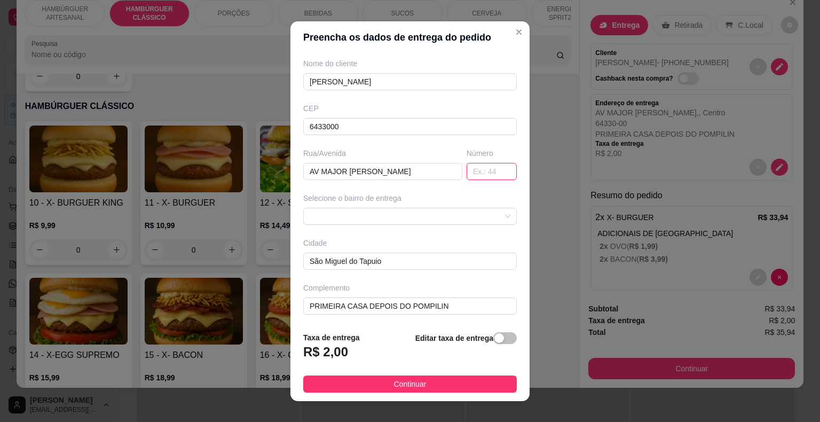
click at [474, 172] on input "text" at bounding box center [491, 171] width 50 height 17
click at [402, 217] on span at bounding box center [409, 216] width 201 height 16
type input "775"
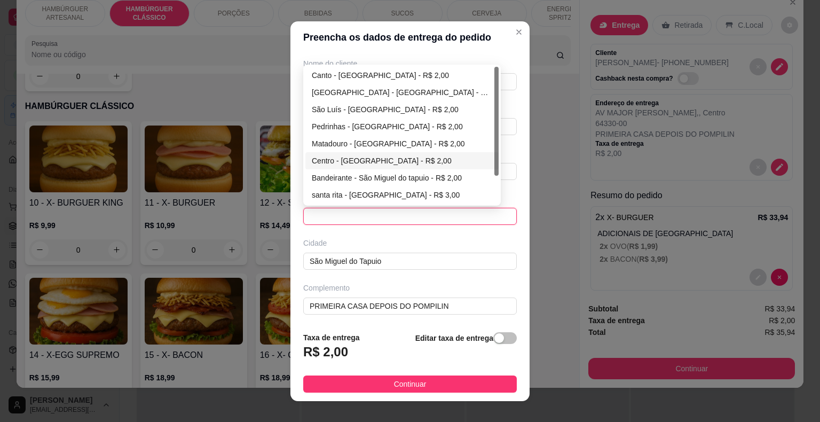
click at [329, 158] on div "Centro - São Miguel do Tapuio - R$ 2,00" at bounding box center [402, 161] width 180 height 12
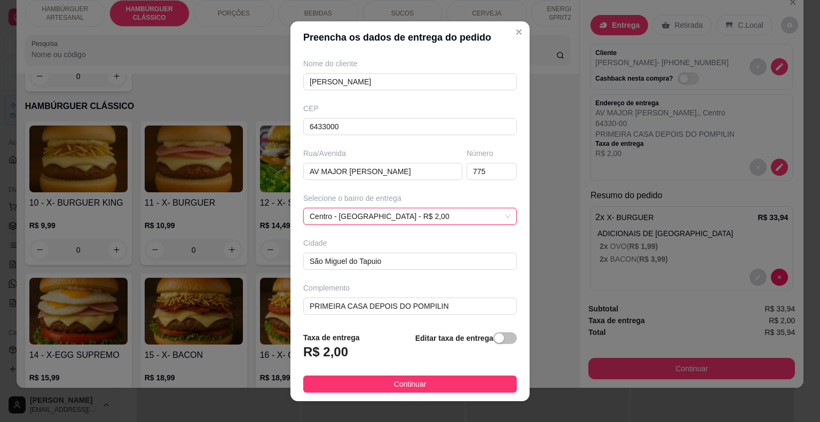
click at [393, 374] on footer "Taxa de entrega R$ 2,00 Editar taxa de entrega Continuar" at bounding box center [409, 362] width 239 height 78
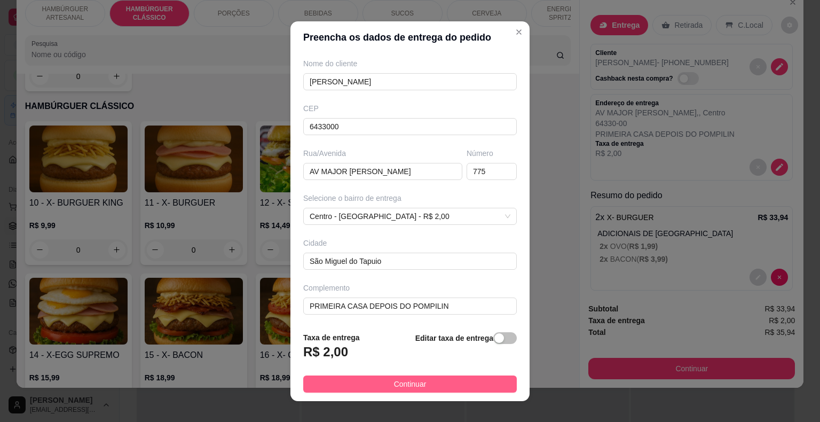
click at [394, 381] on span "Continuar" at bounding box center [410, 384] width 33 height 12
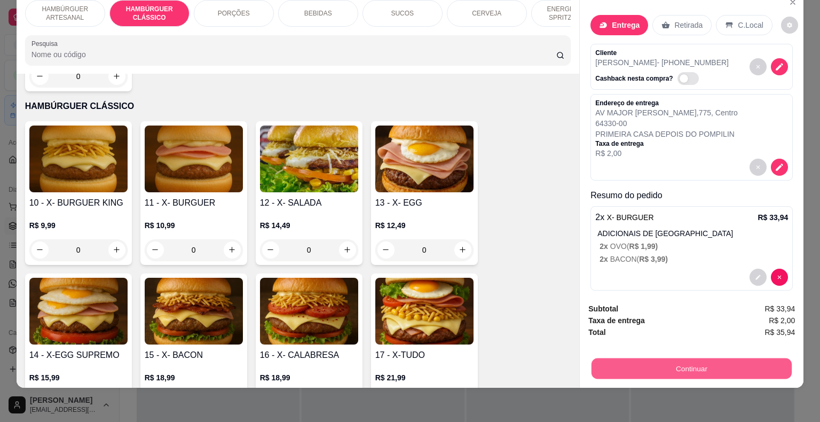
click at [658, 358] on button "Continuar" at bounding box center [691, 368] width 200 height 21
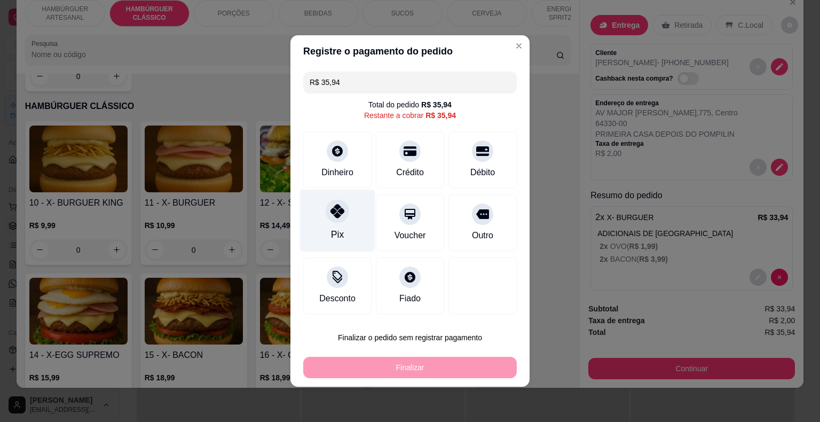
click at [352, 241] on div "Pix" at bounding box center [337, 220] width 75 height 62
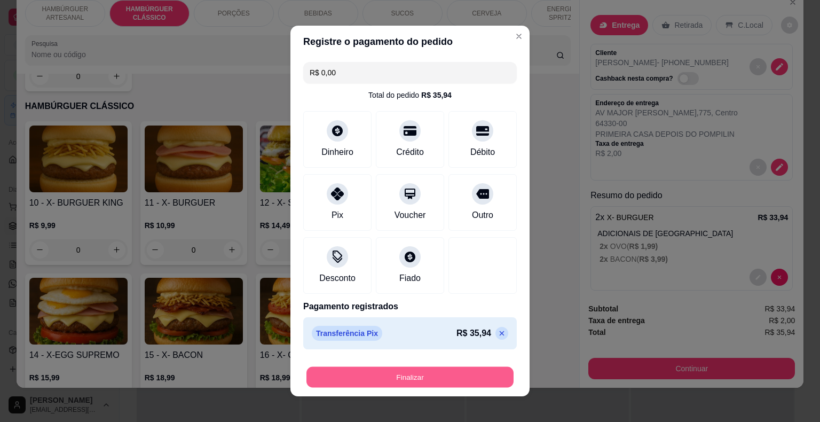
click at [453, 379] on button "Finalizar" at bounding box center [409, 377] width 207 height 21
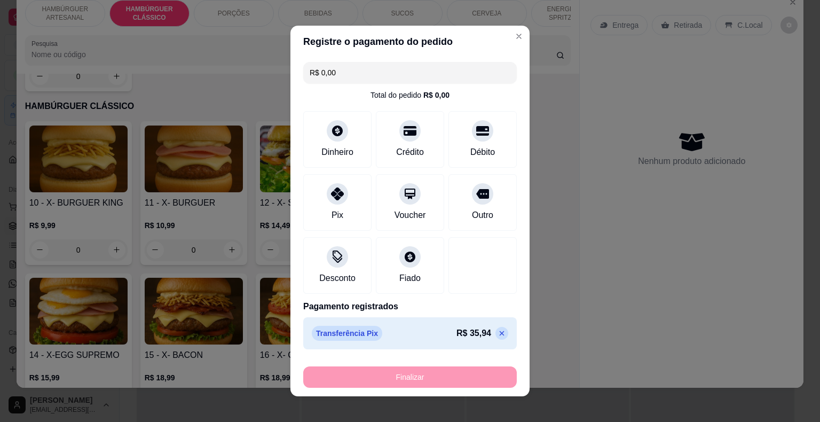
type input "-R$ 35,94"
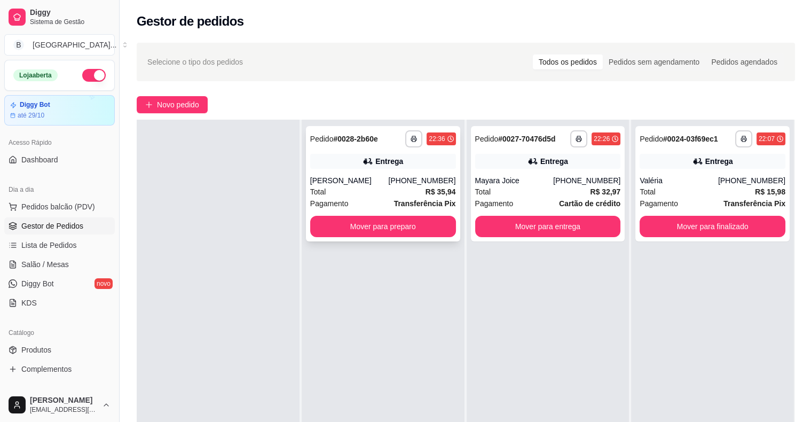
click at [412, 197] on div "Total R$ 35,94" at bounding box center [383, 192] width 146 height 12
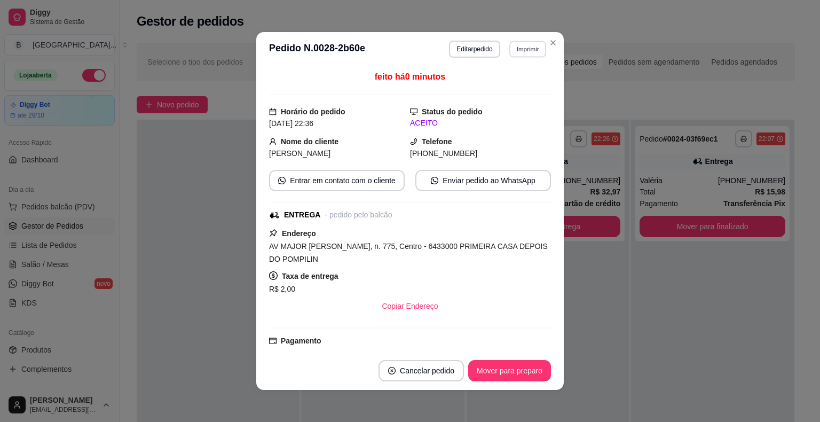
click at [523, 50] on button "Imprimir" at bounding box center [527, 49] width 37 height 17
click at [515, 86] on button "IMPRESSORA" at bounding box center [504, 86] width 77 height 17
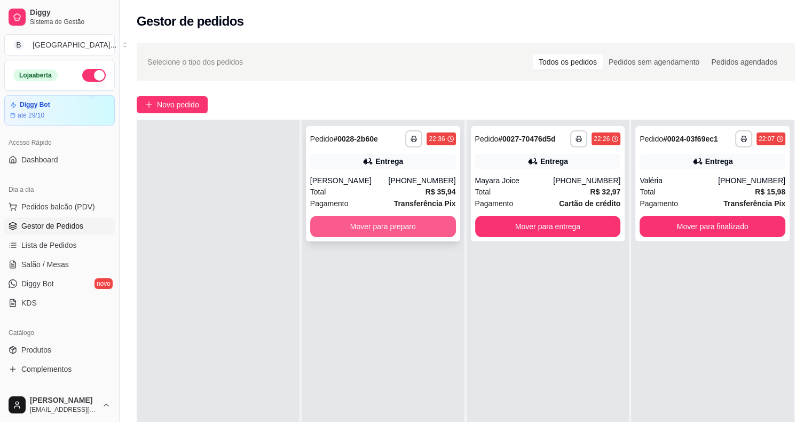
click at [384, 220] on button "Mover para preparo" at bounding box center [383, 226] width 146 height 21
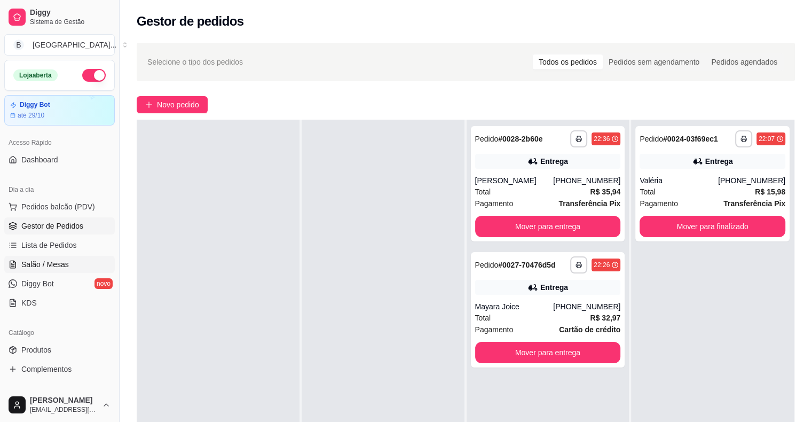
click at [39, 264] on span "Salão / Mesas" at bounding box center [44, 264] width 47 height 11
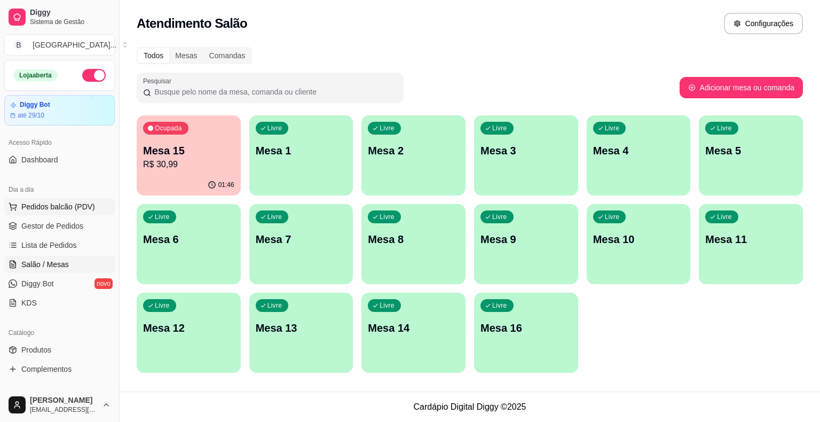
click at [62, 204] on span "Pedidos balcão (PDV)" at bounding box center [58, 206] width 74 height 11
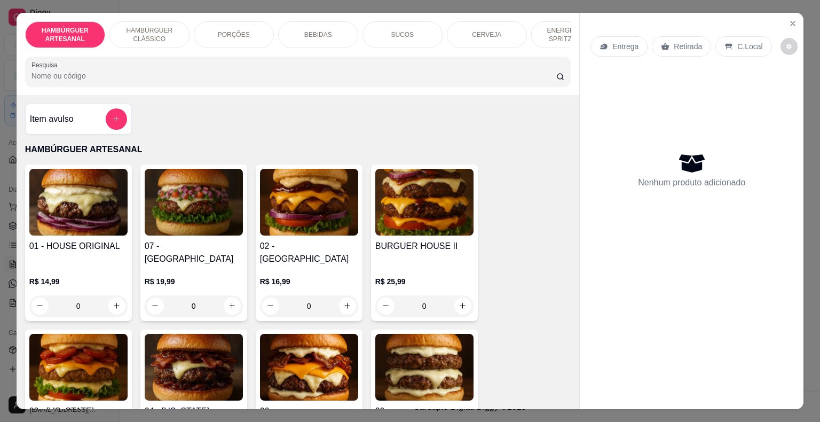
click at [152, 29] on p "HAMBÚRGUER CLÁSSICO" at bounding box center [149, 34] width 62 height 17
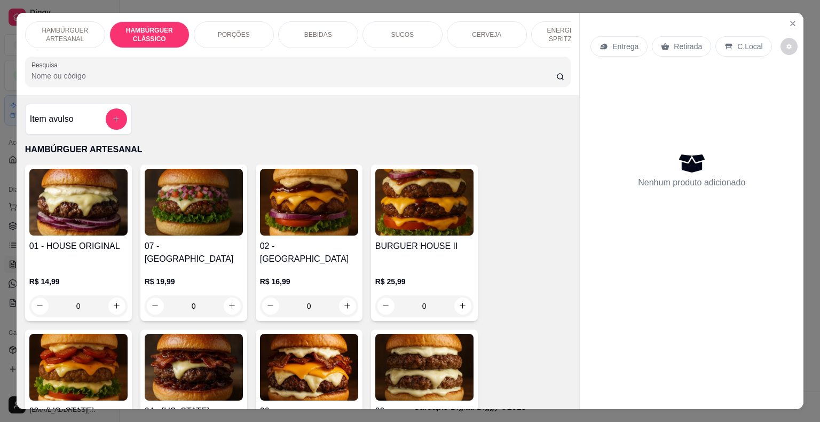
scroll to position [26, 0]
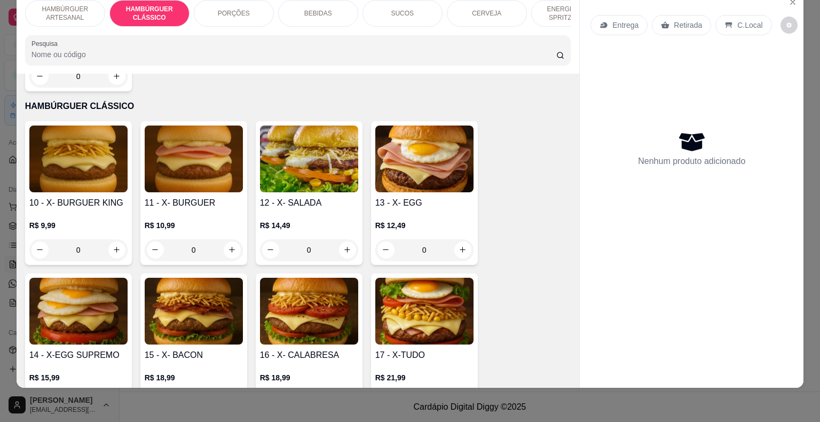
click at [118, 239] on div "0" at bounding box center [78, 249] width 98 height 21
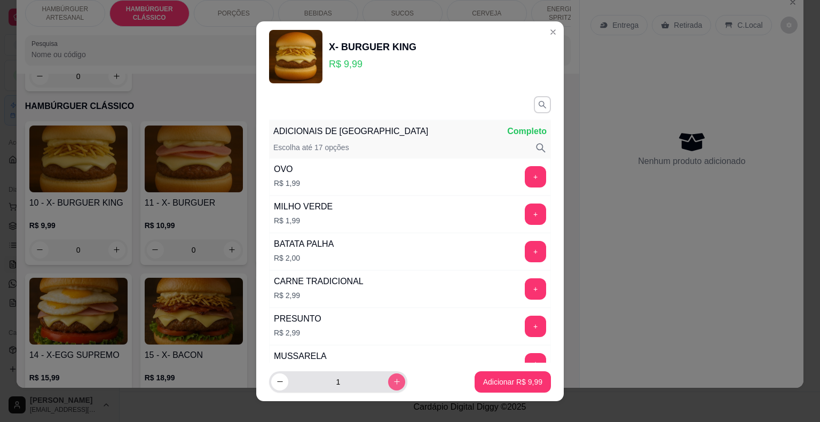
click at [388, 386] on button "increase-product-quantity" at bounding box center [396, 381] width 17 height 17
type input "2"
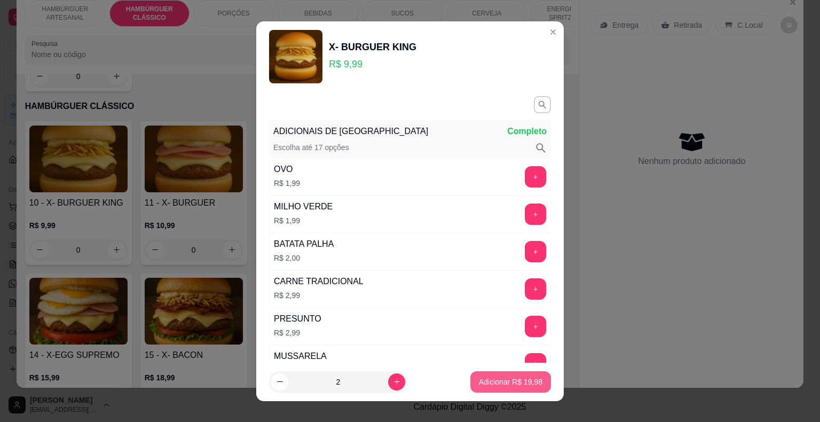
click at [509, 376] on p "Adicionar R$ 19,98" at bounding box center [510, 381] width 63 height 11
type input "2"
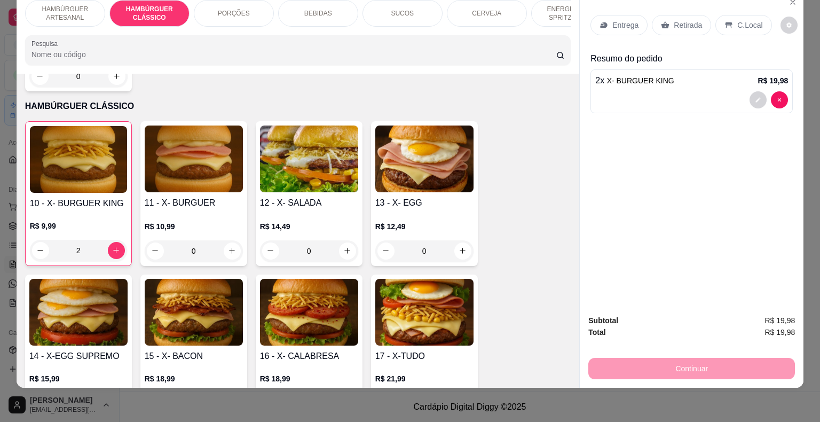
click at [314, 11] on div "BEBIDAS" at bounding box center [318, 13] width 80 height 27
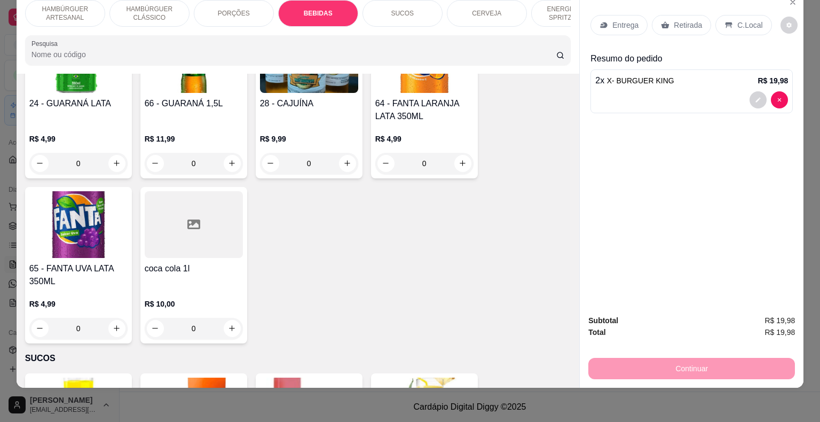
scroll to position [1470, 0]
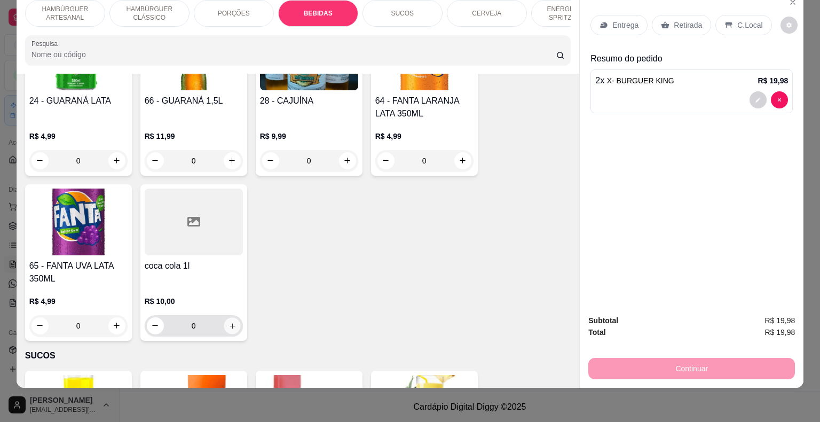
click at [228, 317] on button "increase-product-quantity" at bounding box center [232, 325] width 17 height 17
type input "1"
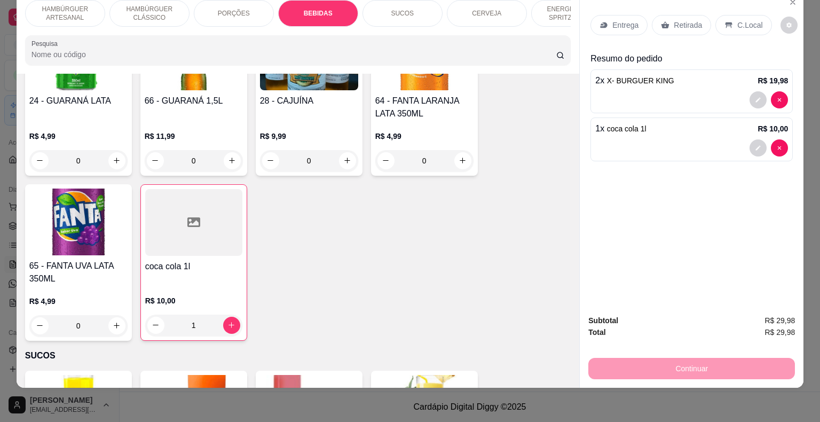
click at [634, 18] on div "Entrega" at bounding box center [618, 25] width 57 height 20
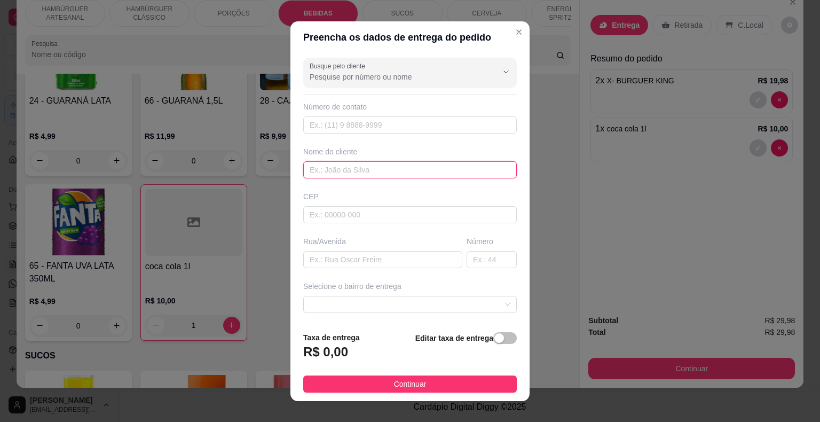
click at [337, 175] on input "text" at bounding box center [409, 169] width 213 height 17
type input "CHUPINHA"
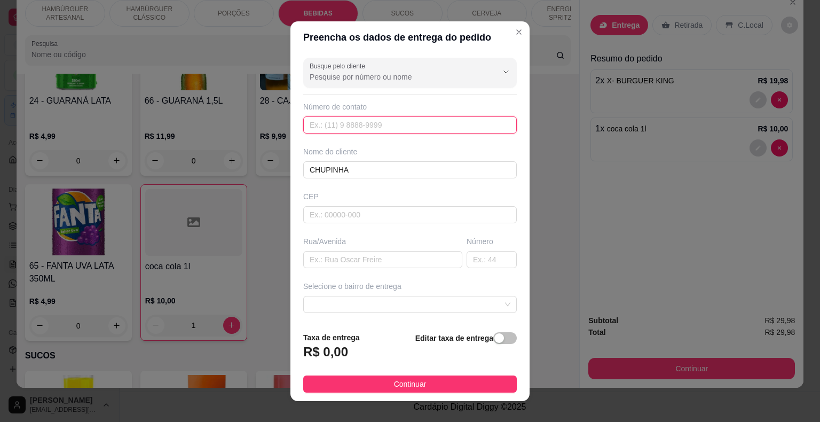
click at [364, 126] on input "text" at bounding box center [409, 124] width 213 height 17
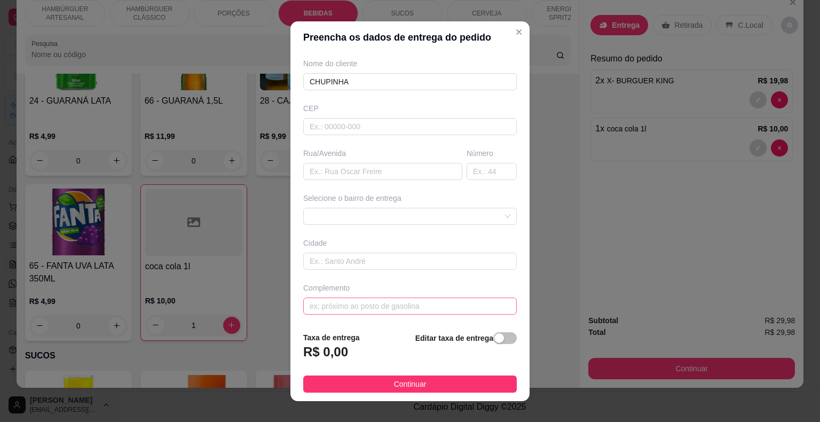
scroll to position [13, 0]
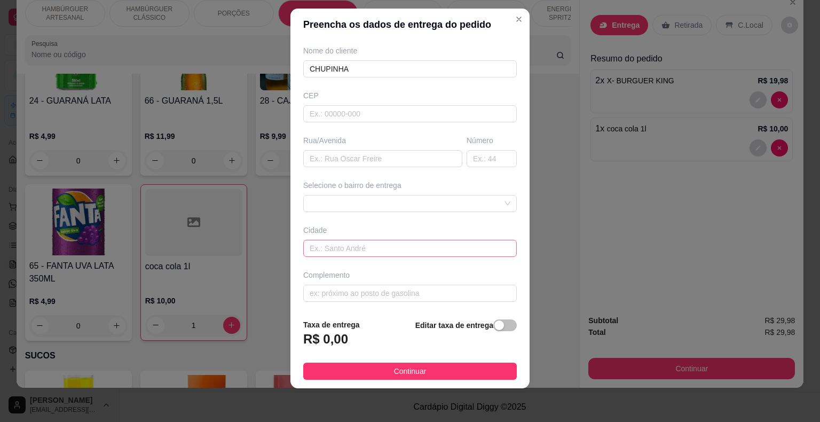
type input "(86) 8837-3149"
click at [378, 248] on input "text" at bounding box center [409, 248] width 213 height 17
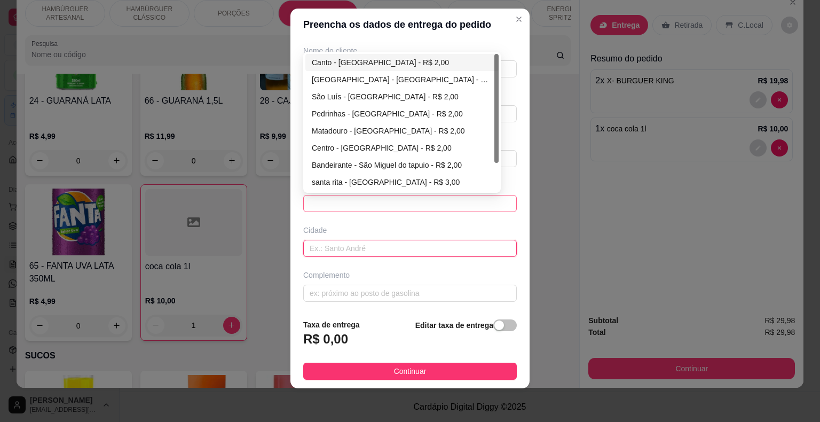
click at [395, 205] on span at bounding box center [409, 203] width 201 height 16
click at [323, 76] on div "Novo Horizonte - São Miguel do Tapuio - R$ 2,00" at bounding box center [402, 80] width 180 height 12
type input "São Miguel do Tapuio"
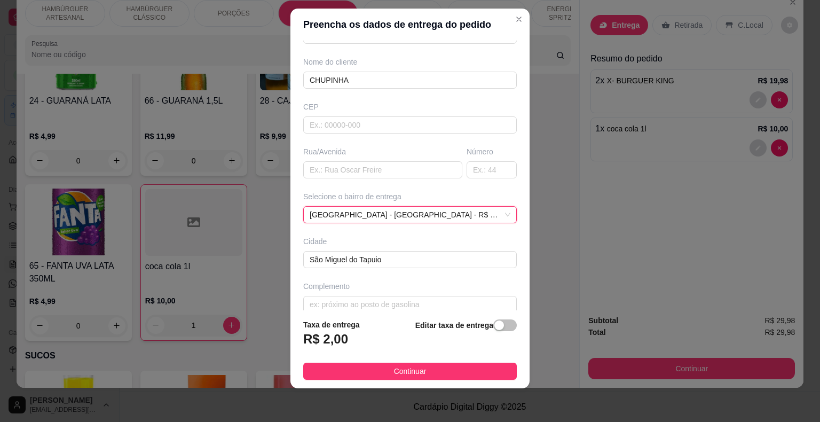
scroll to position [88, 0]
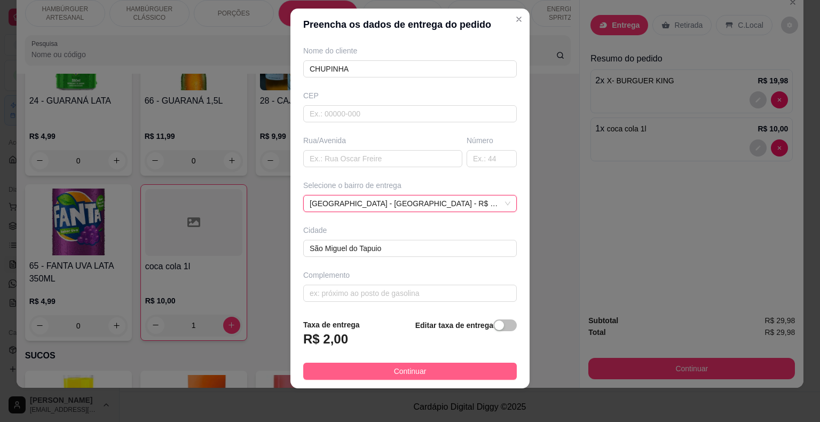
click at [414, 367] on span "Continuar" at bounding box center [410, 371] width 33 height 12
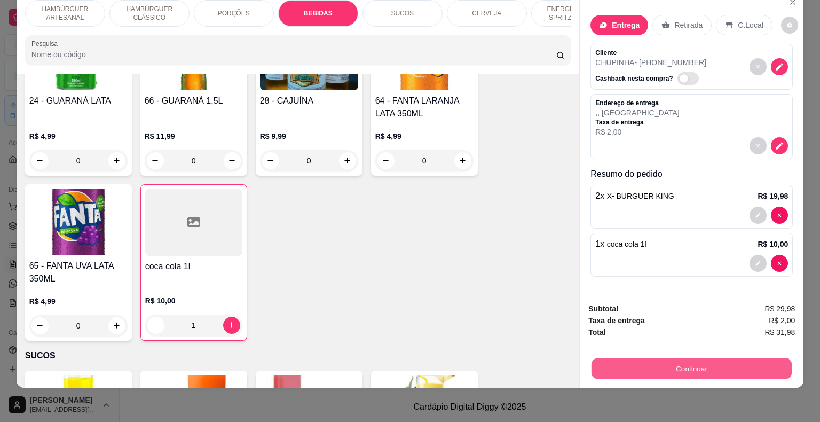
click at [679, 363] on button "Continuar" at bounding box center [691, 368] width 200 height 21
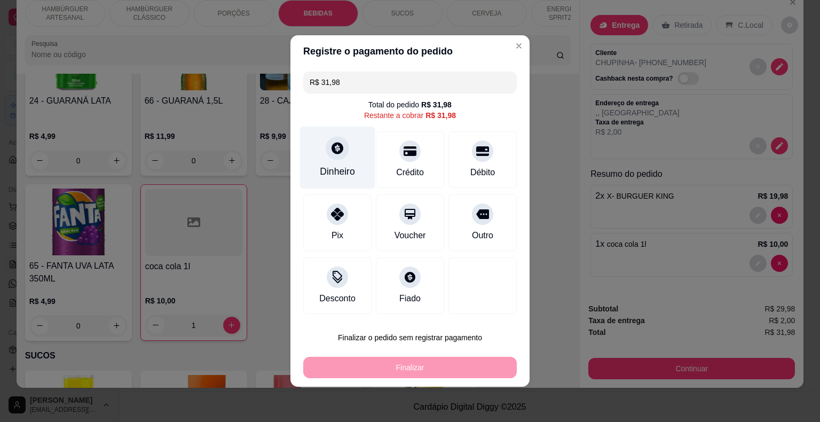
click at [344, 155] on div at bounding box center [336, 147] width 23 height 23
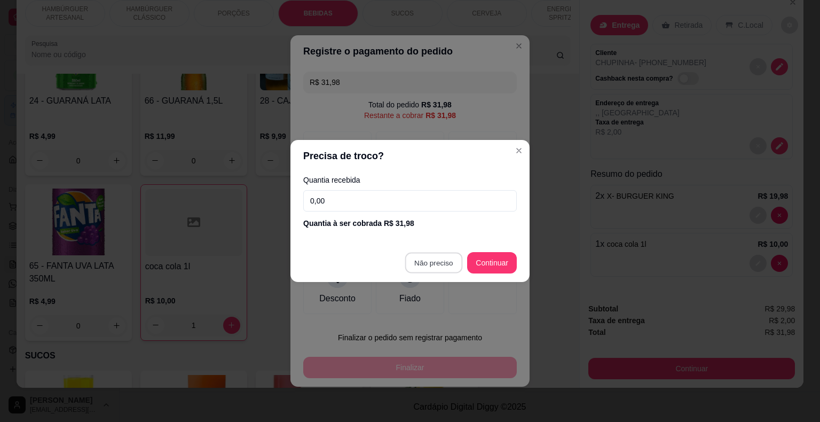
type input "R$ 0,00"
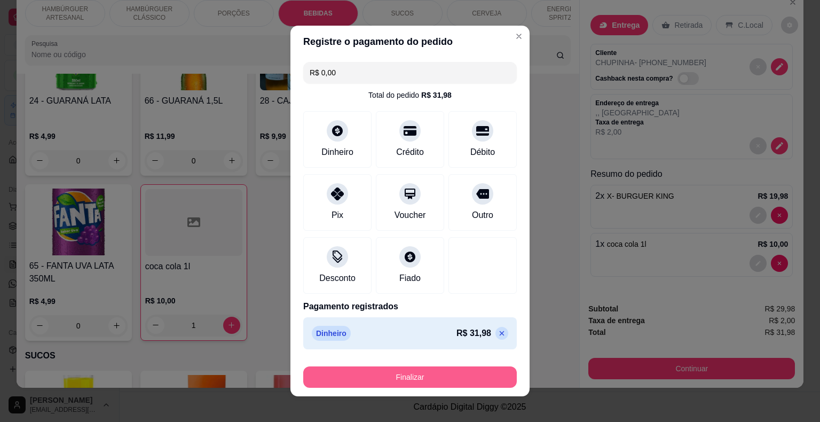
click at [441, 380] on button "Finalizar" at bounding box center [409, 376] width 213 height 21
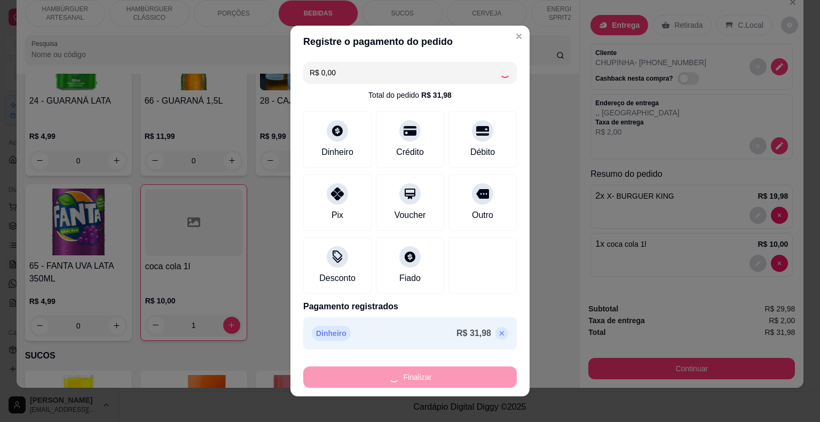
type input "0"
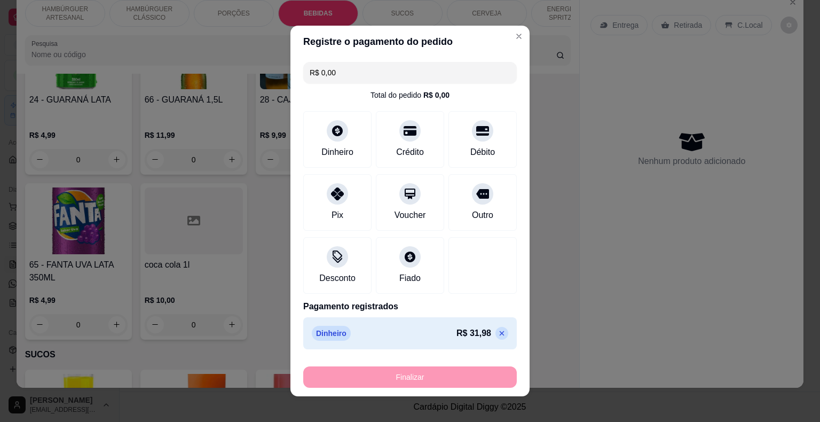
type input "-R$ 31,98"
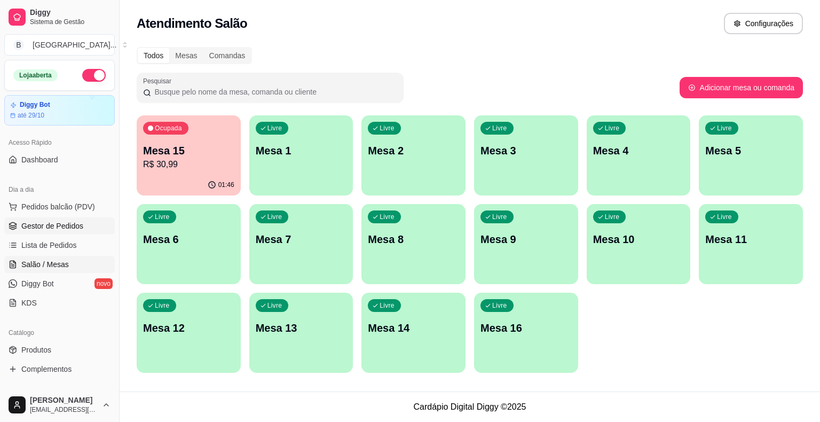
click at [76, 224] on span "Gestor de Pedidos" at bounding box center [52, 225] width 62 height 11
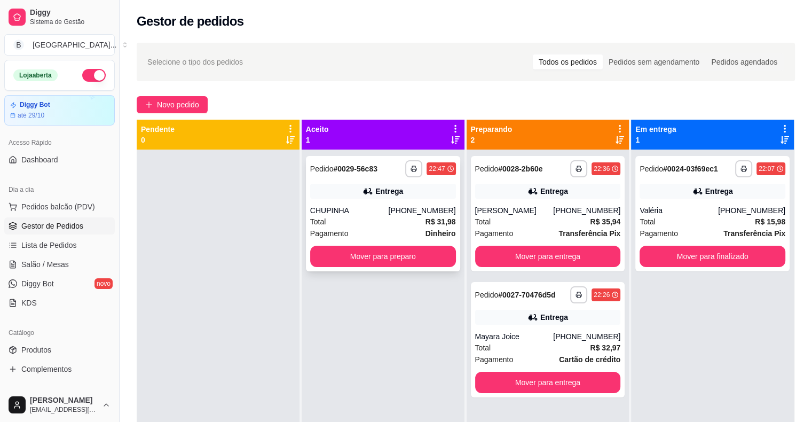
click at [388, 210] on div "CHUPINHA" at bounding box center [349, 210] width 78 height 11
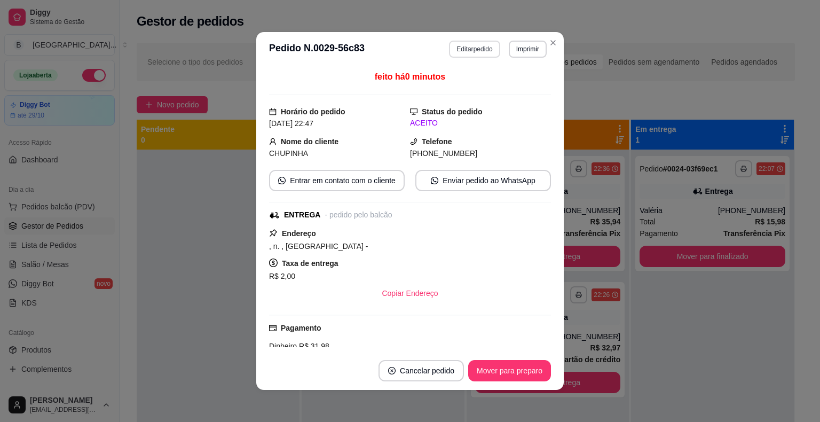
click at [487, 49] on button "Editar pedido" at bounding box center [474, 49] width 51 height 17
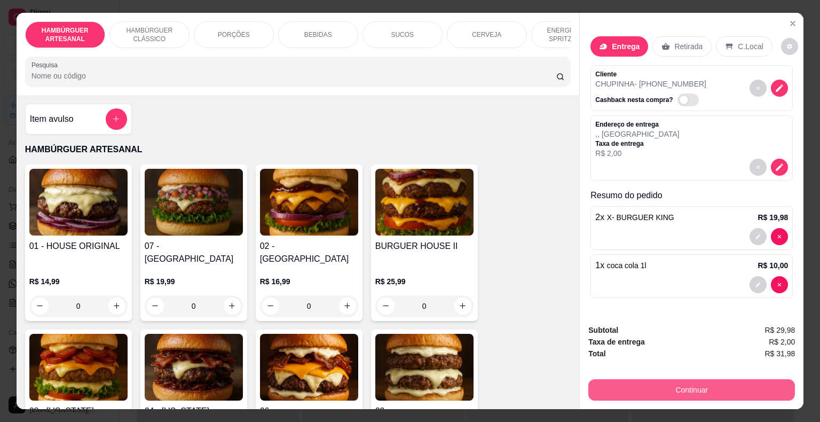
click at [666, 386] on button "Continuar" at bounding box center [691, 389] width 207 height 21
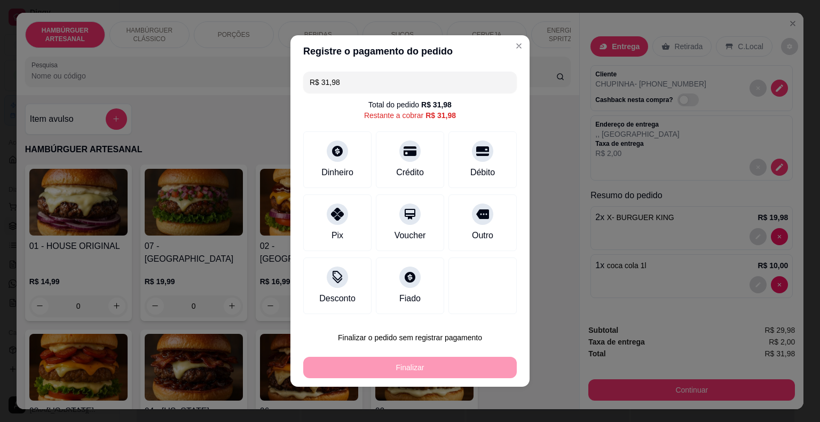
drag, startPoint x: 348, startPoint y: 84, endPoint x: 156, endPoint y: 74, distance: 191.9
click at [156, 74] on div "Registre o pagamento do pedido R$ 31,98 Total do pedido R$ 31,98 Restante a cob…" at bounding box center [410, 211] width 820 height 422
type input "R$ 50,00"
click at [346, 165] on div "Dinheiro" at bounding box center [337, 171] width 35 height 14
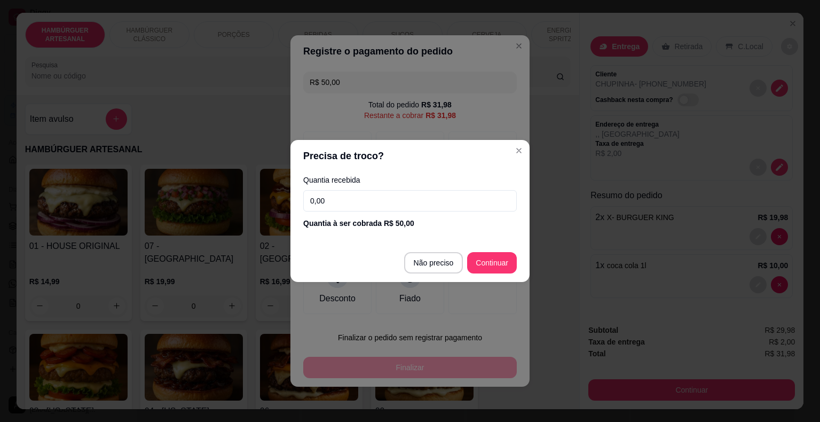
drag, startPoint x: 328, startPoint y: 201, endPoint x: 281, endPoint y: 196, distance: 47.7
click at [281, 197] on div "Precisa de troco? Quantia recebida 0,00 Quantia à ser cobrada R$ 50,00 Não prec…" at bounding box center [410, 211] width 820 height 422
type input "50,00"
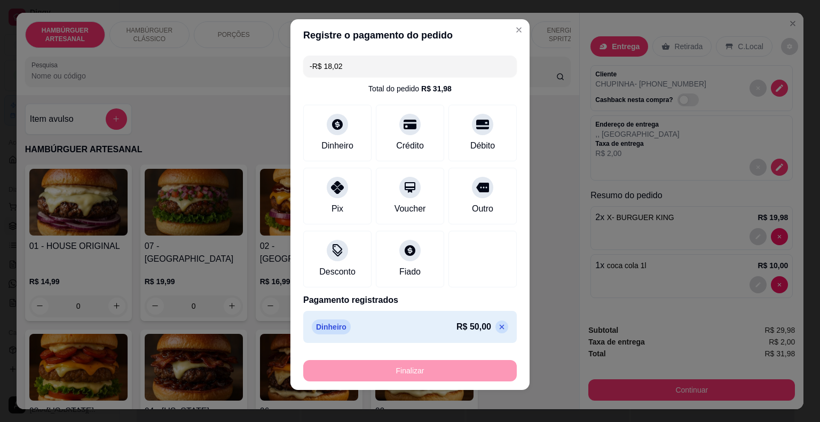
scroll to position [8, 0]
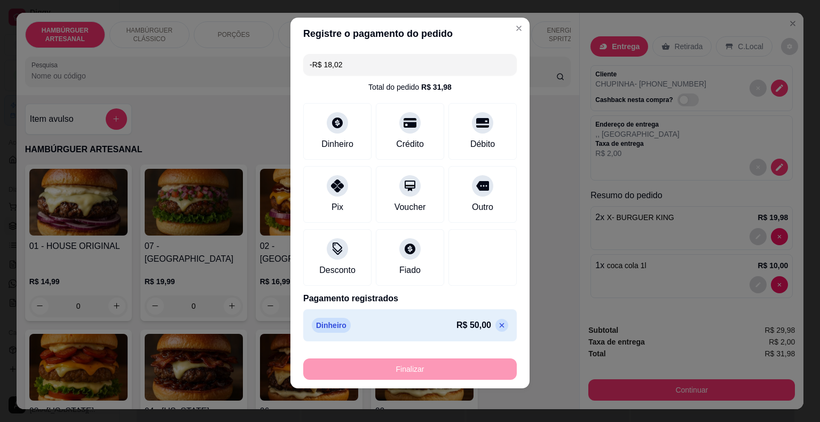
click at [378, 372] on div "Finalizar" at bounding box center [409, 368] width 213 height 21
click at [497, 328] on icon at bounding box center [501, 325] width 9 height 9
type input "R$ 31,98"
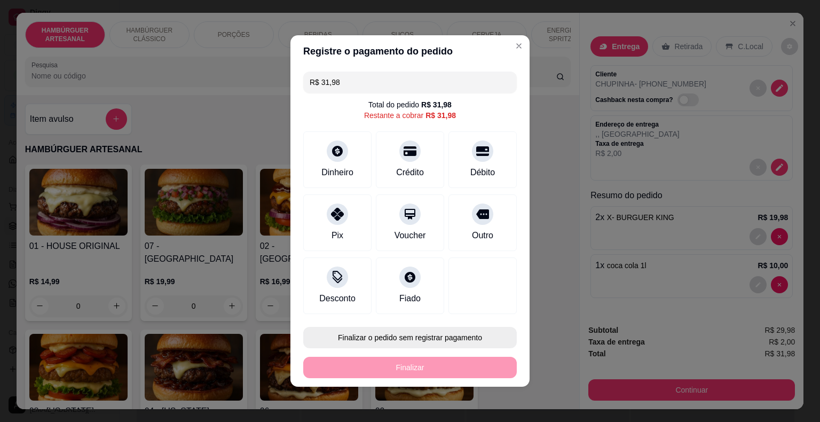
scroll to position [0, 0]
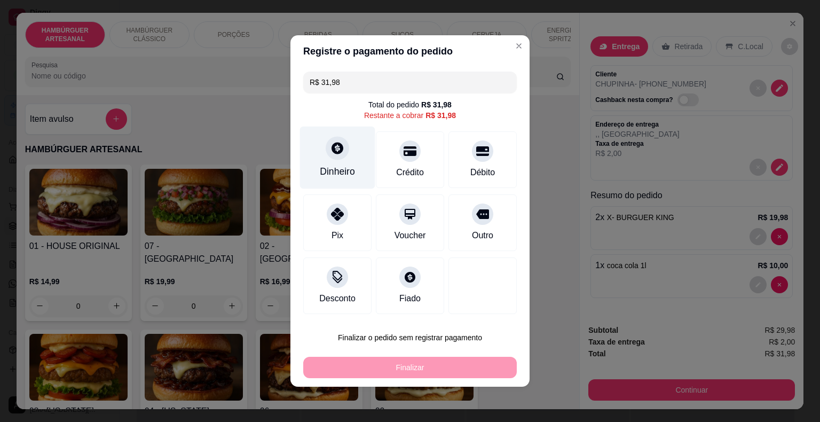
click at [336, 140] on div at bounding box center [336, 147] width 23 height 23
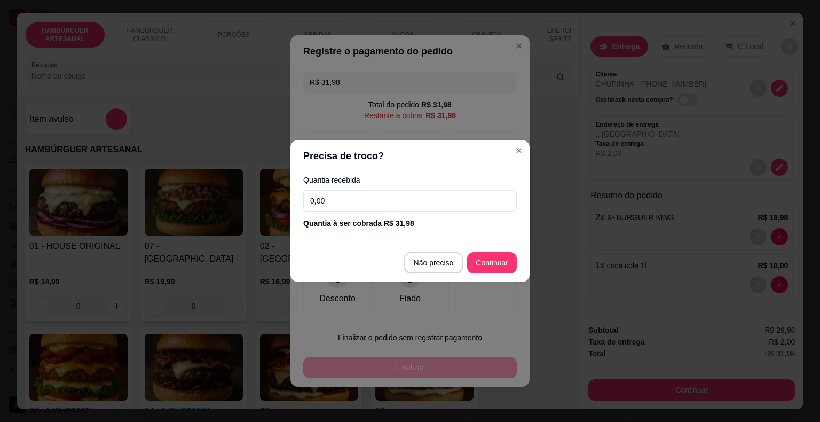
drag, startPoint x: 341, startPoint y: 195, endPoint x: 279, endPoint y: 205, distance: 62.7
click at [285, 206] on div "Precisa de troco? Quantia recebida 0,00 Quantia à ser cobrada R$ 31,98 Não prec…" at bounding box center [410, 211] width 820 height 422
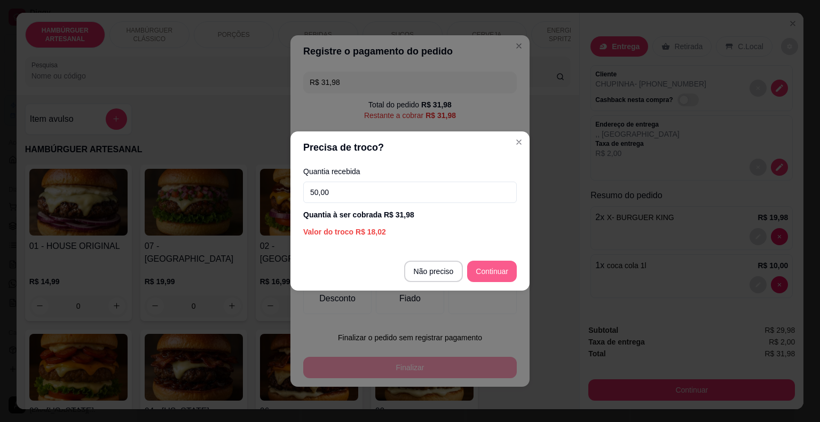
type input "50,00"
type input "R$ 0,00"
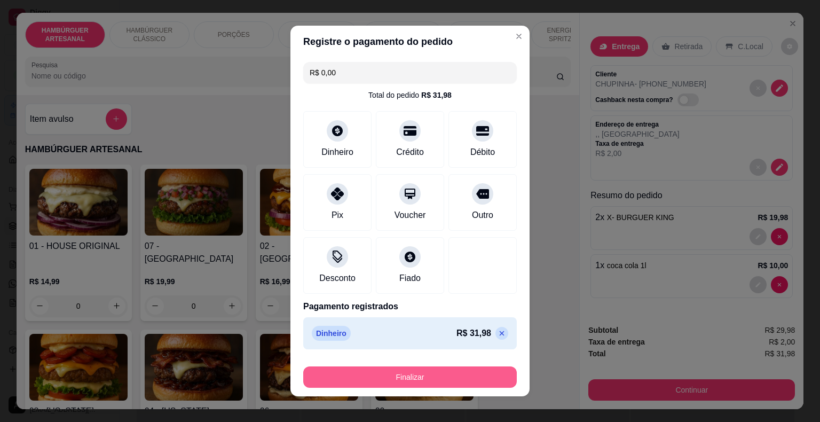
click at [401, 378] on button "Finalizar" at bounding box center [409, 376] width 213 height 21
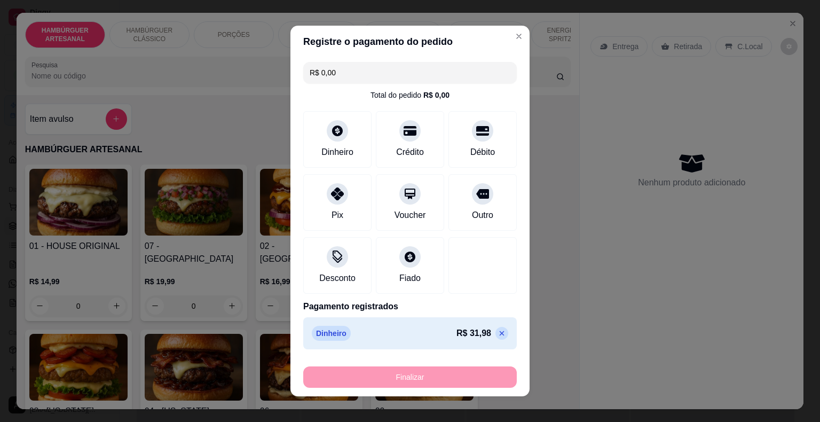
type input "0"
type input "-R$ 31,98"
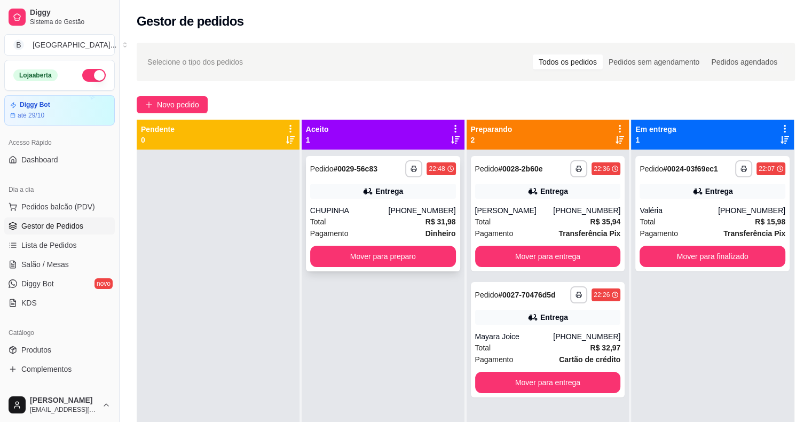
click at [417, 221] on div "Total R$ 31,98" at bounding box center [383, 222] width 146 height 12
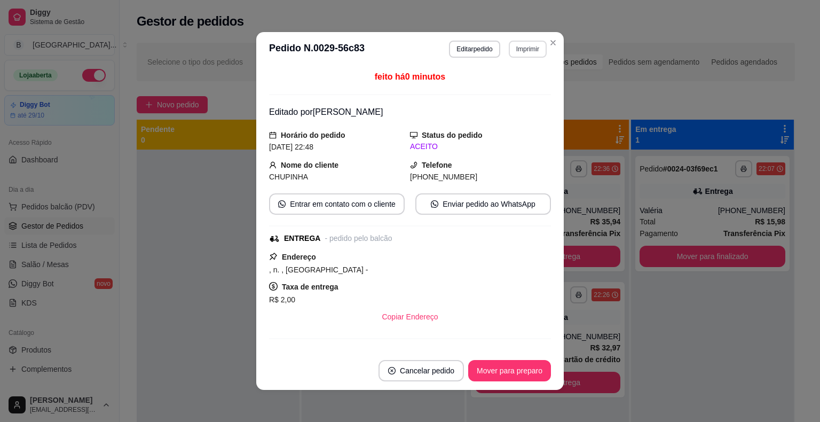
click at [514, 54] on button "Imprimir" at bounding box center [528, 49] width 38 height 17
click at [518, 83] on button "IMPRESSORA" at bounding box center [504, 86] width 77 height 17
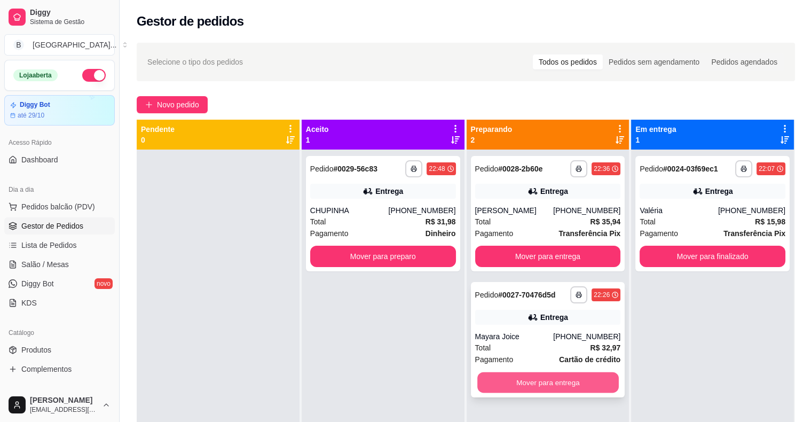
click at [525, 383] on button "Mover para entrega" at bounding box center [547, 382] width 141 height 21
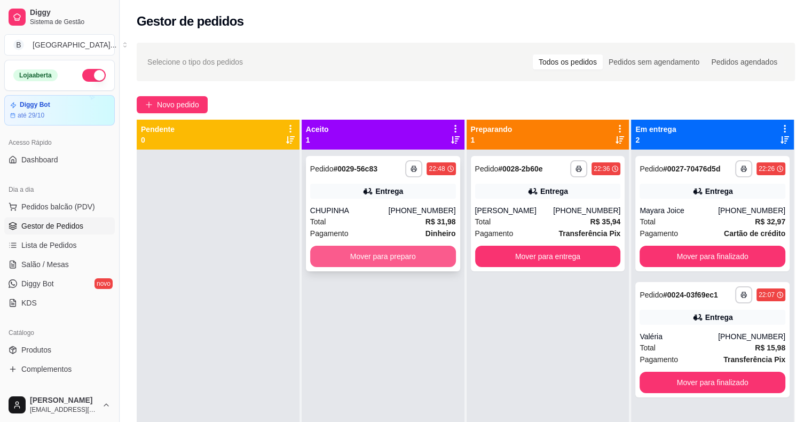
click at [395, 259] on button "Mover para preparo" at bounding box center [383, 255] width 146 height 21
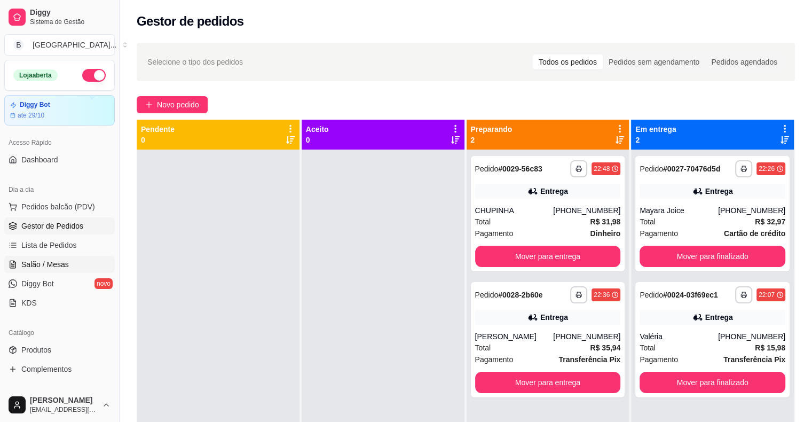
click at [59, 267] on span "Salão / Mesas" at bounding box center [44, 264] width 47 height 11
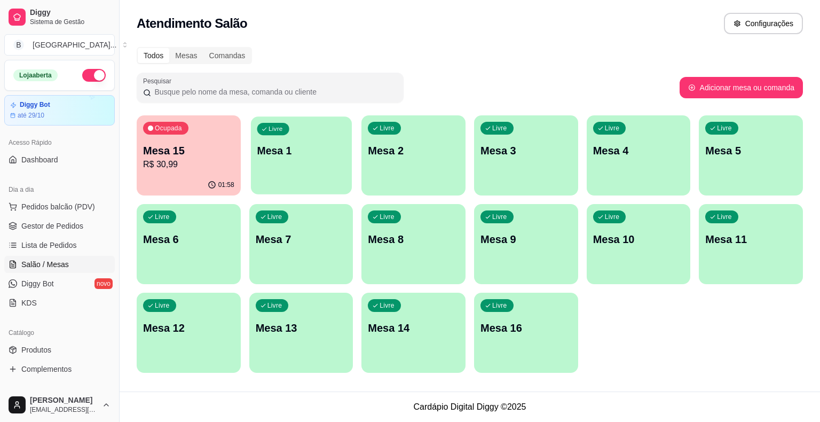
click at [272, 155] on p "Mesa 1" at bounding box center [301, 151] width 89 height 14
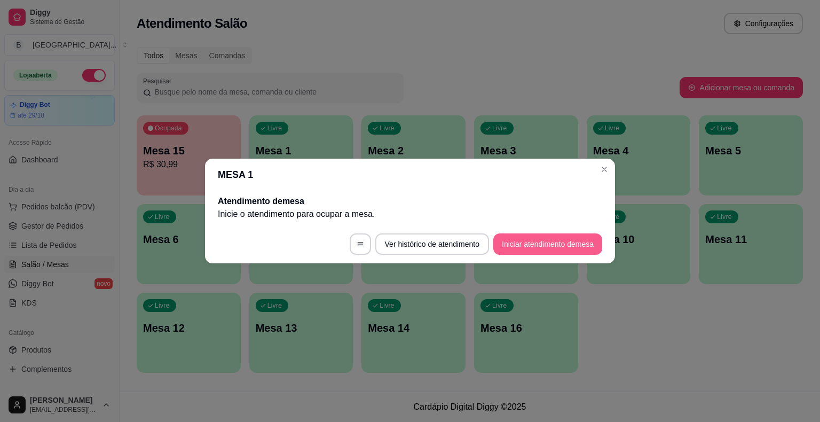
click at [525, 249] on button "Iniciar atendimento de mesa" at bounding box center [547, 243] width 109 height 21
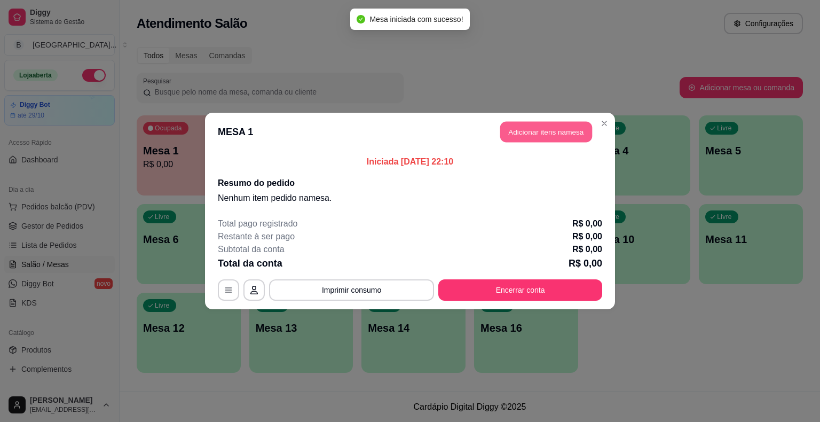
click at [537, 134] on button "Adicionar itens na mesa" at bounding box center [546, 132] width 92 height 21
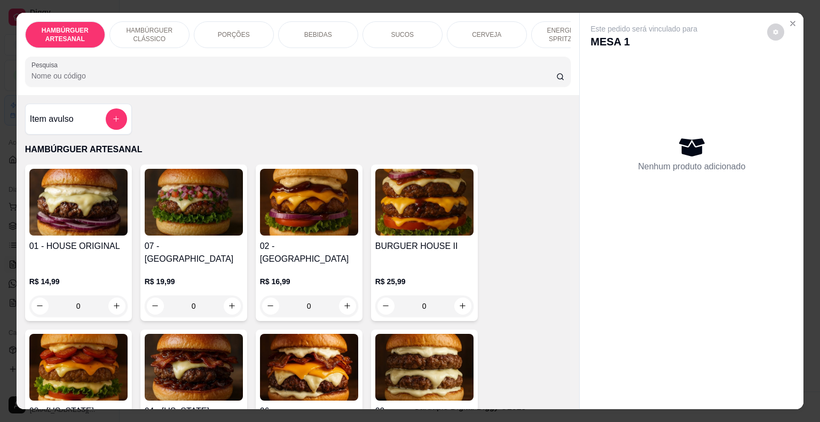
click at [141, 37] on p "HAMBÚRGUER CLÁSSICO" at bounding box center [149, 34] width 62 height 17
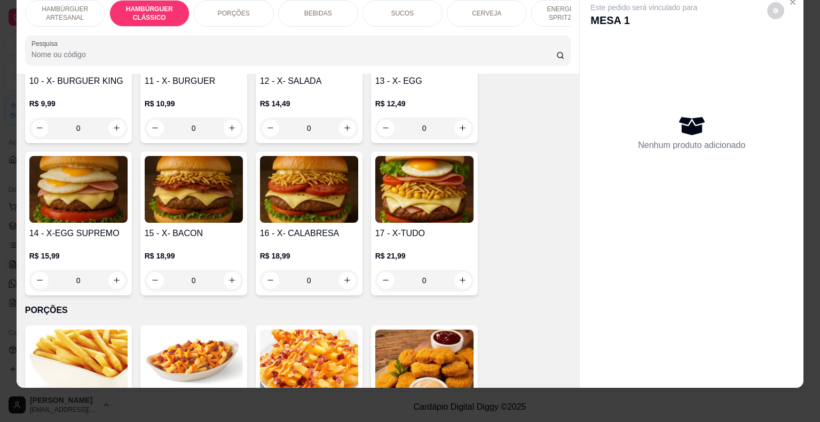
scroll to position [578, 0]
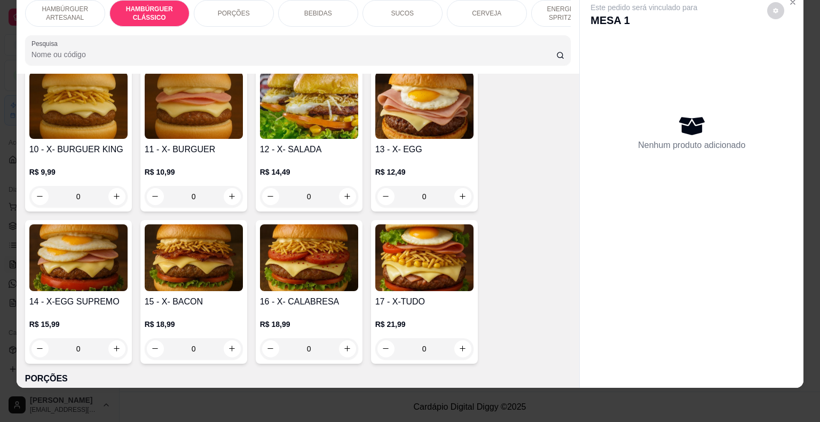
click at [222, 338] on div "0" at bounding box center [194, 348] width 98 height 21
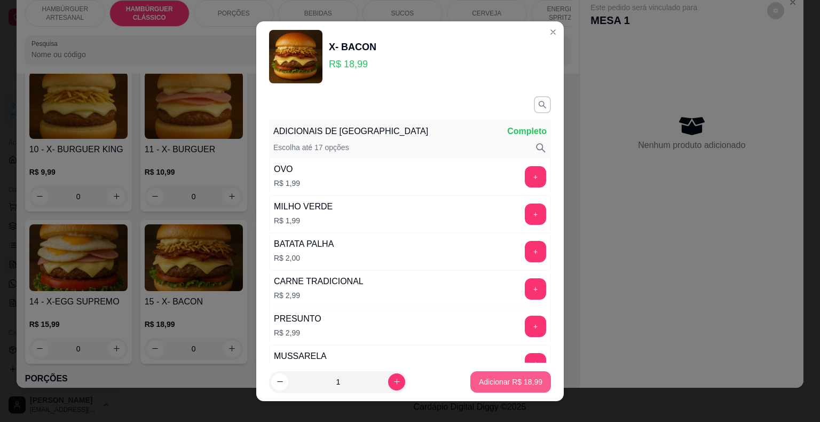
click at [470, 383] on button "Adicionar R$ 18,99" at bounding box center [510, 381] width 81 height 21
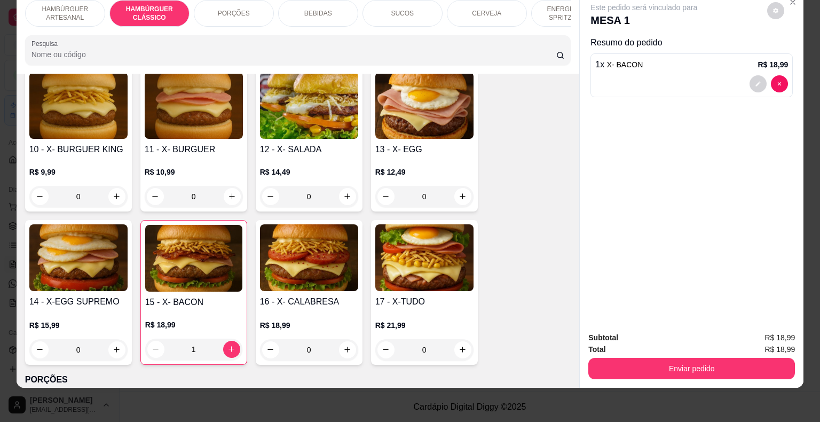
type input "1"
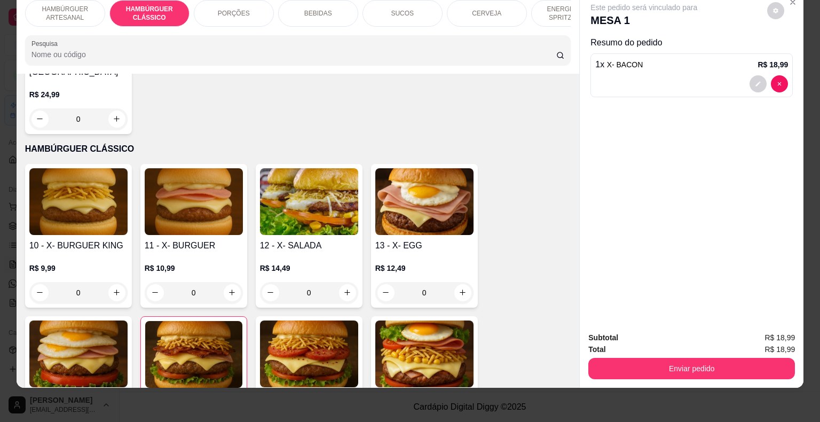
scroll to position [365, 0]
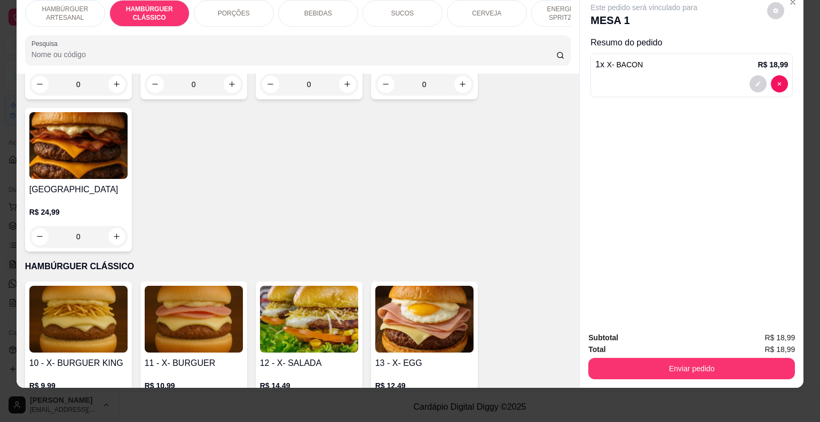
click at [320, 10] on div "BEBIDAS" at bounding box center [318, 13] width 80 height 27
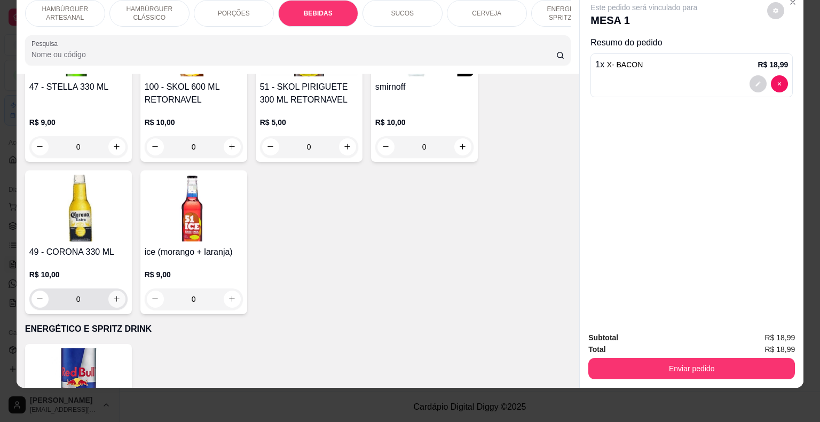
scroll to position [2217, 0]
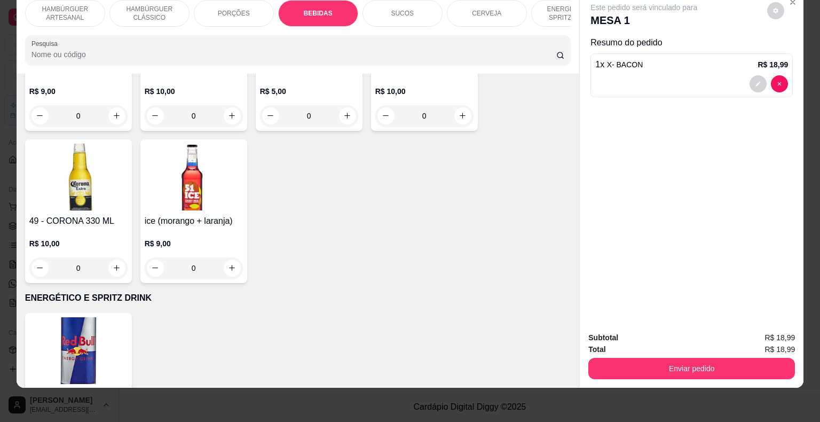
click at [124, 240] on div "49 - CORONA 330 ML R$ 10,00 0" at bounding box center [78, 211] width 107 height 144
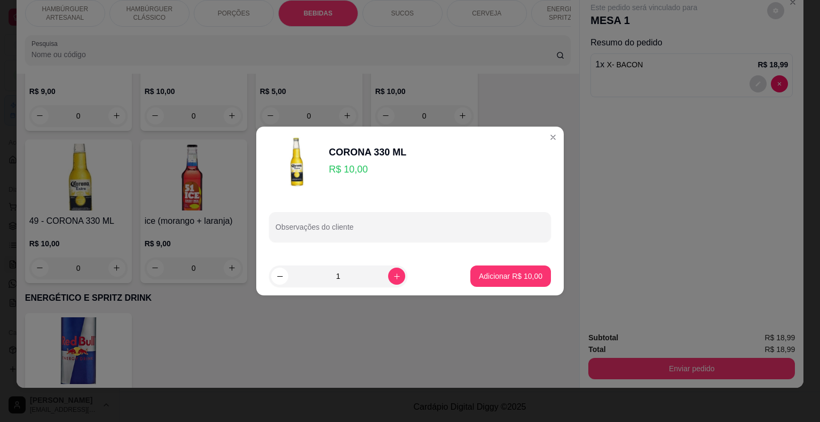
click at [521, 287] on footer "1 Adicionar R$ 10,00" at bounding box center [409, 276] width 307 height 38
click at [503, 277] on p "Adicionar R$ 10,00" at bounding box center [510, 276] width 63 height 11
type input "1"
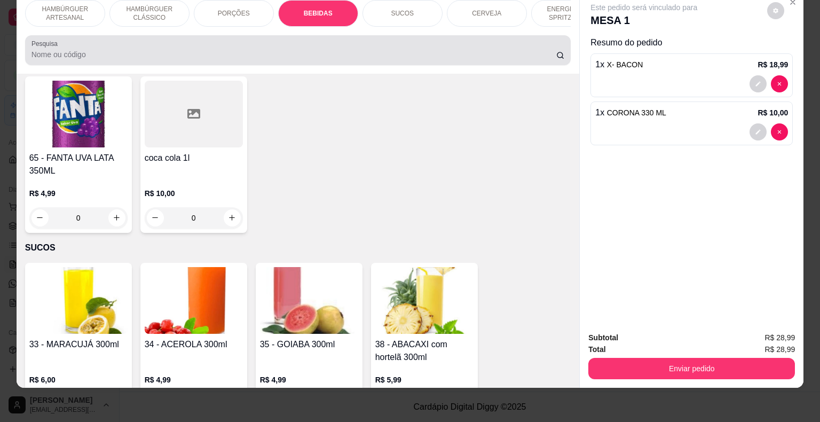
scroll to position [1576, 0]
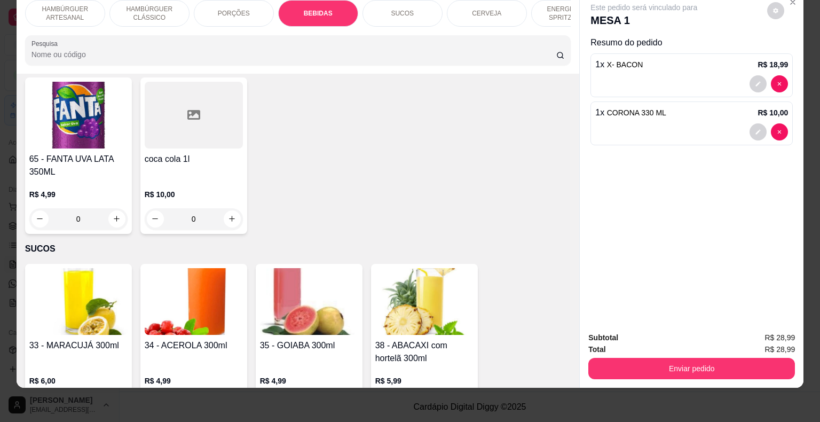
click at [553, 9] on p "ENERGÉTICO E SPRITZ DRINK" at bounding box center [571, 13] width 62 height 17
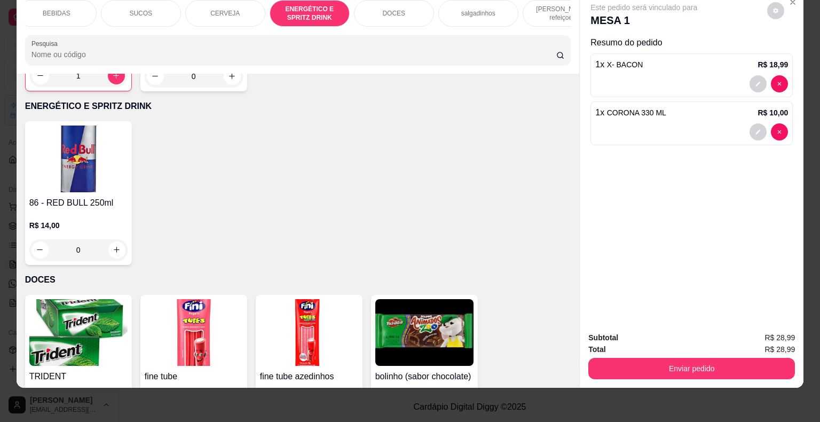
scroll to position [0, 293]
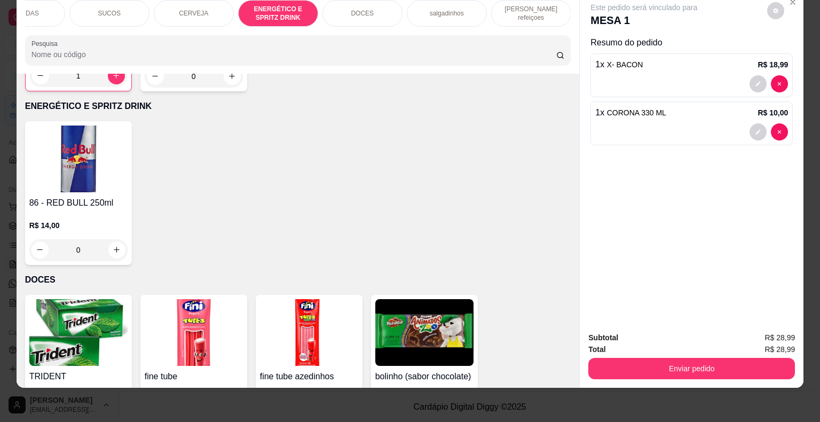
click at [340, 14] on div "DOCES" at bounding box center [362, 13] width 80 height 27
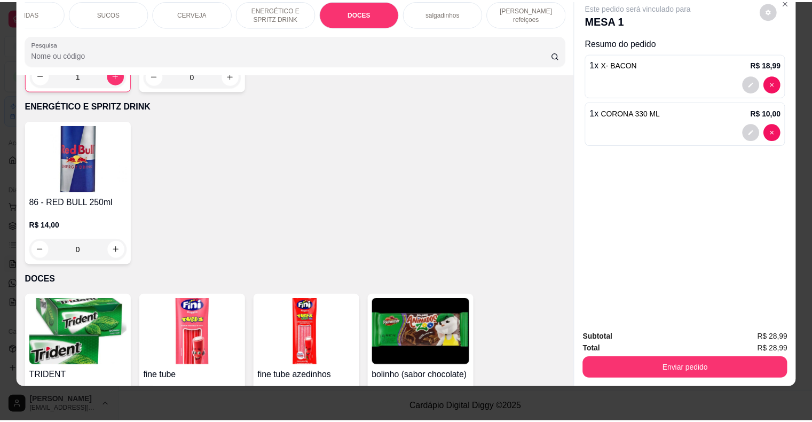
scroll to position [2583, 0]
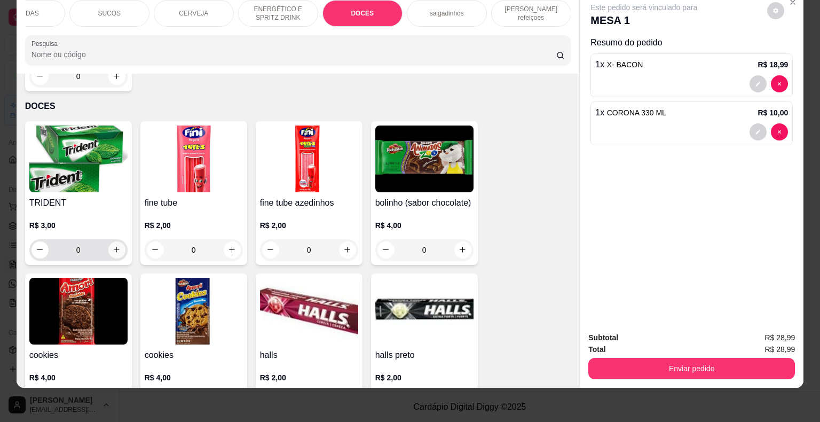
click at [113, 245] on icon "increase-product-quantity" at bounding box center [117, 249] width 8 height 8
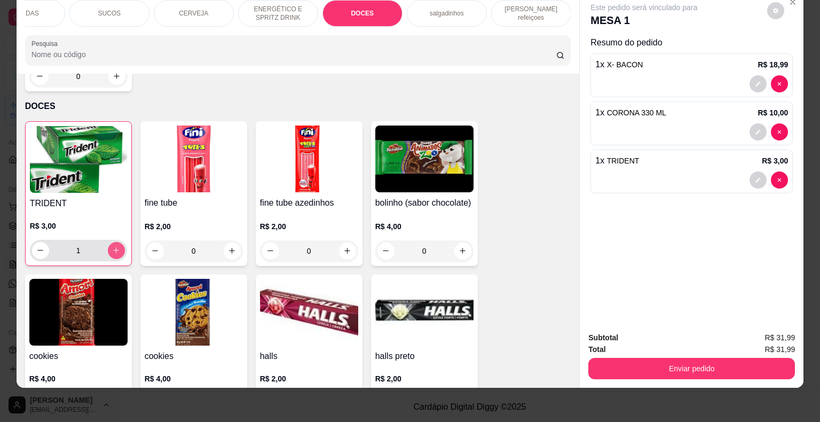
type input "1"
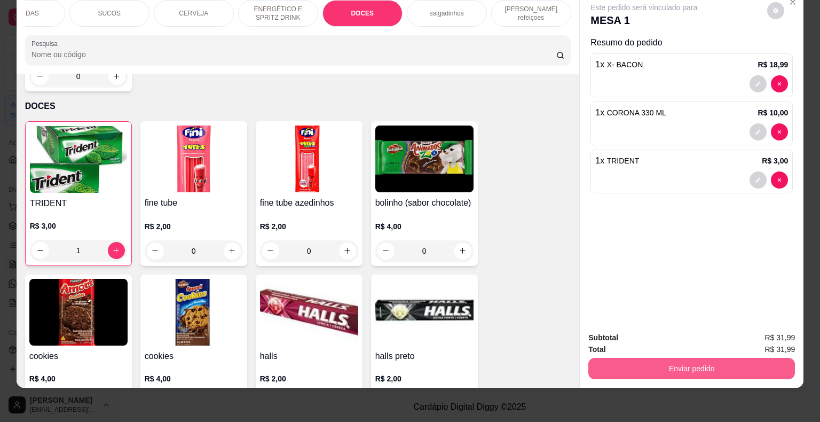
click at [647, 358] on button "Enviar pedido" at bounding box center [691, 368] width 207 height 21
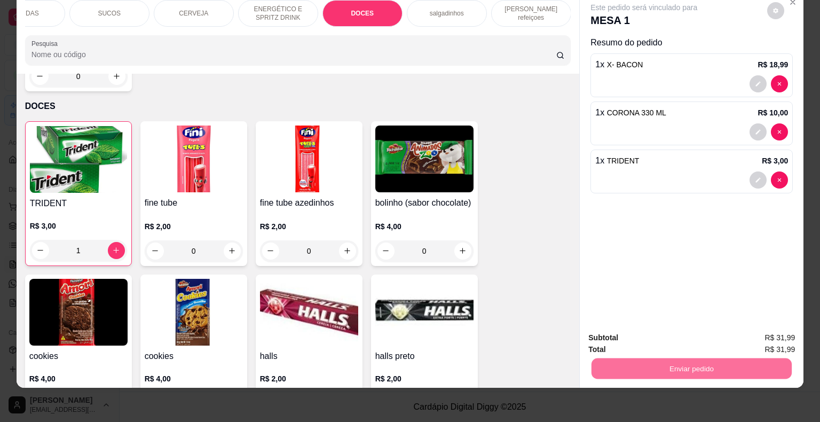
click at [765, 332] on button "Enviar pedido" at bounding box center [767, 334] width 60 height 20
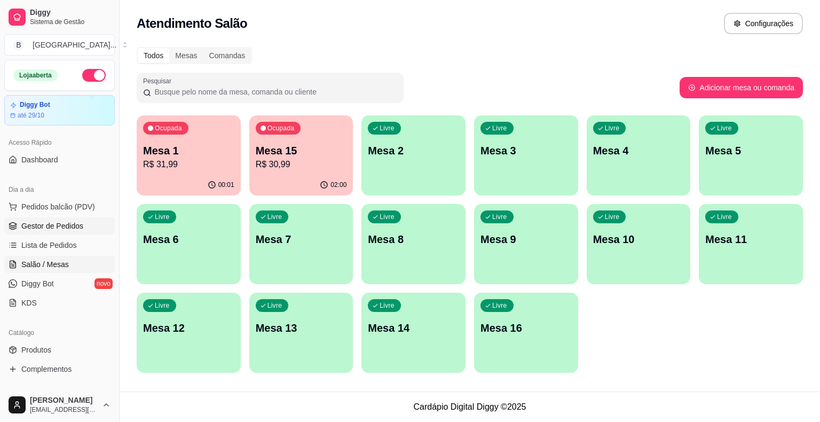
click at [62, 227] on span "Gestor de Pedidos" at bounding box center [52, 225] width 62 height 11
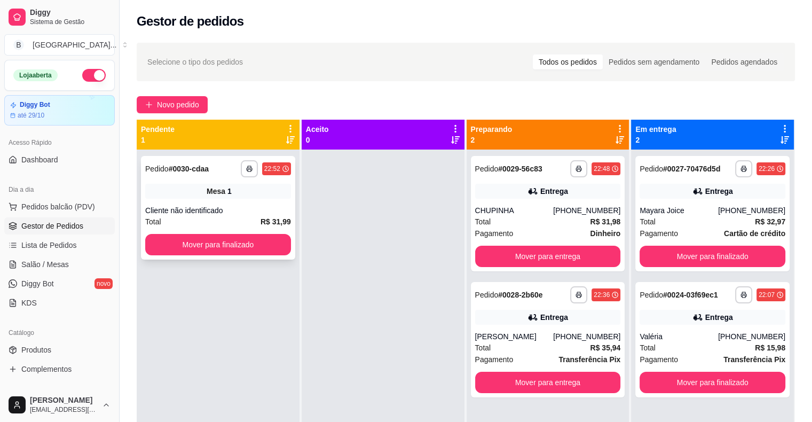
click at [181, 185] on div "Mesa 1" at bounding box center [218, 191] width 146 height 15
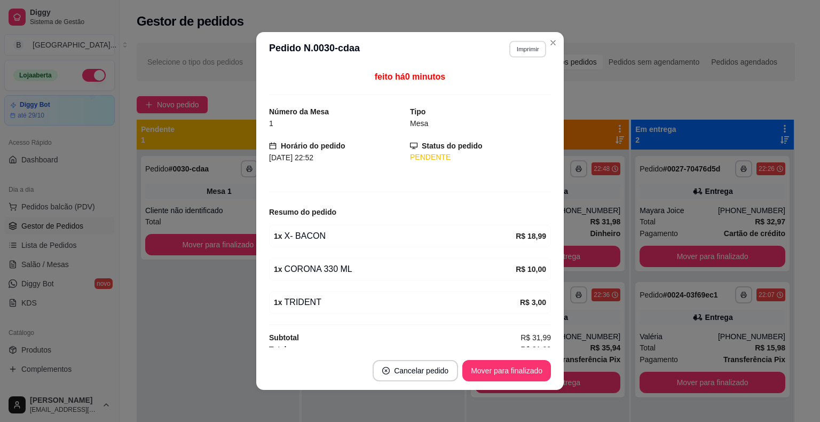
click at [520, 45] on button "Imprimir" at bounding box center [527, 49] width 37 height 17
click at [522, 85] on button "IMPRESSORA" at bounding box center [504, 86] width 75 height 17
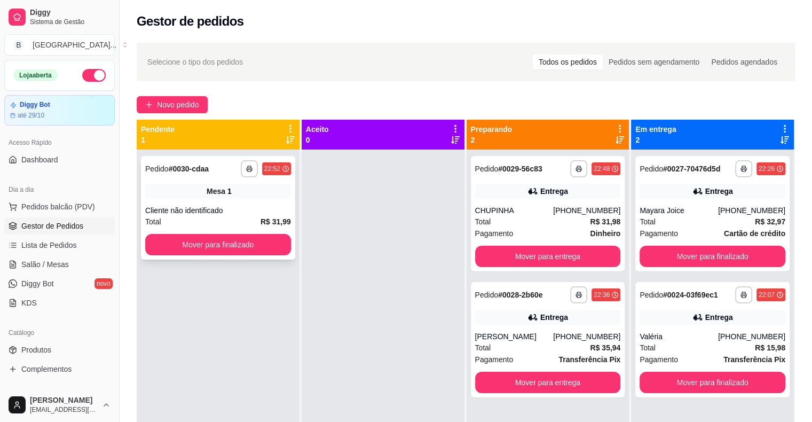
click at [251, 216] on div "Total R$ 31,99" at bounding box center [218, 222] width 146 height 12
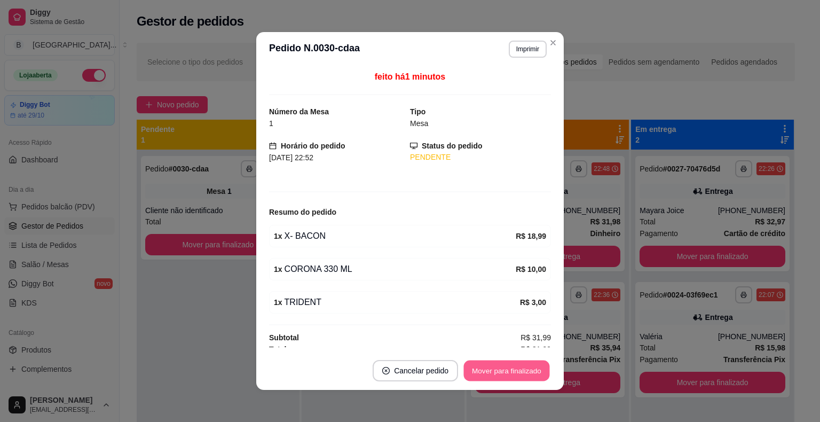
click at [545, 364] on button "Mover para finalizado" at bounding box center [507, 370] width 86 height 21
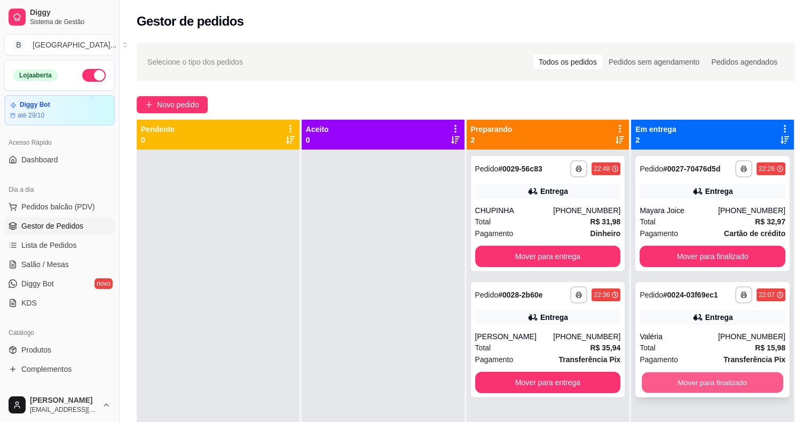
click at [671, 386] on button "Mover para finalizado" at bounding box center [711, 382] width 141 height 21
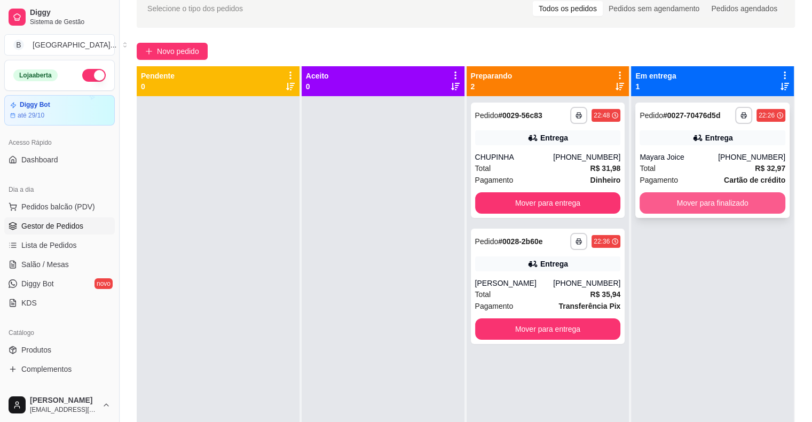
click at [689, 202] on button "Mover para finalizado" at bounding box center [712, 202] width 146 height 21
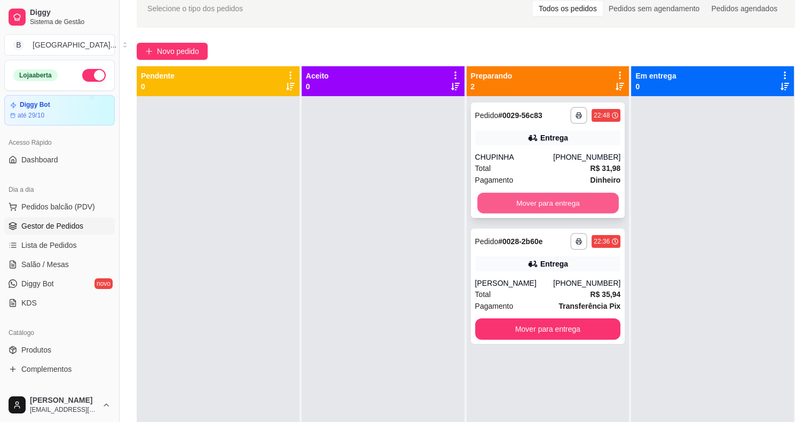
click at [554, 206] on button "Mover para entrega" at bounding box center [547, 203] width 141 height 21
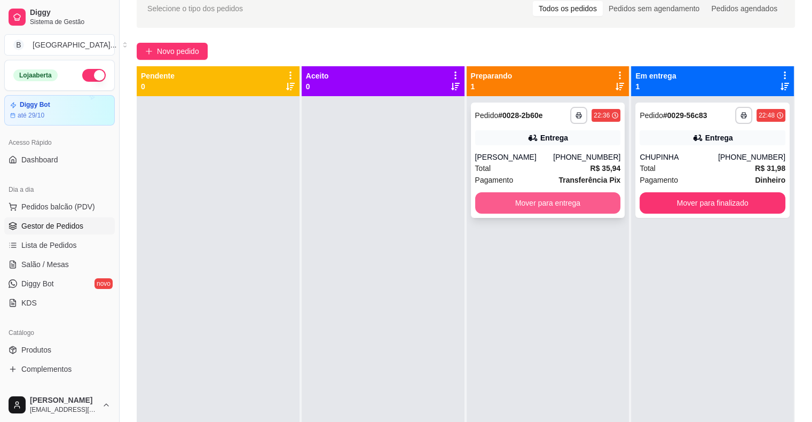
click at [546, 206] on button "Mover para entrega" at bounding box center [548, 202] width 146 height 21
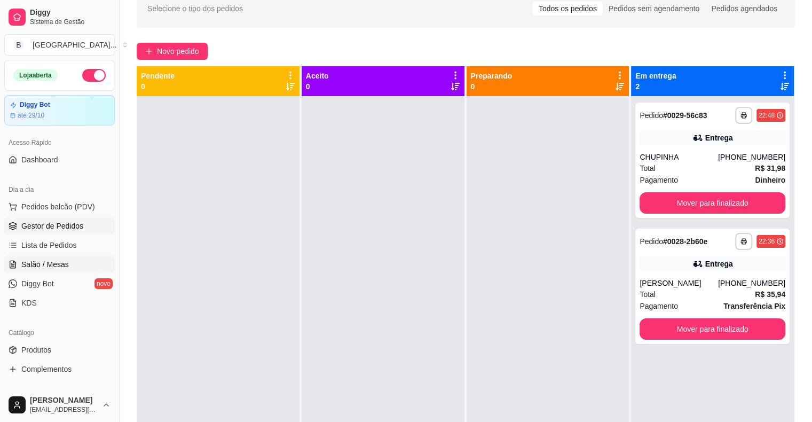
click at [61, 263] on span "Salão / Mesas" at bounding box center [44, 264] width 47 height 11
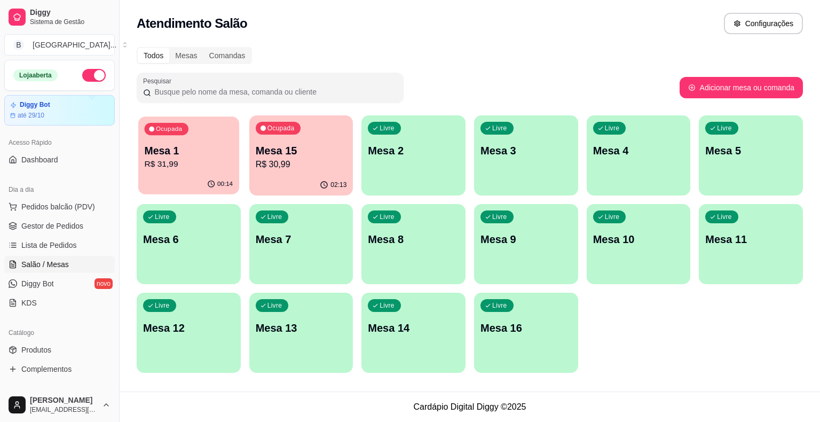
click at [208, 162] on p "R$ 31,99" at bounding box center [189, 164] width 89 height 12
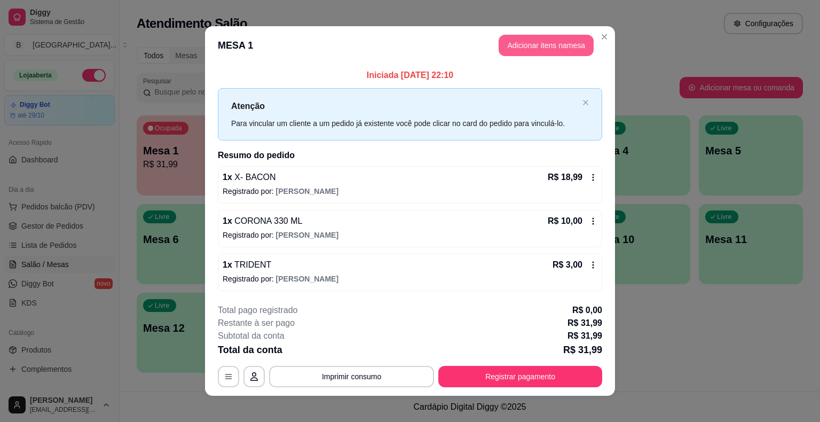
click at [556, 54] on button "Adicionar itens na mesa" at bounding box center [545, 45] width 95 height 21
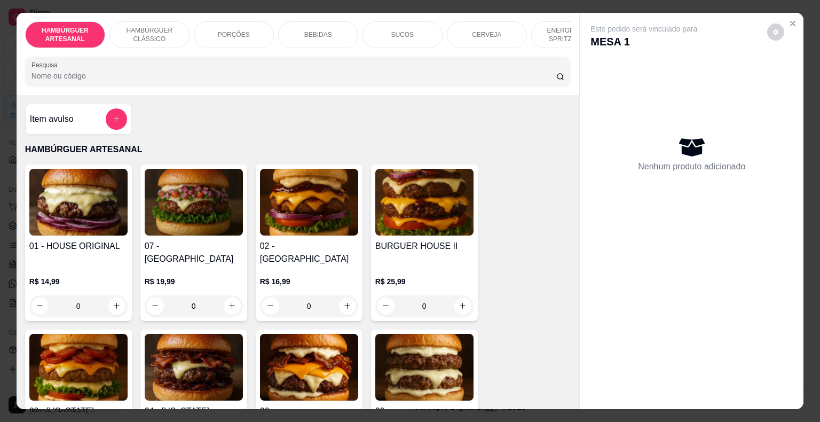
click at [795, 27] on div "Este pedido será vinculado para MESA 1 Nenhum produto adicionado" at bounding box center [691, 202] width 224 height 379
click at [790, 21] on icon "Close" at bounding box center [792, 23] width 4 height 4
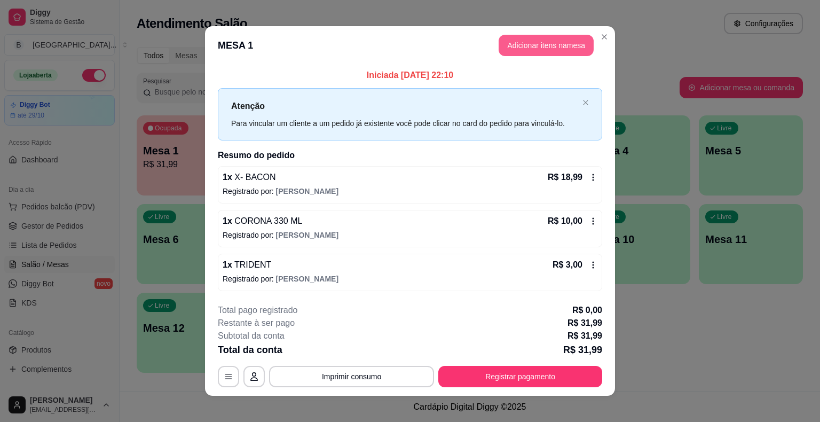
click at [514, 45] on button "Adicionar itens na mesa" at bounding box center [545, 45] width 95 height 21
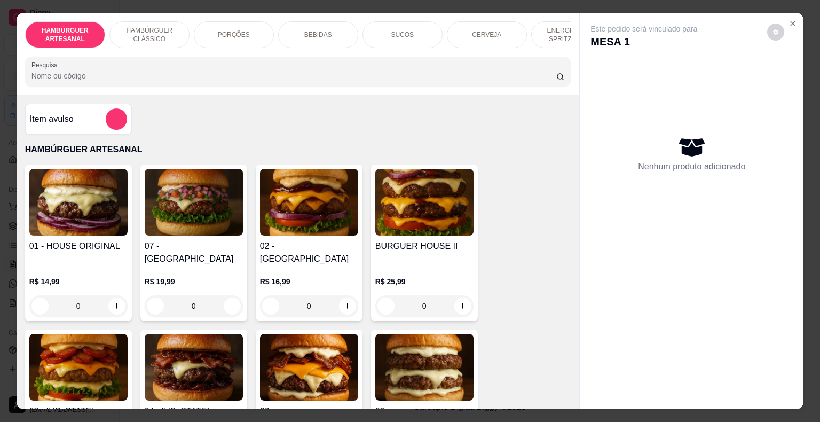
click at [327, 31] on div "BEBIDAS" at bounding box center [318, 34] width 80 height 27
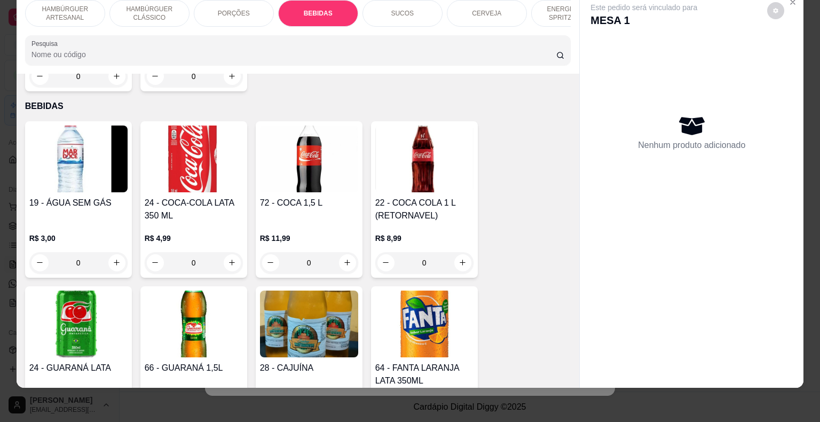
scroll to position [1308, 0]
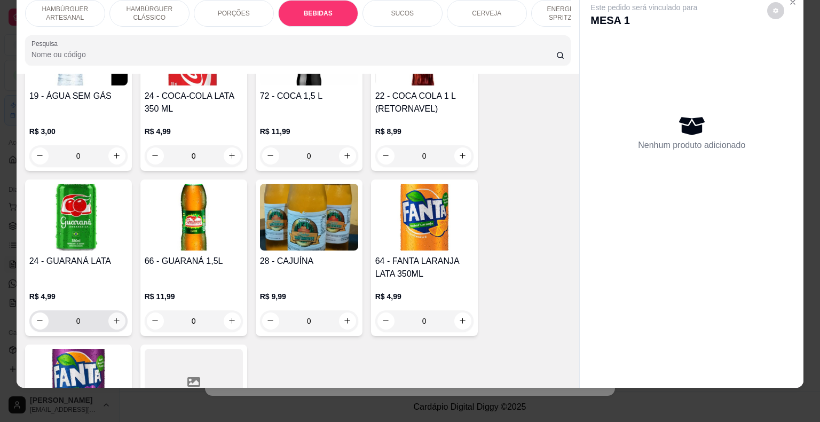
click at [113, 316] on icon "increase-product-quantity" at bounding box center [117, 320] width 8 height 8
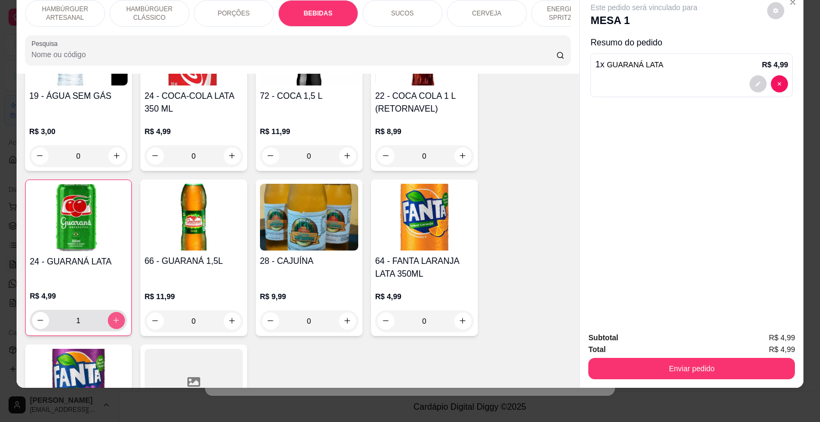
type input "1"
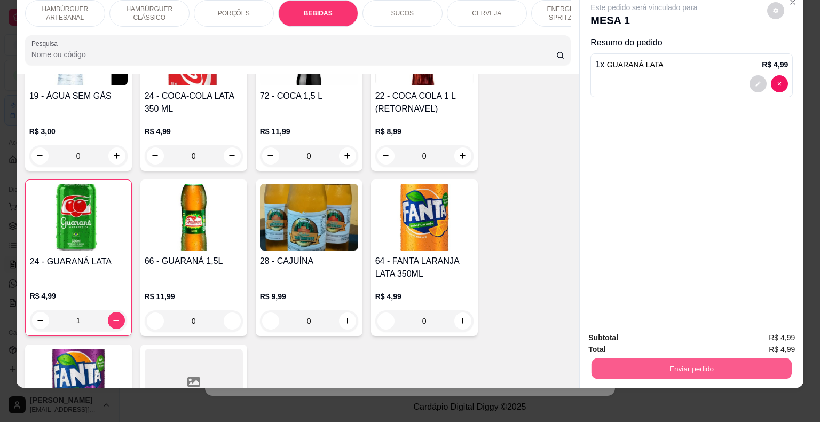
click at [704, 360] on button "Enviar pedido" at bounding box center [691, 368] width 200 height 21
click at [756, 334] on button "Enviar pedido" at bounding box center [766, 334] width 59 height 20
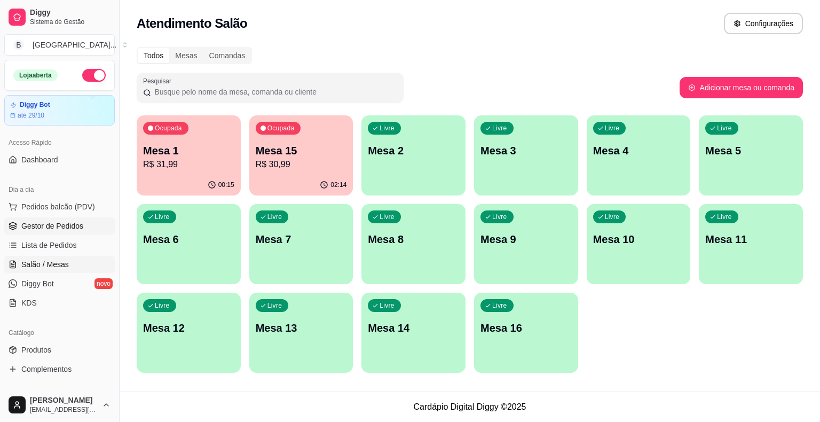
click at [67, 230] on span "Gestor de Pedidos" at bounding box center [52, 225] width 62 height 11
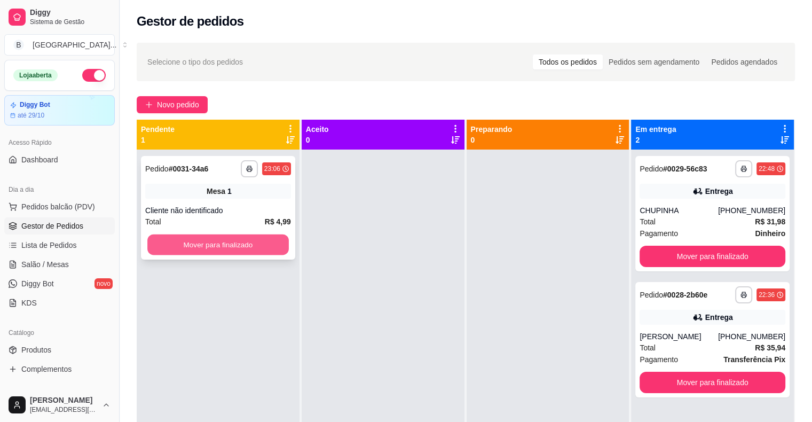
click at [185, 247] on button "Mover para finalizado" at bounding box center [217, 244] width 141 height 21
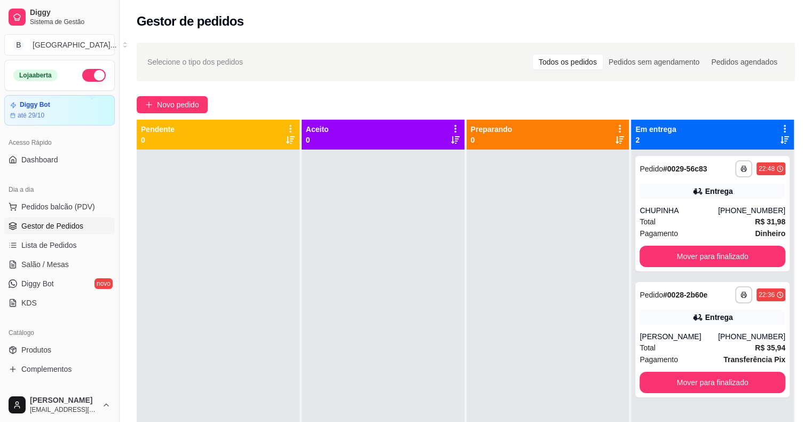
click at [50, 229] on span "Gestor de Pedidos" at bounding box center [52, 225] width 62 height 11
click at [44, 264] on span "Salão / Mesas" at bounding box center [44, 264] width 47 height 11
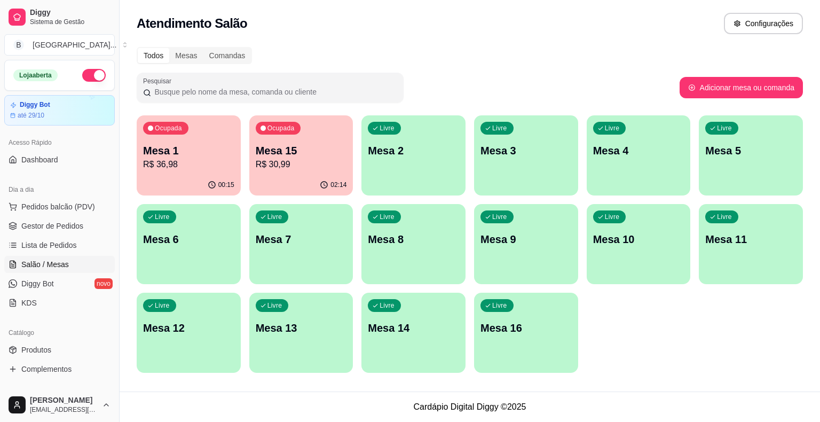
click at [201, 159] on p "R$ 36,98" at bounding box center [188, 164] width 91 height 13
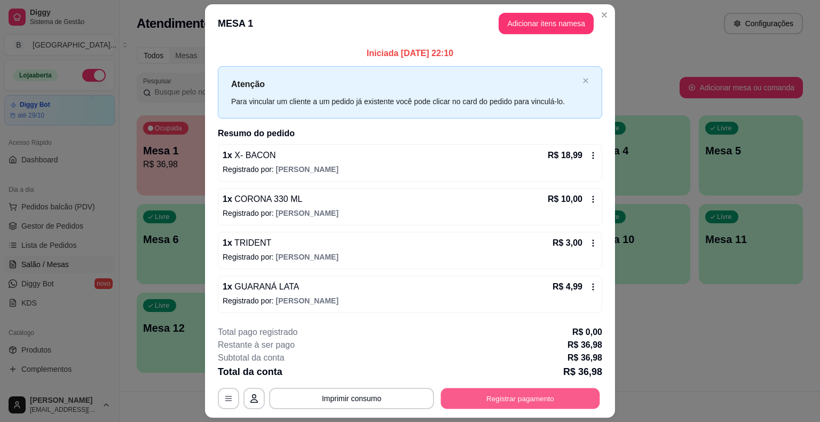
click at [471, 392] on button "Registrar pagamento" at bounding box center [520, 397] width 159 height 21
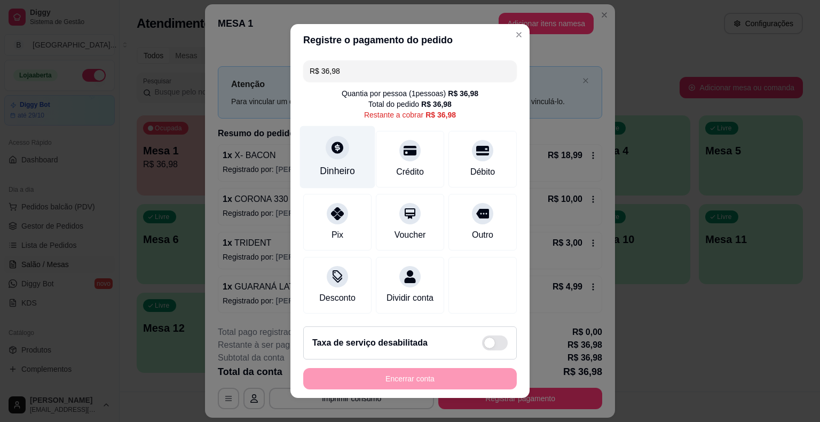
click at [334, 163] on div "Dinheiro" at bounding box center [337, 157] width 75 height 62
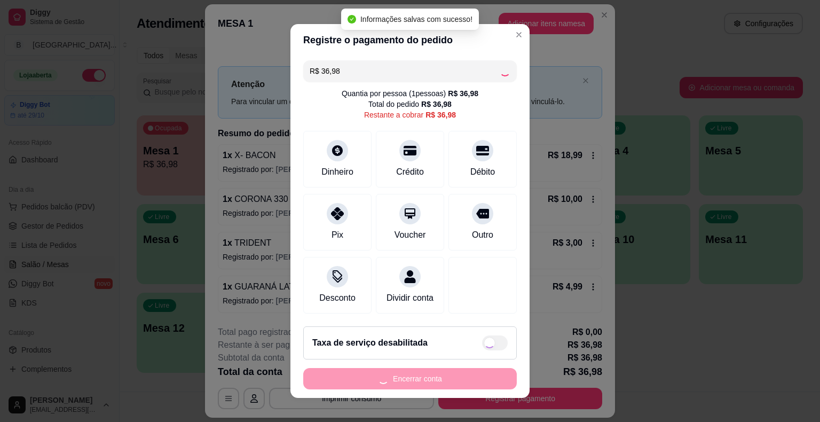
type input "R$ 0,00"
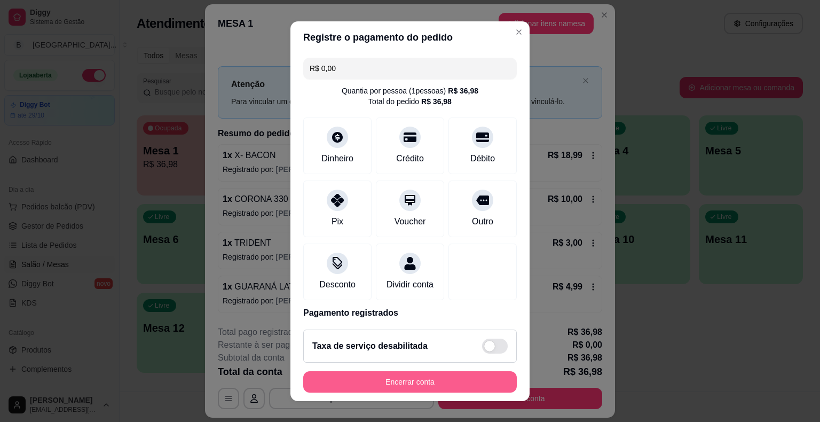
click at [440, 386] on button "Encerrar conta" at bounding box center [409, 381] width 213 height 21
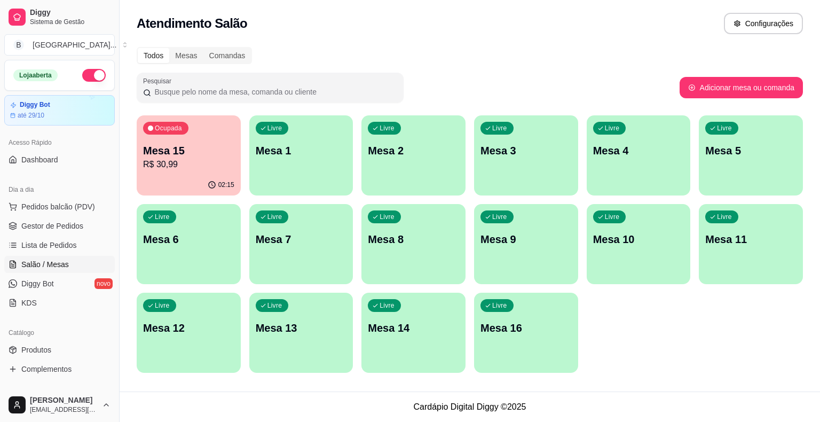
click at [273, 41] on div "Todos Mesas Comandas Pesquisar Adicionar mesa ou comanda Ocupada Mesa 15 R$ 30,…" at bounding box center [470, 213] width 700 height 345
click at [28, 225] on span "Gestor de Pedidos" at bounding box center [52, 225] width 62 height 11
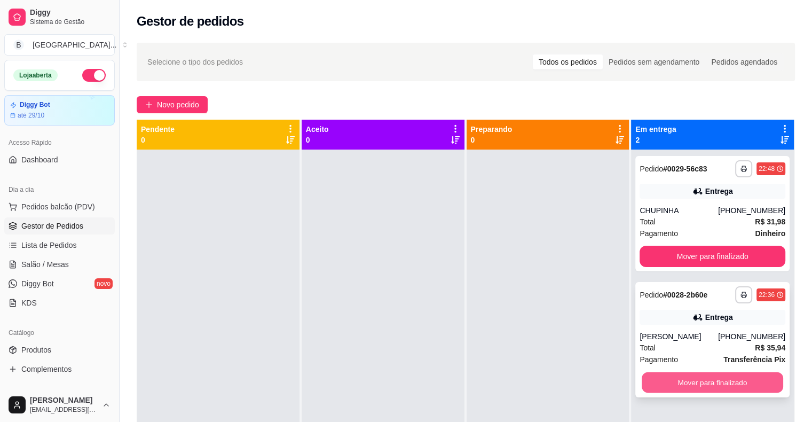
click at [692, 386] on button "Mover para finalizado" at bounding box center [711, 382] width 141 height 21
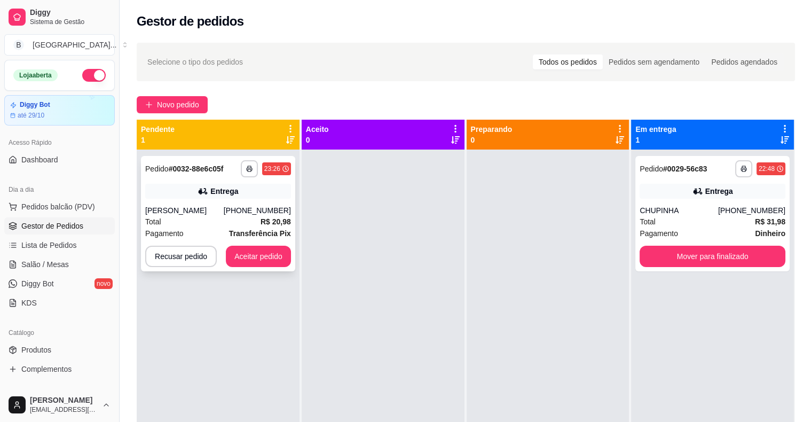
click at [221, 222] on div "Total R$ 20,98" at bounding box center [218, 222] width 146 height 12
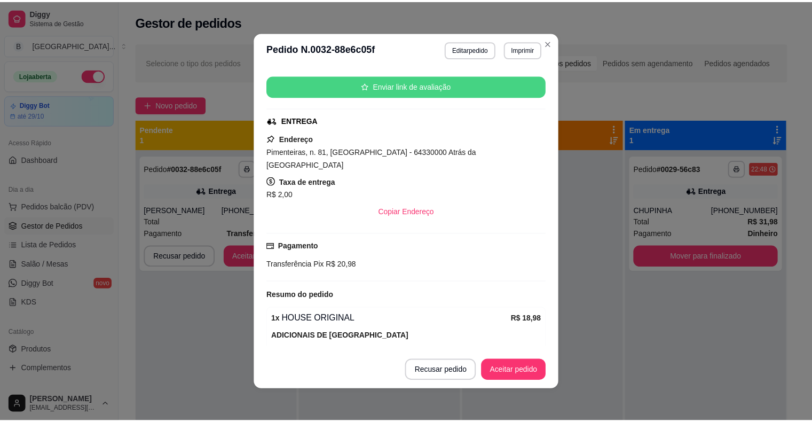
scroll to position [168, 0]
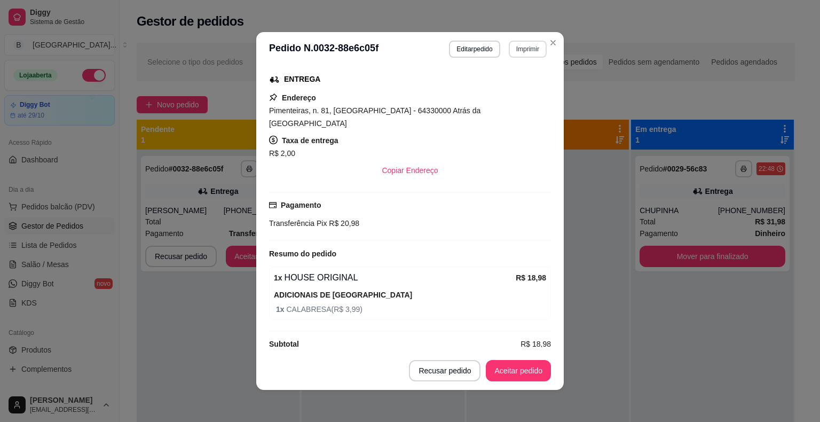
click at [517, 50] on button "Imprimir" at bounding box center [528, 49] width 38 height 17
click at [528, 91] on button "IMPRESSORA" at bounding box center [504, 86] width 75 height 17
click at [517, 377] on button "Aceitar pedido" at bounding box center [518, 370] width 65 height 21
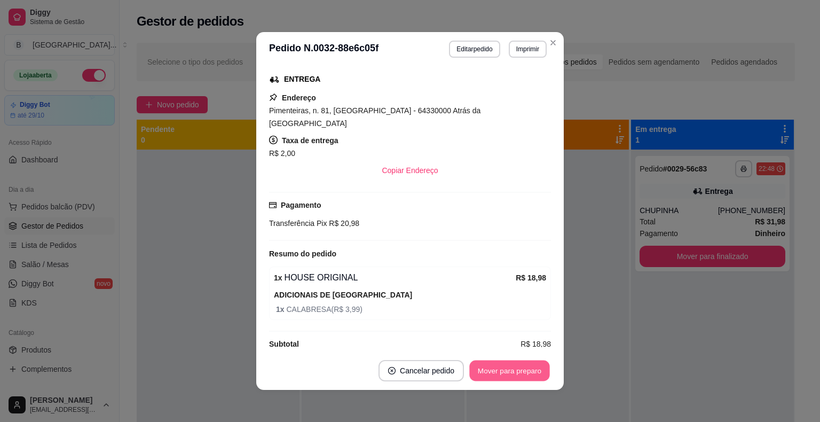
click at [517, 377] on button "Mover para preparo" at bounding box center [509, 370] width 80 height 21
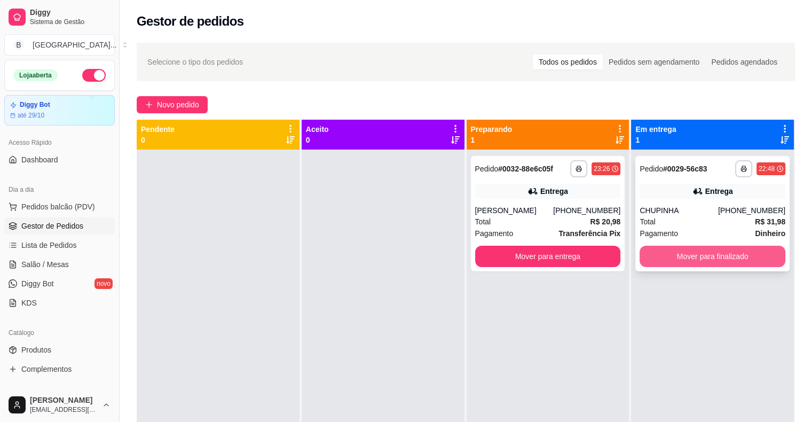
click at [683, 255] on button "Mover para finalizado" at bounding box center [712, 255] width 146 height 21
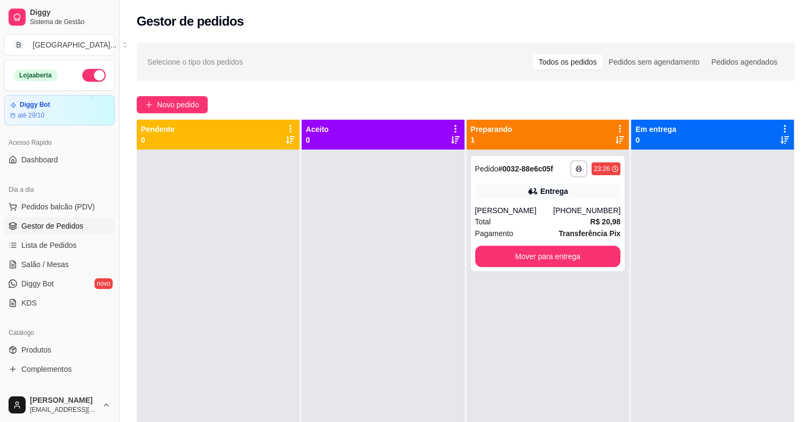
click at [83, 229] on link "Gestor de Pedidos" at bounding box center [59, 225] width 110 height 17
click at [33, 263] on span "Salão / Mesas" at bounding box center [44, 264] width 47 height 11
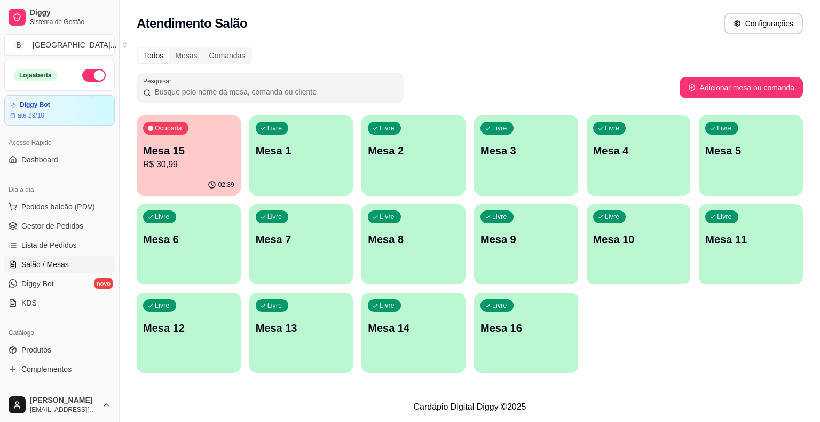
click at [772, 373] on div "Todos Mesas Comandas Pesquisar Adicionar mesa ou comanda Ocupada Mesa 15 R$ 30,…" at bounding box center [470, 213] width 700 height 345
click at [70, 225] on span "Gestor de Pedidos" at bounding box center [52, 225] width 62 height 11
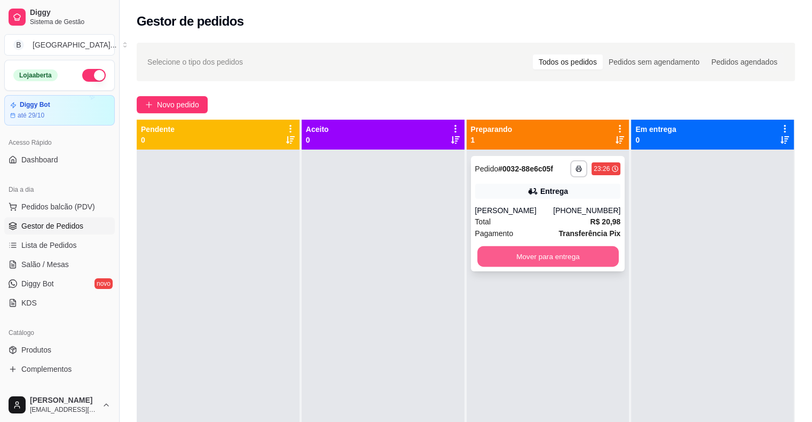
click at [526, 265] on button "Mover para entrega" at bounding box center [547, 256] width 141 height 21
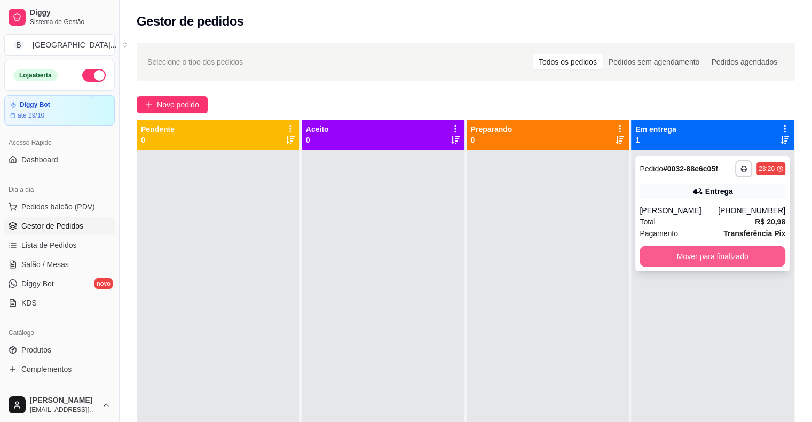
click at [719, 257] on button "Mover para finalizado" at bounding box center [712, 255] width 146 height 21
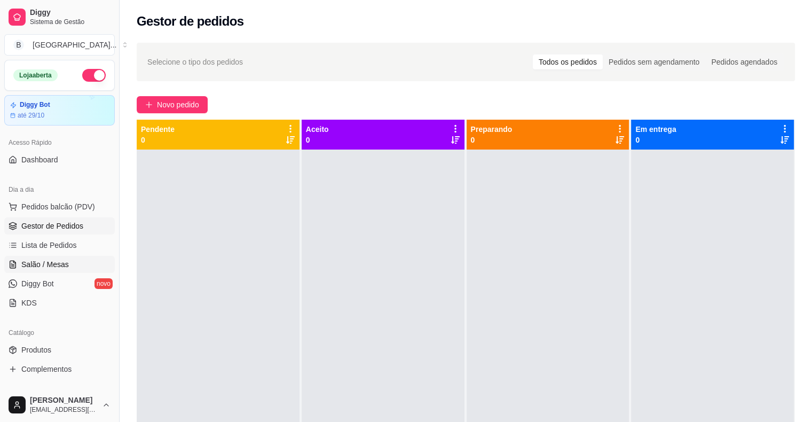
click at [52, 264] on span "Salão / Mesas" at bounding box center [44, 264] width 47 height 11
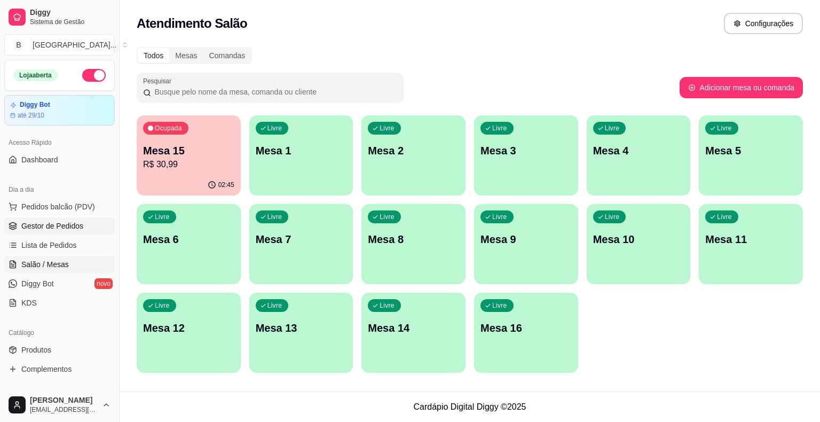
click at [59, 223] on span "Gestor de Pedidos" at bounding box center [52, 225] width 62 height 11
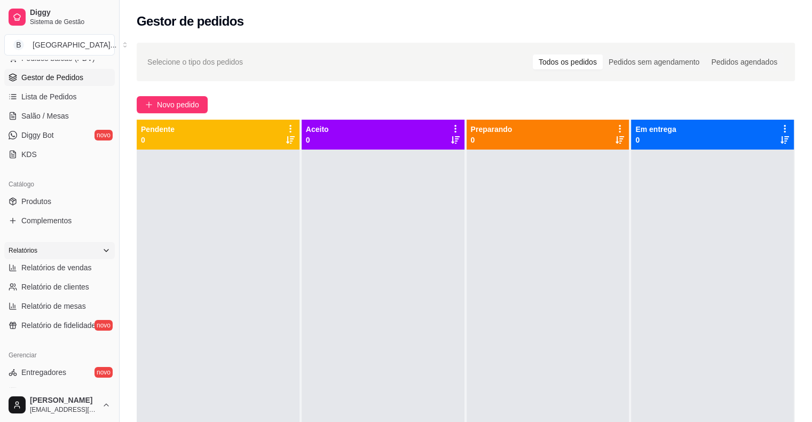
scroll to position [160, 0]
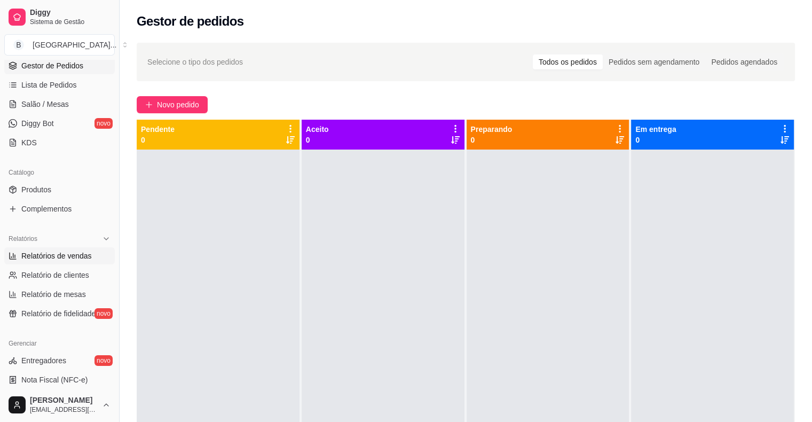
click at [59, 253] on span "Relatórios de vendas" at bounding box center [56, 255] width 70 height 11
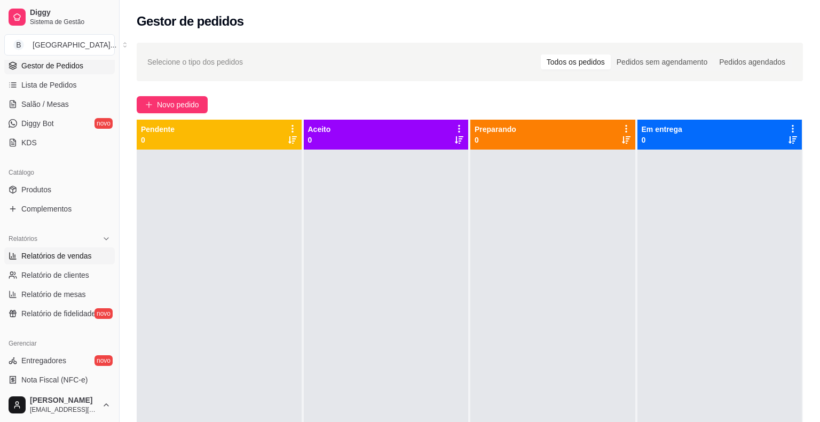
select select "ALL"
select select "0"
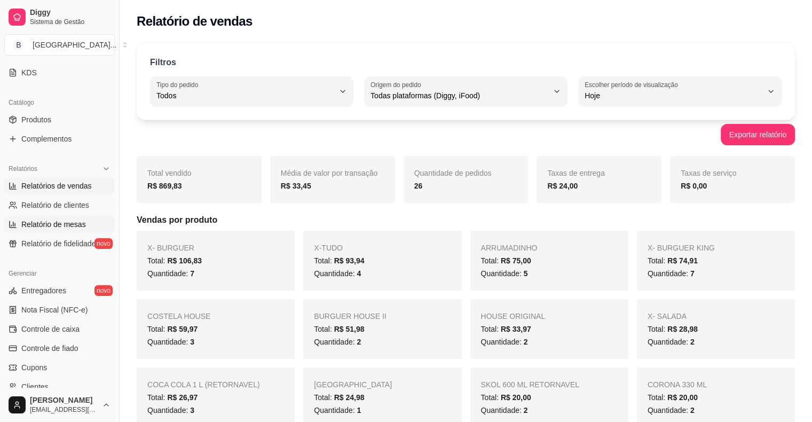
scroll to position [320, 0]
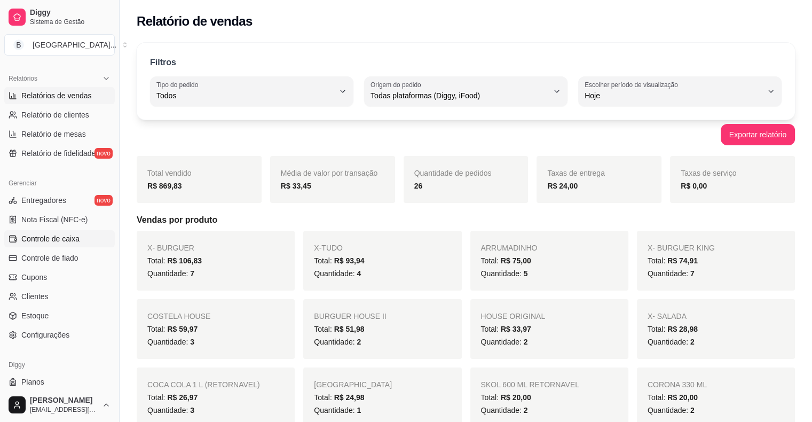
click at [58, 244] on link "Controle de caixa" at bounding box center [59, 238] width 110 height 17
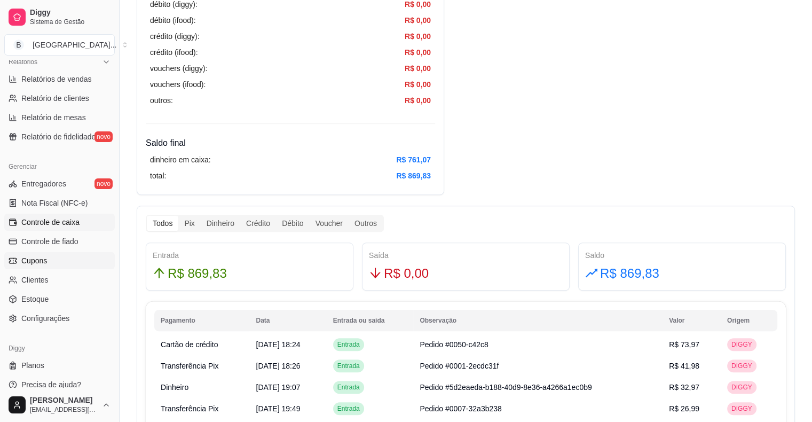
scroll to position [346, 0]
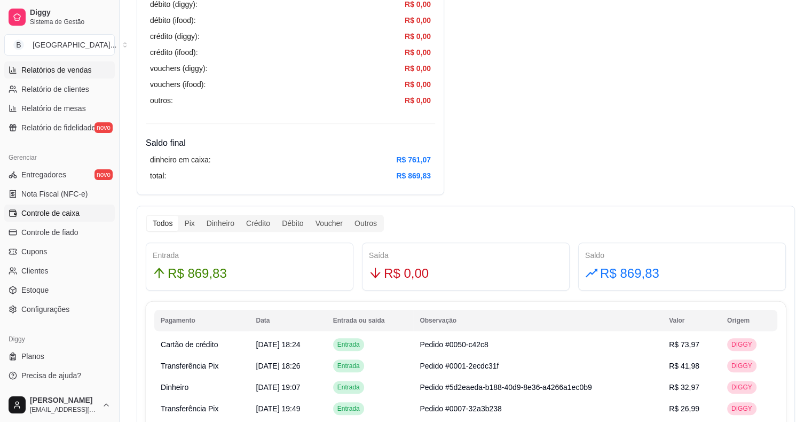
click at [50, 77] on link "Relatórios de vendas" at bounding box center [59, 69] width 110 height 17
select select "ALL"
select select "0"
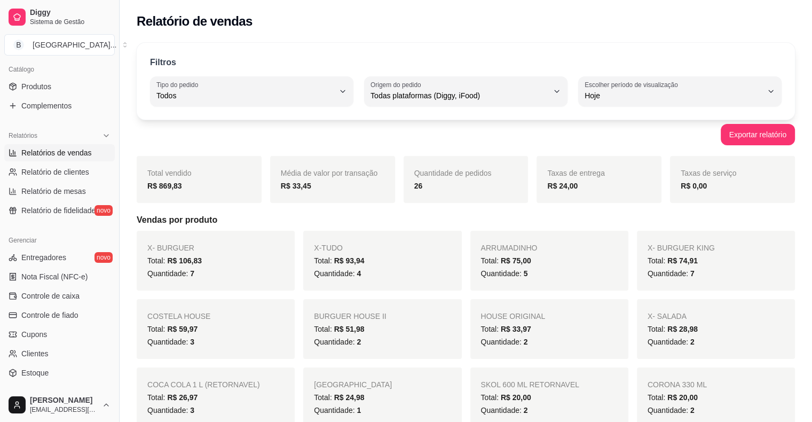
scroll to position [26, 0]
